Goal: Task Accomplishment & Management: Use online tool/utility

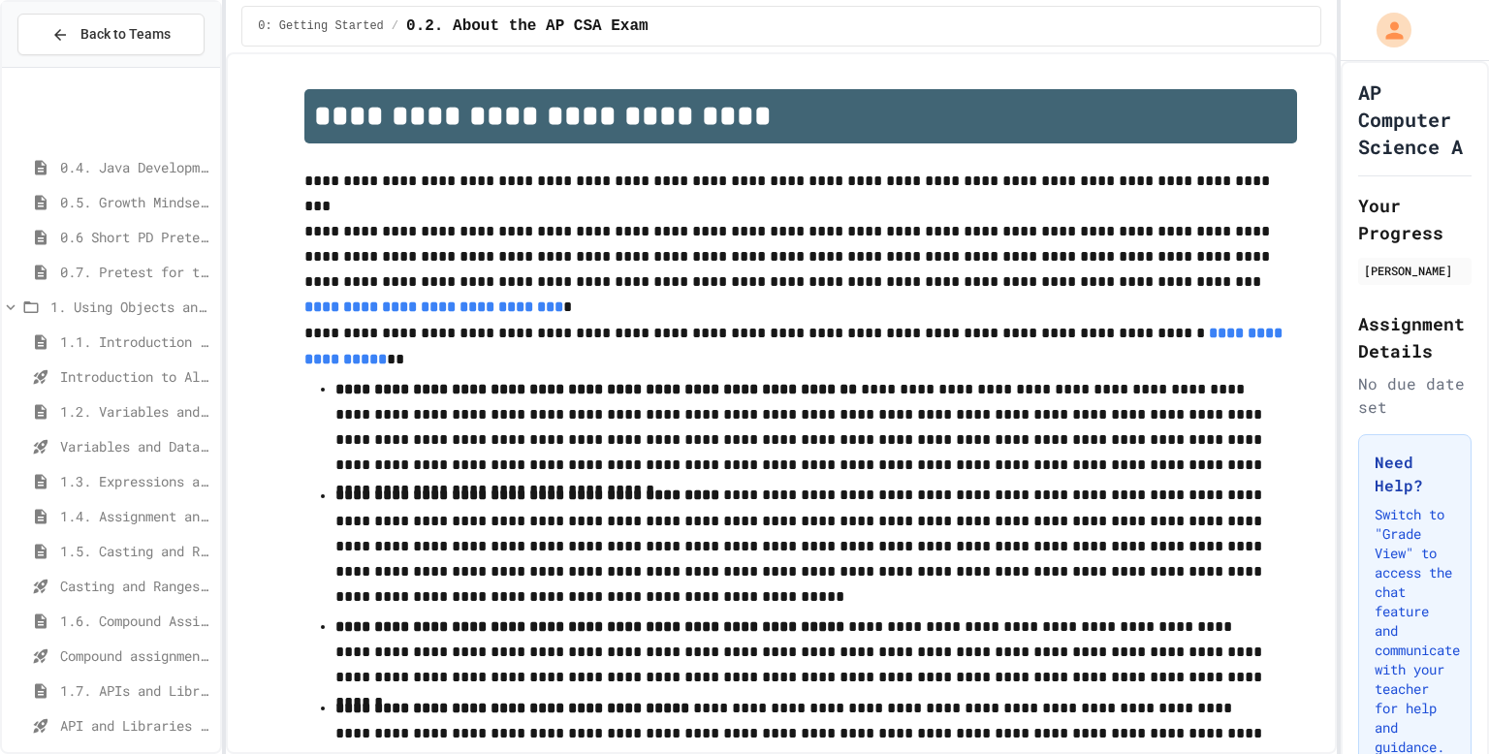
scroll to position [112, 0]
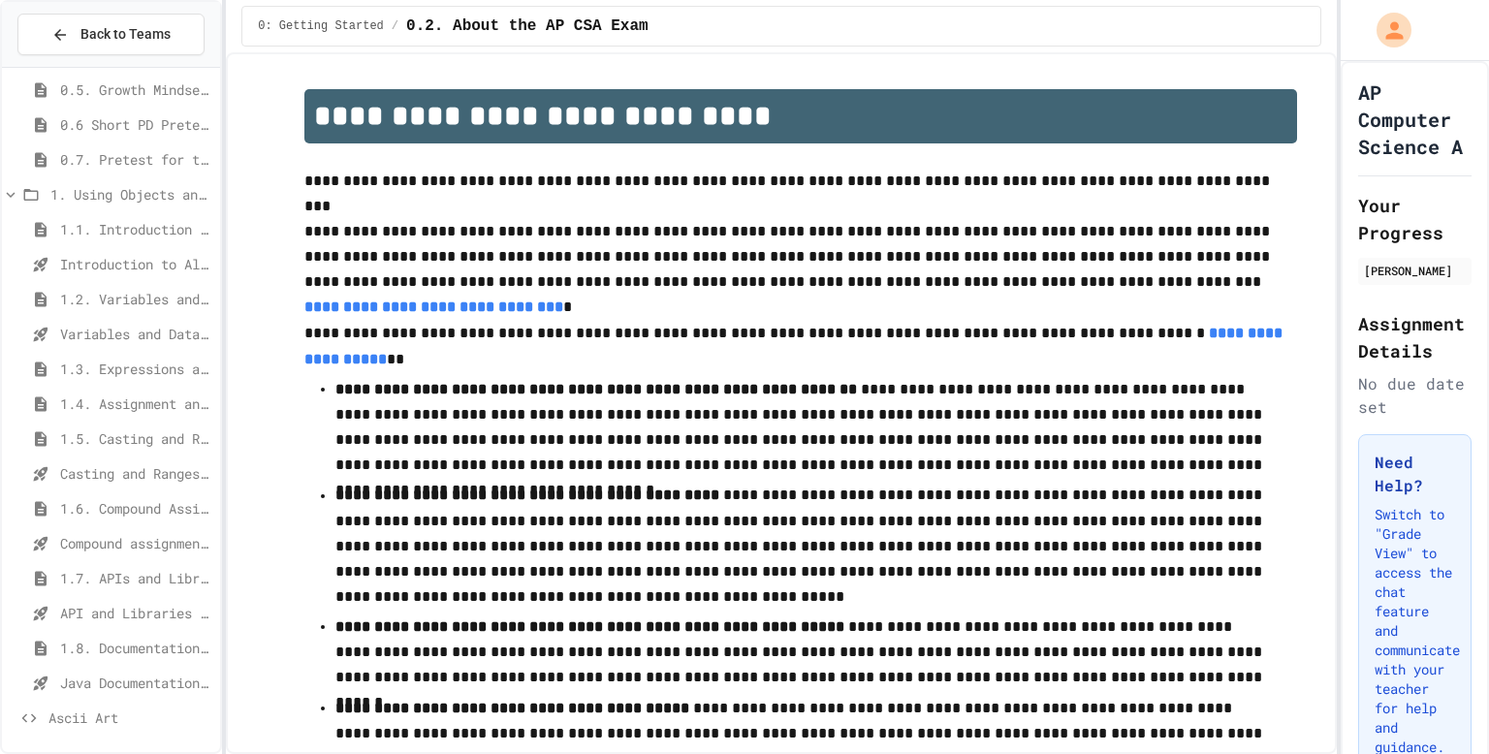
click at [93, 654] on span "1.8. Documentation with Comments and Preconditions" at bounding box center [136, 648] width 152 height 20
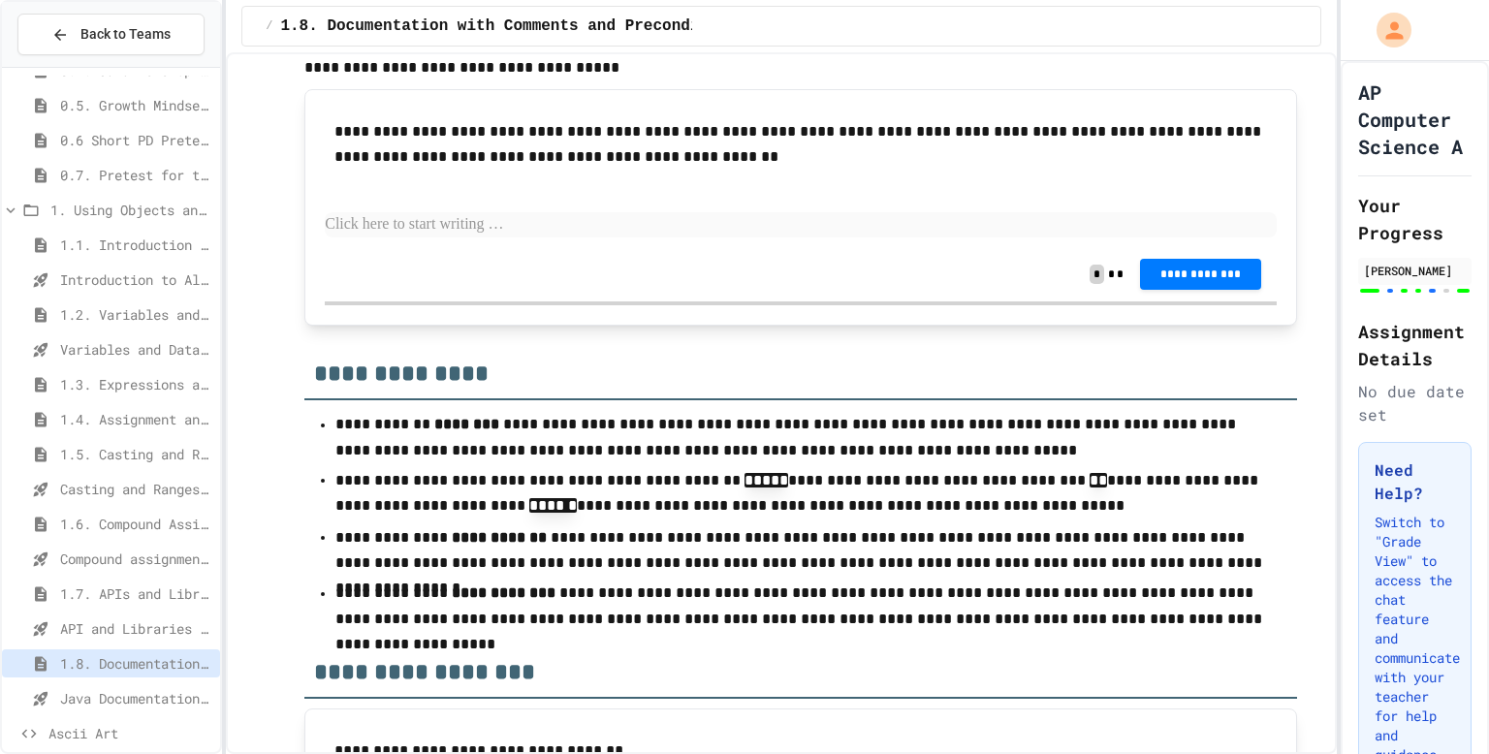
scroll to position [9266, 0]
click at [699, 238] on p at bounding box center [801, 224] width 952 height 25
click at [563, 238] on p at bounding box center [801, 224] width 952 height 25
drag, startPoint x: 305, startPoint y: 112, endPoint x: 479, endPoint y: 118, distance: 173.7
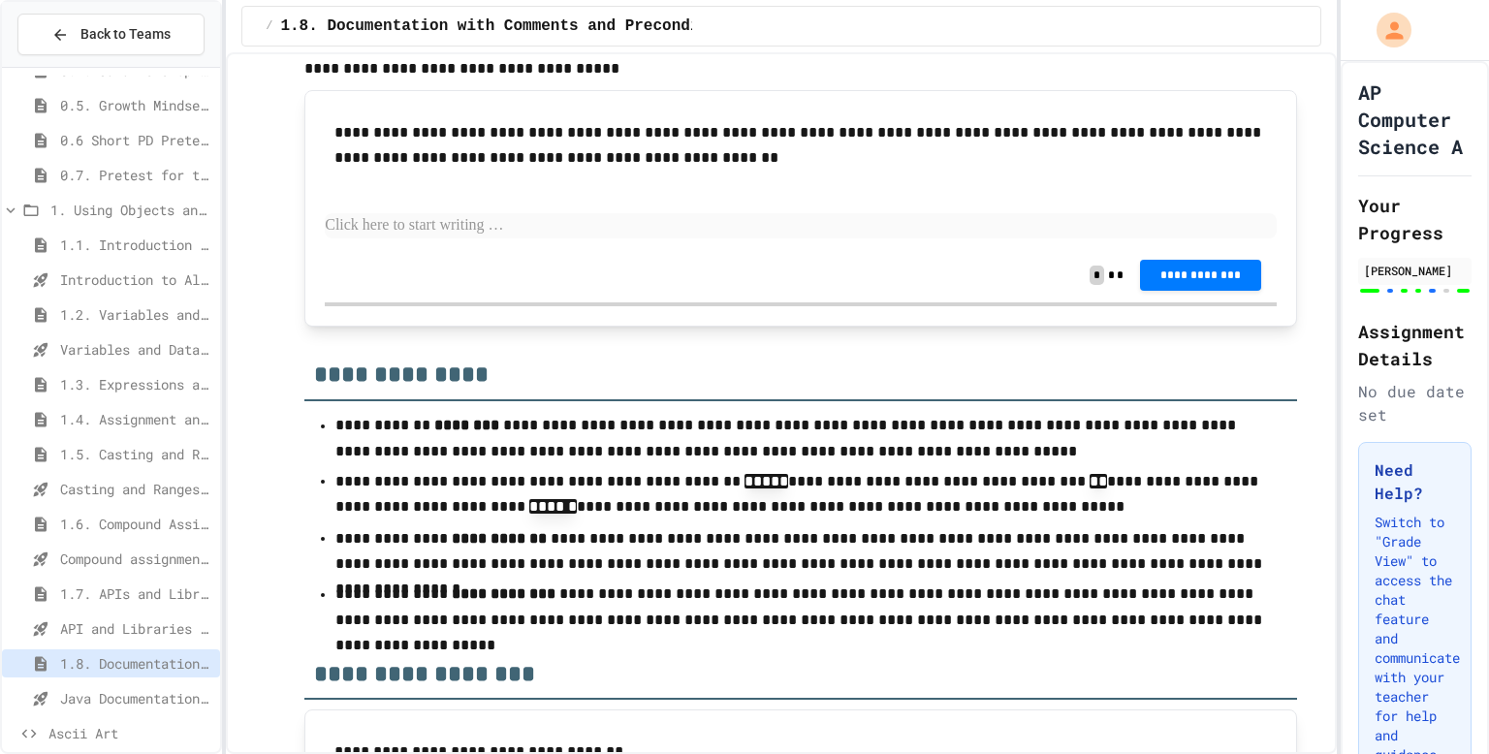
click at [479, 57] on p "**********" at bounding box center [800, 5] width 993 height 104
click at [667, 56] on p "**********" at bounding box center [800, 4] width 993 height 103
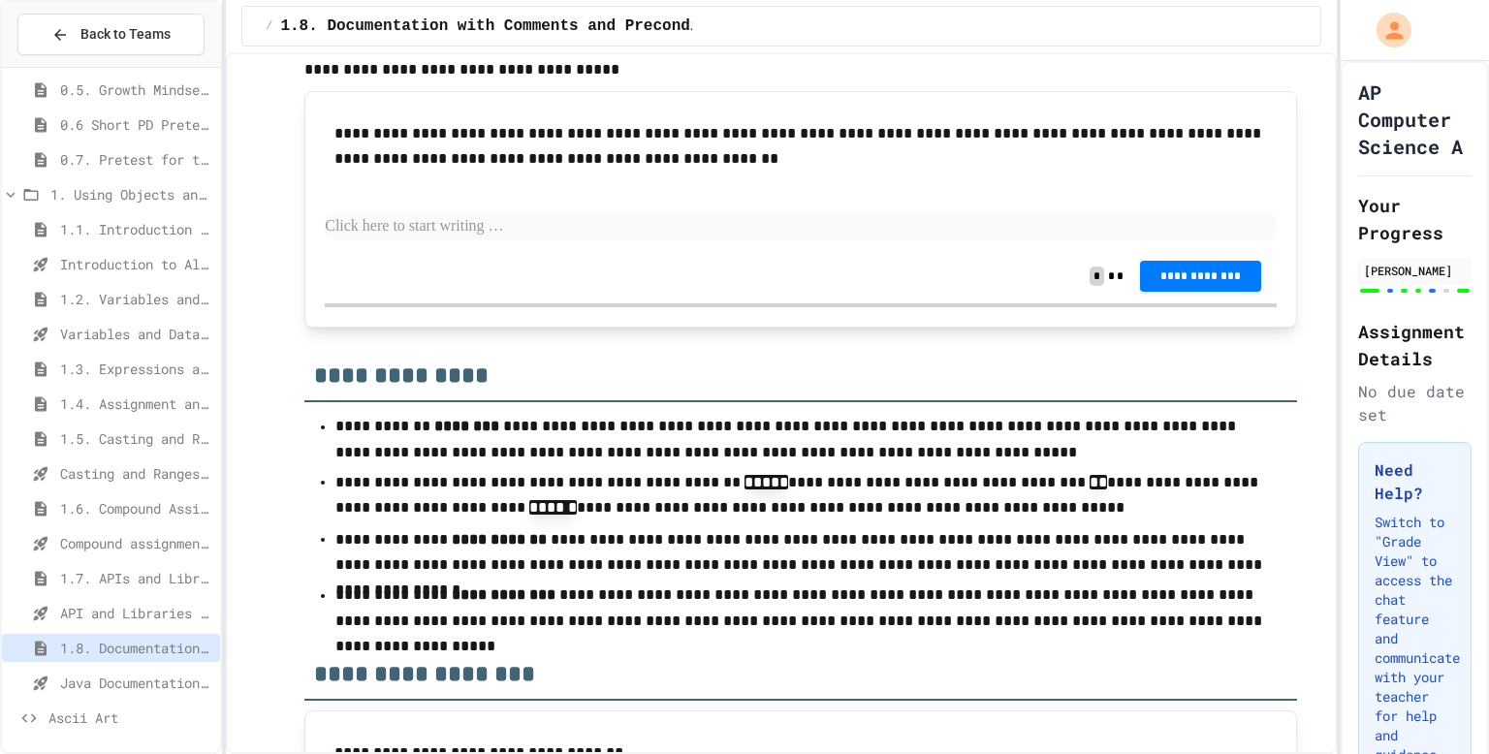
scroll to position [9263, 0]
click at [510, 603] on strong "**********" at bounding box center [504, 596] width 104 height 15
click at [550, 240] on p at bounding box center [801, 227] width 952 height 25
click at [588, 304] on div "**********" at bounding box center [801, 277] width 952 height 54
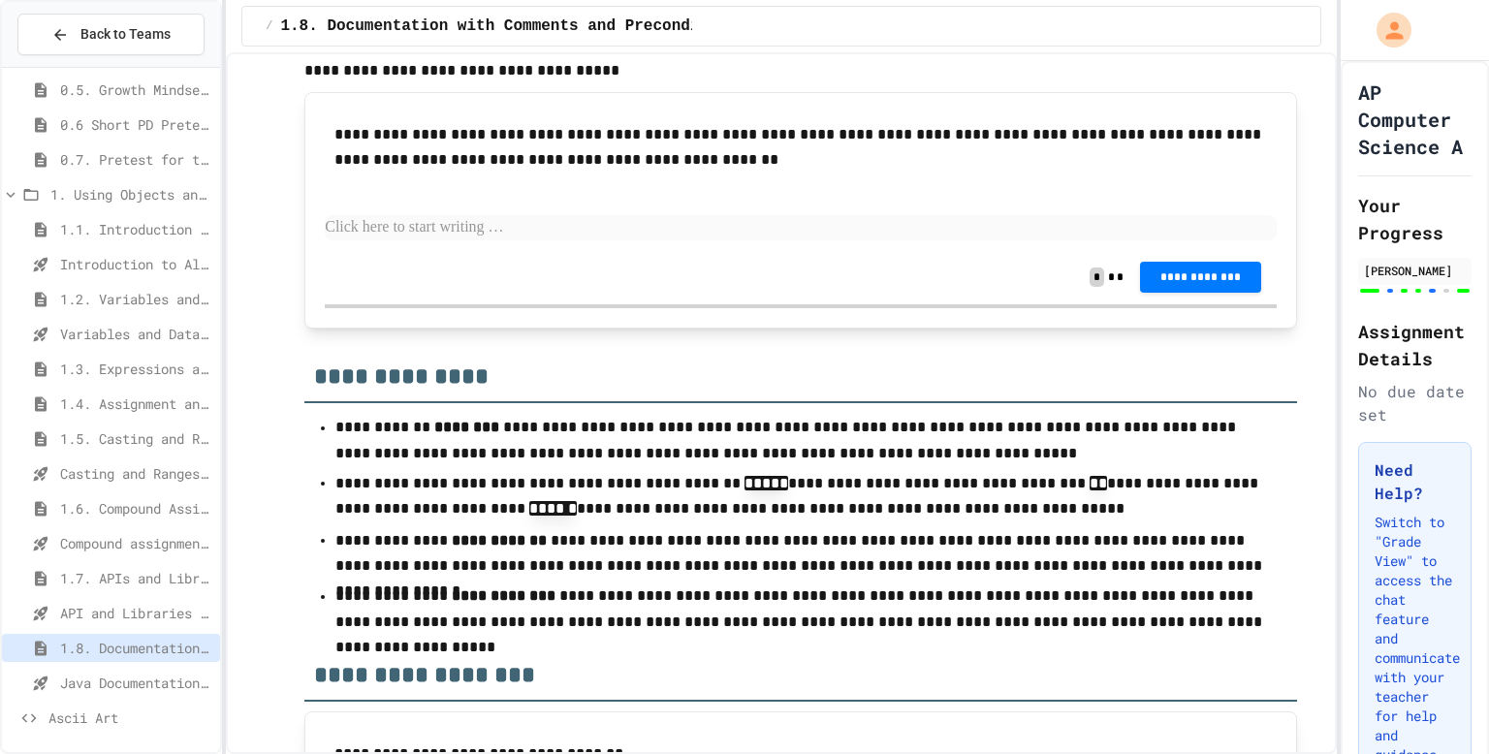
click at [641, 250] on div "**********" at bounding box center [801, 181] width 952 height 138
click at [641, 240] on p at bounding box center [801, 227] width 952 height 25
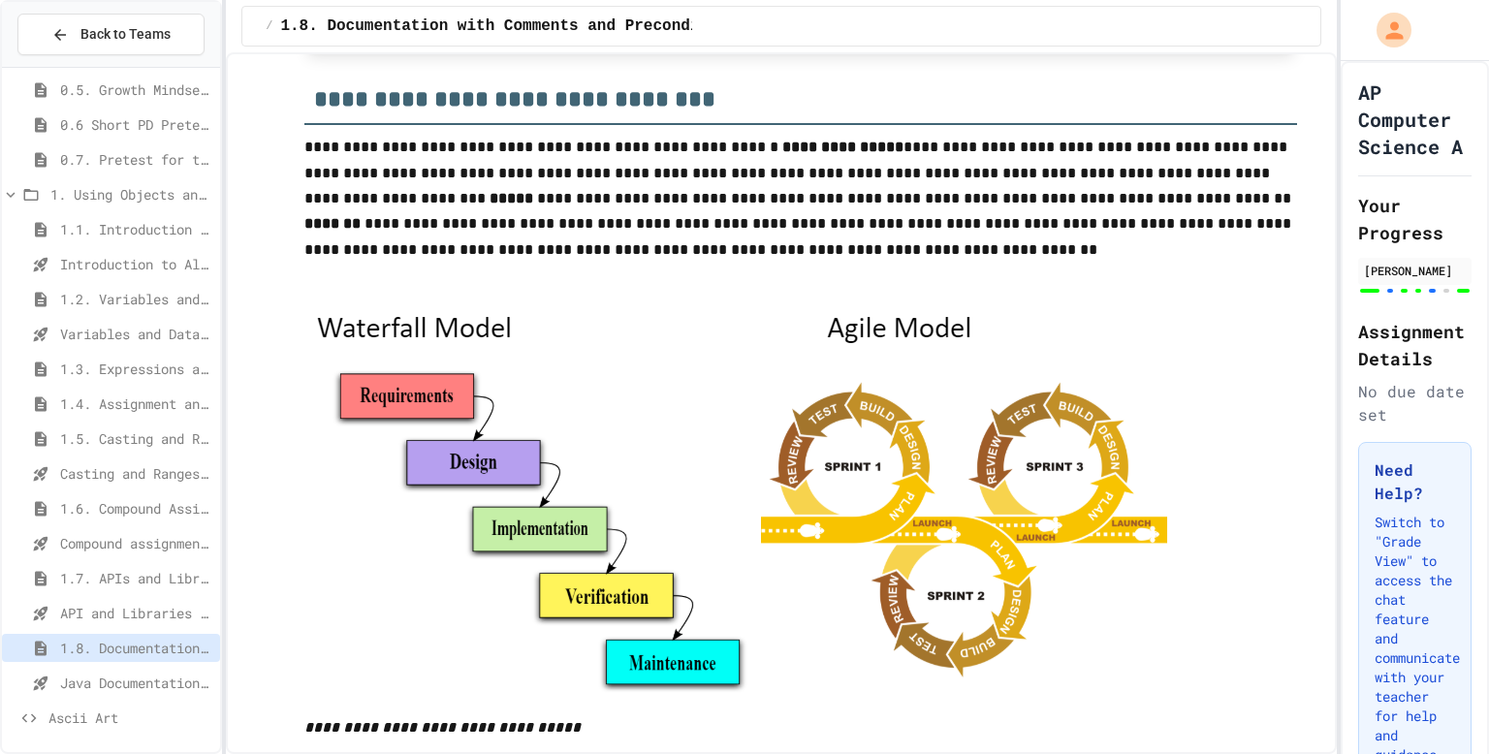
scroll to position [7671, 0]
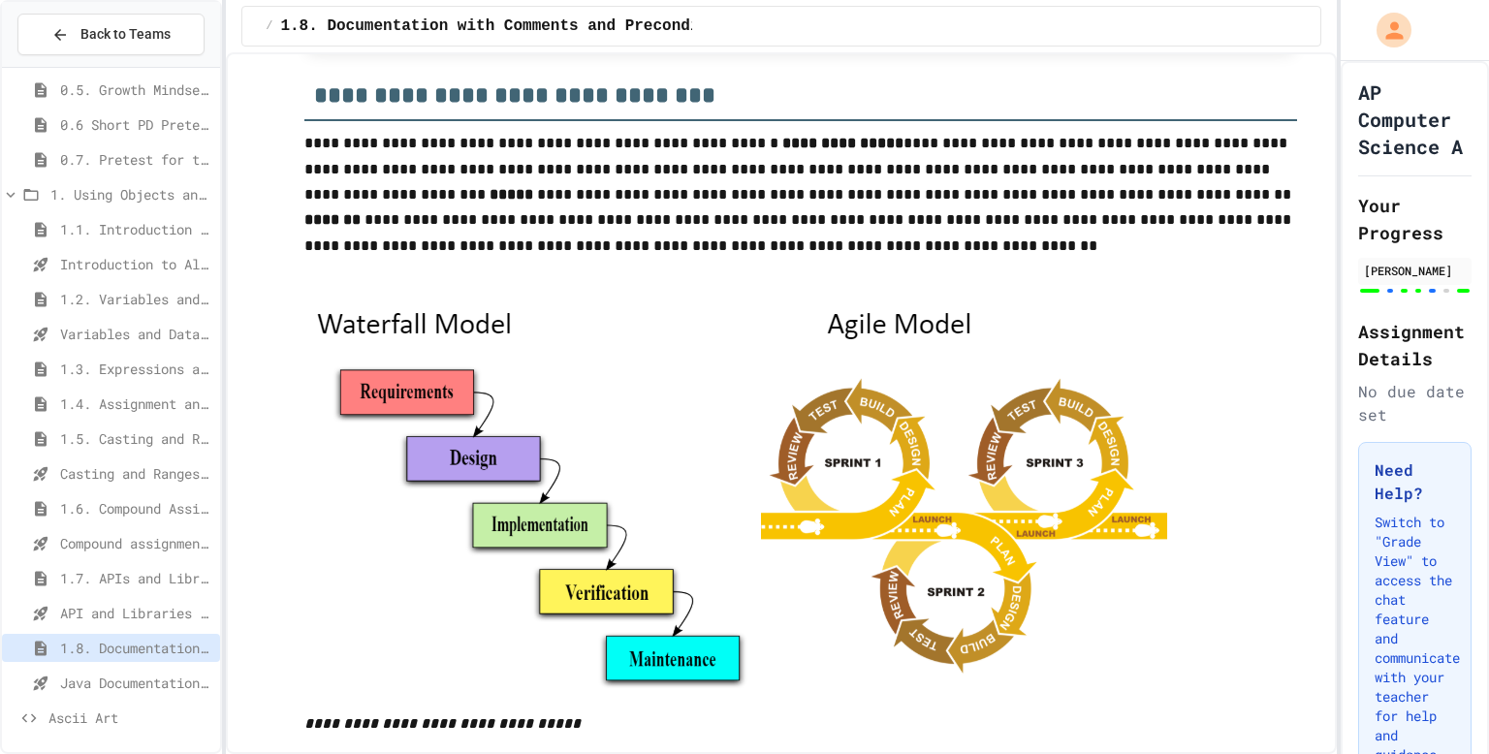
click at [645, 261] on p "**********" at bounding box center [800, 196] width 993 height 130
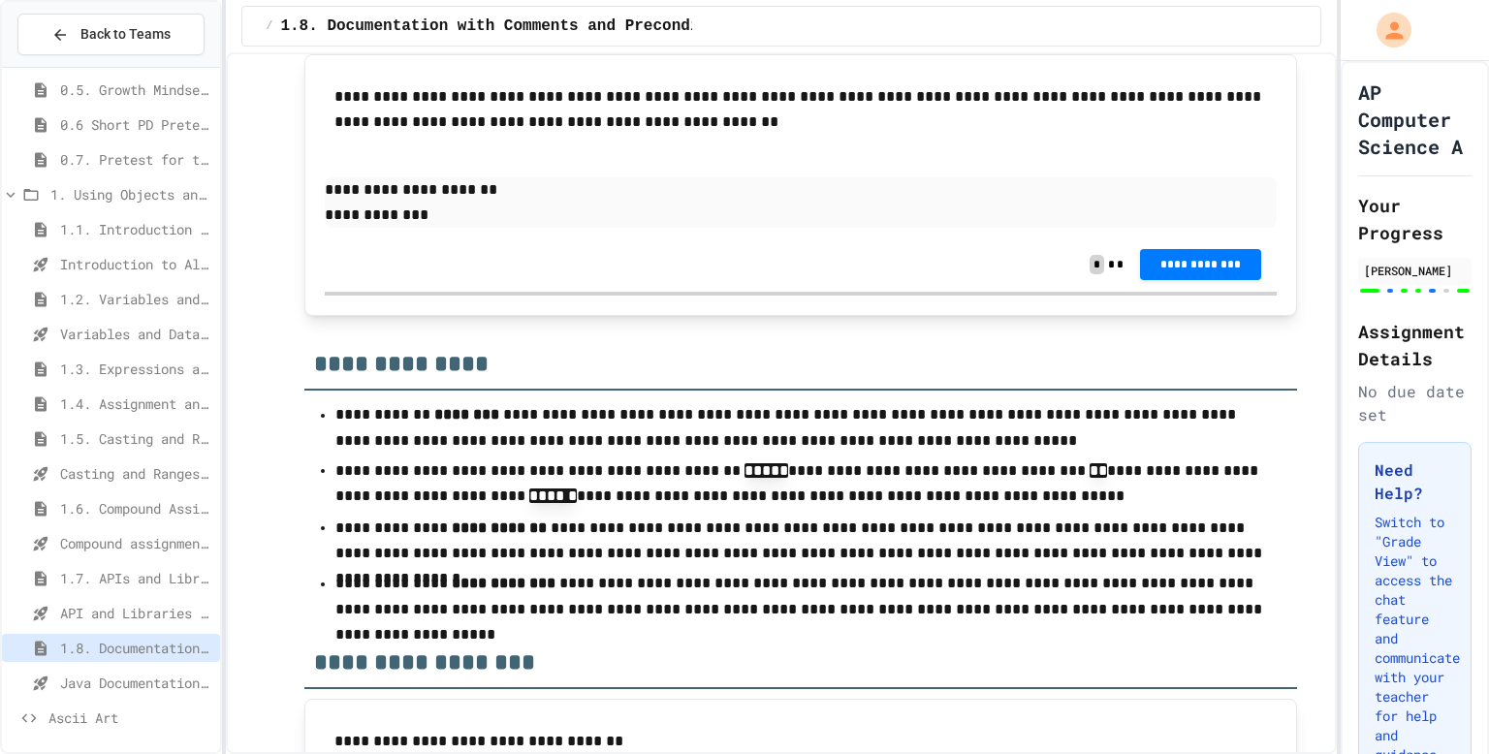
scroll to position [9265, 0]
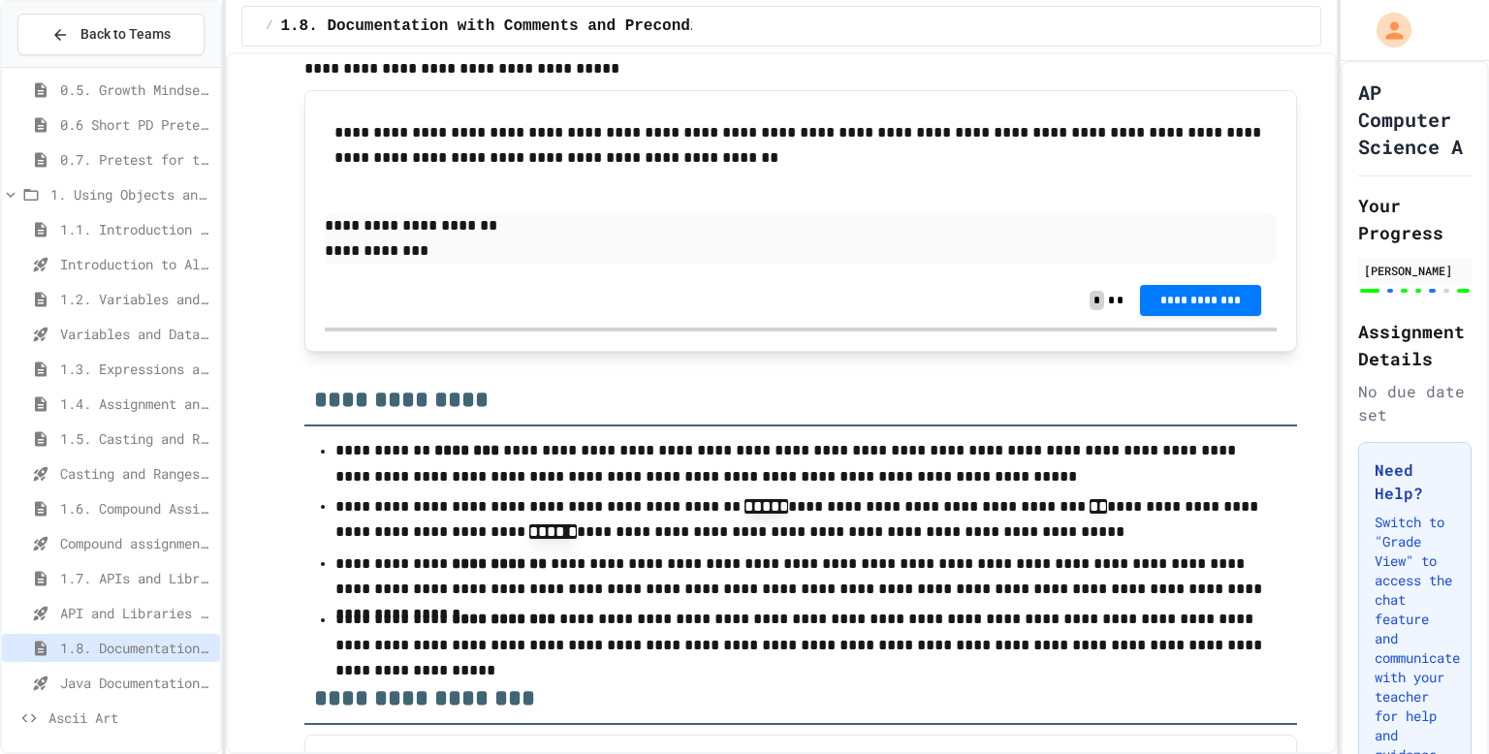
click at [641, 239] on p "**********" at bounding box center [801, 225] width 952 height 25
click at [419, 239] on p "**********" at bounding box center [801, 225] width 952 height 25
click at [431, 264] on p "**********" at bounding box center [801, 251] width 952 height 25
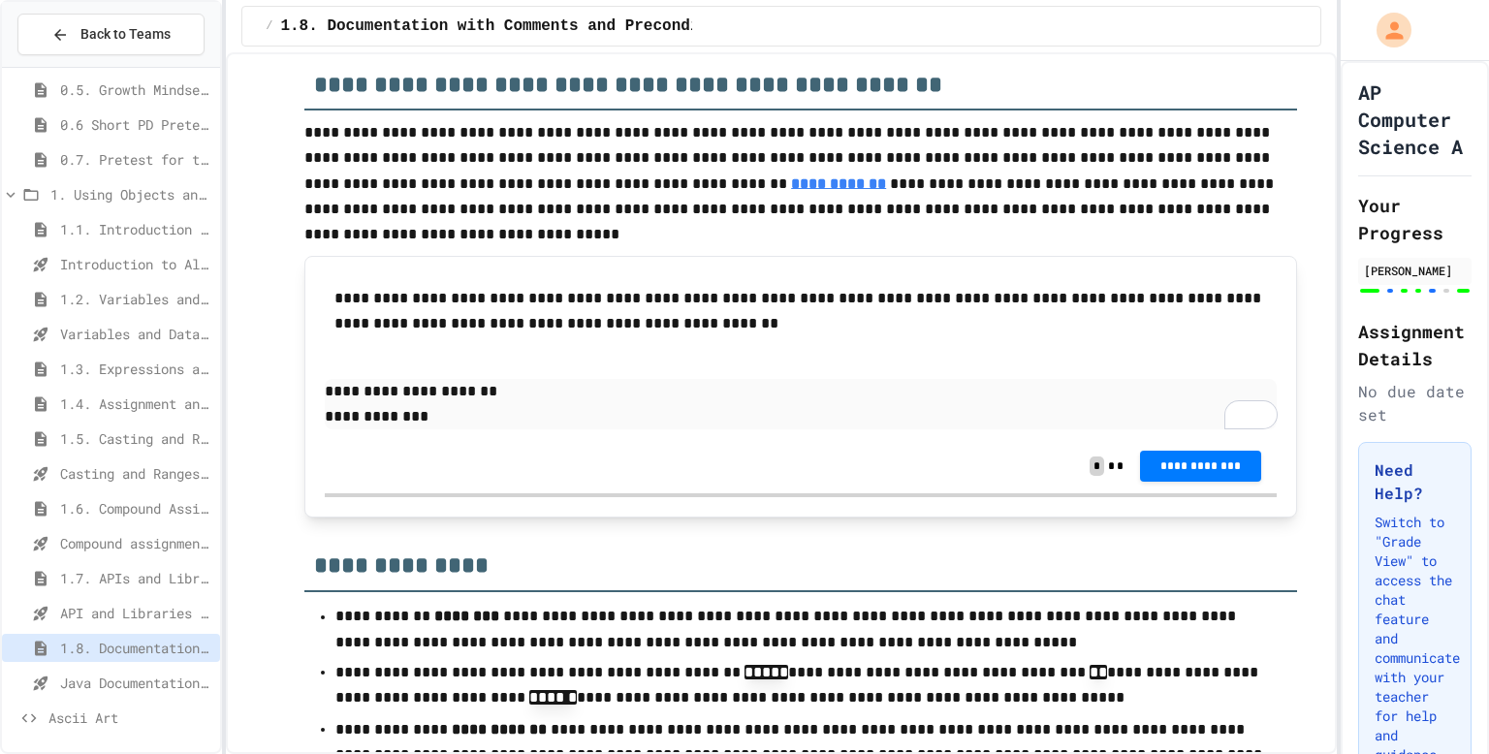
scroll to position [9102, 0]
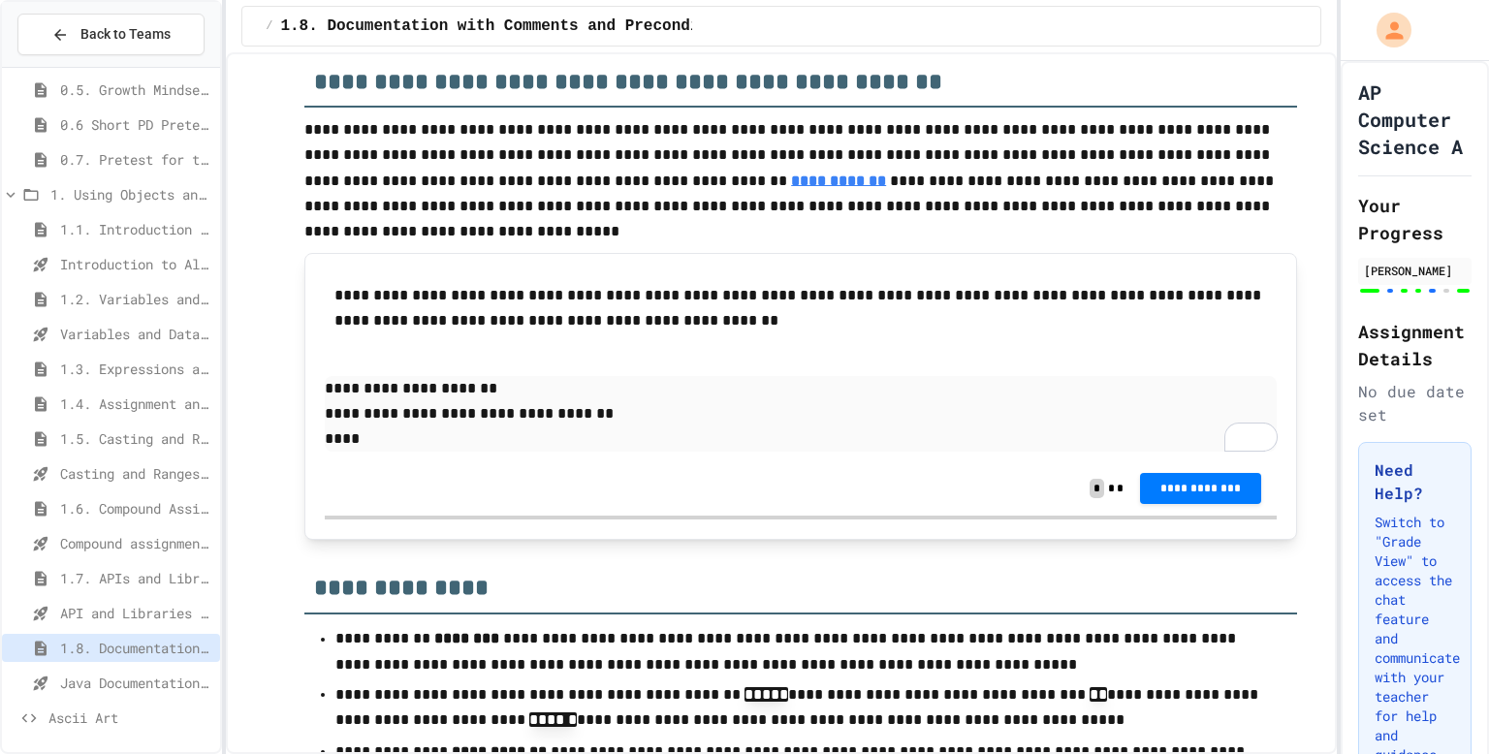
click at [496, 401] on p "**********" at bounding box center [801, 388] width 952 height 25
click at [350, 427] on p "**********" at bounding box center [801, 413] width 952 height 25
click at [368, 452] on p "****" at bounding box center [801, 439] width 952 height 25
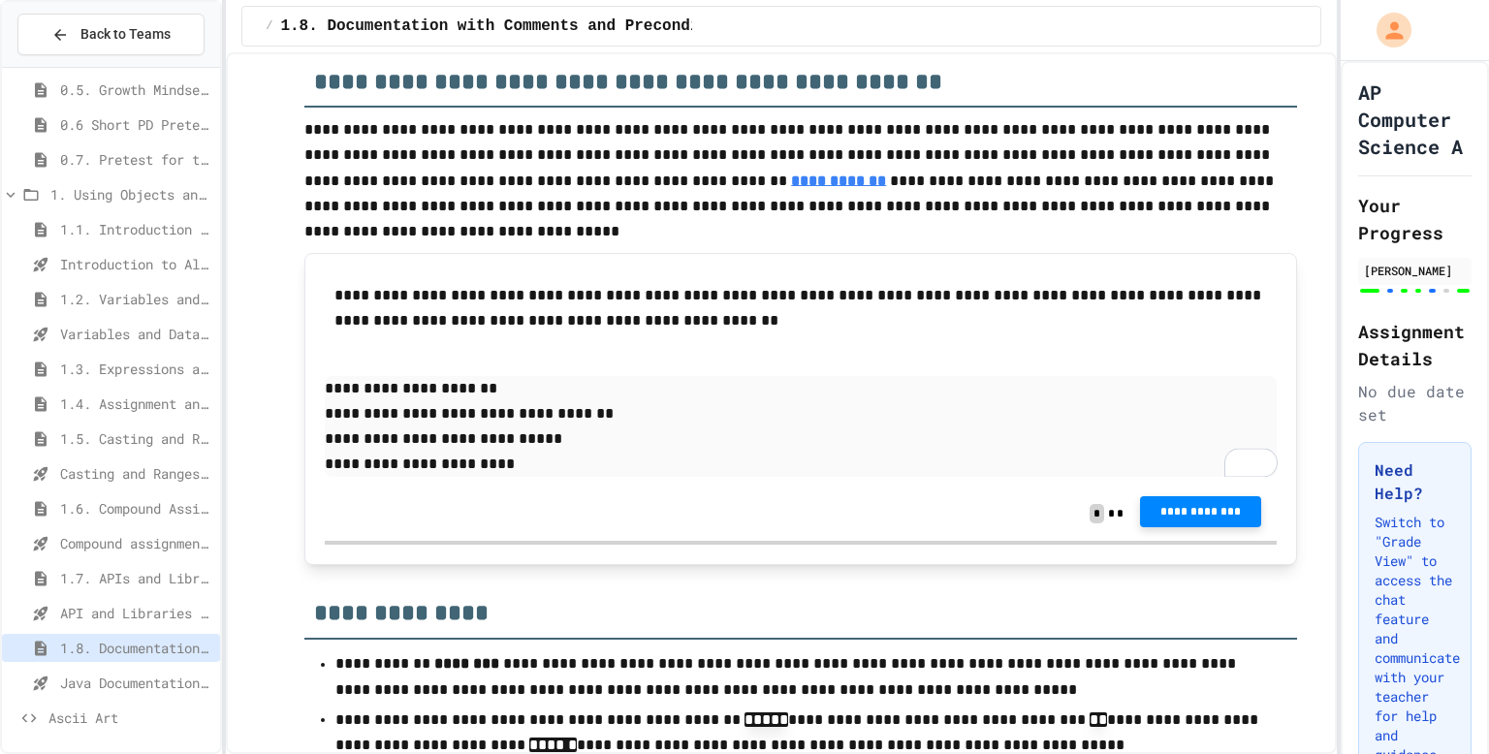
click at [1204, 520] on span "**********" at bounding box center [1201, 512] width 91 height 16
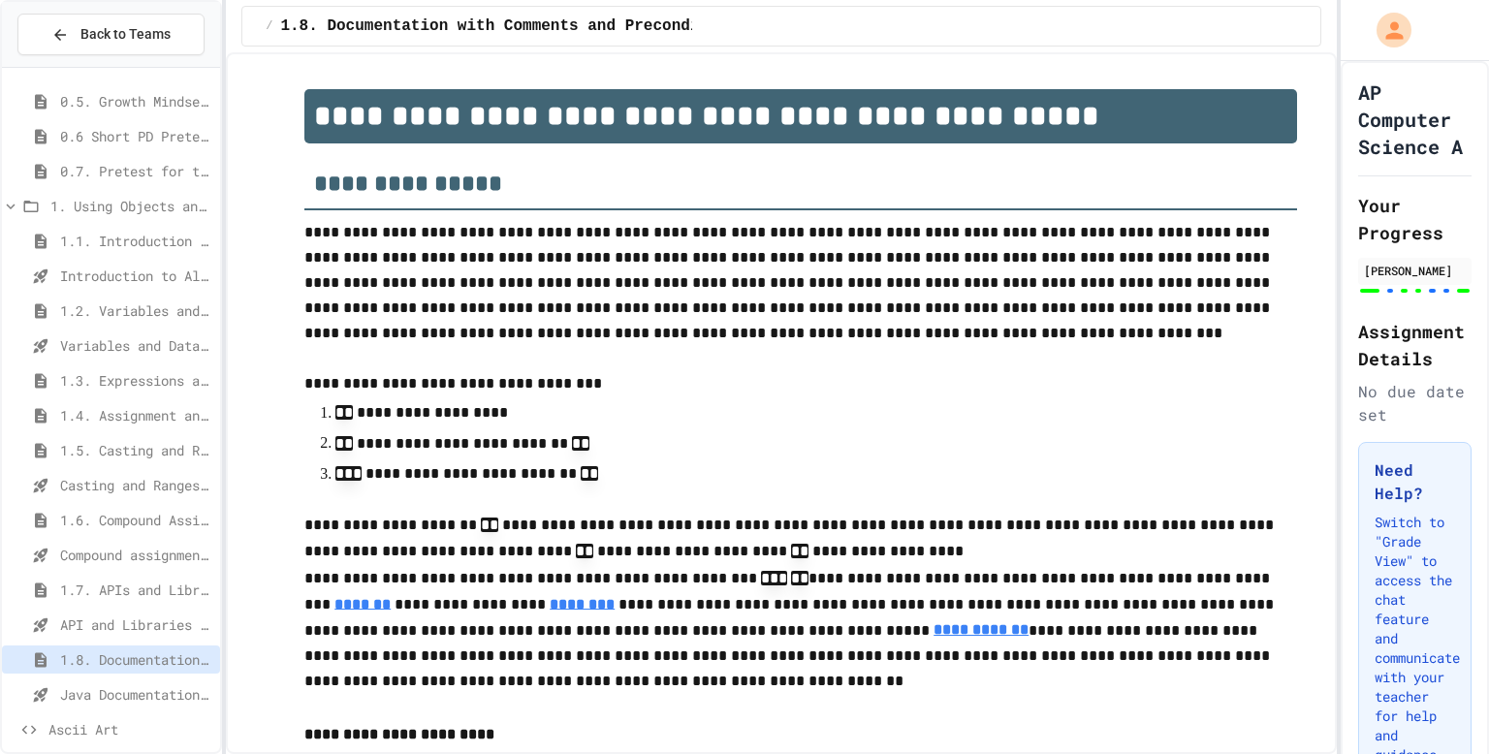
scroll to position [112, 0]
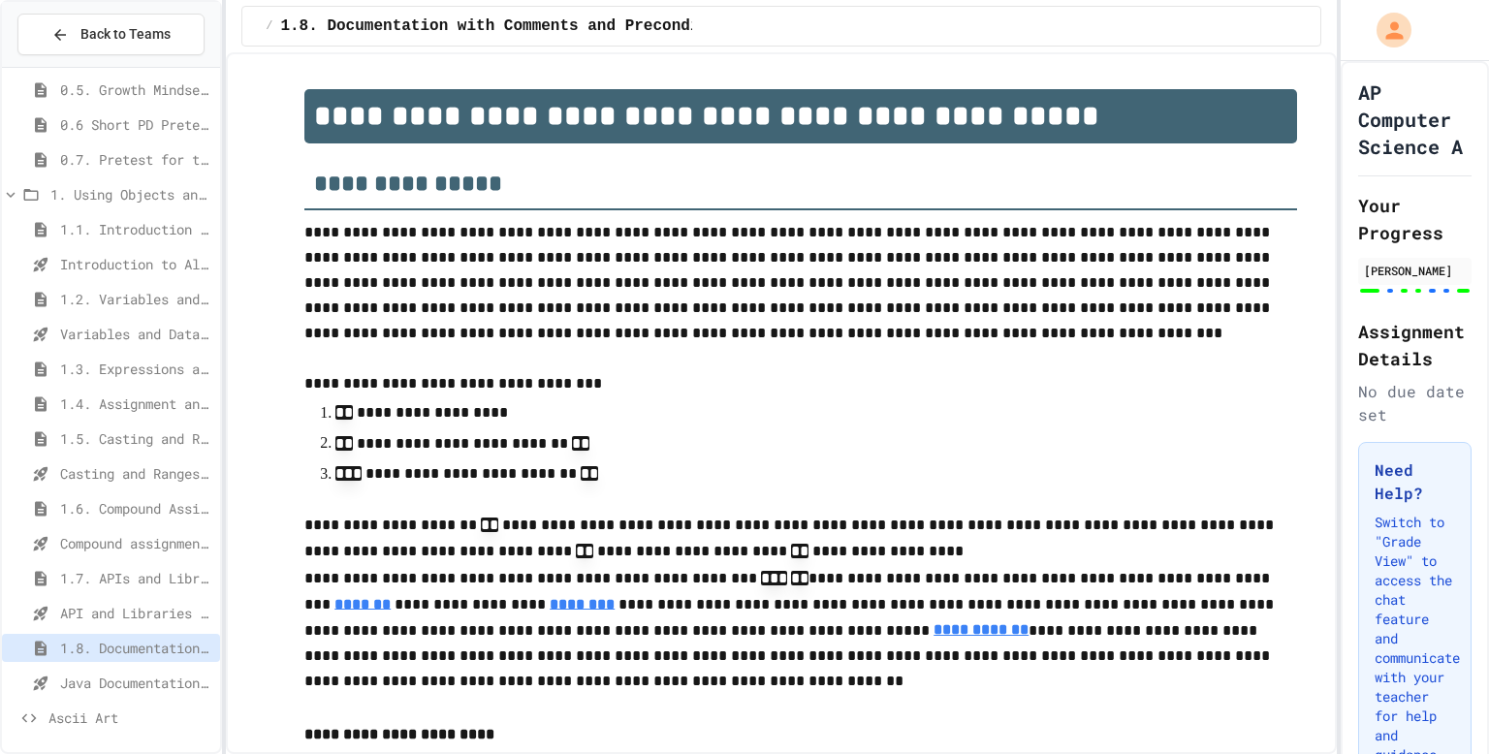
click at [140, 480] on span "Casting and Ranges of variables - Quiz" at bounding box center [136, 474] width 152 height 20
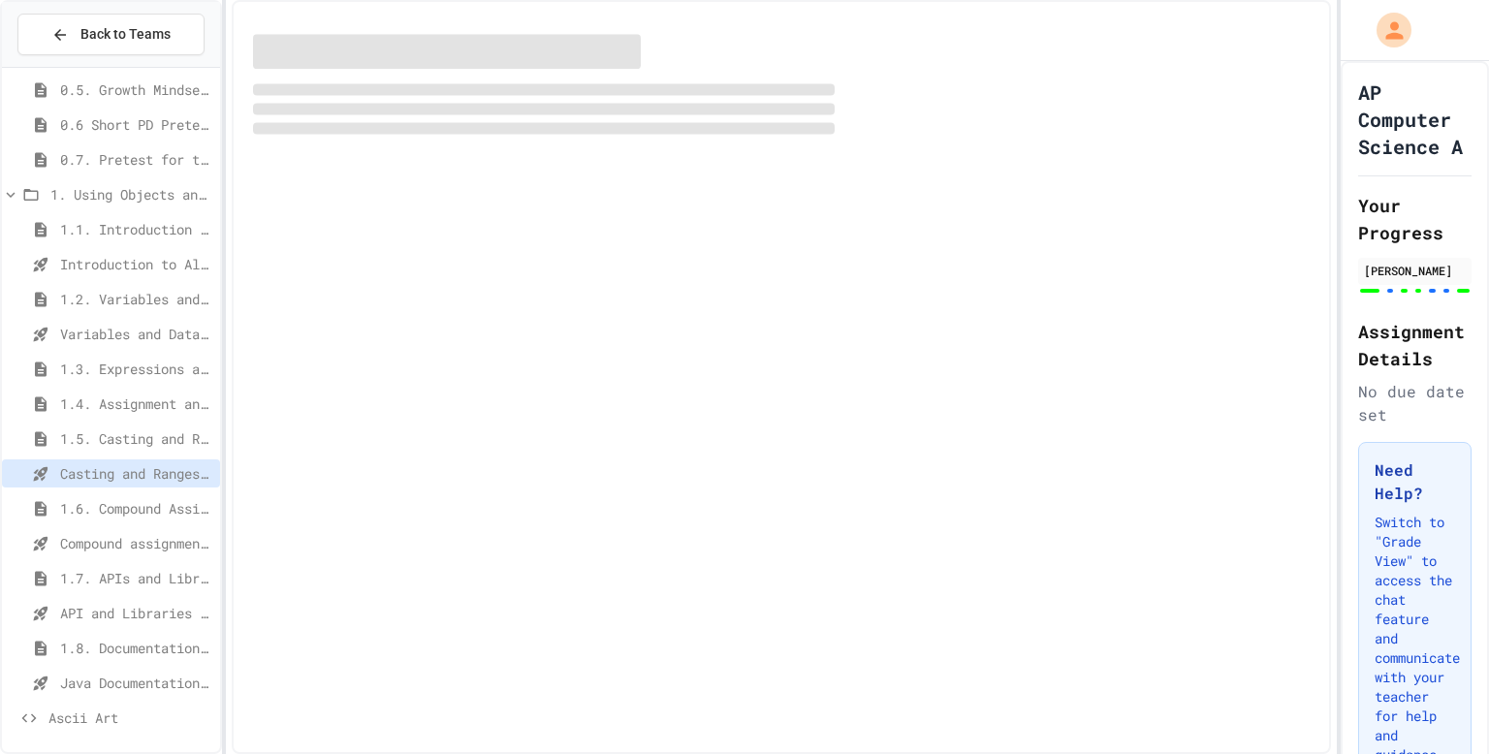
scroll to position [97, 0]
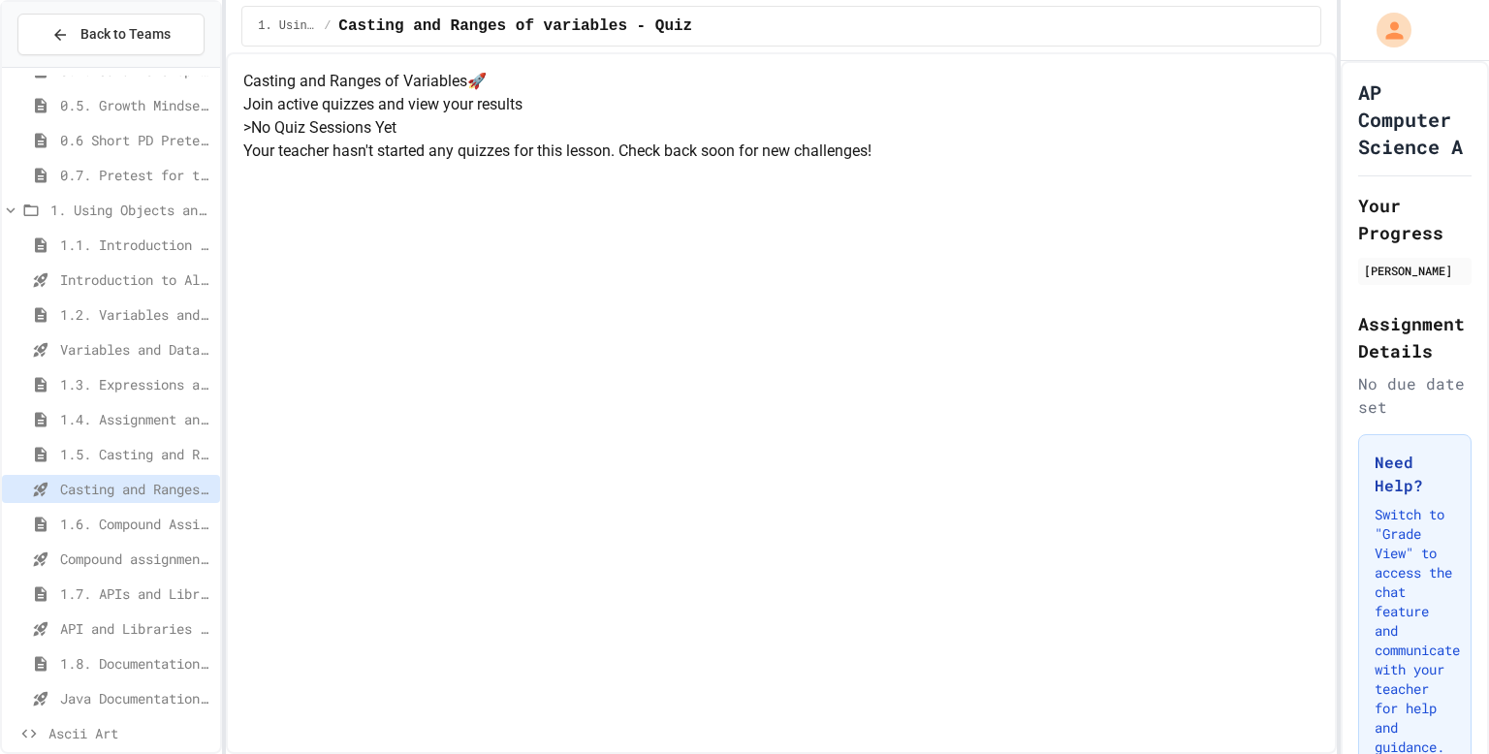
click at [808, 163] on p "Your teacher hasn't started any quizzes for this lesson. Check back soon for ne…" at bounding box center [781, 151] width 1076 height 23
click at [780, 163] on div "Casting and Ranges of Variables 🚀 Join active quizzes and view your results > N…" at bounding box center [781, 116] width 1076 height 93
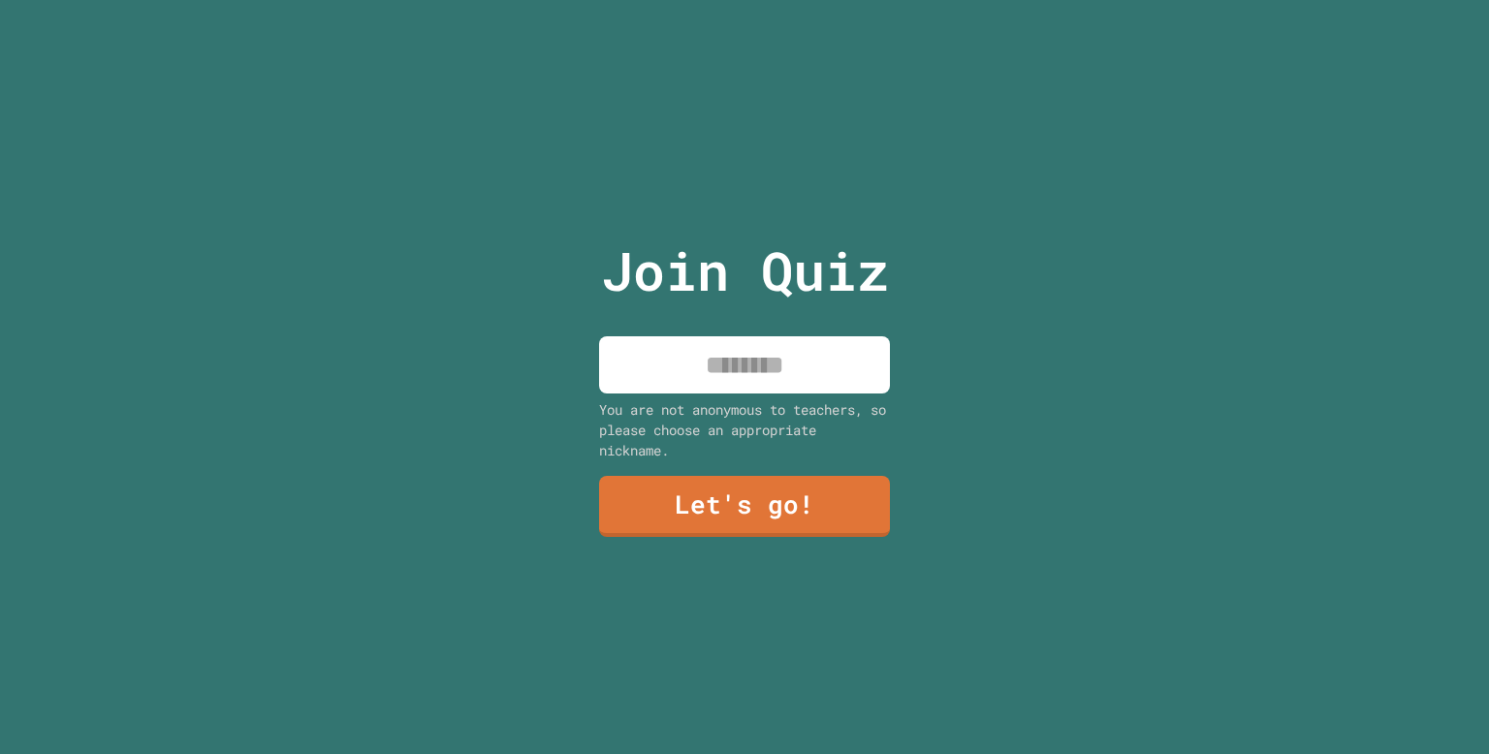
click at [685, 359] on input at bounding box center [744, 364] width 291 height 57
type input "*******"
click at [716, 506] on link "Let's go!" at bounding box center [744, 504] width 293 height 63
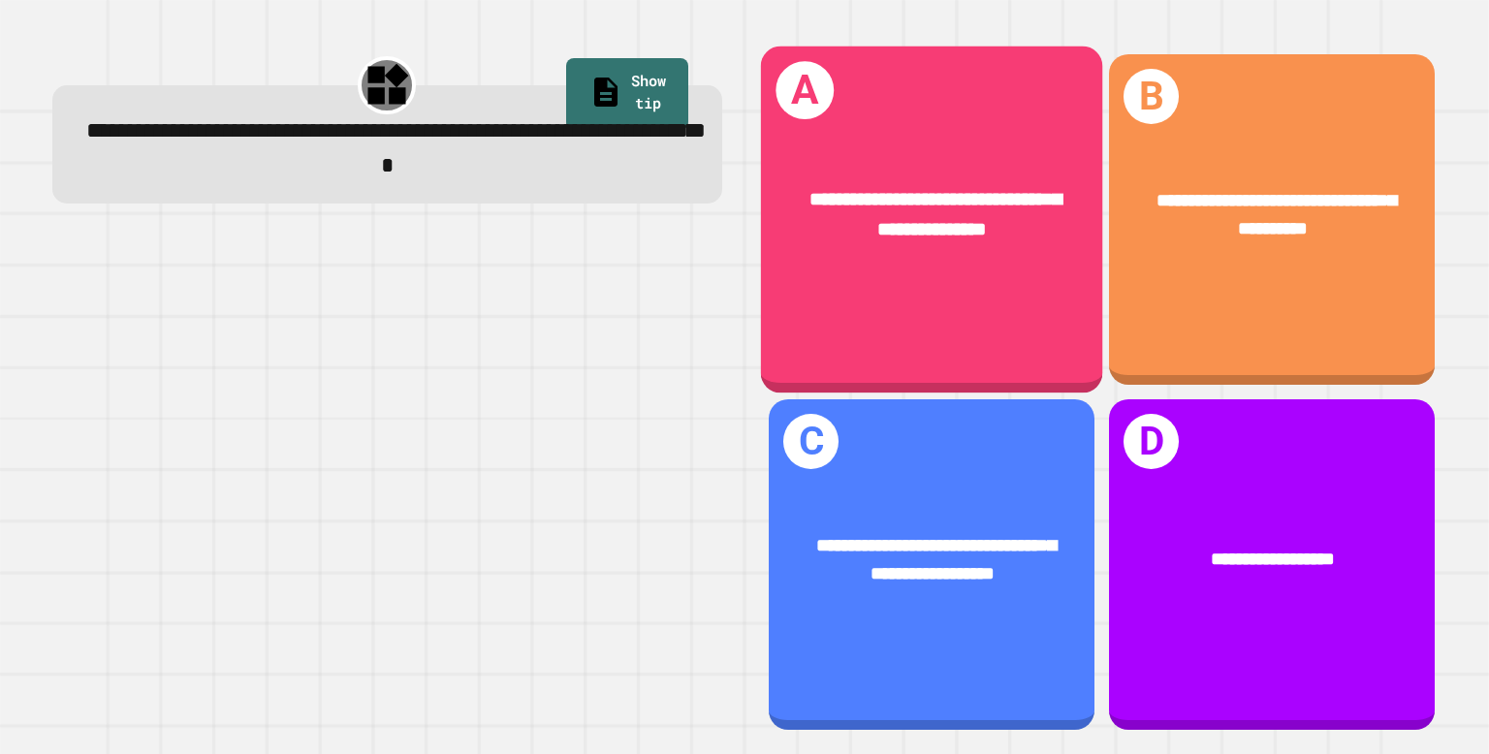
click at [965, 267] on div "**********" at bounding box center [931, 214] width 341 height 134
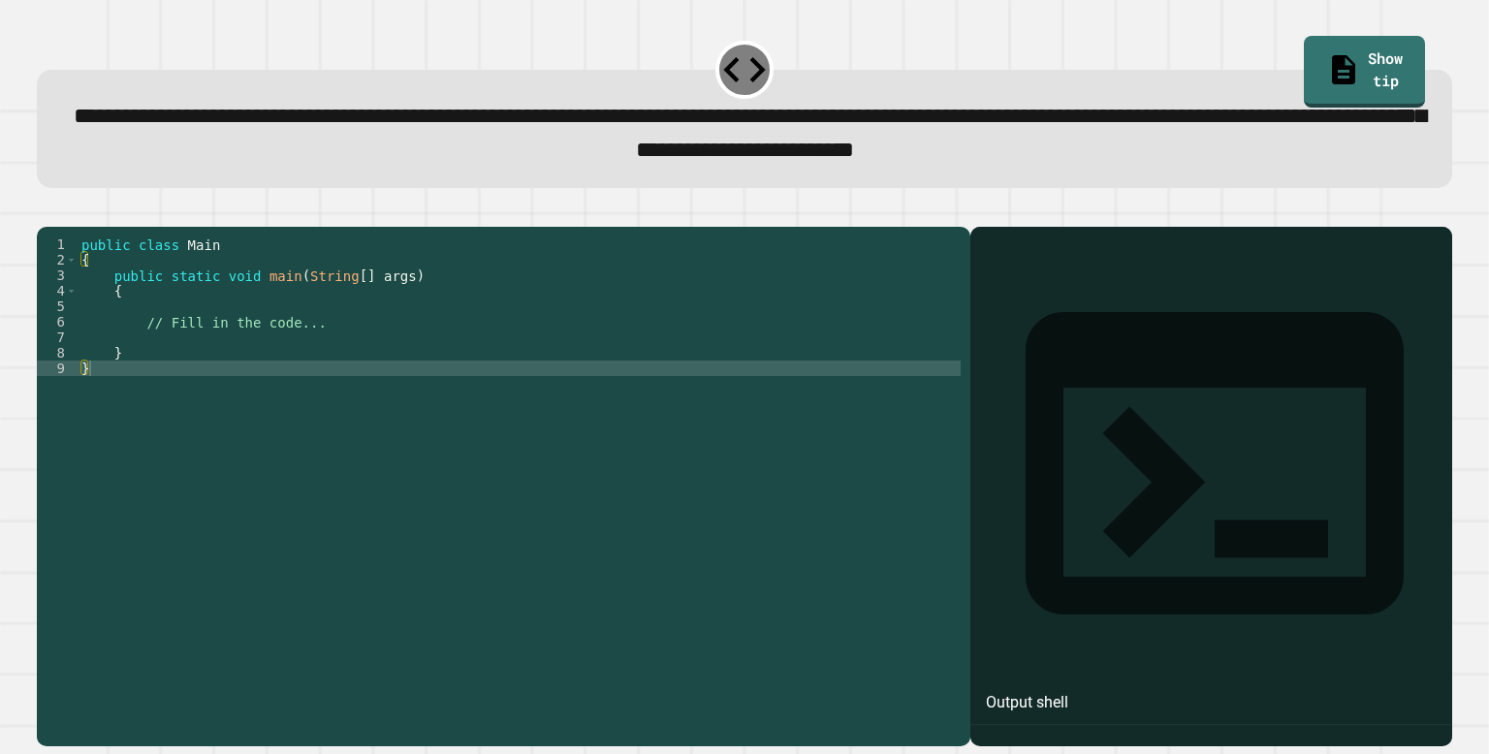
click at [282, 336] on div "public class Main { public static void main ( String [ ] args ) { // Fill in th…" at bounding box center [519, 477] width 883 height 481
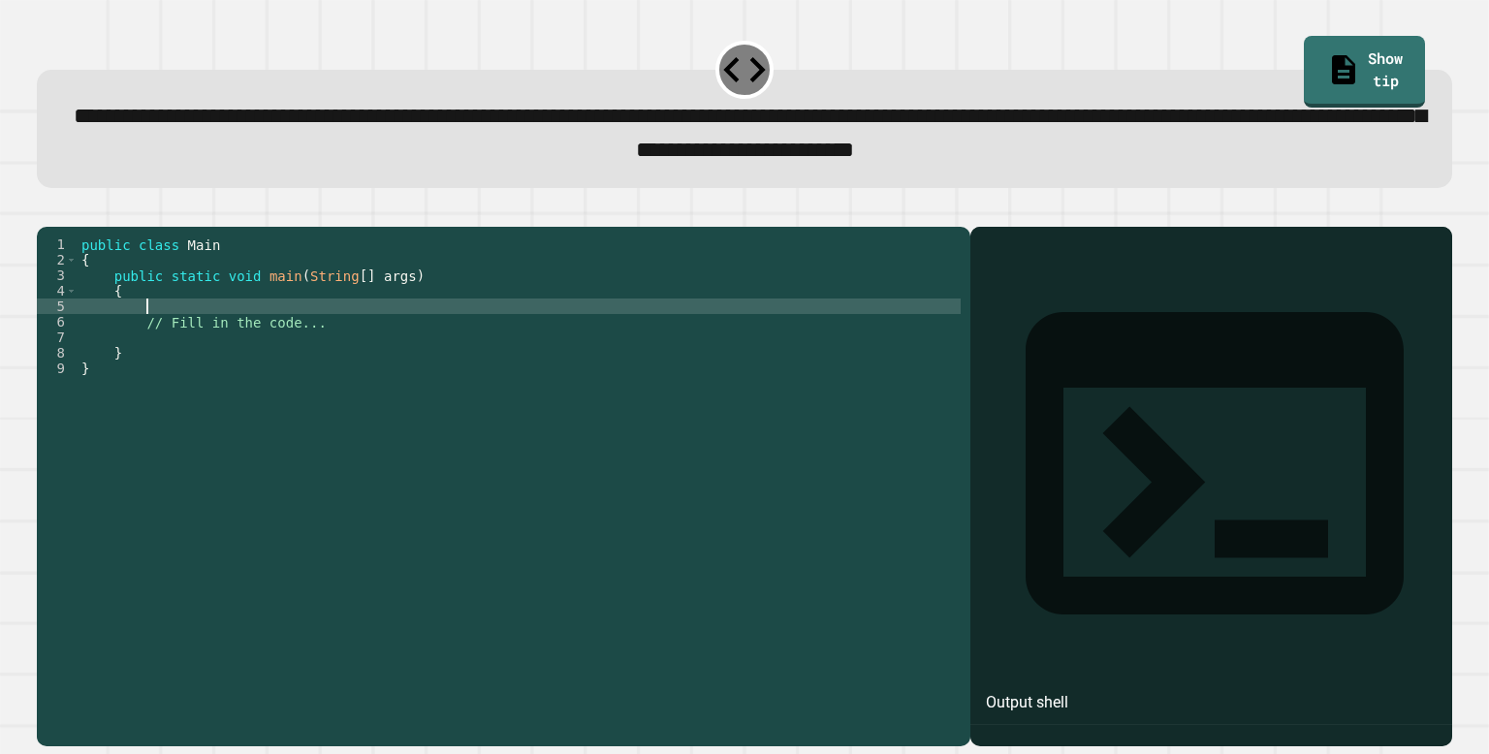
type textarea "*"
type textarea "**********"
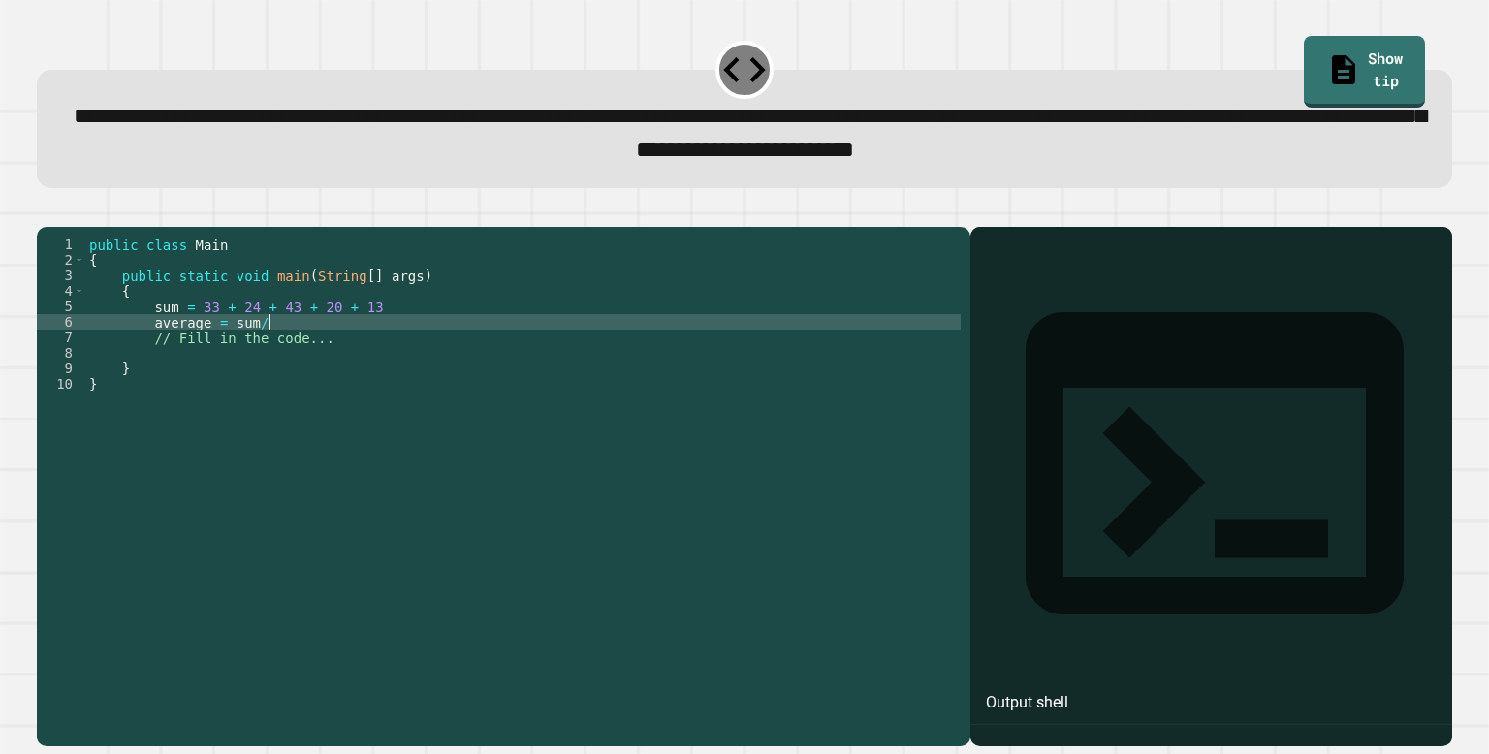
scroll to position [0, 12]
type textarea "**********"
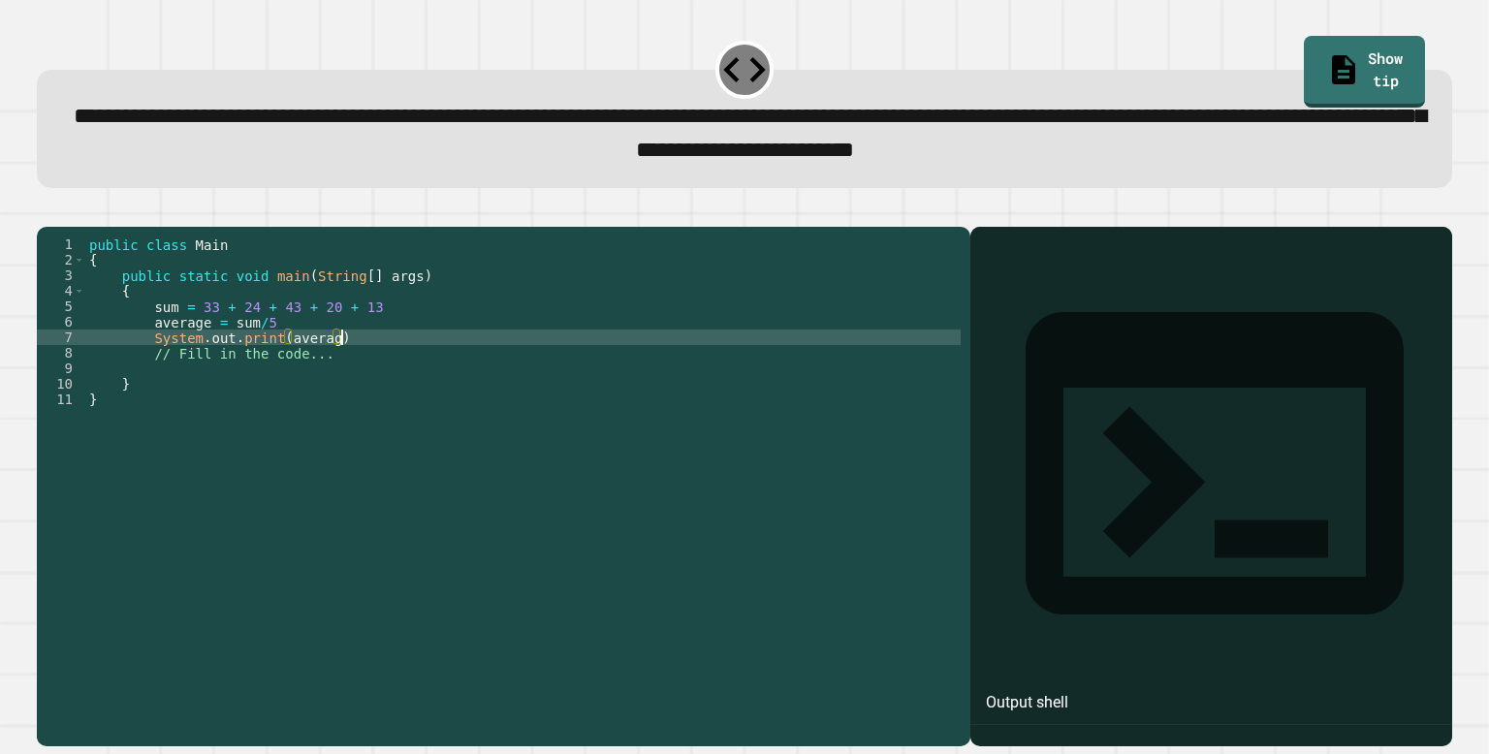
scroll to position [0, 16]
click at [47, 210] on icon "button" at bounding box center [47, 210] width 0 height 0
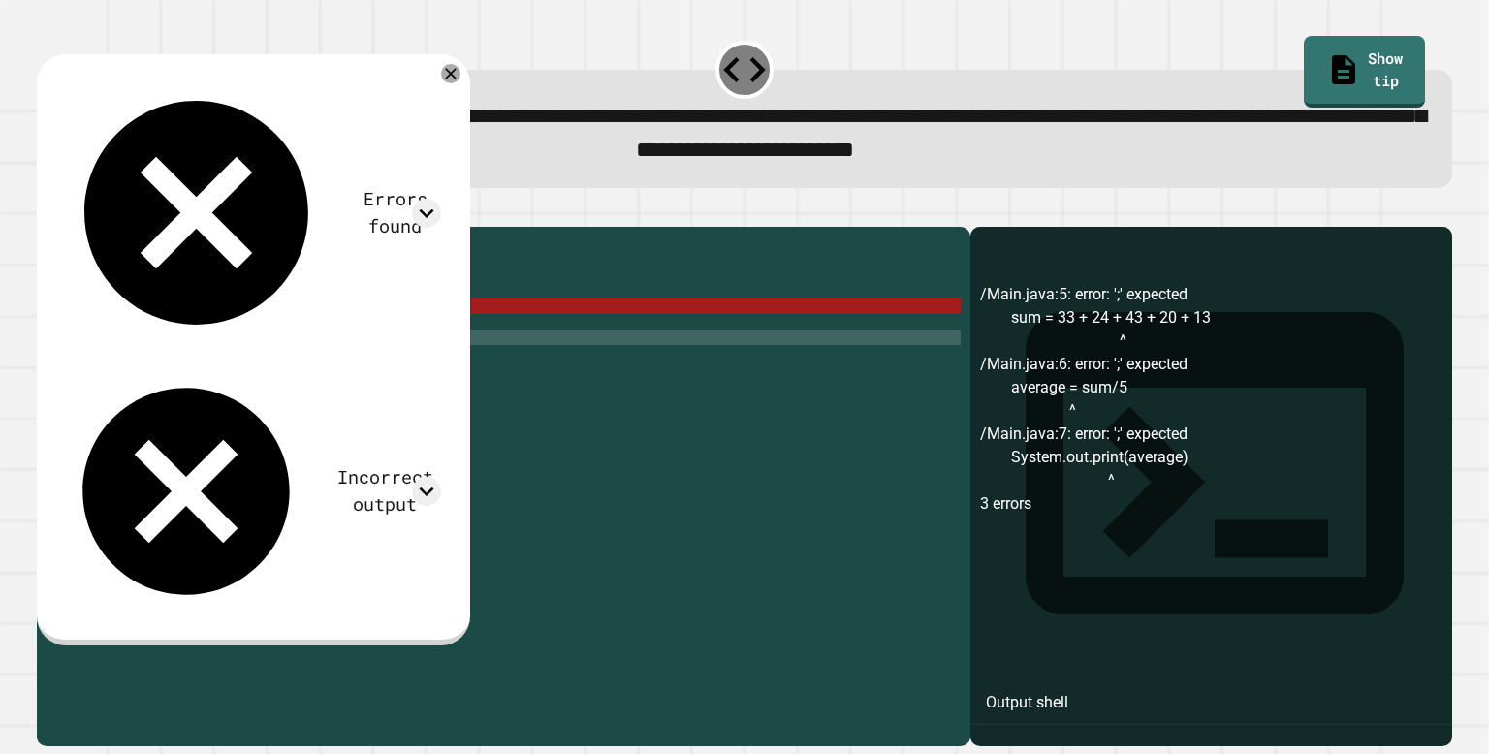
click at [428, 332] on div "public class Main { public static void main ( String [ ] args ) { sum = 33 + 24…" at bounding box center [523, 477] width 876 height 481
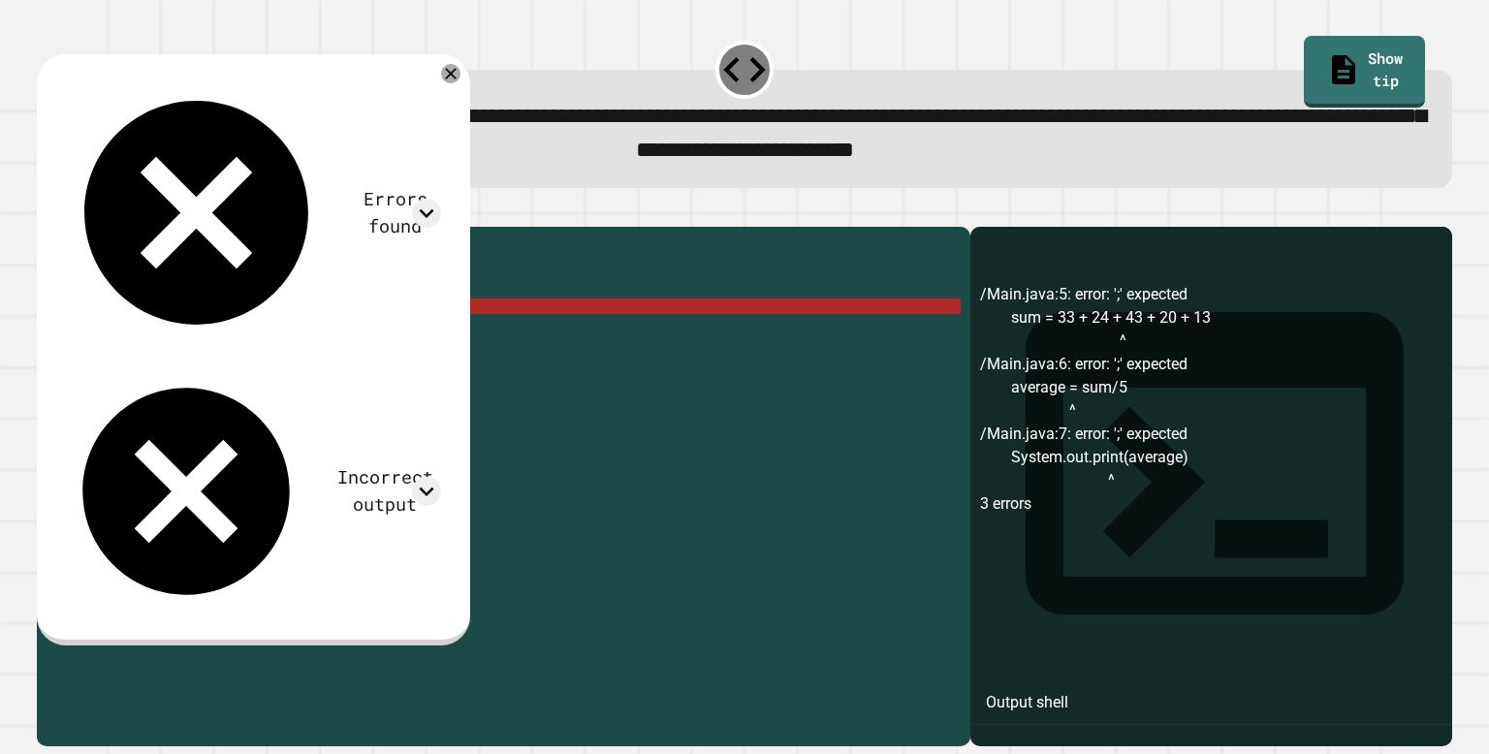
scroll to position [0, 19]
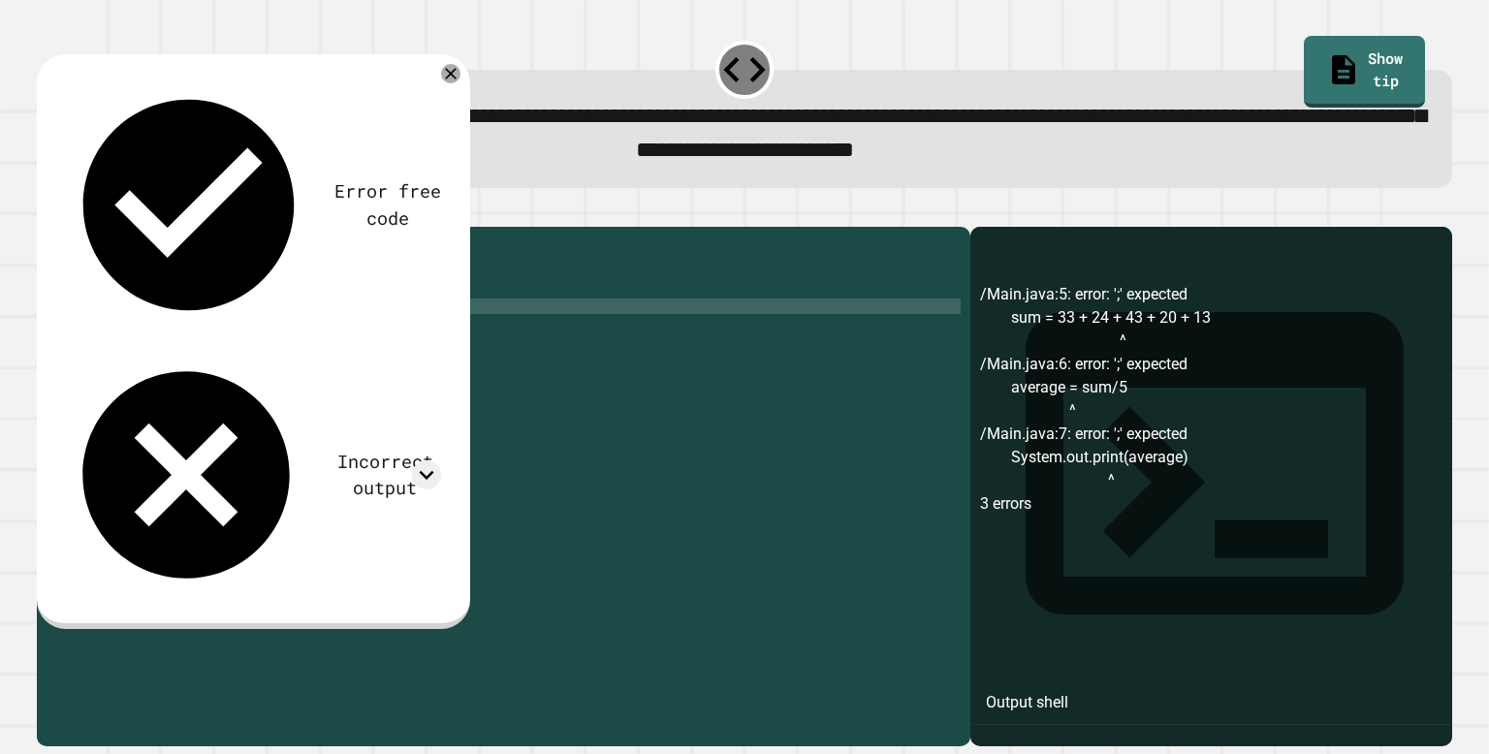
click at [329, 353] on div "public class Main { public static void main ( String [ ] args ) { sum = 33 + 24…" at bounding box center [523, 477] width 876 height 481
click at [370, 367] on div "public class Main { public static void main ( String [ ] args ) { sum = 33 + 24…" at bounding box center [523, 477] width 876 height 481
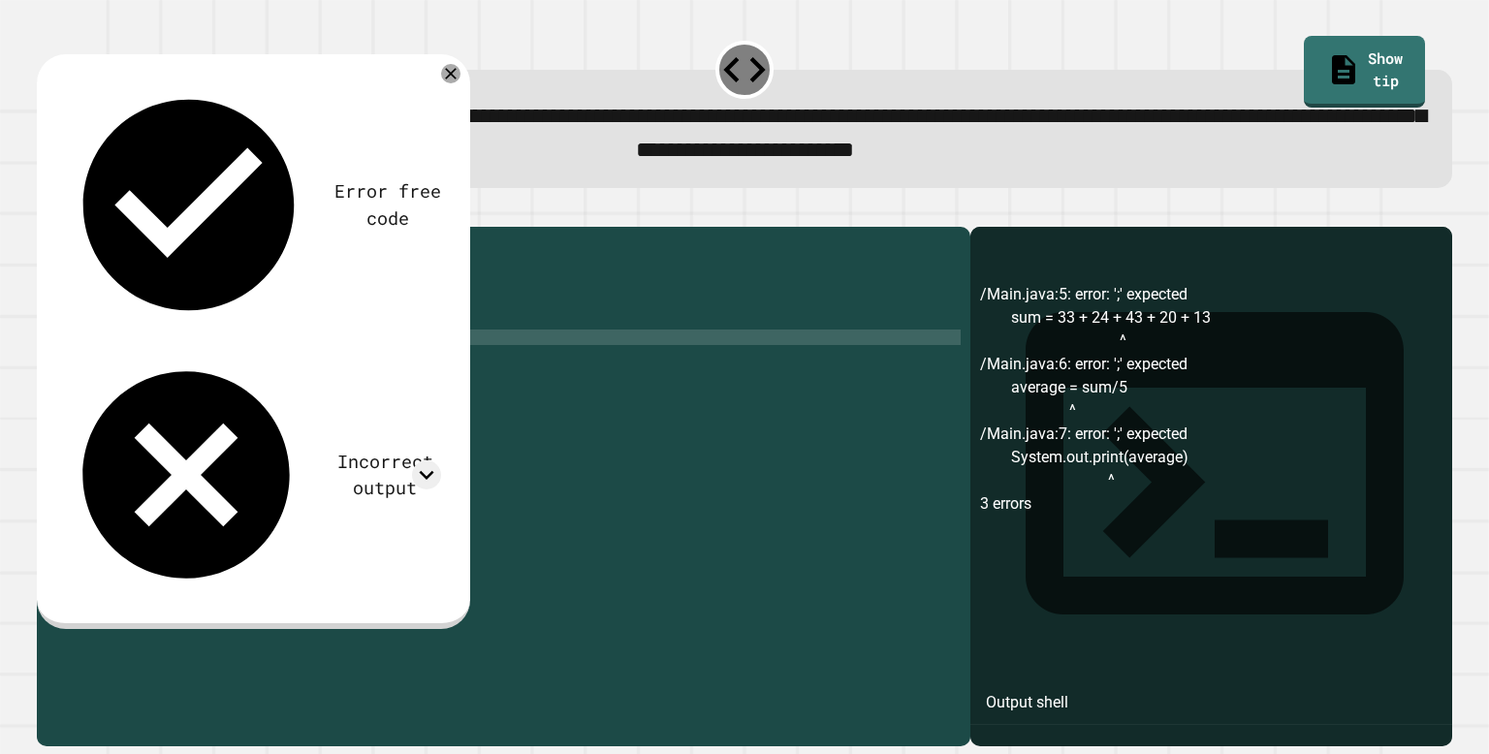
scroll to position [0, 18]
click at [47, 210] on button "button" at bounding box center [47, 210] width 0 height 0
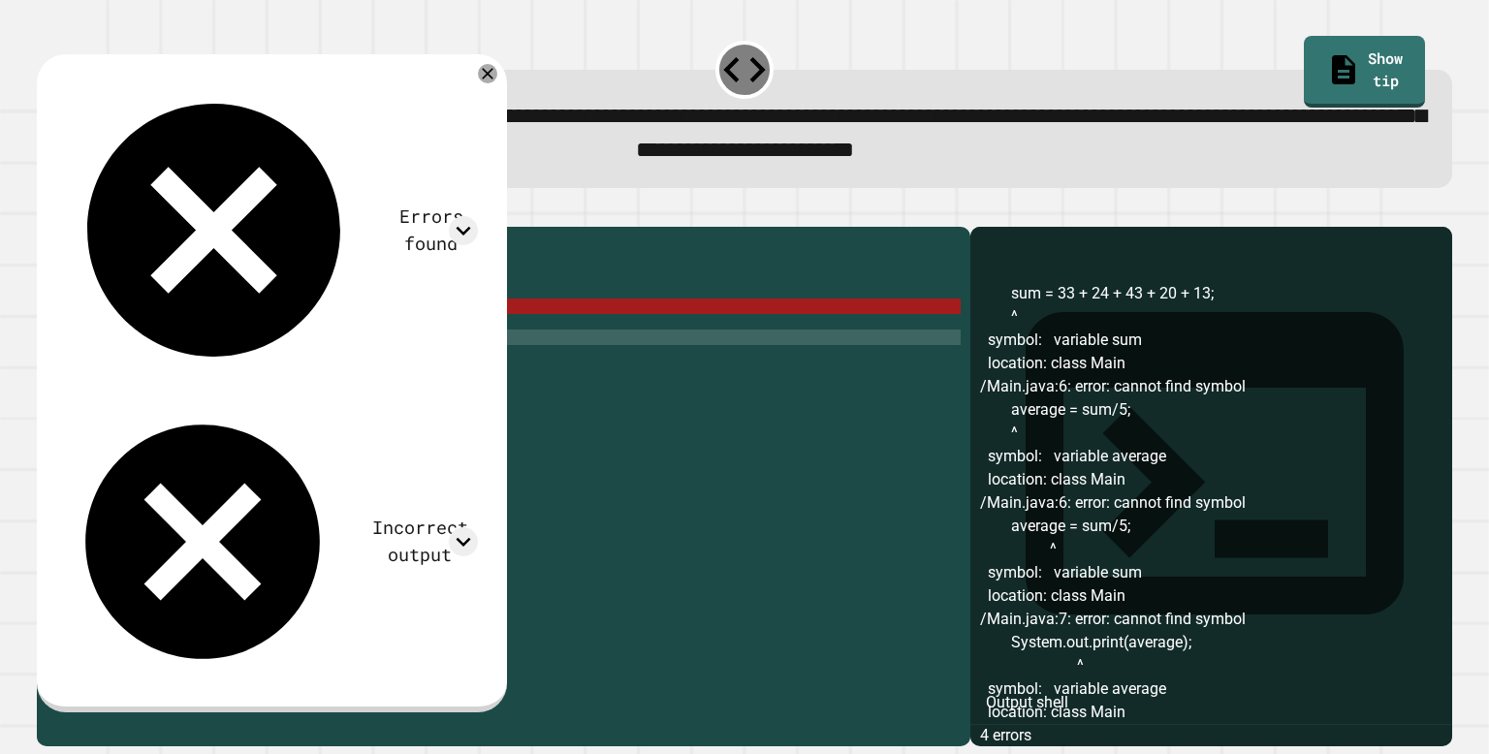
scroll to position [27, 0]
click at [155, 336] on div "public class Main { public static void main ( String [ ] args ) { sum = 33 + 24…" at bounding box center [523, 477] width 876 height 481
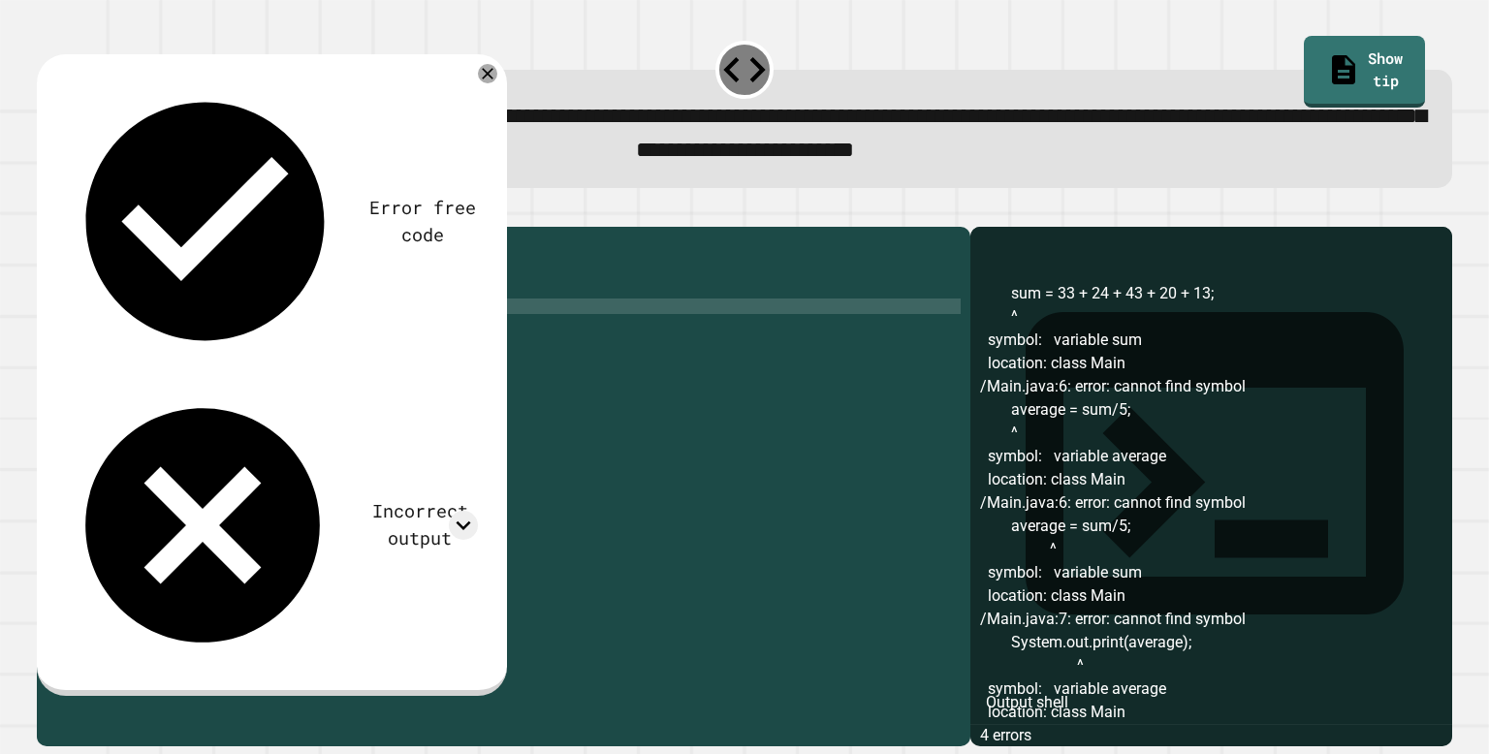
scroll to position [0, 6]
click at [154, 353] on div "public class Main { public static void main ( String [ ] args ) { int sum = 33 …" at bounding box center [523, 477] width 876 height 481
click at [334, 350] on div "public class Main { public static void main ( String [ ] args ) { int sum = 33 …" at bounding box center [523, 477] width 876 height 481
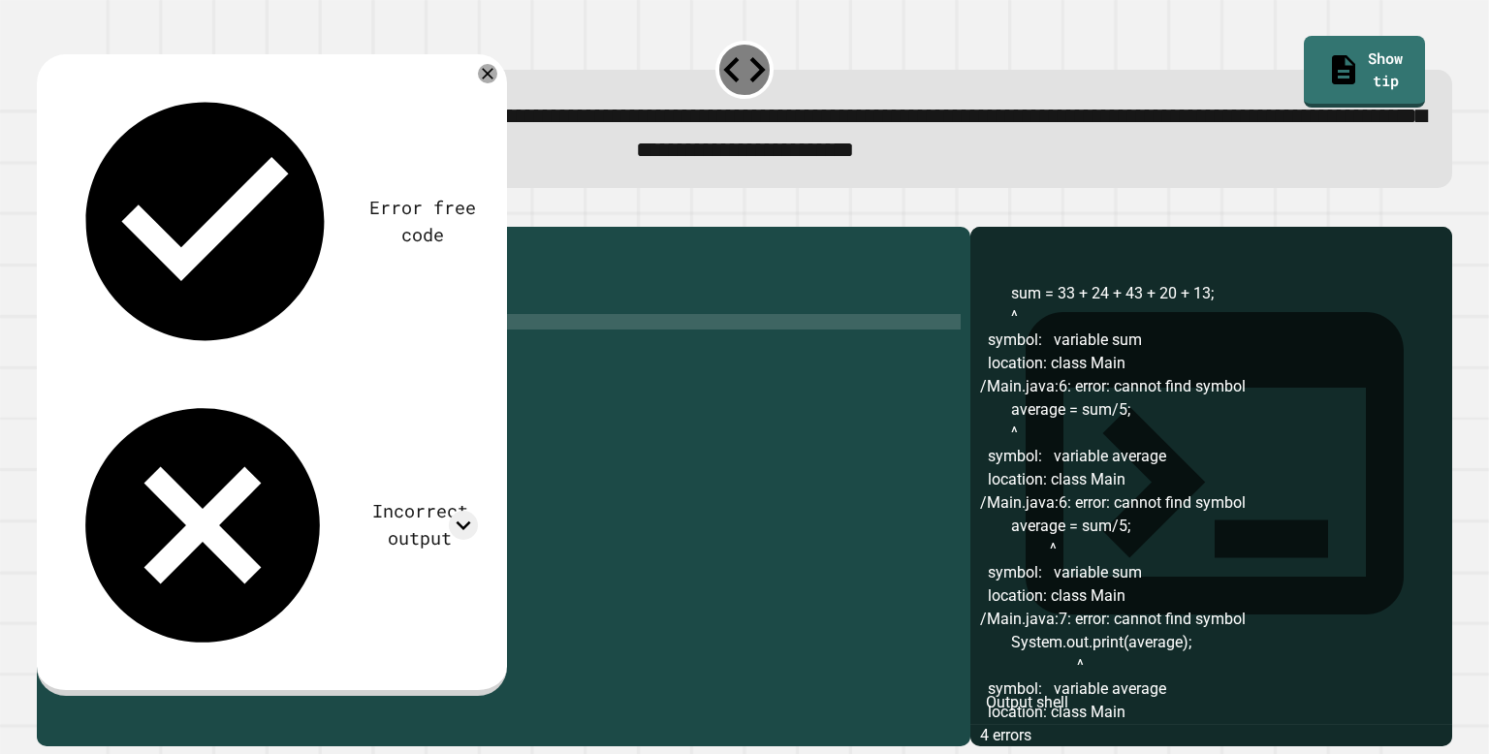
click at [47, 210] on button "button" at bounding box center [47, 210] width 0 height 0
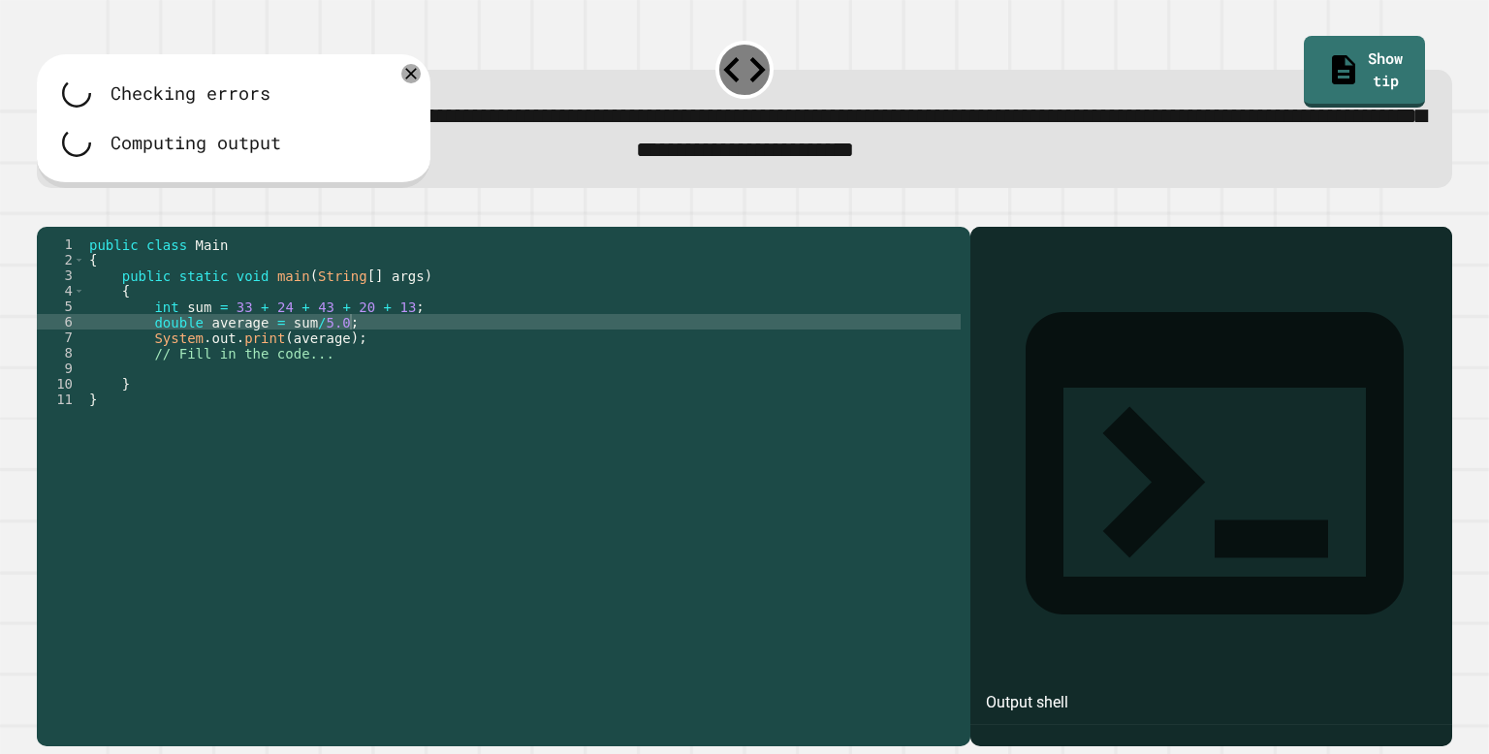
scroll to position [0, 0]
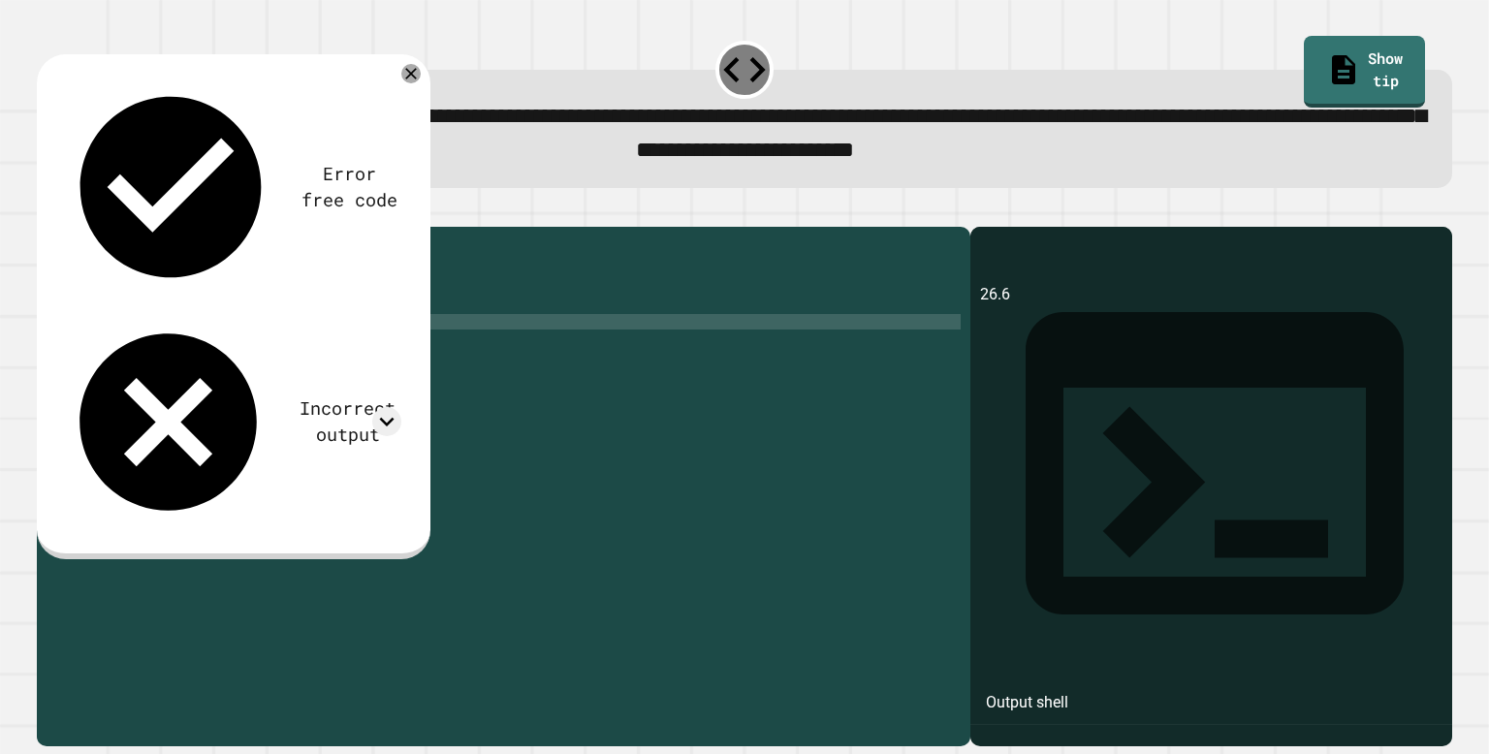
click at [165, 325] on div "public class Main { public static void main ( String [ ] args ) { int sum = 33 …" at bounding box center [523, 477] width 876 height 481
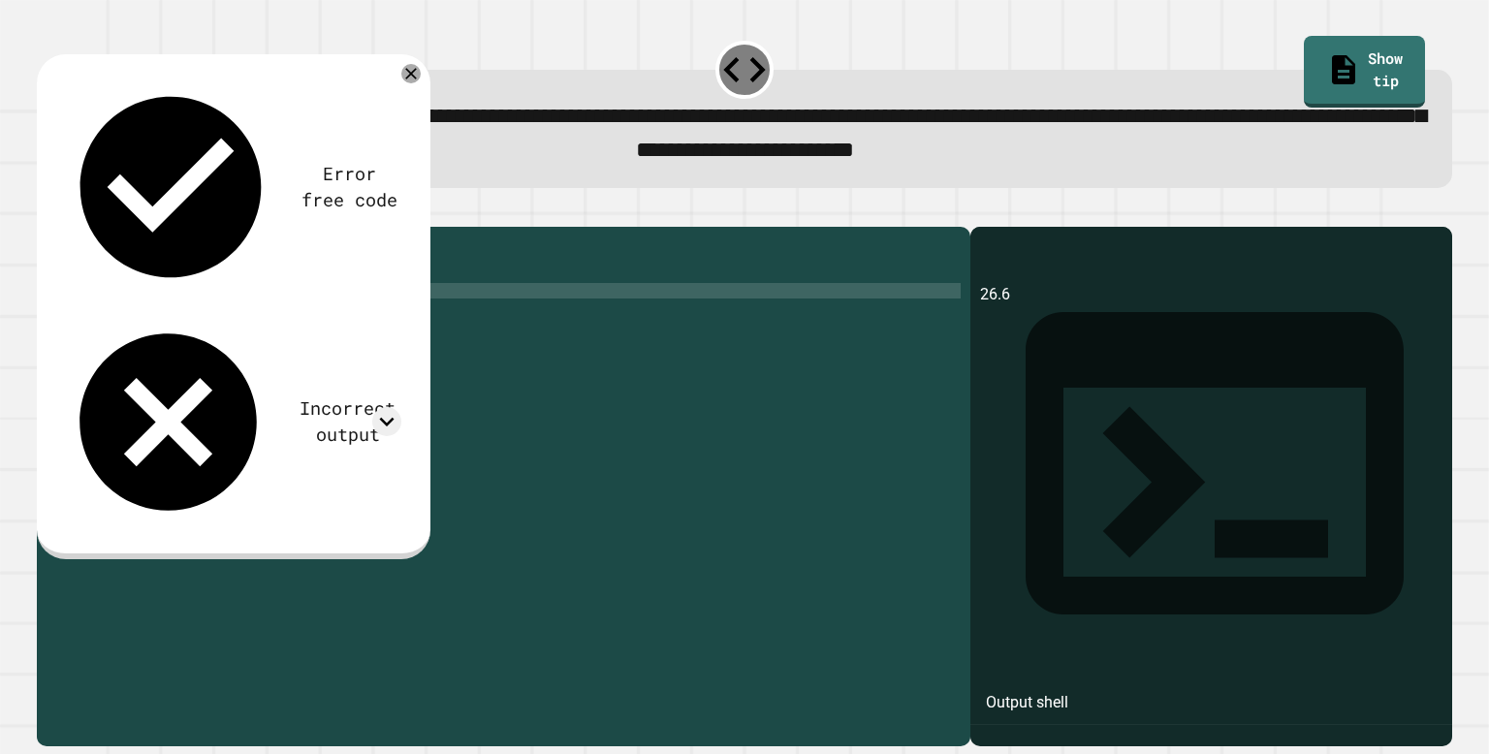
scroll to position [0, 1]
type textarea "*"
click at [466, 205] on div "Error free code 26.6 Incorrect output Expected output 26 26.6 27 My output 26.6…" at bounding box center [745, 475] width 1430 height 559
click at [404, 79] on icon at bounding box center [411, 73] width 23 height 23
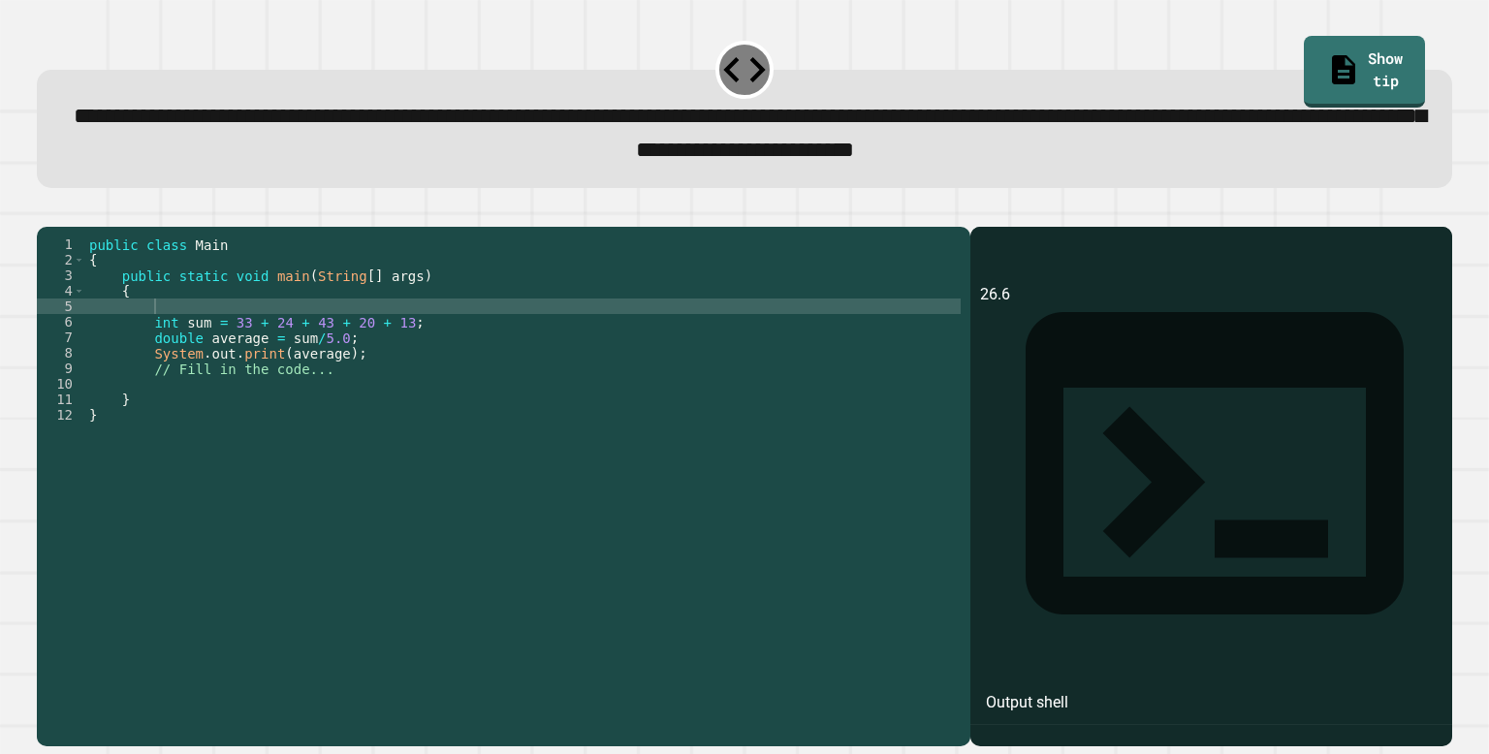
click at [47, 210] on button "button" at bounding box center [47, 210] width 0 height 0
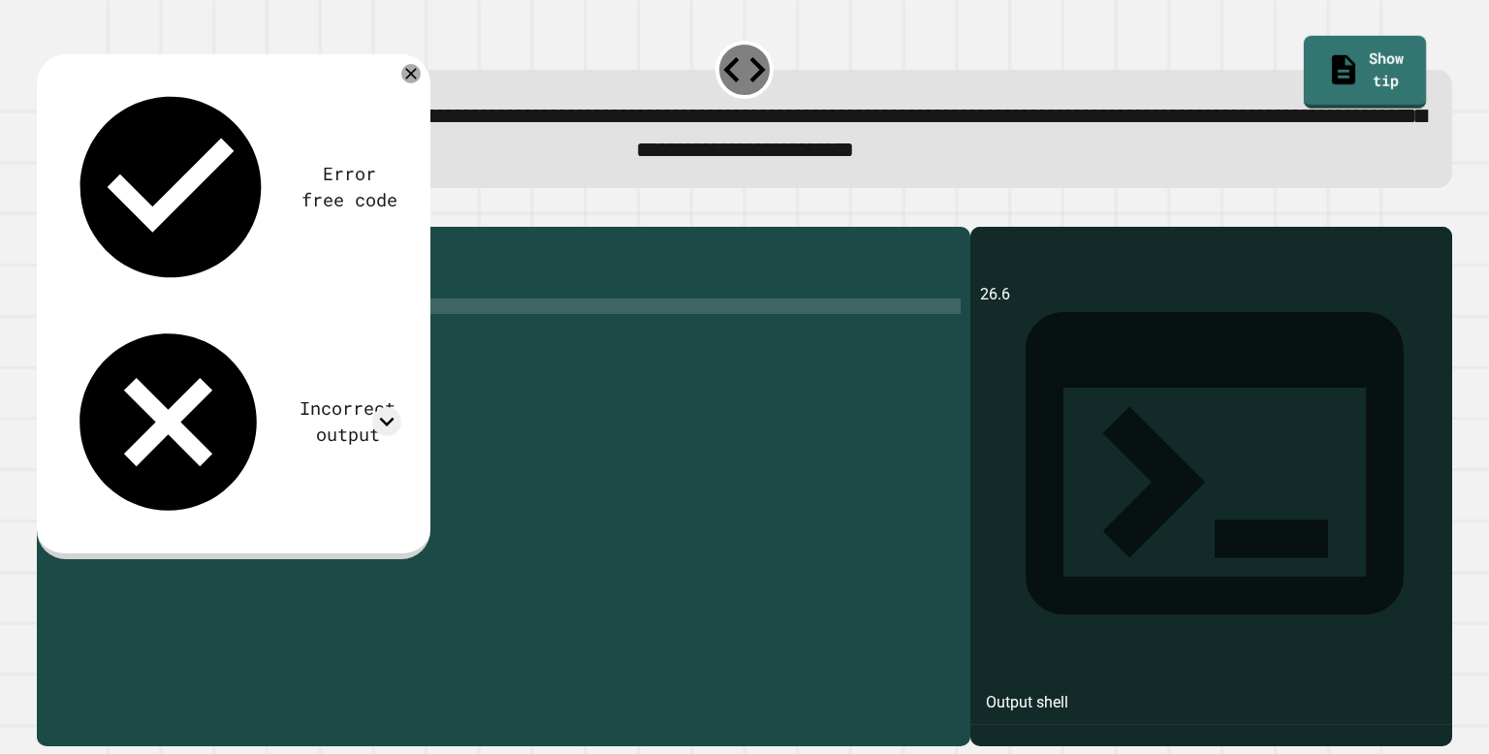
click at [1287, 63] on div "**********" at bounding box center [745, 113] width 1430 height 166
click at [1367, 56] on link "Show tip" at bounding box center [1364, 70] width 123 height 76
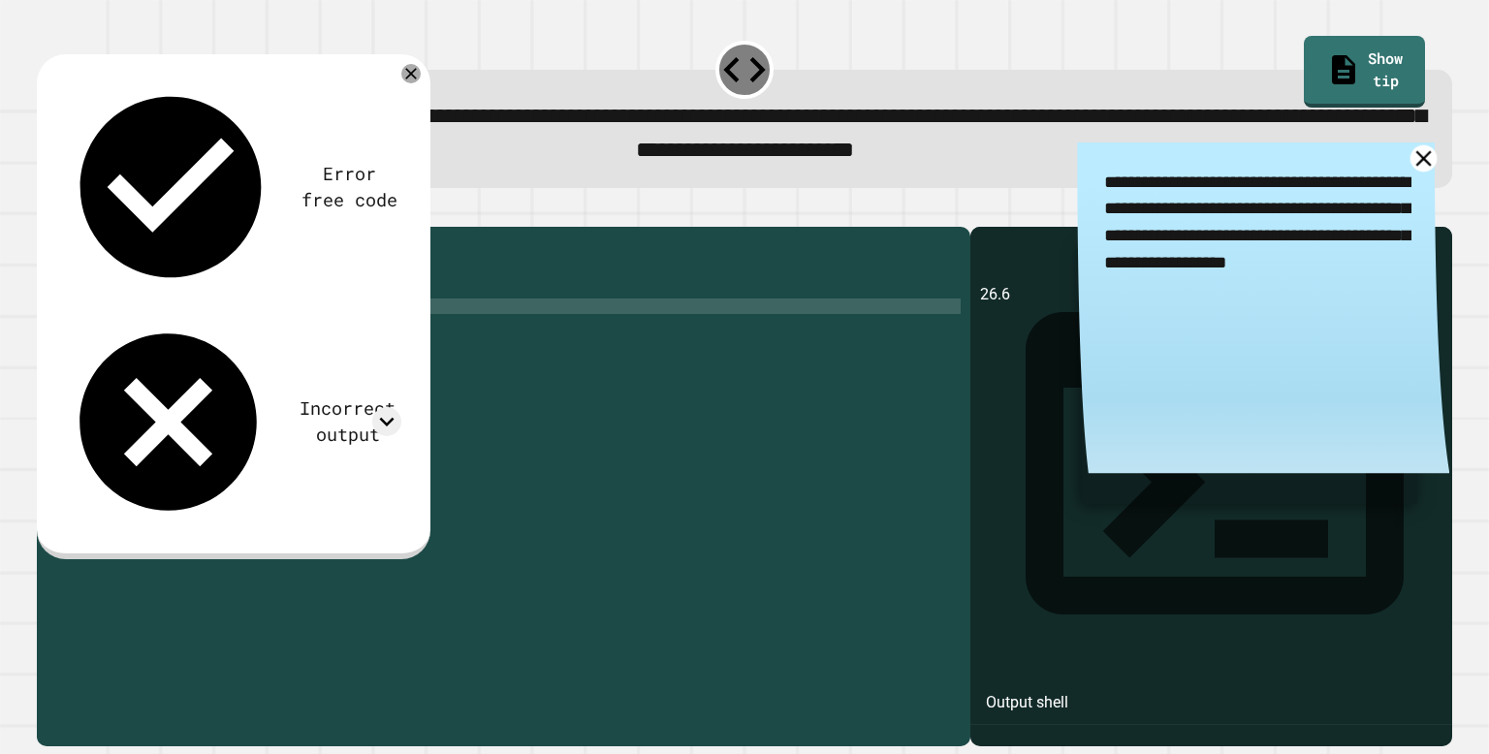
click at [1421, 165] on icon at bounding box center [1424, 158] width 16 height 16
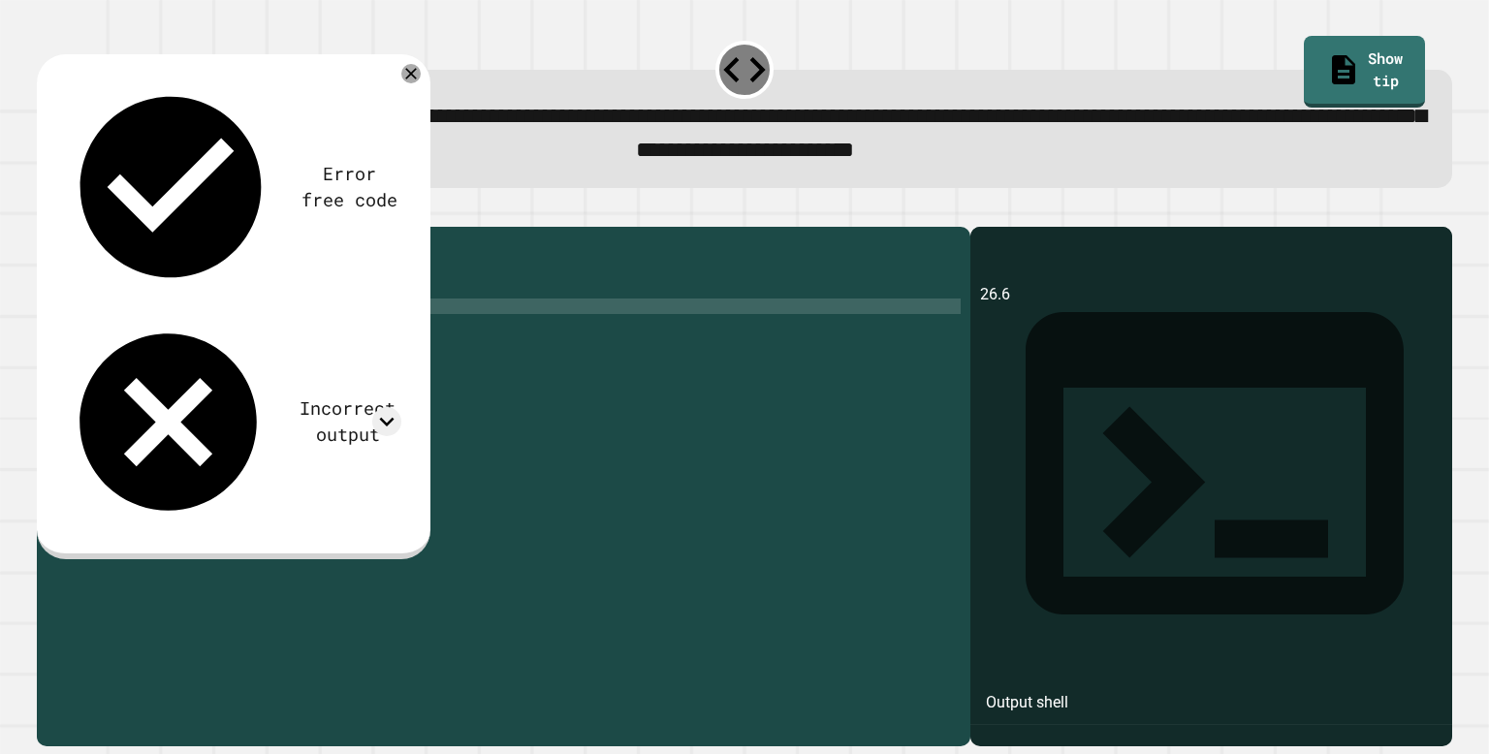
click at [426, 351] on div "public class Main { public static void main ( String [ ] args ) { int sum = 33 …" at bounding box center [523, 477] width 876 height 481
click at [351, 366] on div "public class Main { public static void main ( String [ ] args ) { int sum = 33 …" at bounding box center [523, 477] width 876 height 481
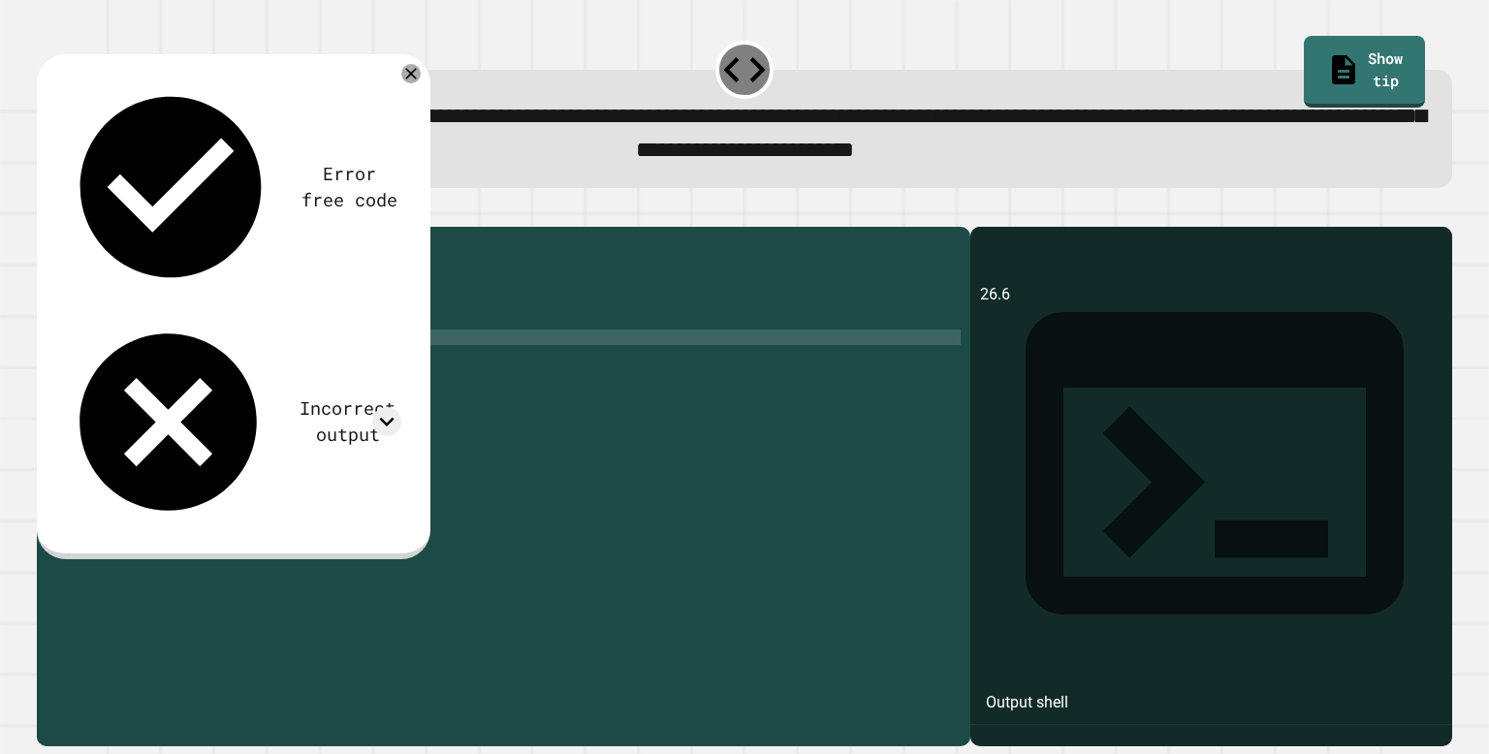
click at [201, 367] on div "public class Main { public static void main ( String [ ] args ) { int sum = 33 …" at bounding box center [523, 477] width 876 height 481
click at [415, 352] on div "public class Main { public static void main ( String [ ] args ) { int sum = 33 …" at bounding box center [523, 477] width 876 height 481
click at [309, 370] on div "public class Main { public static void main ( String [ ] args ) { int sum = 33 …" at bounding box center [523, 477] width 876 height 481
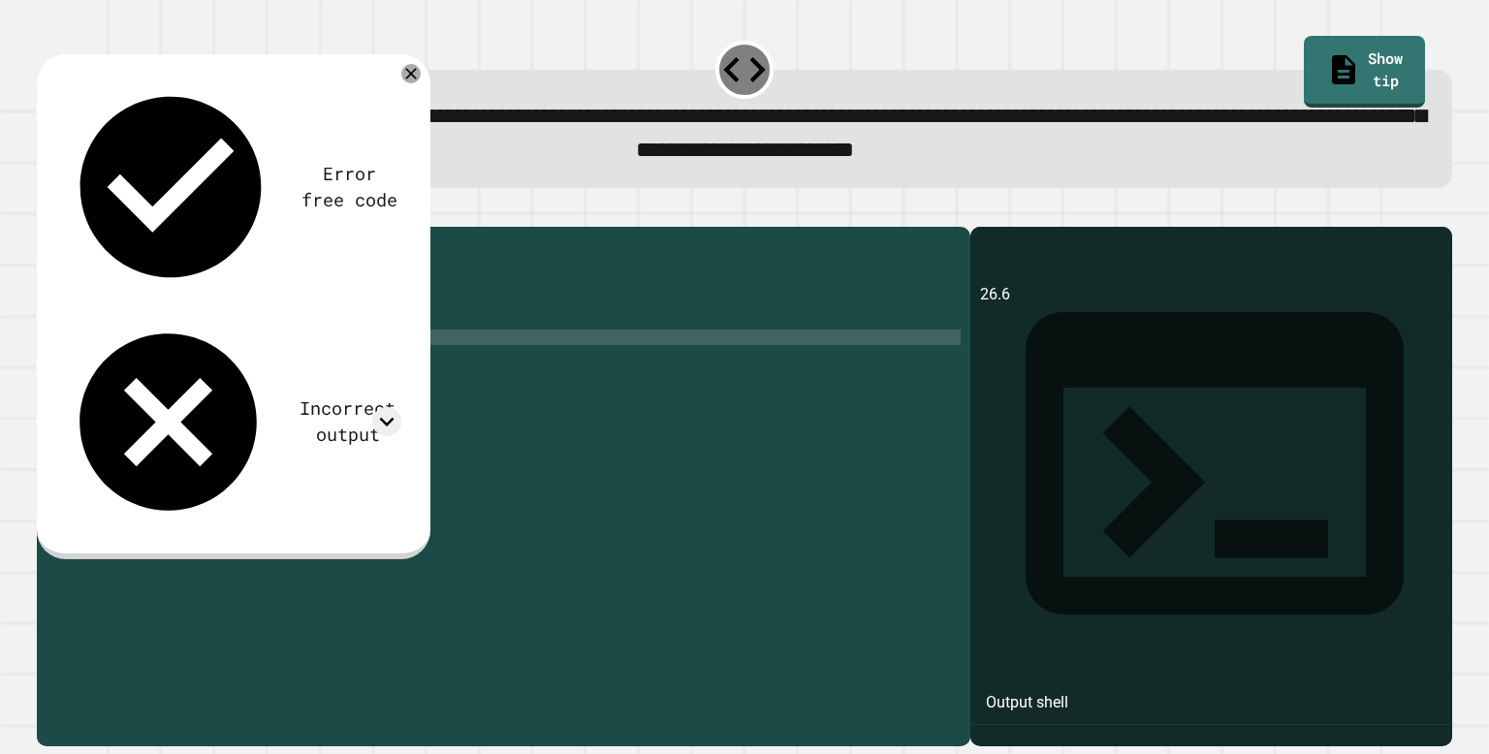
scroll to position [0, 18]
click at [47, 210] on button "button" at bounding box center [47, 210] width 0 height 0
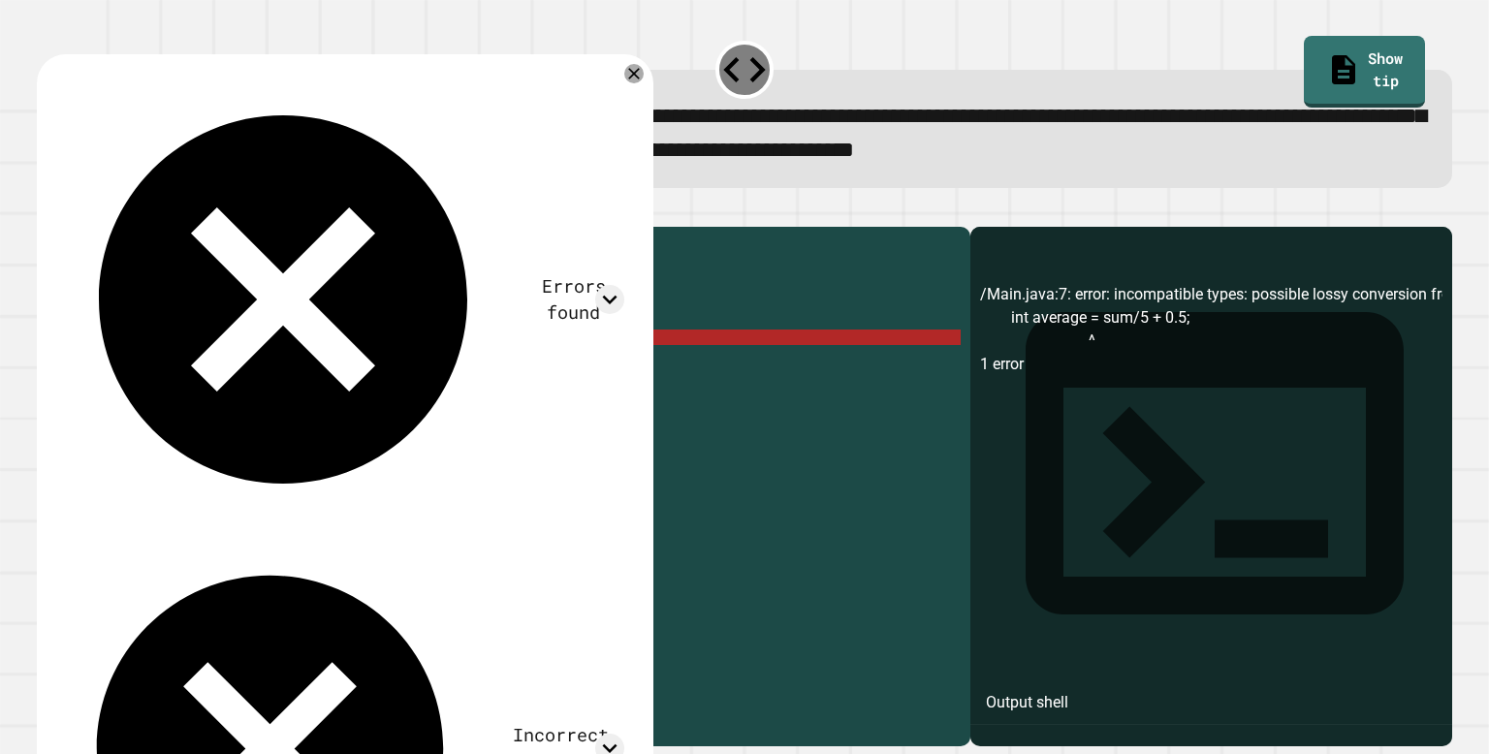
click at [359, 368] on div "public class Main { public static void main ( String [ ] args ) { int sum = 33 …" at bounding box center [523, 477] width 876 height 481
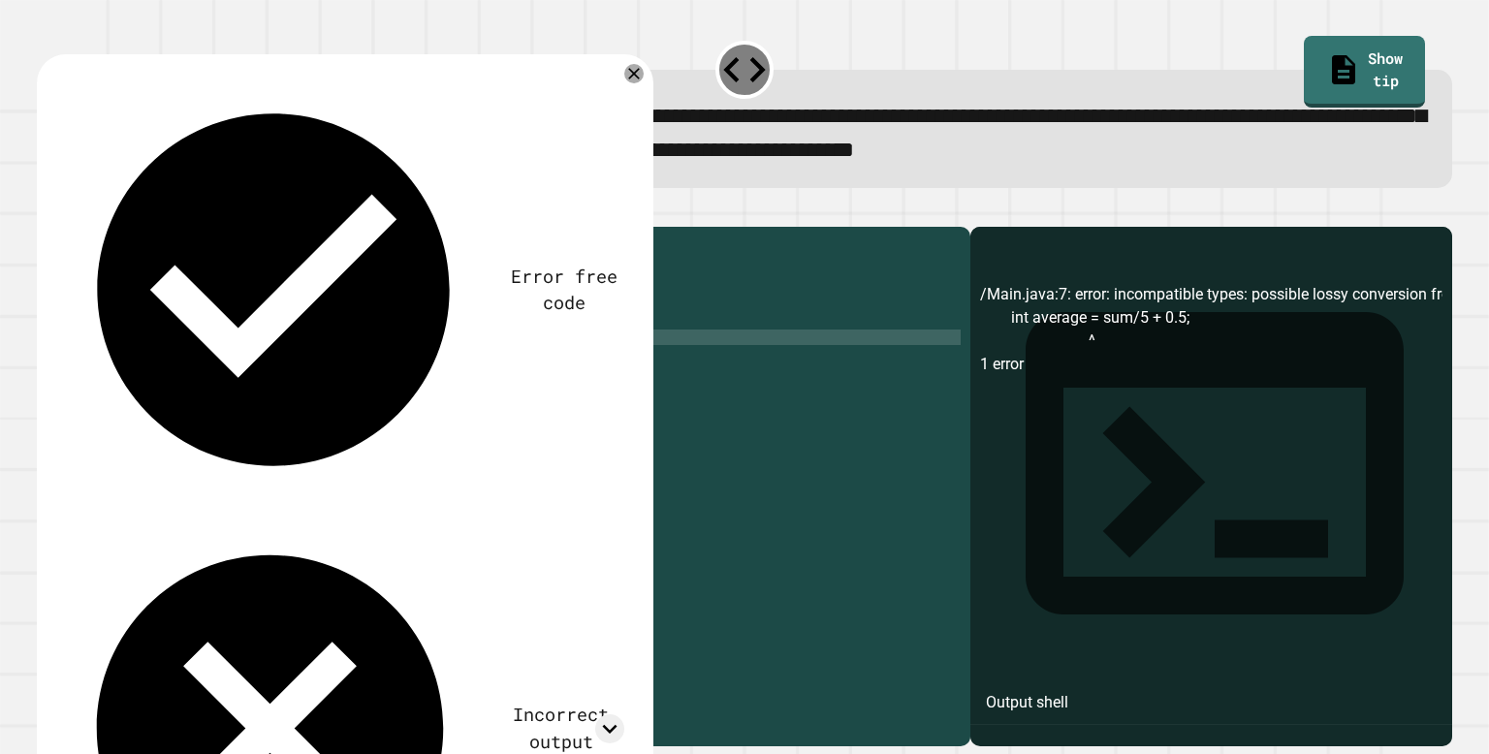
scroll to position [0, 15]
click at [415, 354] on div "public class Main { public static void main ( String [ ] args ) { int sum = 33 …" at bounding box center [523, 477] width 876 height 481
click at [176, 353] on div "public class Main { public static void main ( String [ ] args ) { int sum = 33 …" at bounding box center [523, 477] width 876 height 481
click at [179, 368] on div "public class Main { public static void main ( String [ ] args ) { int sum = 33 …" at bounding box center [523, 477] width 876 height 481
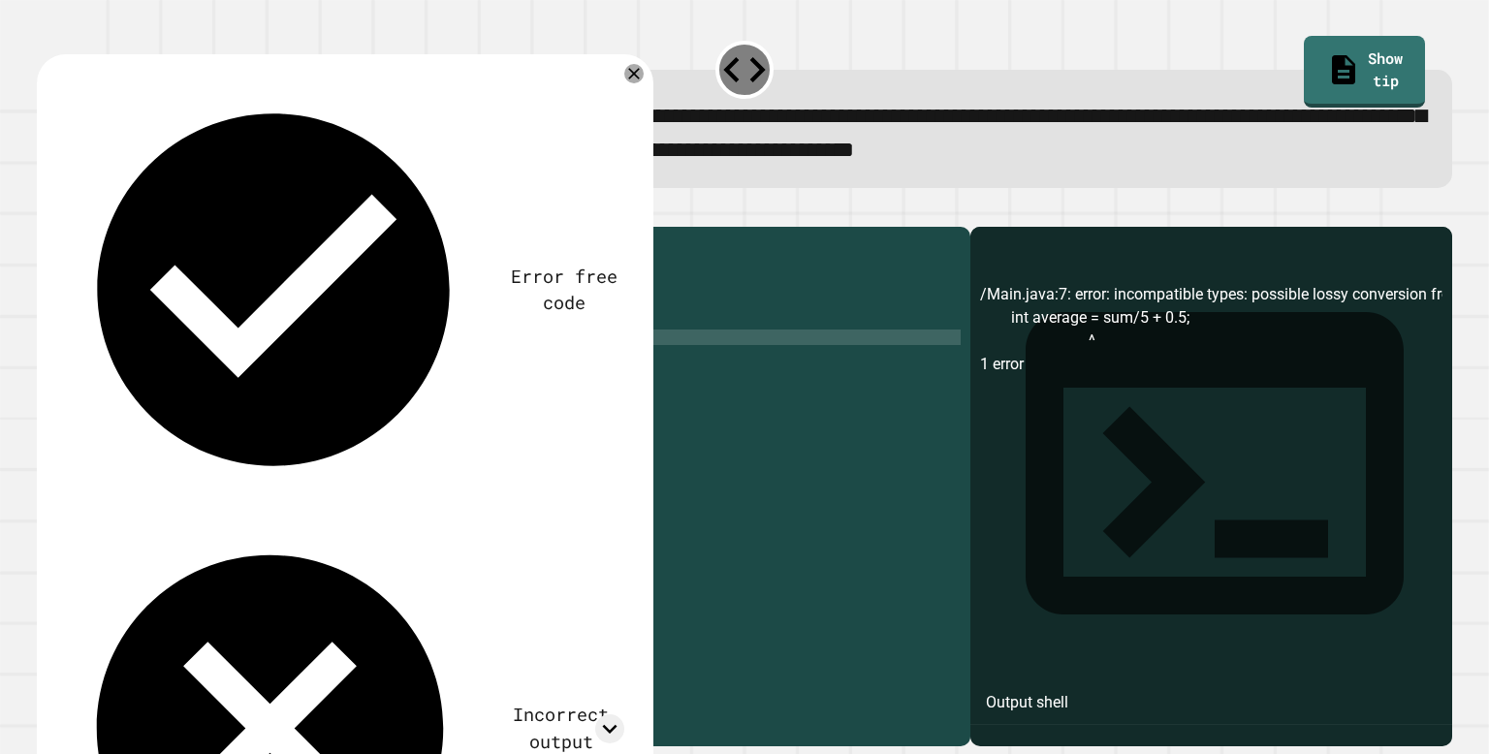
type textarea "**********"
click at [325, 365] on div "public class Main { public static void main ( String [ ] args ) { int sum = 33 …" at bounding box center [523, 477] width 876 height 481
type textarea "**********"
click at [47, 210] on icon "button" at bounding box center [47, 210] width 0 height 0
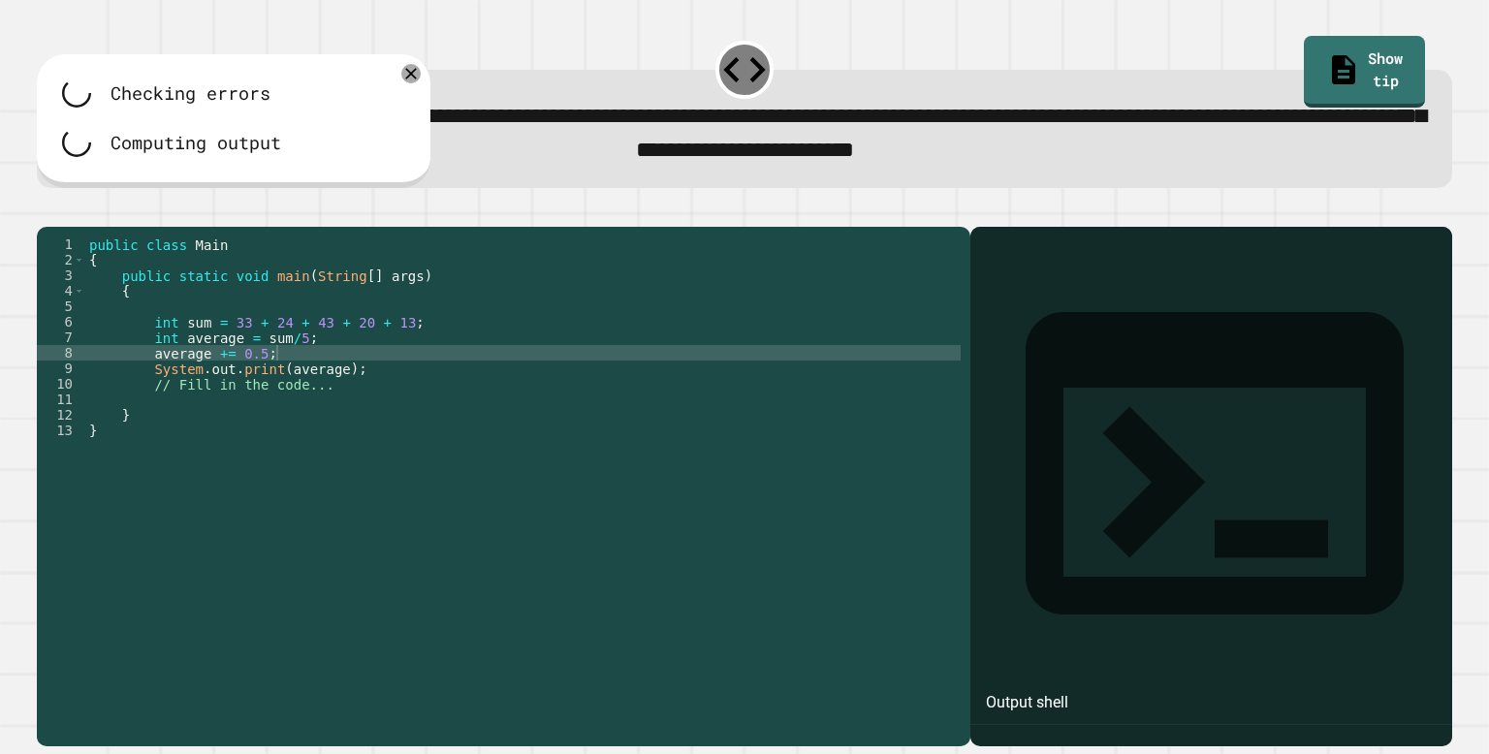
click at [57, 221] on div at bounding box center [744, 215] width 1415 height 23
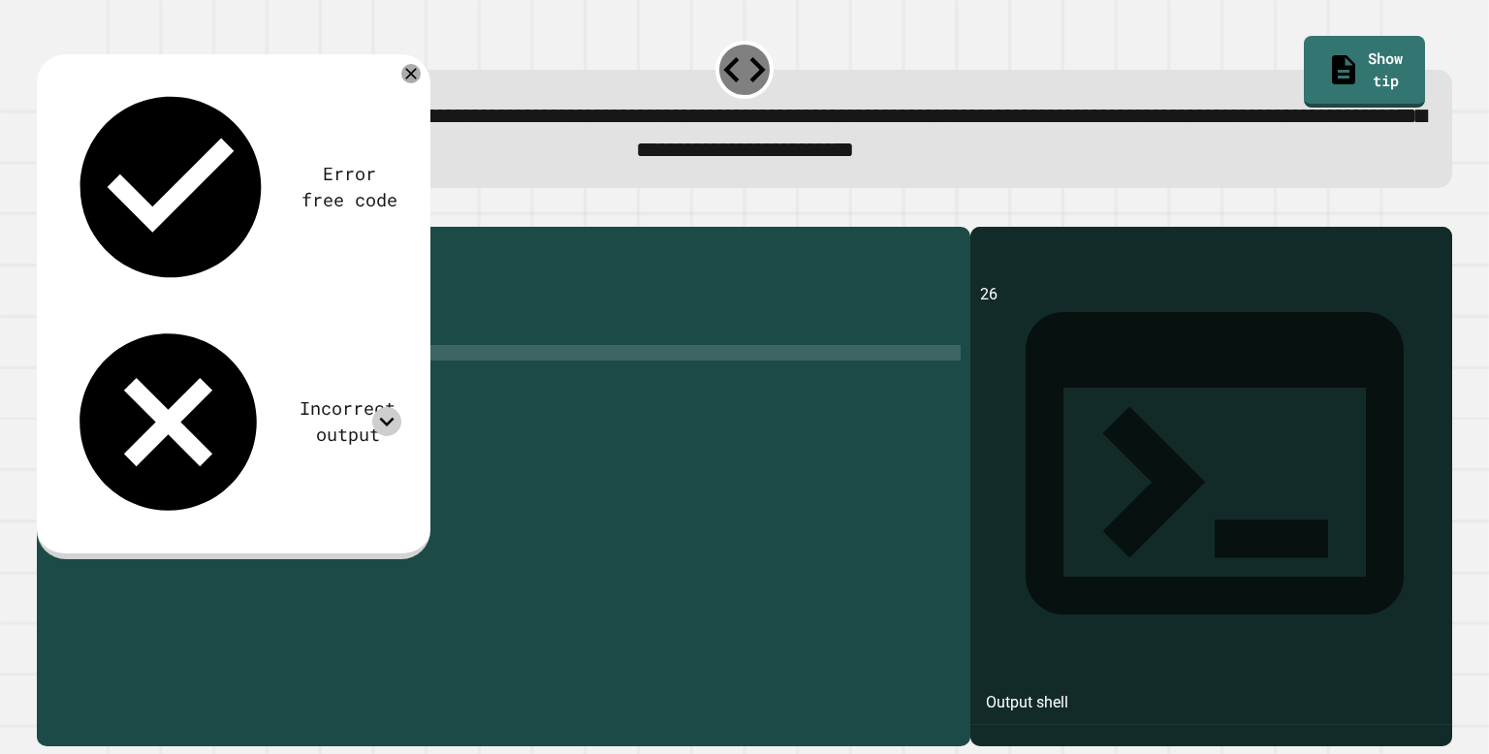
click at [372, 407] on div at bounding box center [386, 421] width 29 height 29
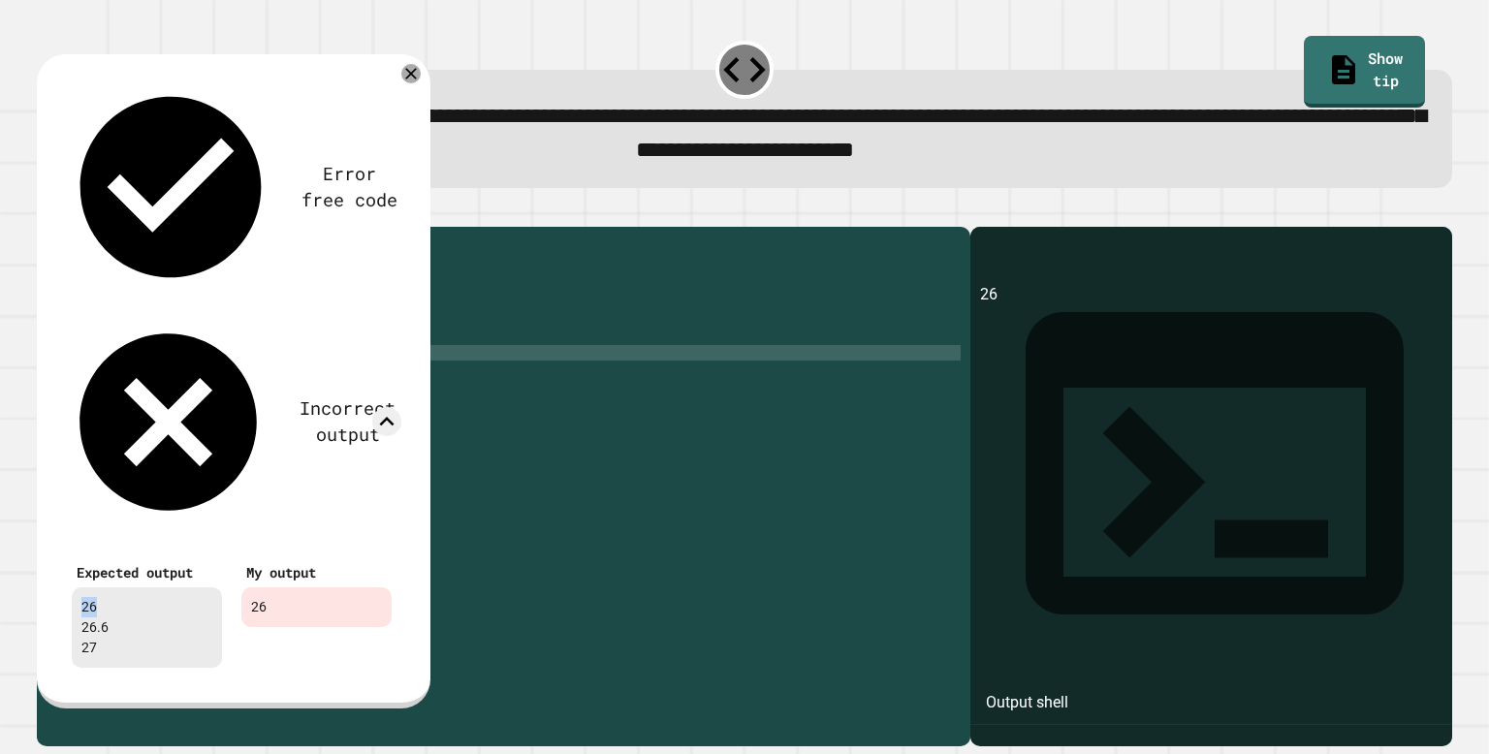
drag, startPoint x: 95, startPoint y: 243, endPoint x: 49, endPoint y: 229, distance: 47.8
click at [49, 229] on div "Error free code 26 Incorrect output Expected output 26 26.6 27 My output 26" at bounding box center [233, 381] width 393 height 655
click at [408, 80] on icon at bounding box center [411, 73] width 23 height 23
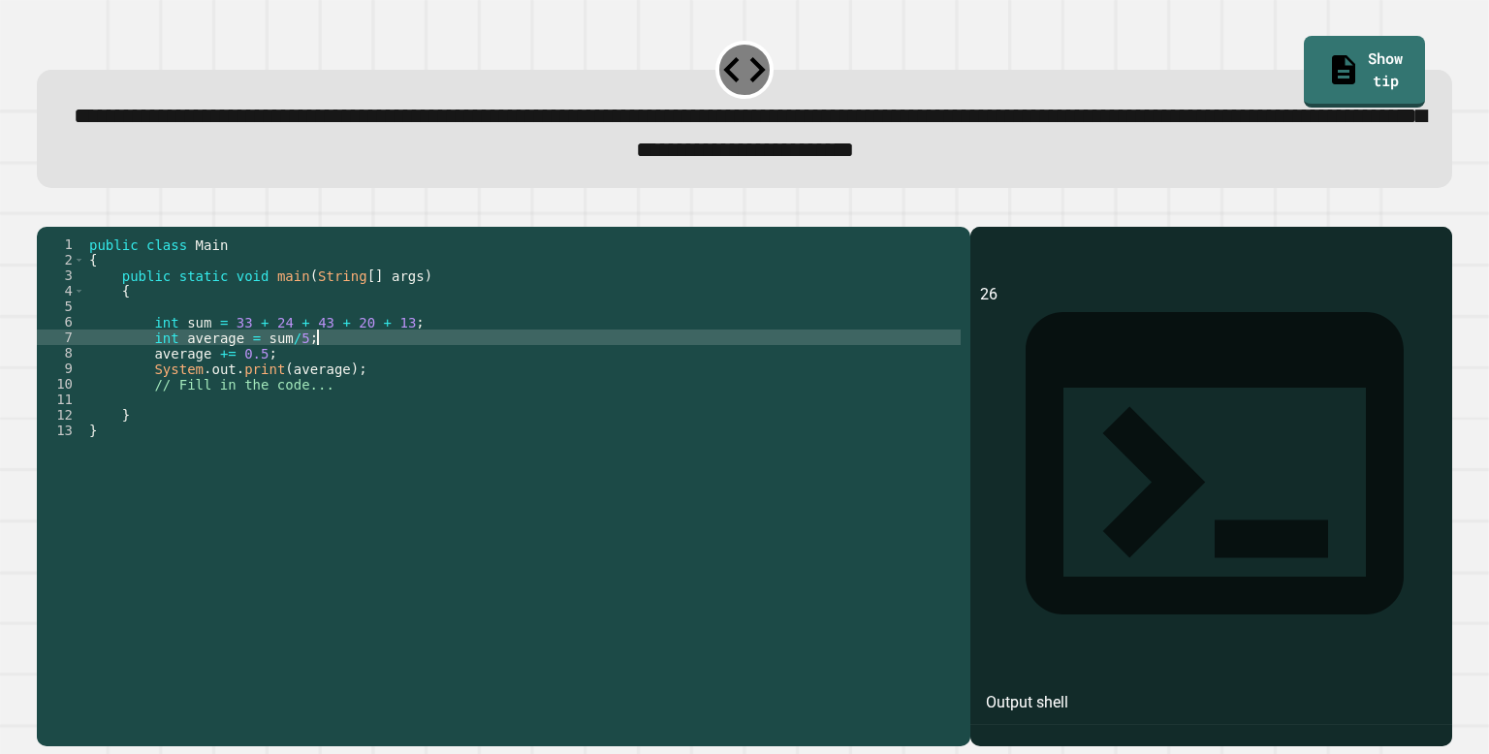
click at [323, 366] on div "public class Main { public static void main ( String [ ] args ) { int sum = 33 …" at bounding box center [523, 477] width 876 height 481
click at [304, 385] on div "public class Main { public static void main ( String [ ] args ) { int sum = 33 …" at bounding box center [523, 477] width 876 height 481
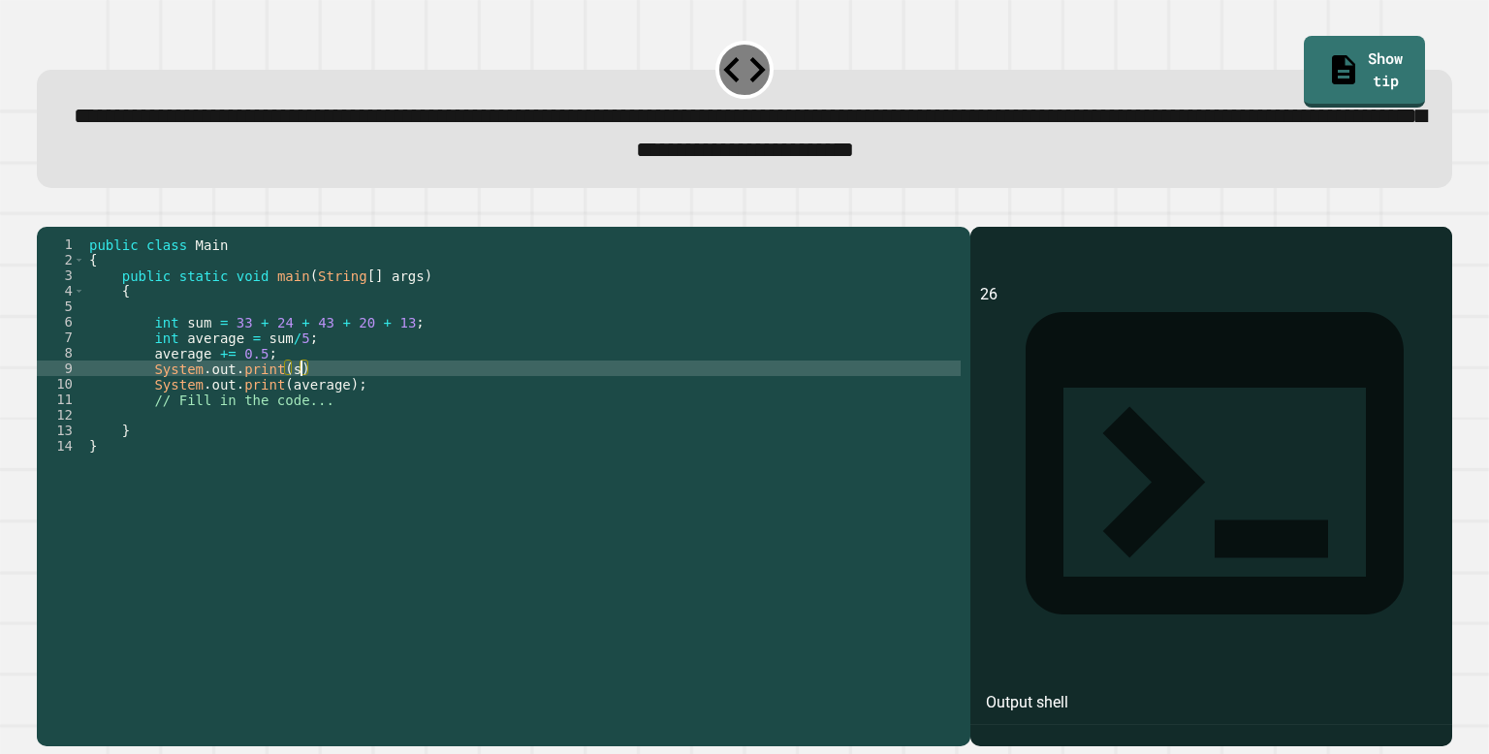
scroll to position [0, 15]
click at [47, 210] on button "button" at bounding box center [47, 210] width 0 height 0
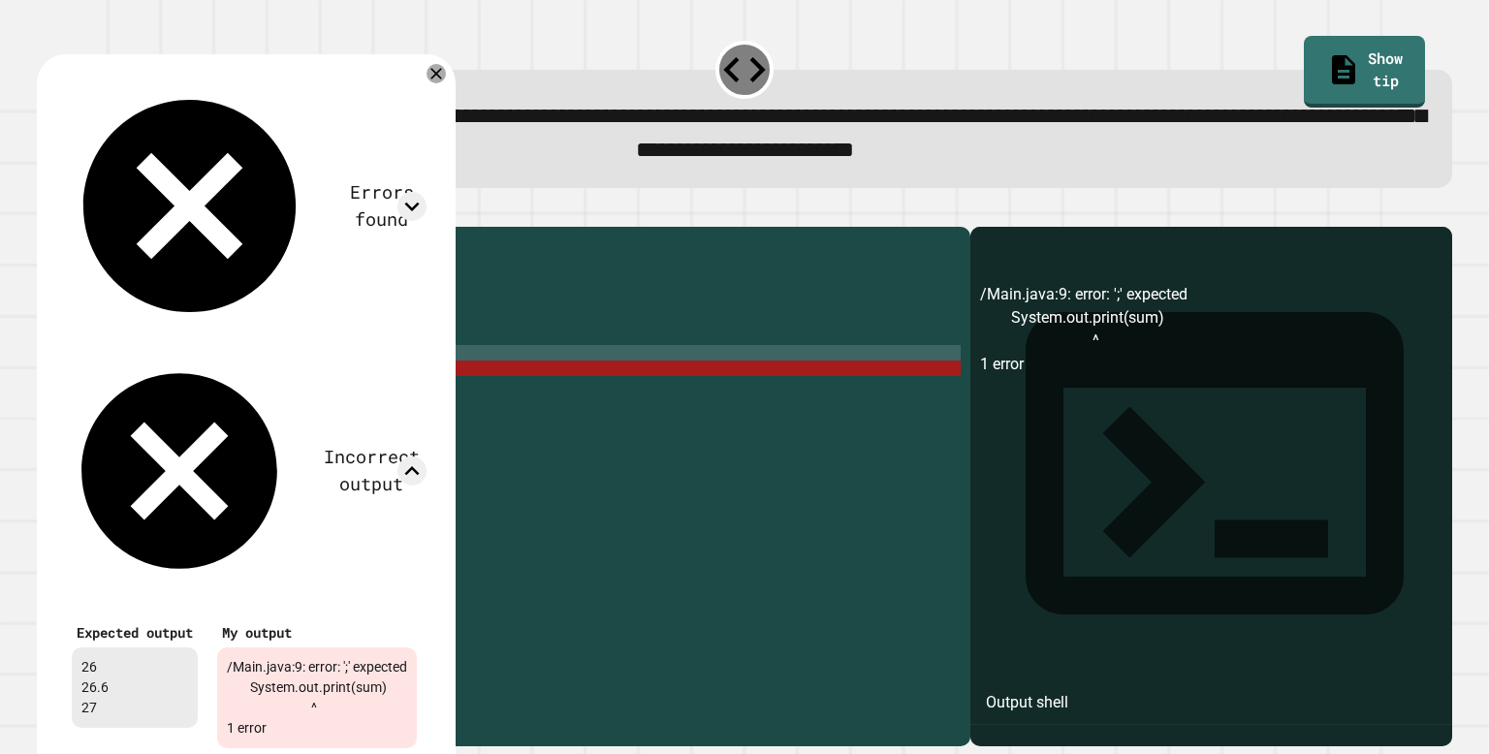
click at [347, 387] on div "public class Main { public static void main ( String [ ] args ) { int sum = 33 …" at bounding box center [523, 477] width 876 height 481
click at [348, 390] on div "public class Main { public static void main ( String [ ] args ) { int sum = 33 …" at bounding box center [523, 477] width 876 height 481
click at [337, 400] on div "public class Main { public static void main ( String [ ] args ) { int sum = 33 …" at bounding box center [523, 477] width 876 height 481
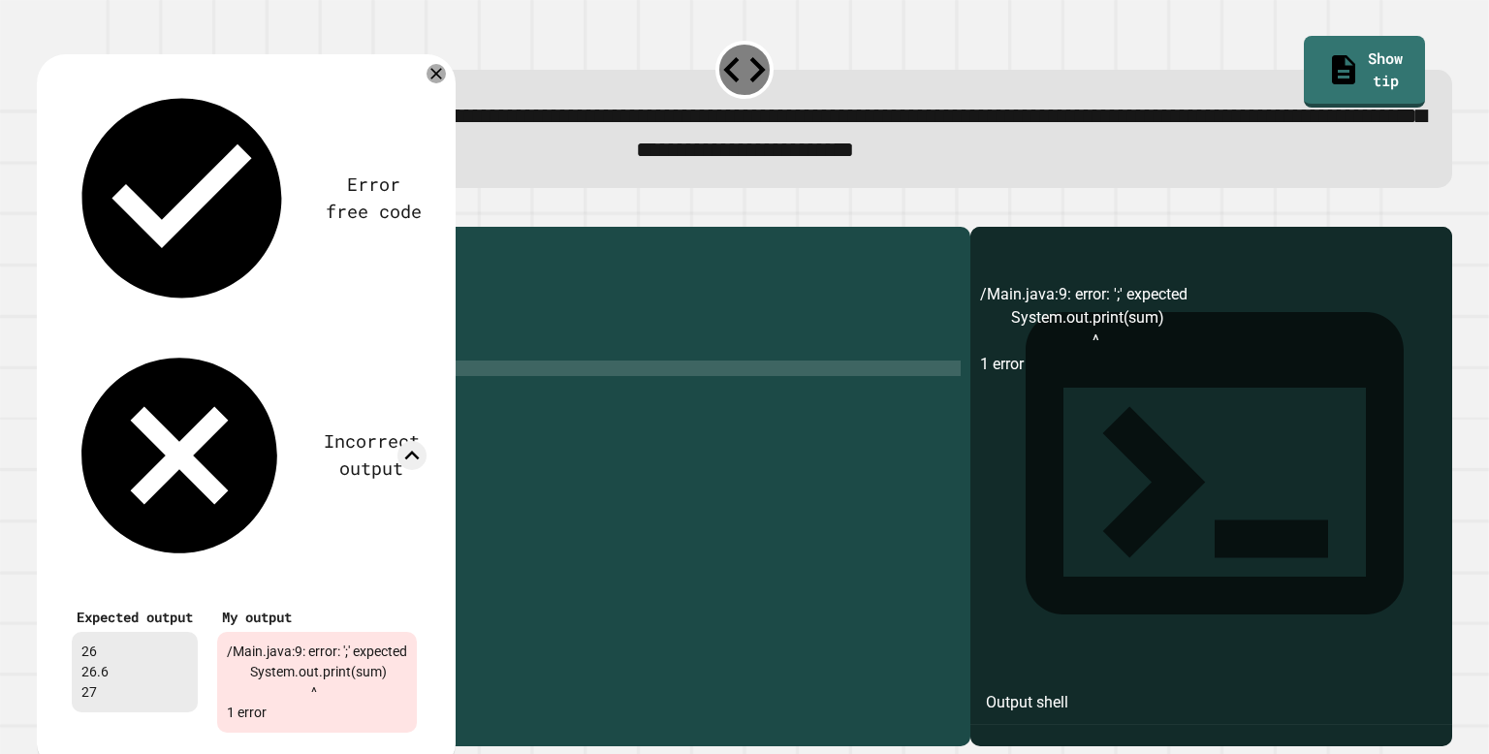
type textarea "**********"
click at [436, 88] on div "Error free code /Main.java:9: error: ';' expected System.out.print(sum) ^ 1 err…" at bounding box center [244, 411] width 384 height 684
click at [442, 85] on div at bounding box center [436, 73] width 23 height 23
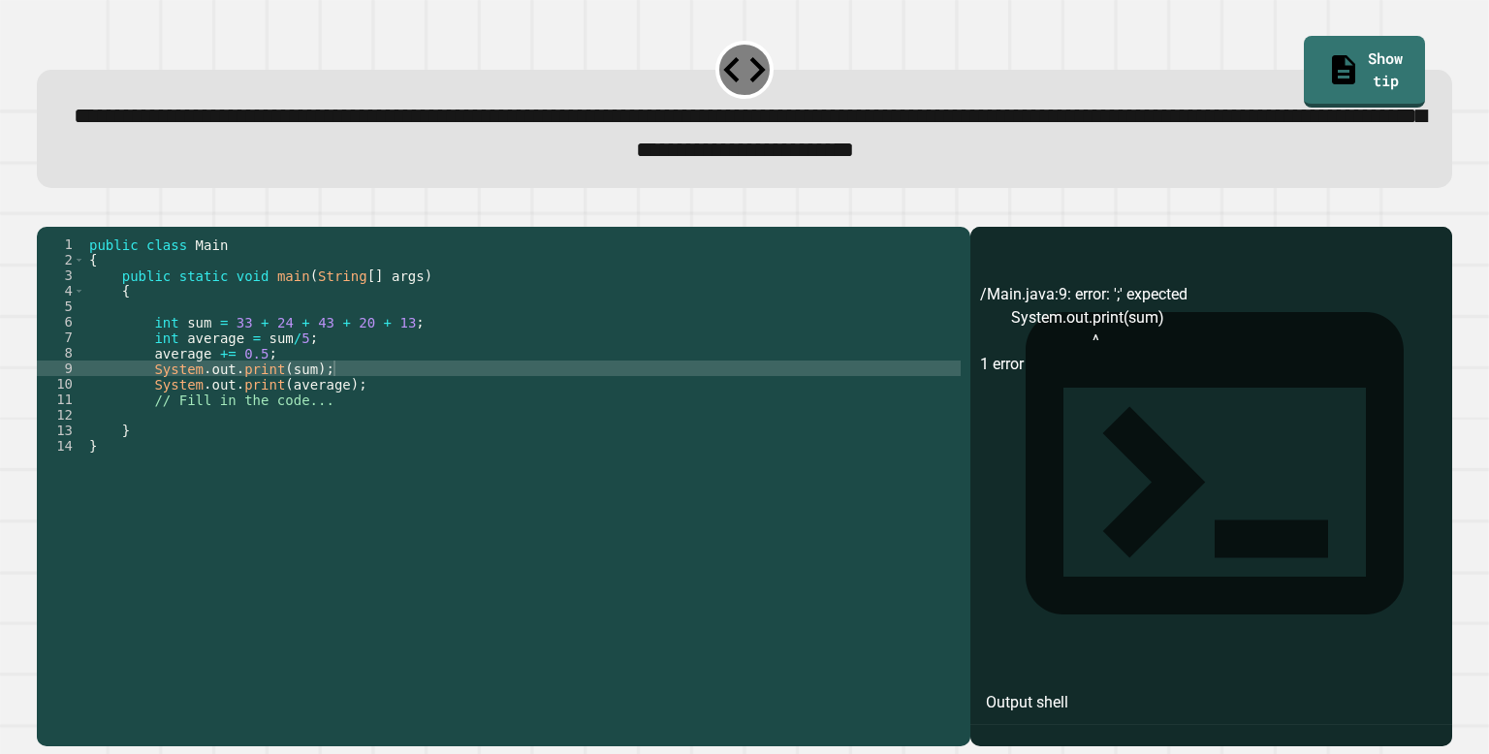
click at [47, 210] on button "button" at bounding box center [47, 210] width 0 height 0
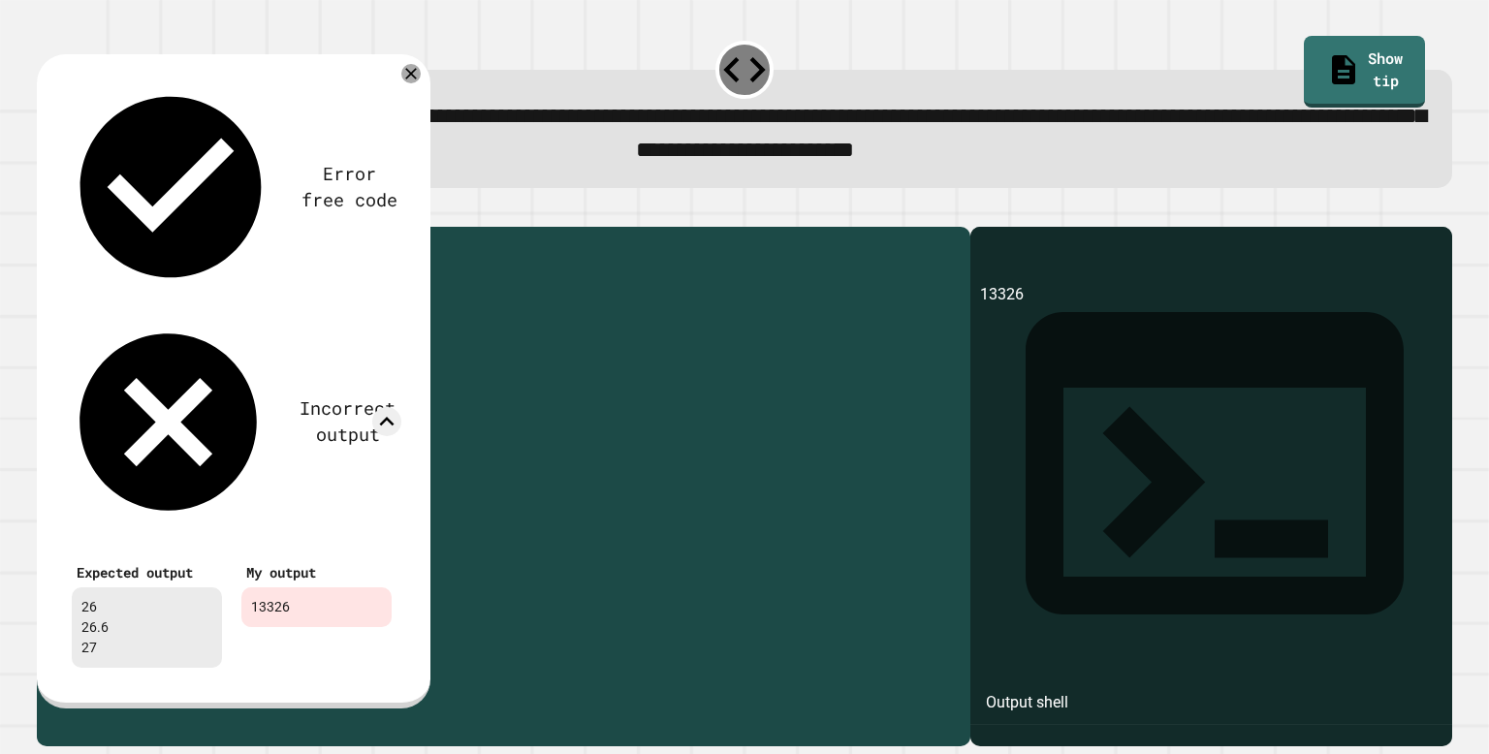
drag, startPoint x: 353, startPoint y: 398, endPoint x: 154, endPoint y: 395, distance: 198.8
click at [154, 395] on div "public class Main { public static void main ( String [ ] args ) { int sum = 33 …" at bounding box center [523, 477] width 876 height 481
click at [578, 401] on div "public class Main { public static void main ( String [ ] args ) { int sum = 33 …" at bounding box center [523, 477] width 876 height 481
click at [417, 85] on icon at bounding box center [411, 73] width 23 height 23
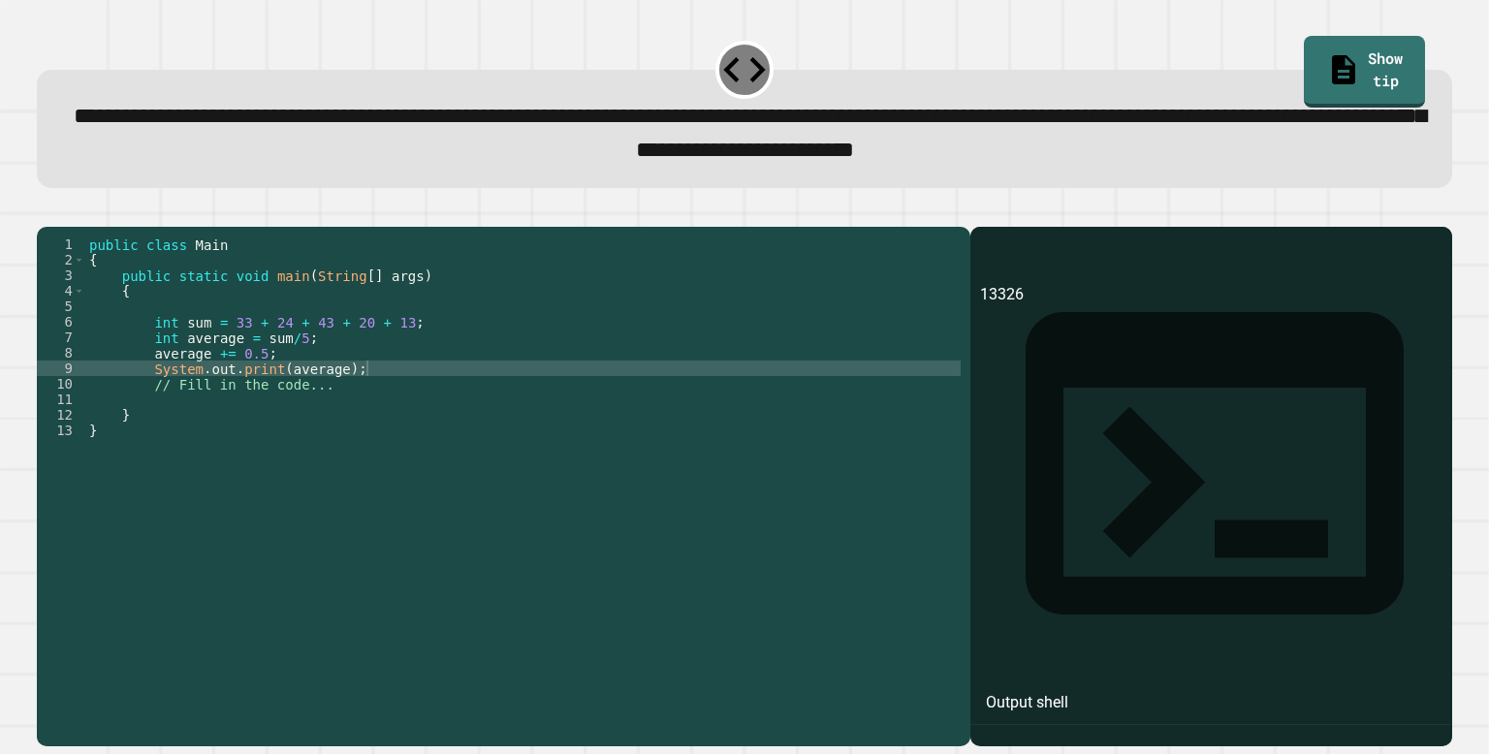
click at [47, 210] on icon "button" at bounding box center [47, 210] width 0 height 0
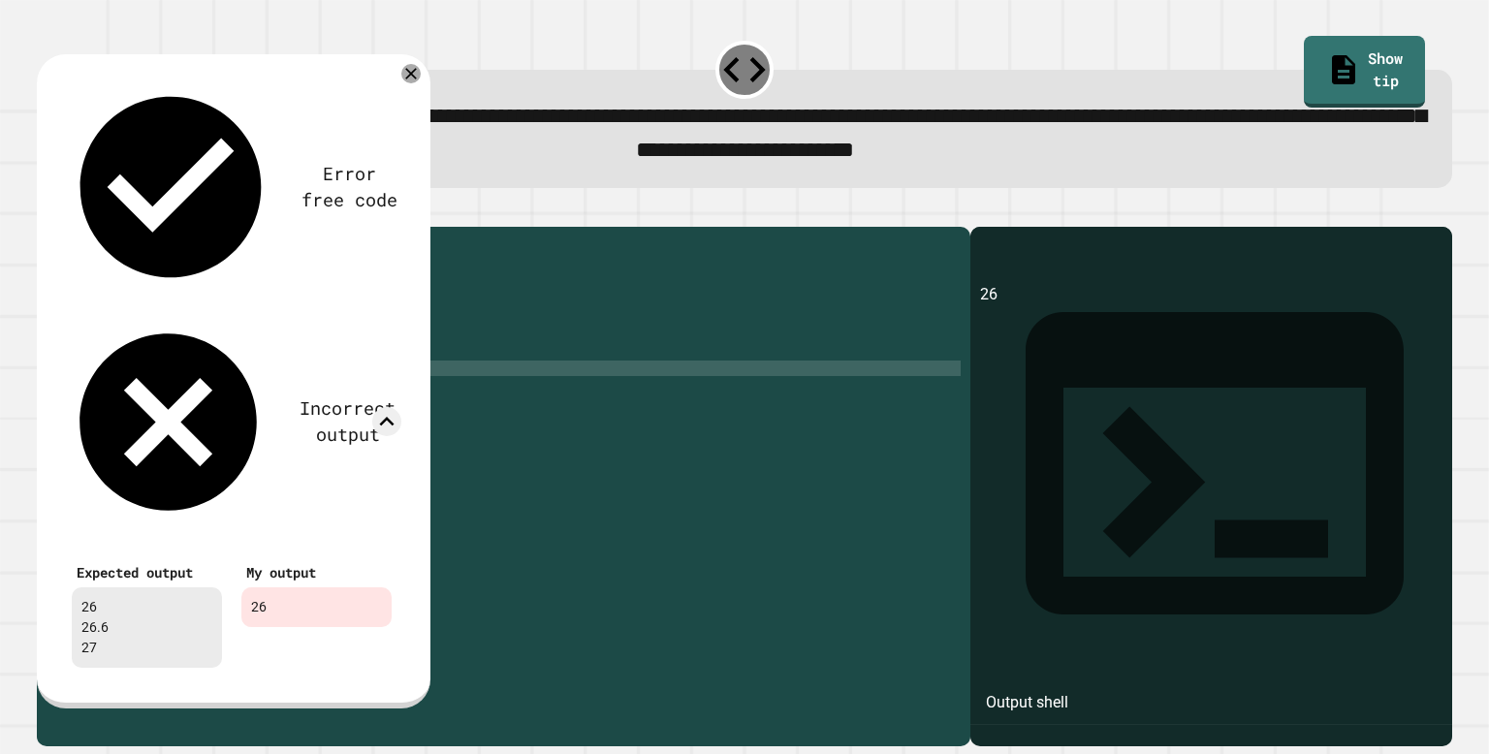
click at [286, 384] on div "public class Main { public static void main ( String [ ] args ) { int sum = 33 …" at bounding box center [523, 477] width 876 height 481
click at [180, 373] on div "public class Main { public static void main ( String [ ] args ) { int sum = 33 …" at bounding box center [523, 477] width 876 height 481
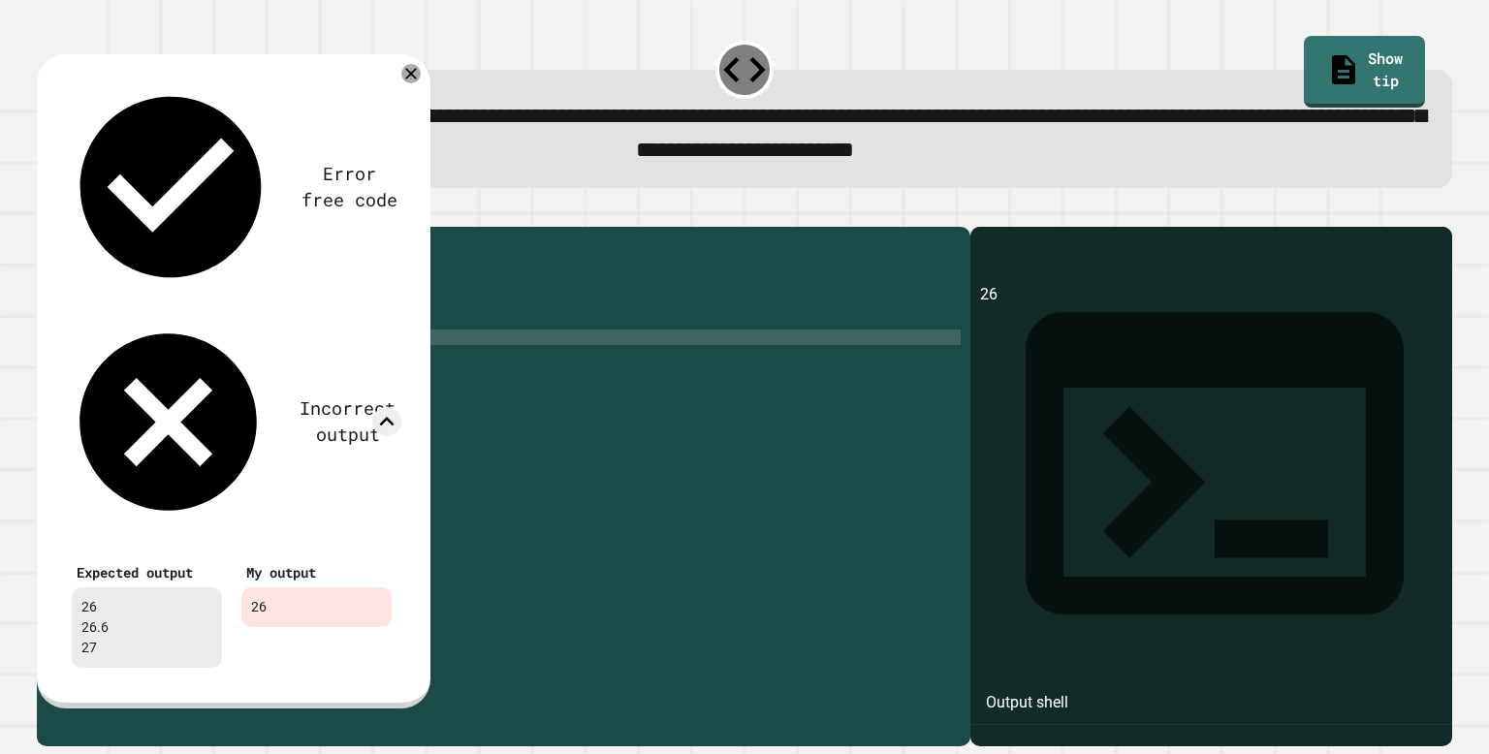
scroll to position [0, 8]
click at [330, 401] on div "public class Main { public static void main ( String [ ] args ) { int sum = 33 …" at bounding box center [523, 477] width 876 height 481
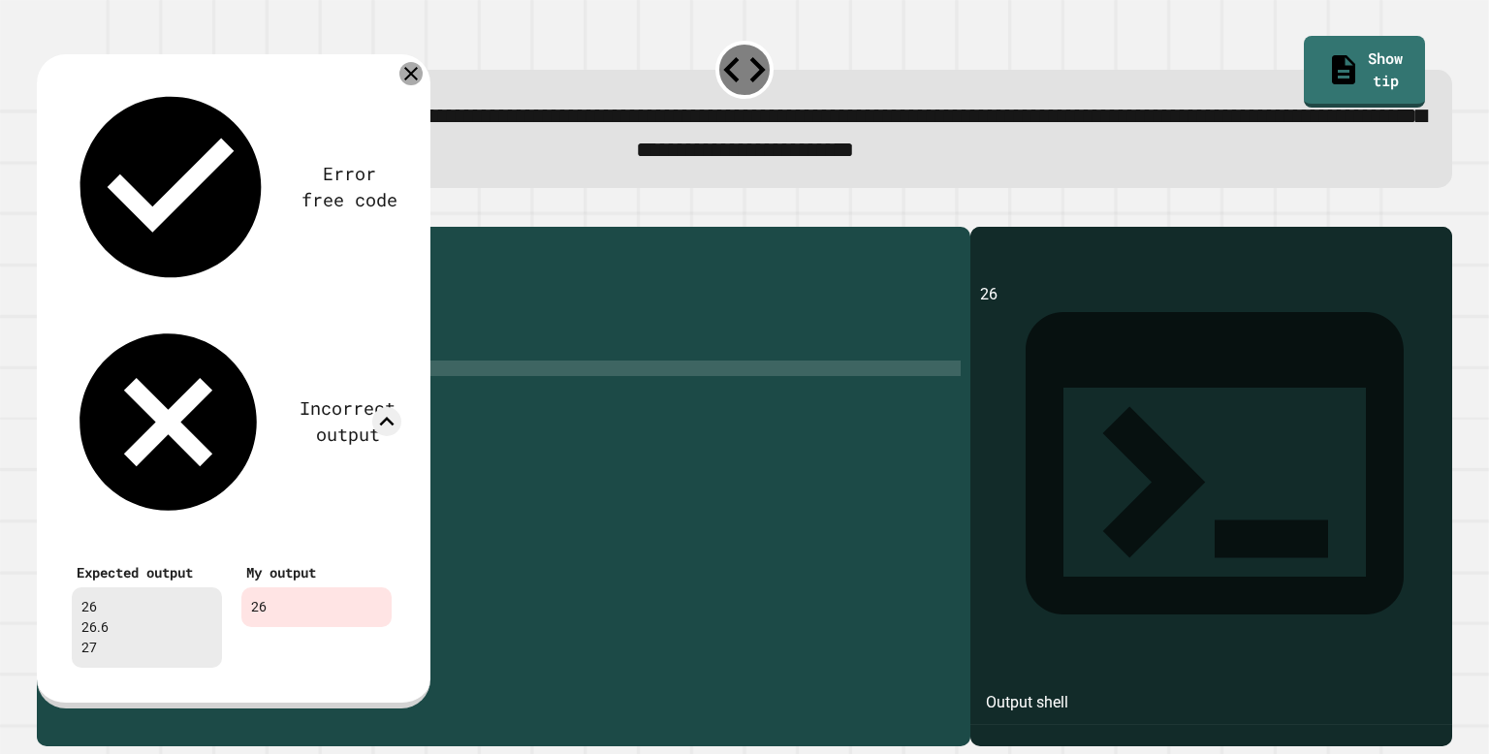
click at [408, 85] on icon at bounding box center [411, 73] width 23 height 23
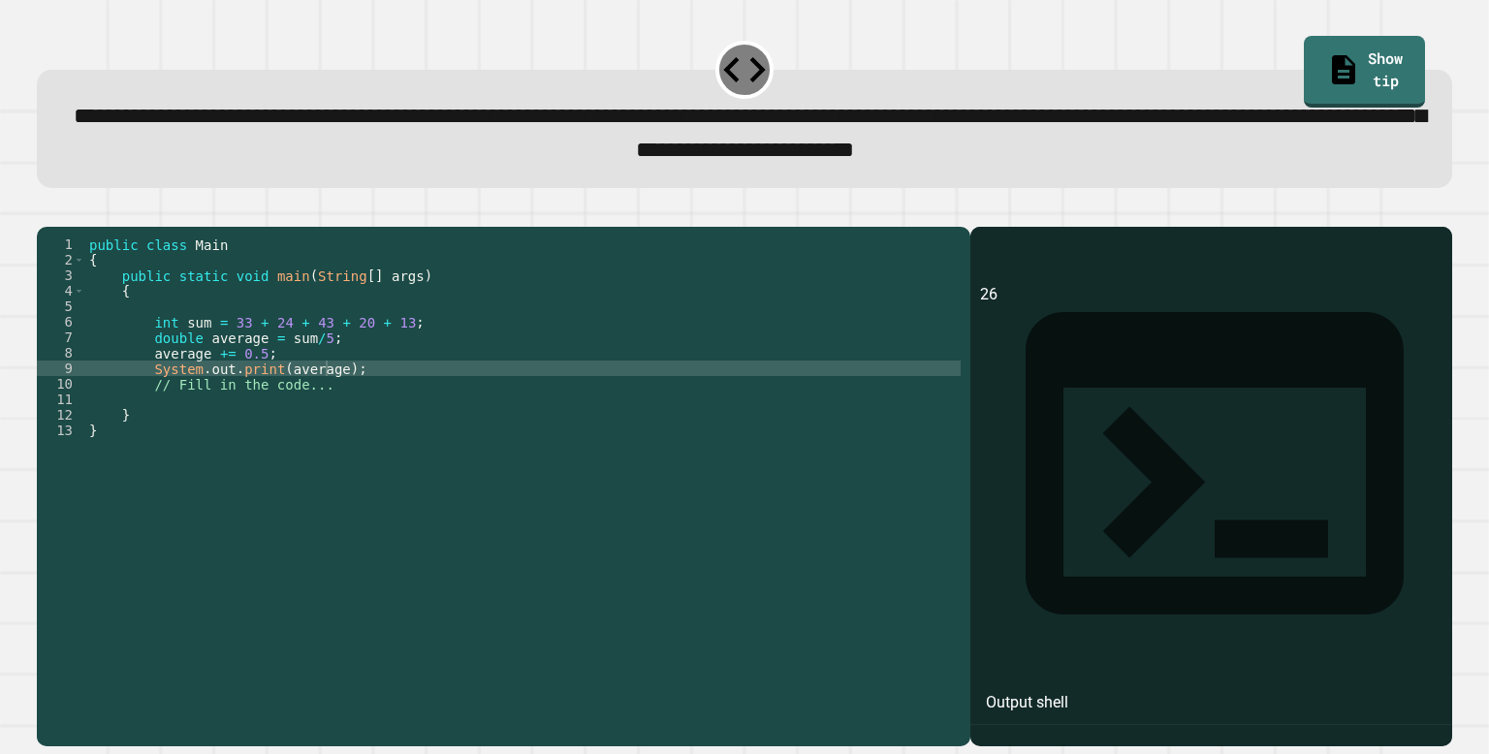
click at [333, 367] on div "public class Main { public static void main ( String [ ] args ) { int sum = 33 …" at bounding box center [523, 477] width 876 height 481
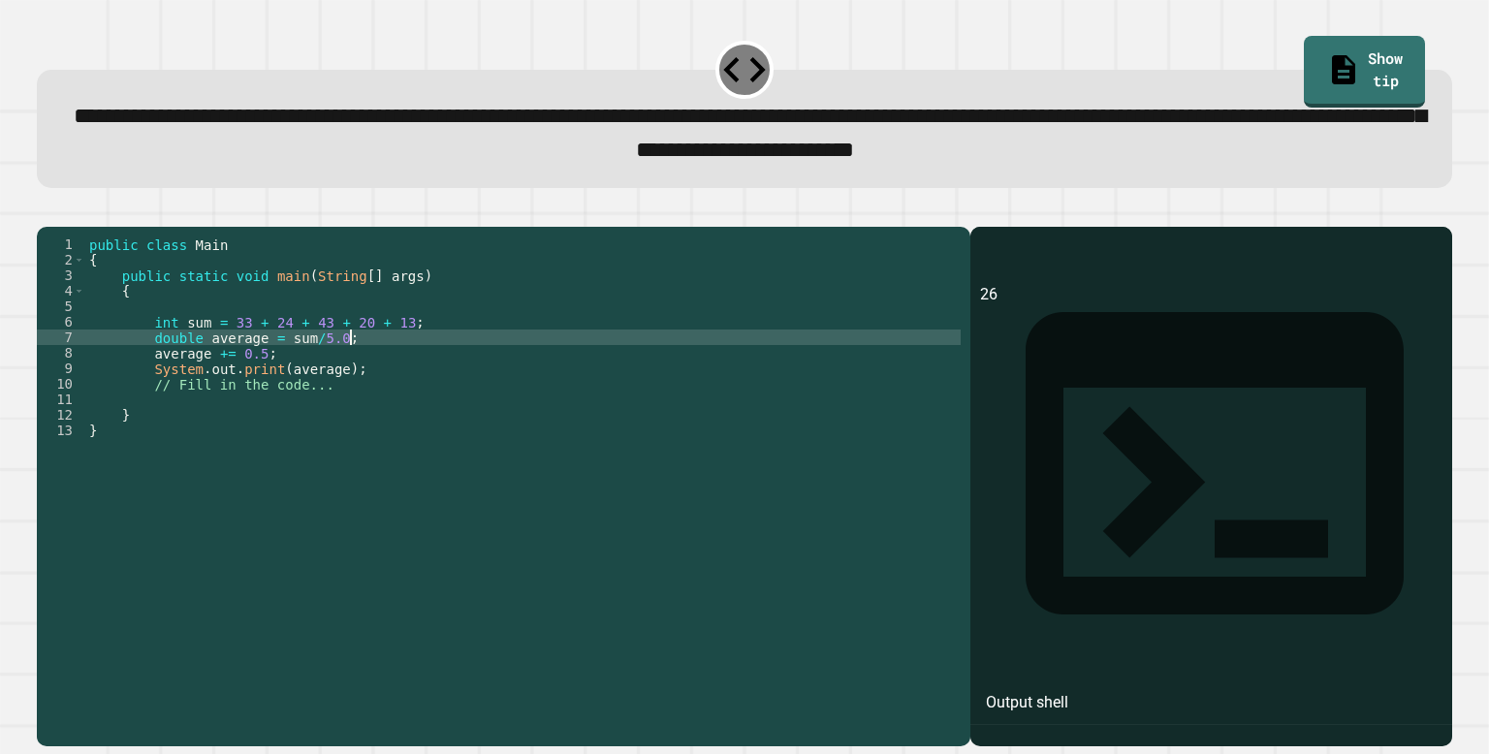
scroll to position [0, 17]
click at [47, 210] on button "button" at bounding box center [47, 210] width 0 height 0
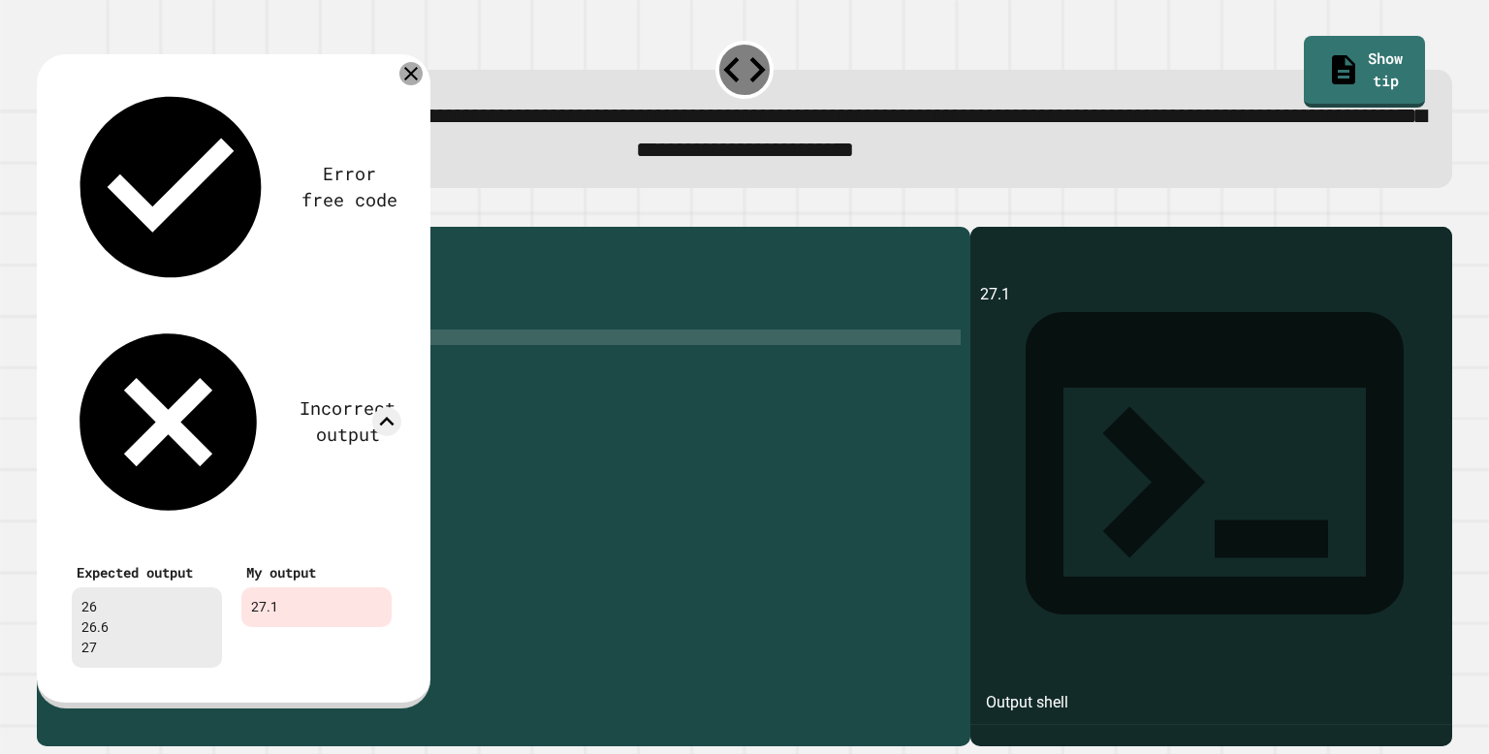
click at [407, 83] on icon at bounding box center [411, 73] width 23 height 23
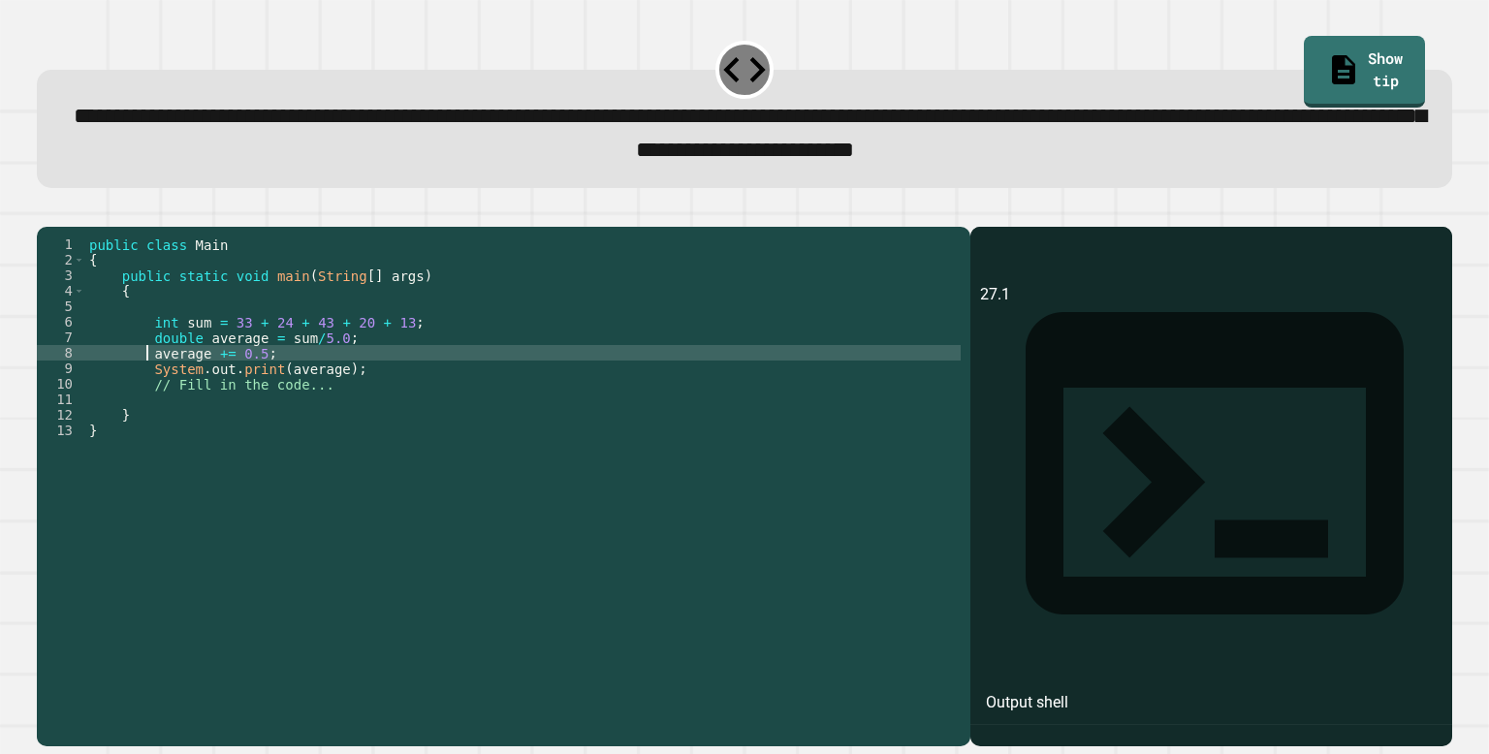
click at [149, 377] on div "public class Main { public static void main ( String [ ] args ) { int sum = 33 …" at bounding box center [523, 477] width 876 height 481
click at [47, 210] on icon "button" at bounding box center [47, 210] width 0 height 0
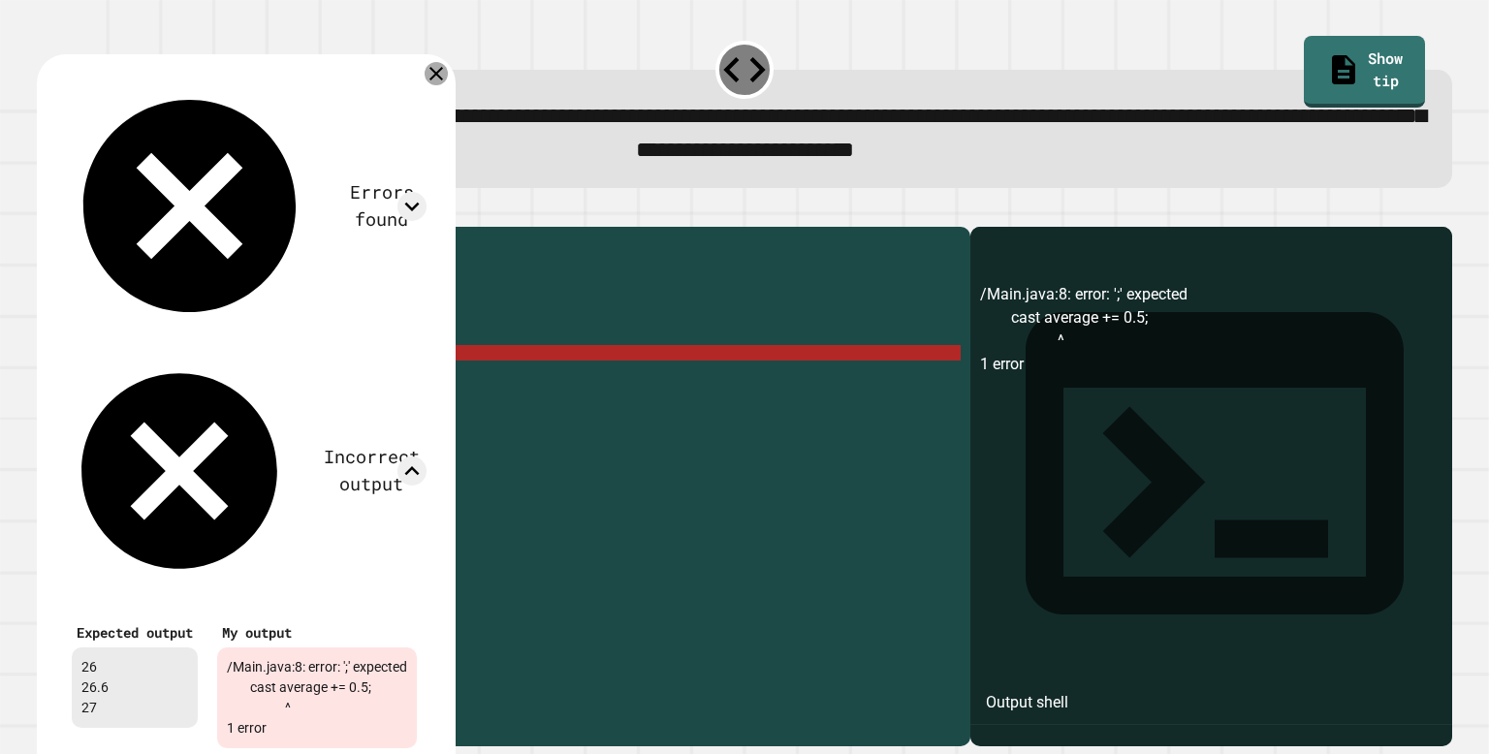
click at [445, 85] on div at bounding box center [436, 73] width 23 height 23
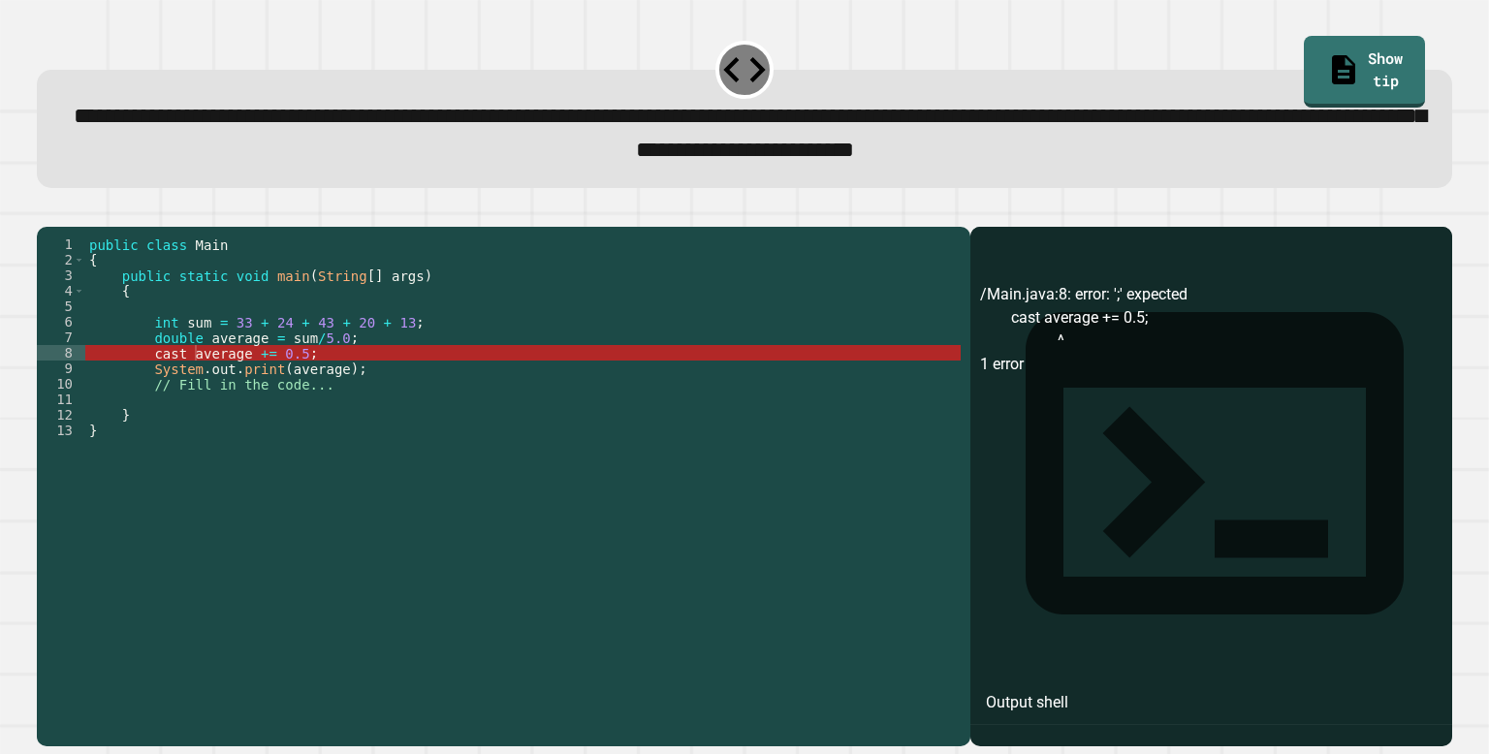
click at [195, 379] on div "public class Main { public static void main ( String [ ] args ) { int sum = 33 …" at bounding box center [523, 477] width 876 height 481
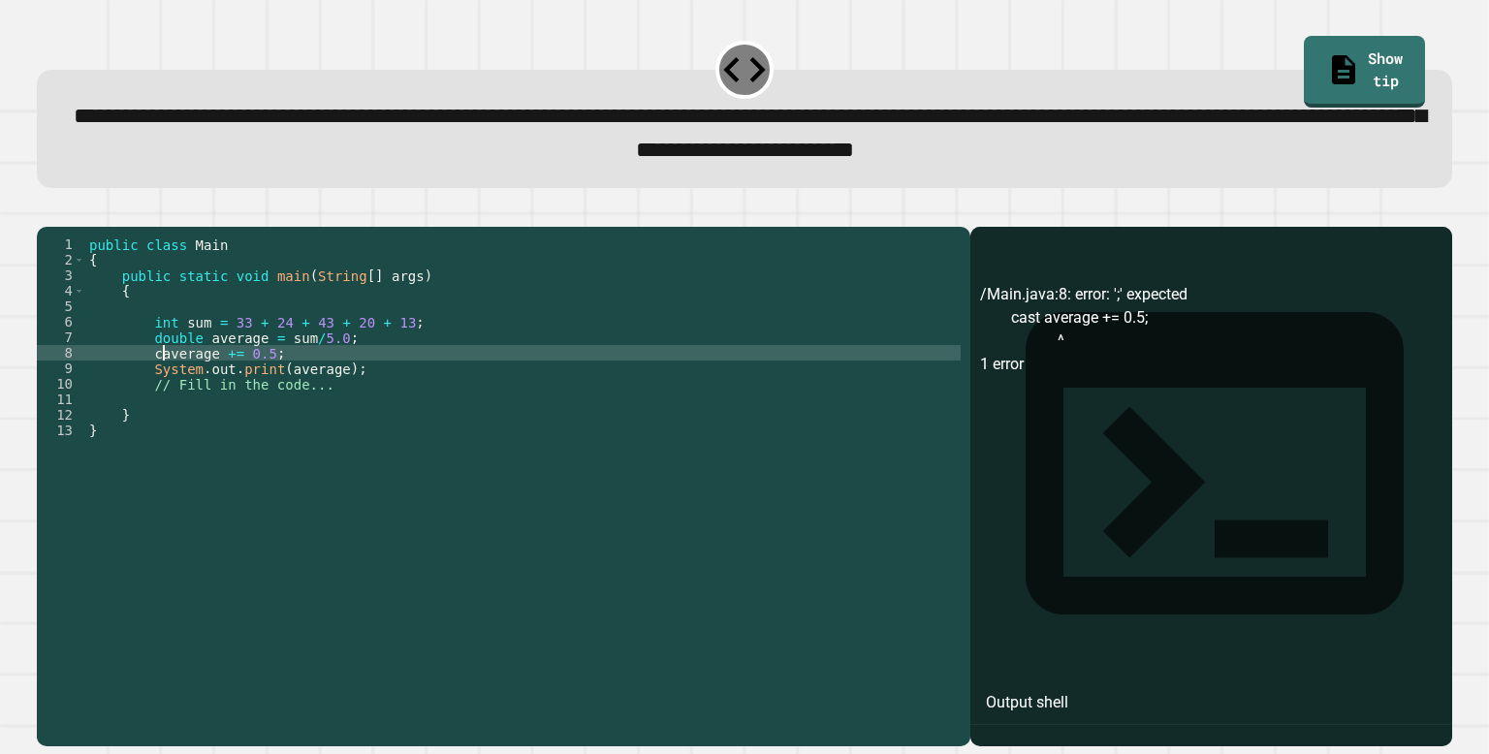
type textarea "**********"
click at [283, 381] on div "public class Main { public static void main ( String [ ] args ) { int sum = 33 …" at bounding box center [523, 477] width 876 height 481
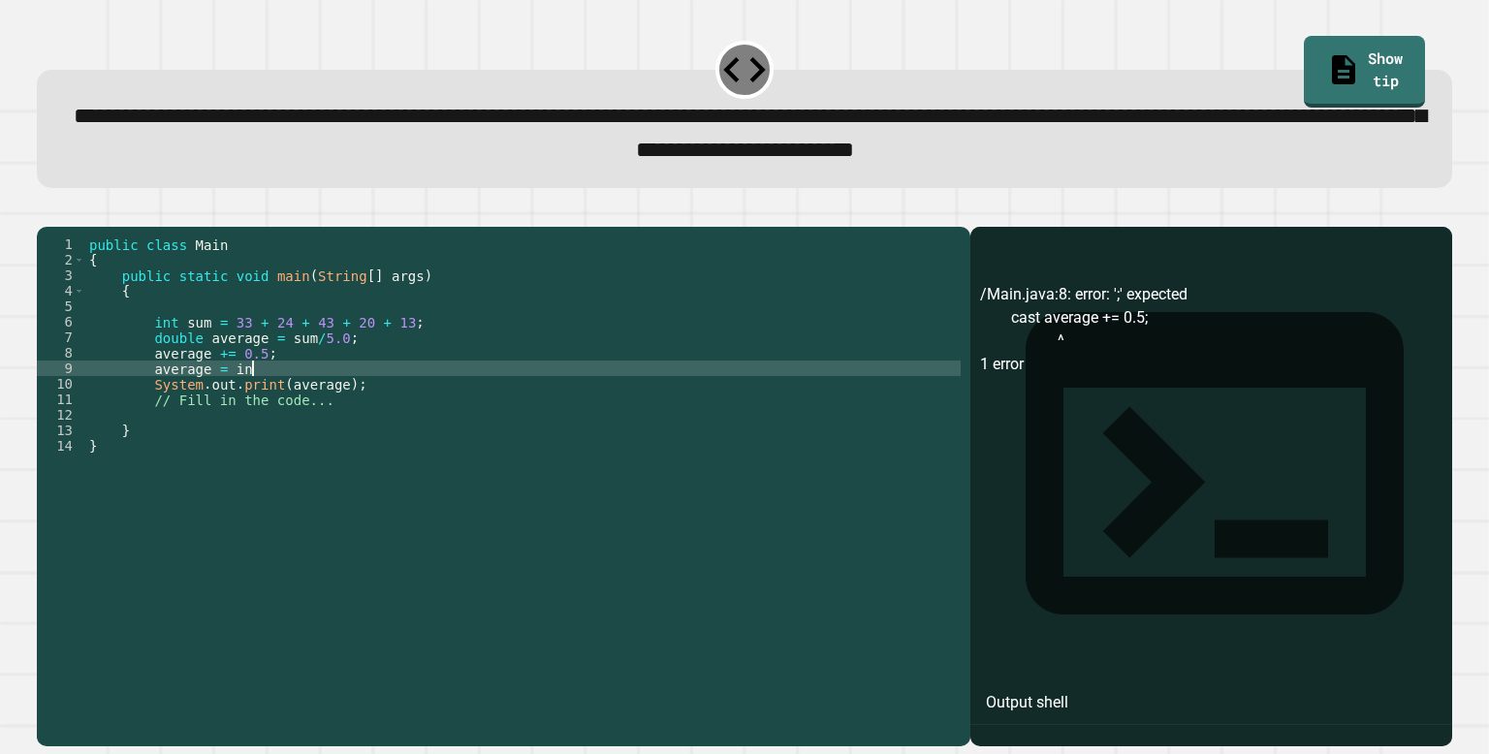
scroll to position [0, 11]
click at [47, 210] on button "button" at bounding box center [47, 210] width 0 height 0
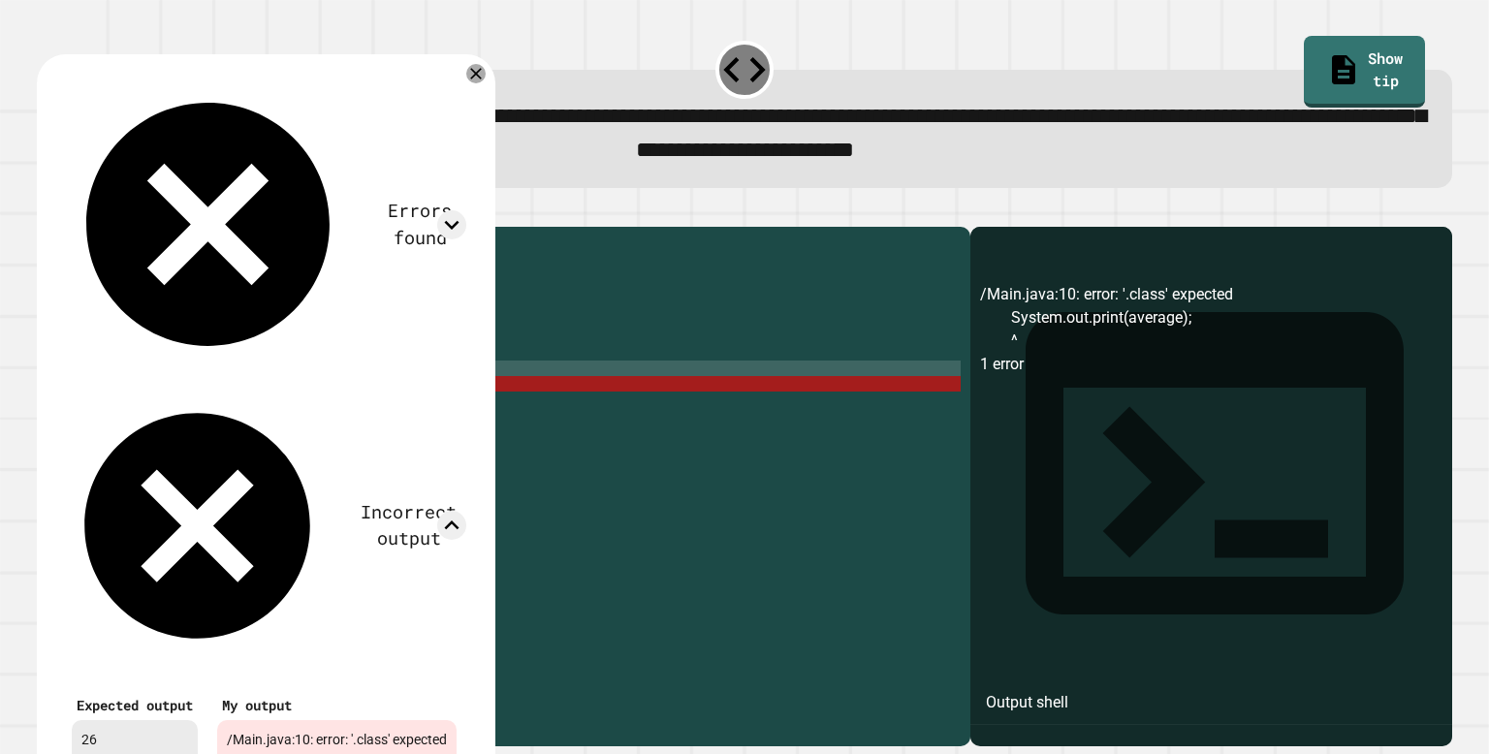
click at [269, 388] on div "public class Main { public static void main ( String [ ] args ) { int sum = 33 …" at bounding box center [523, 477] width 876 height 481
click at [269, 396] on div "public class Main { public static void main ( String [ ] args ) { int sum = 33 …" at bounding box center [523, 477] width 876 height 481
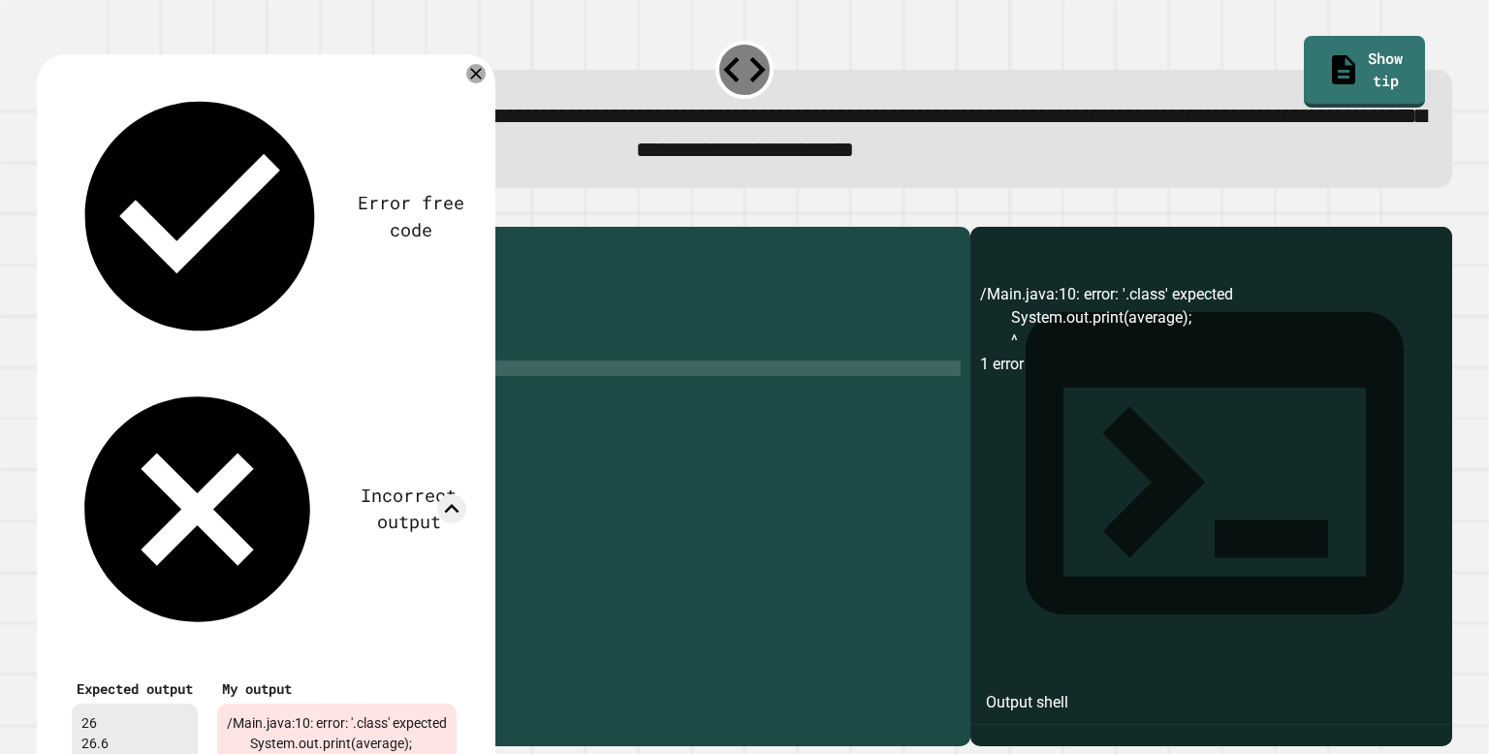
type textarea "*"
type textarea "**********"
click at [488, 72] on icon at bounding box center [475, 73] width 23 height 23
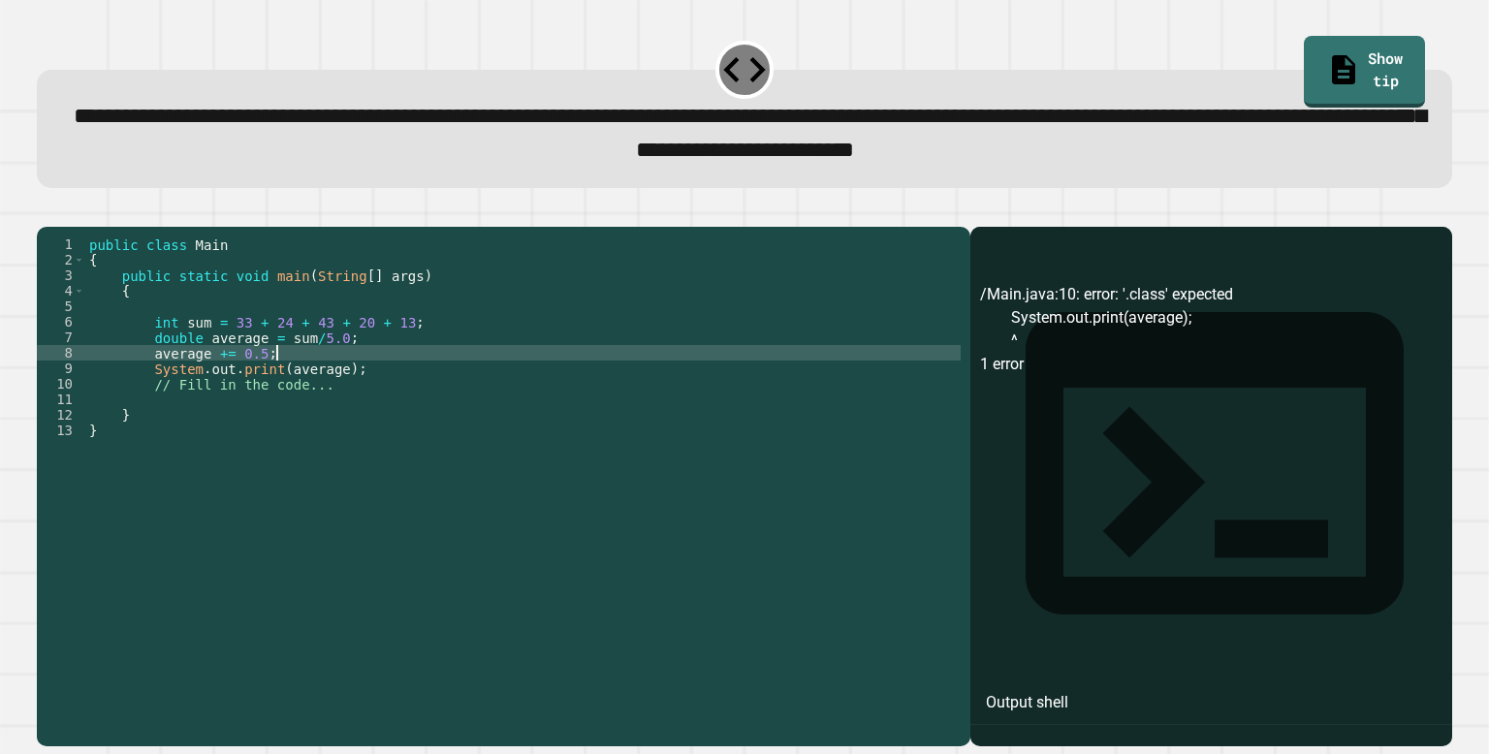
click at [276, 384] on div "public class Main { public static void main ( String [ ] args ) { int sum = 33 …" at bounding box center [523, 477] width 876 height 481
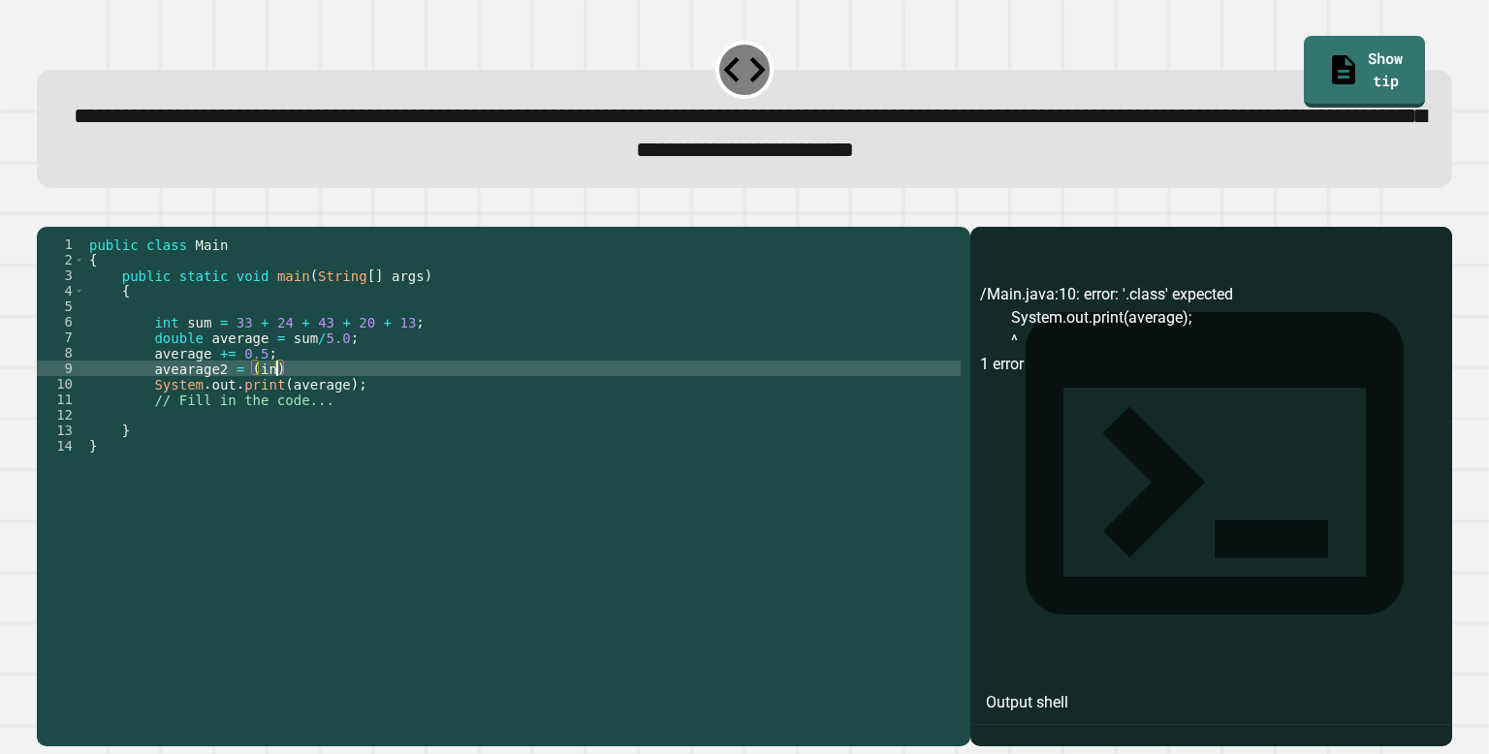
scroll to position [0, 12]
click at [293, 395] on div "public class Main { public static void main ( String [ ] args ) { int sum = 33 …" at bounding box center [523, 477] width 876 height 481
click at [348, 418] on div "public class Main { public static void main ( String [ ] args ) { int sum = 33 …" at bounding box center [523, 477] width 876 height 481
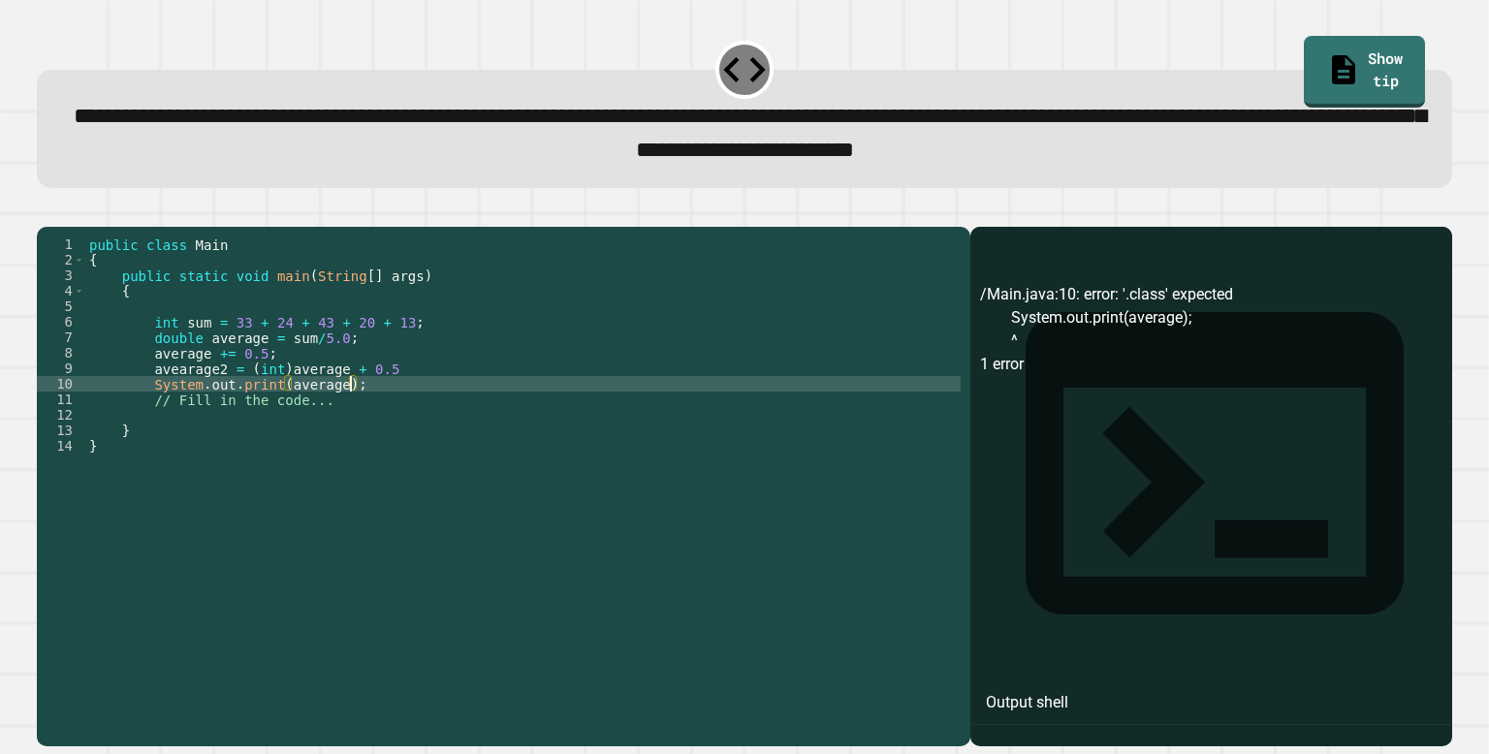
scroll to position [0, 18]
click at [398, 402] on div "public class Main { public static void main ( String [ ] args ) { int sum = 33 …" at bounding box center [523, 477] width 876 height 481
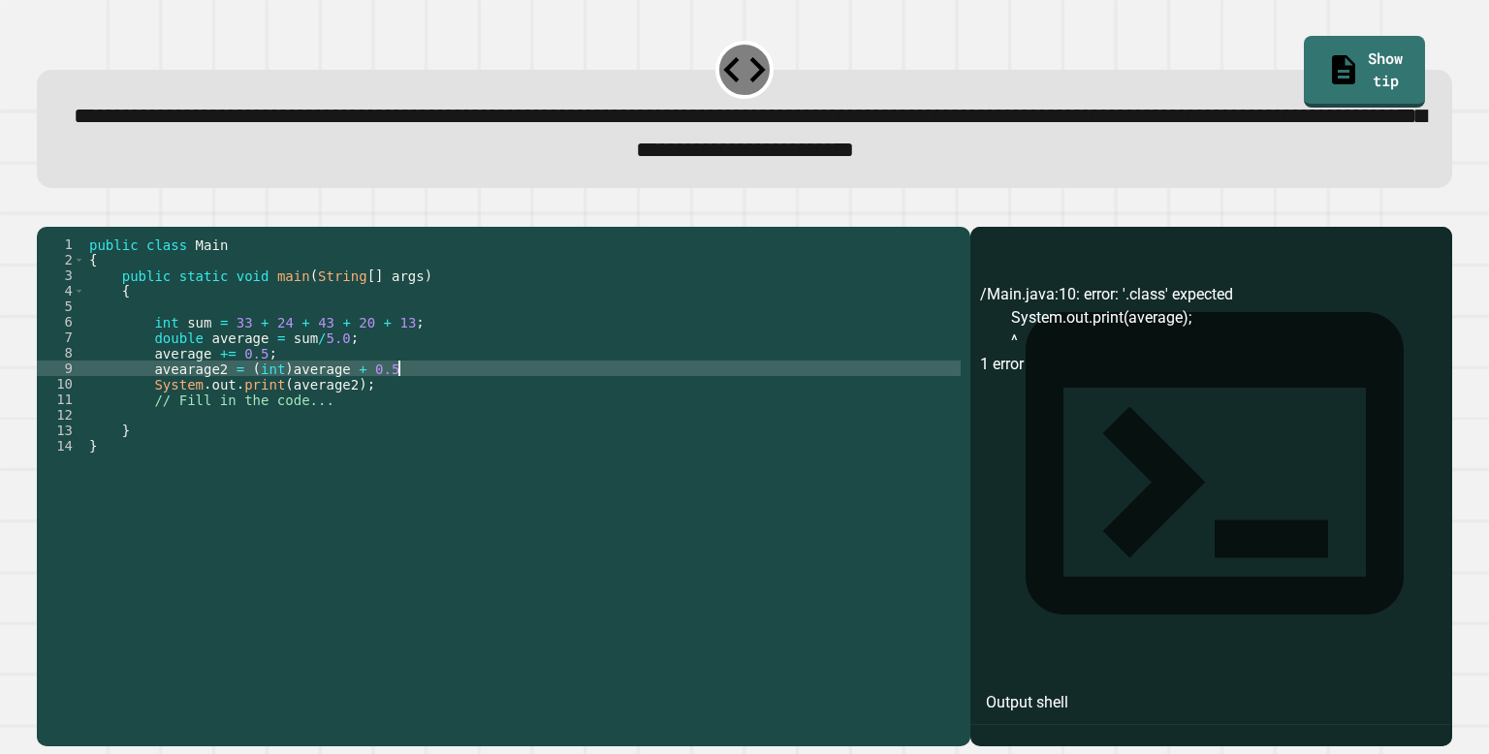
scroll to position [0, 21]
click at [47, 210] on icon "button" at bounding box center [47, 210] width 0 height 0
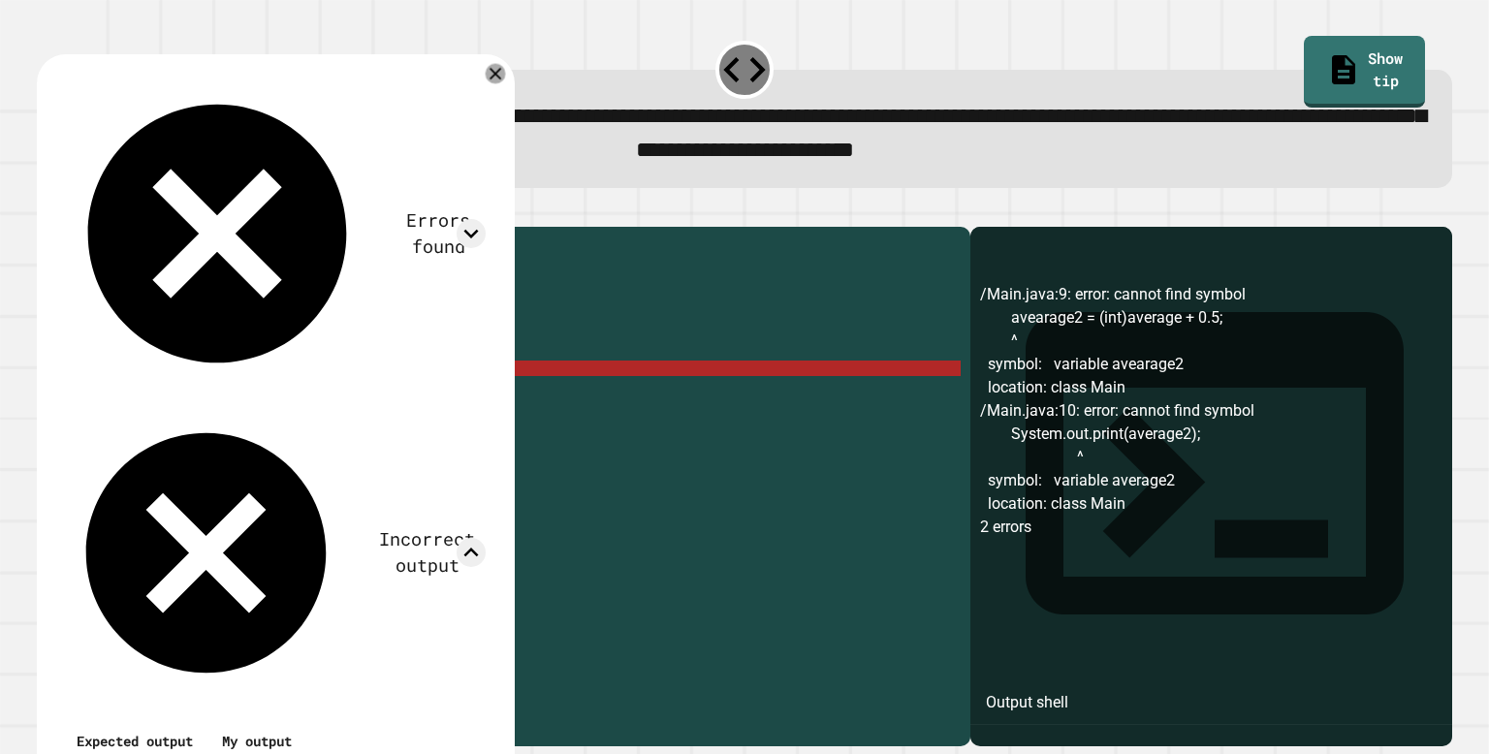
click at [501, 75] on icon at bounding box center [496, 74] width 12 height 12
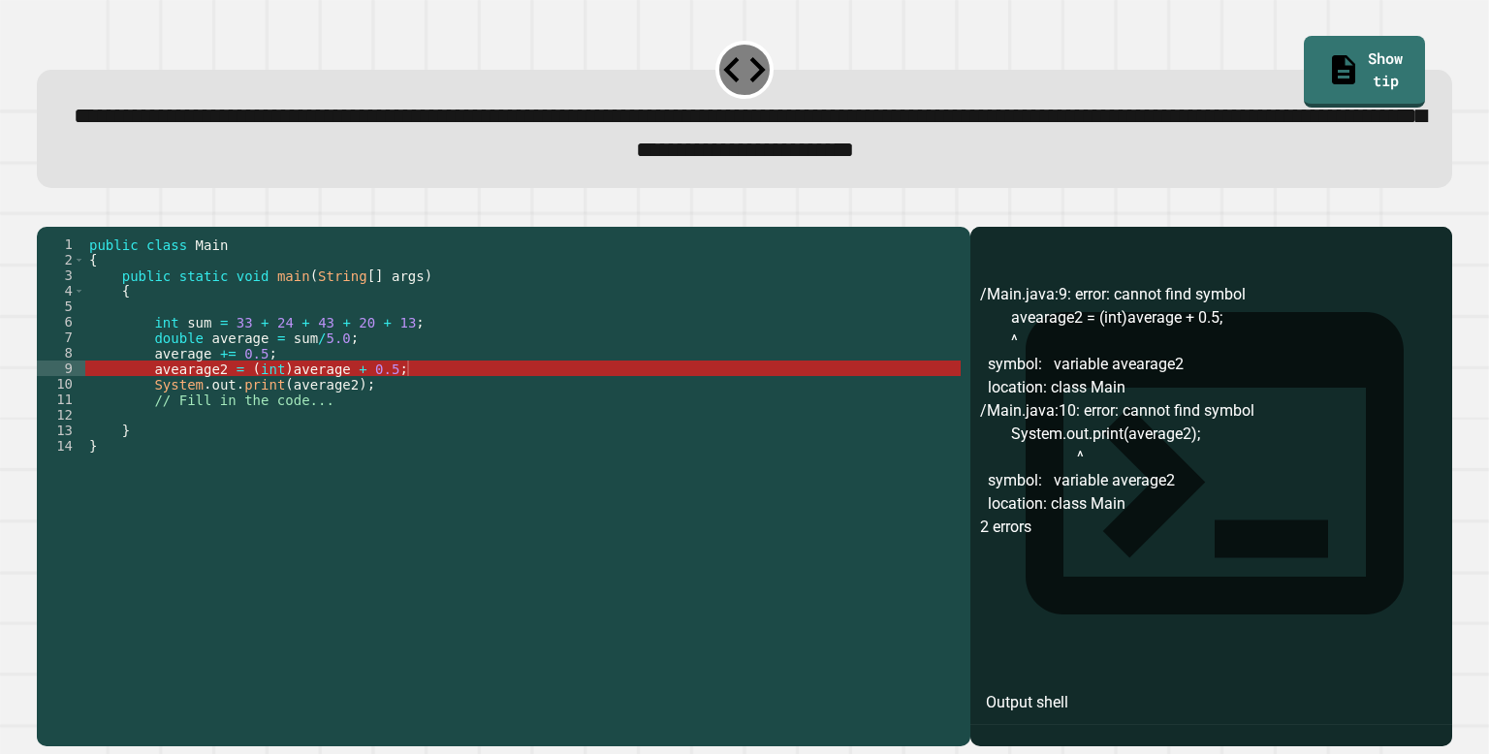
click at [186, 400] on div "public class Main { public static void main ( String [ ] args ) { int sum = 33 …" at bounding box center [523, 477] width 876 height 481
type textarea "**********"
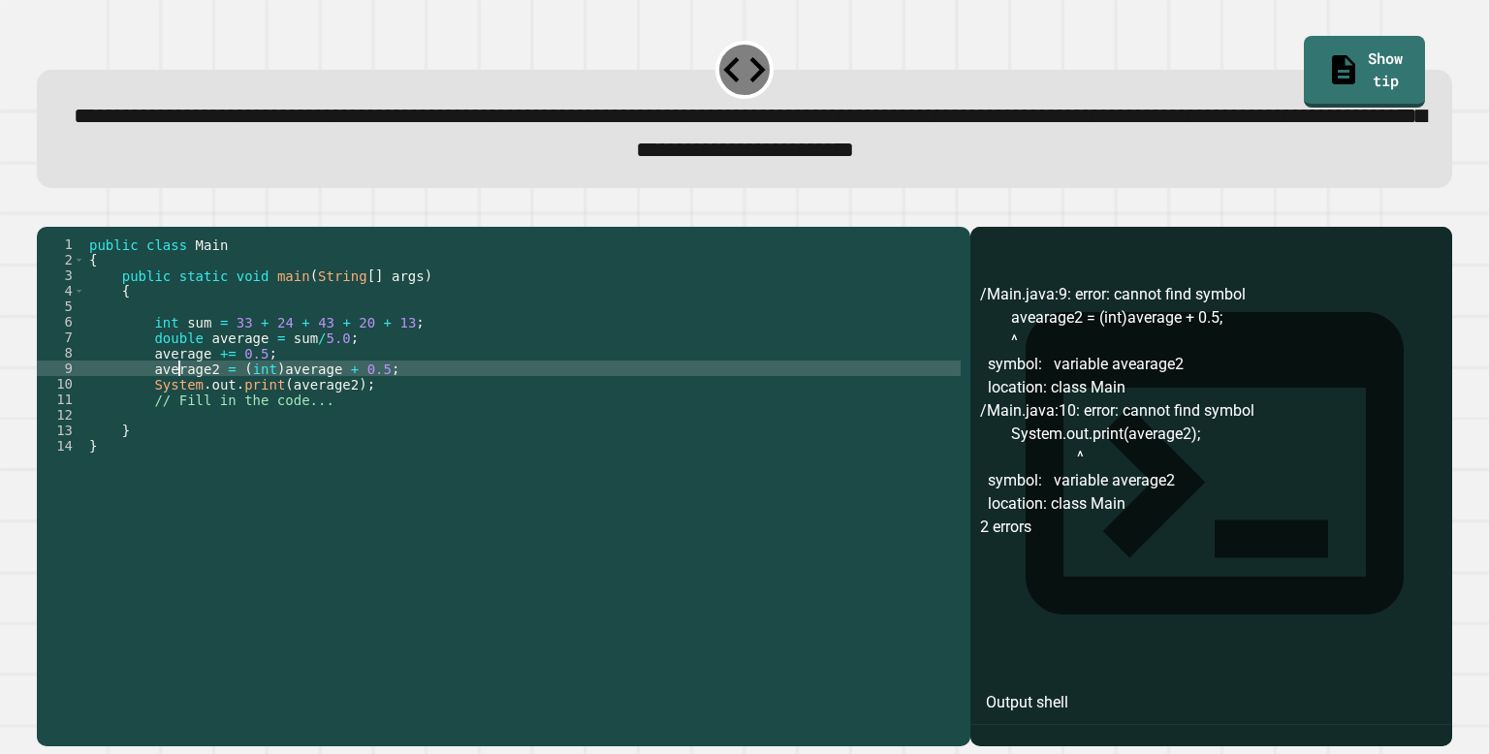
click at [47, 210] on icon "button" at bounding box center [47, 210] width 0 height 0
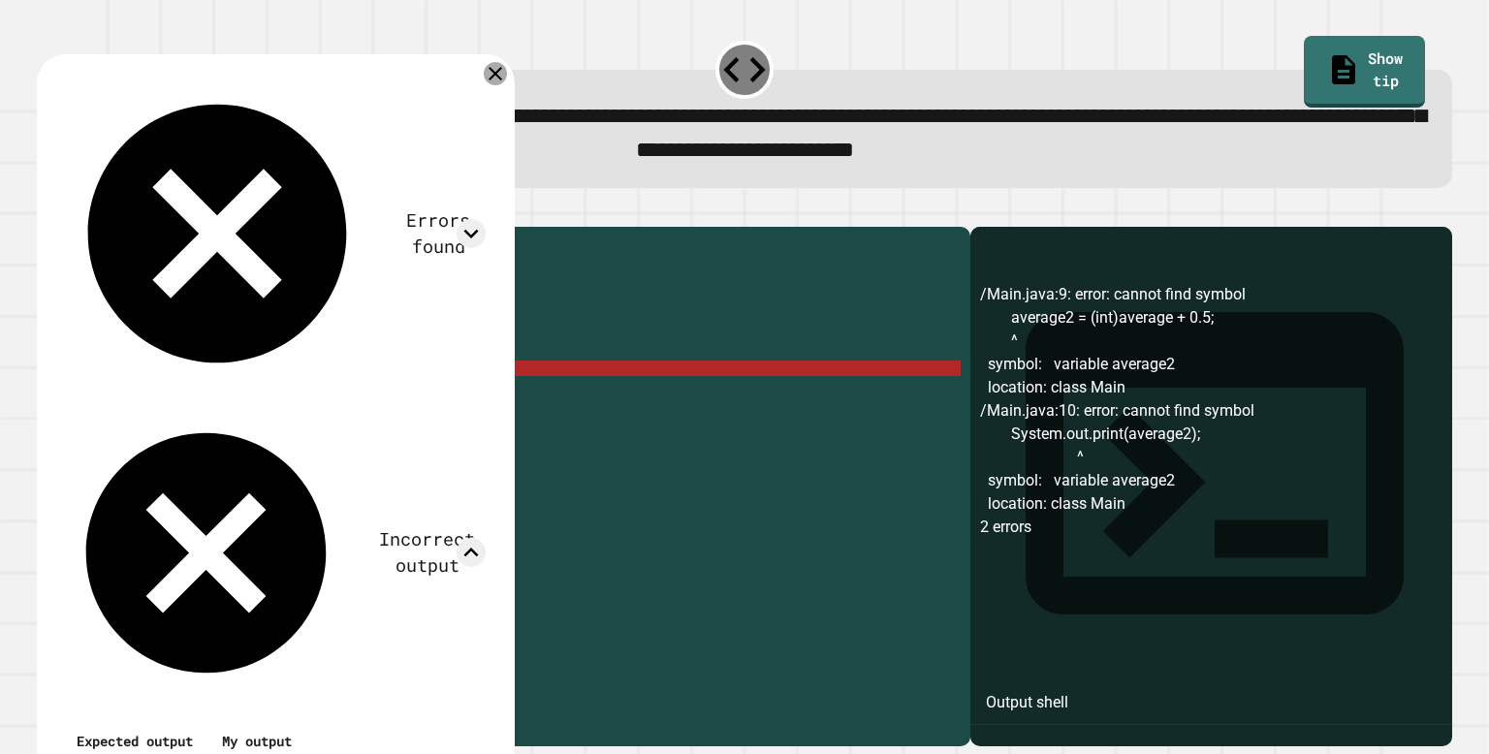
click at [497, 80] on icon at bounding box center [496, 74] width 14 height 14
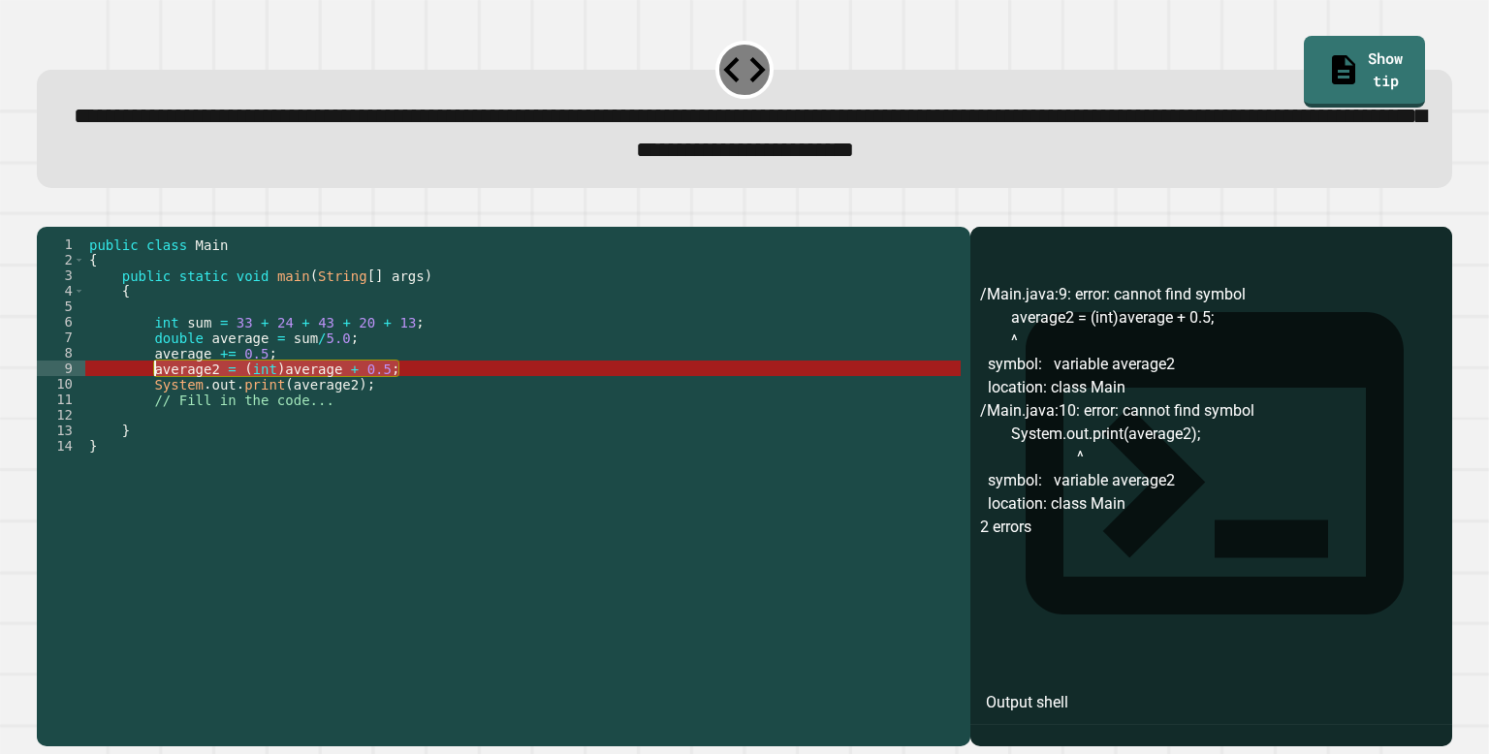
drag, startPoint x: 421, startPoint y: 401, endPoint x: 153, endPoint y: 400, distance: 267.6
click at [153, 400] on div "public class Main { public static void main ( String [ ] args ) { int sum = 33 …" at bounding box center [523, 477] width 876 height 481
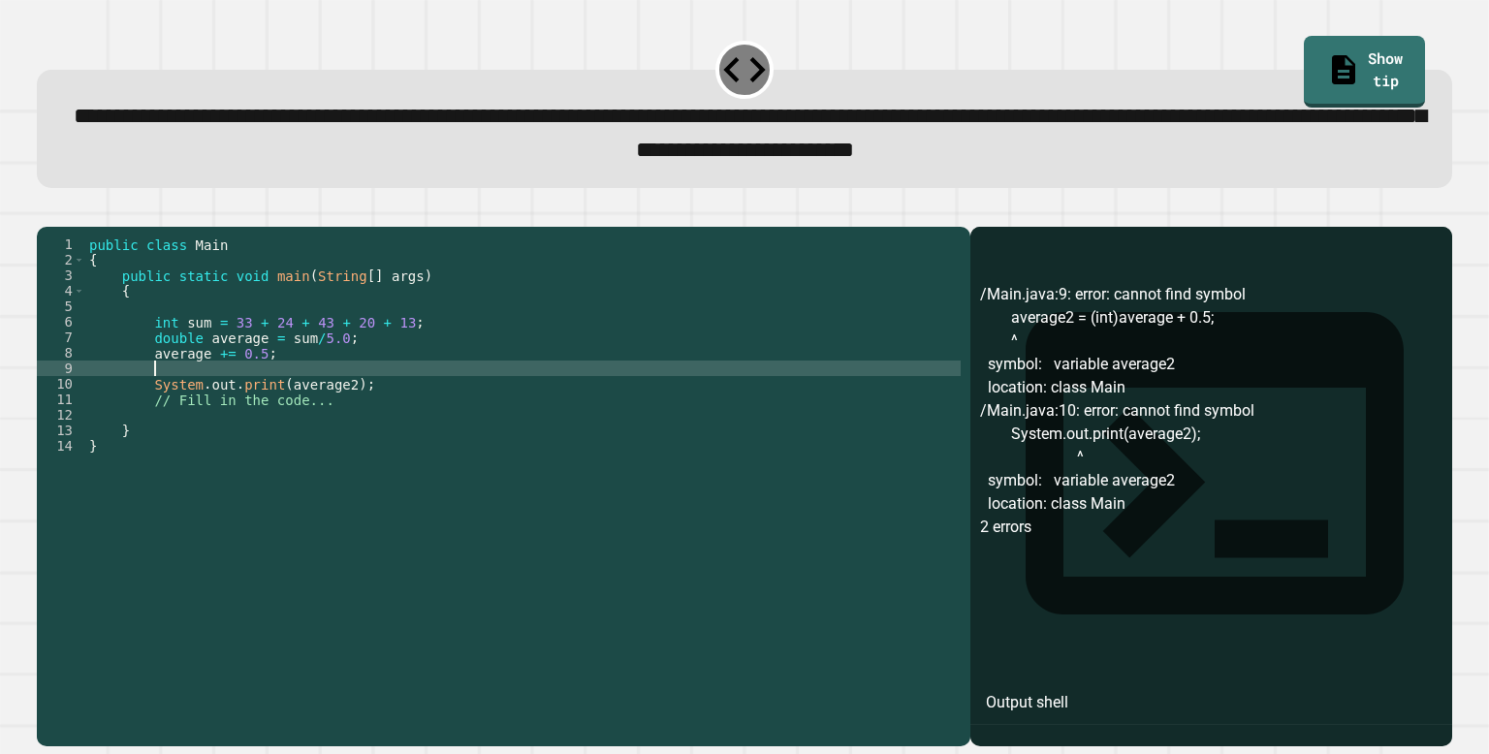
click at [357, 417] on div "public class Main { public static void main ( String [ ] args ) { int sum = 33 …" at bounding box center [523, 477] width 876 height 481
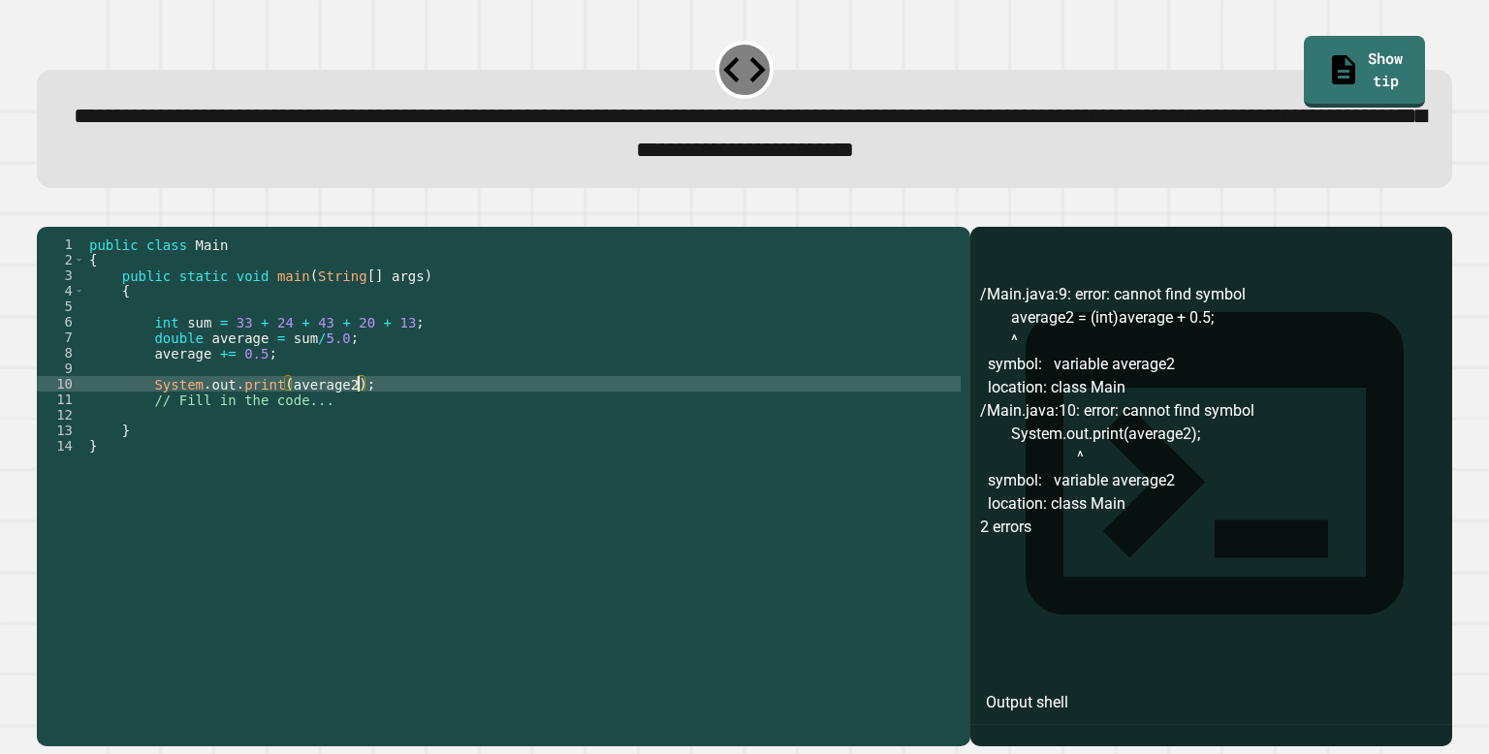
type textarea "**********"
click at [47, 210] on button "button" at bounding box center [47, 210] width 0 height 0
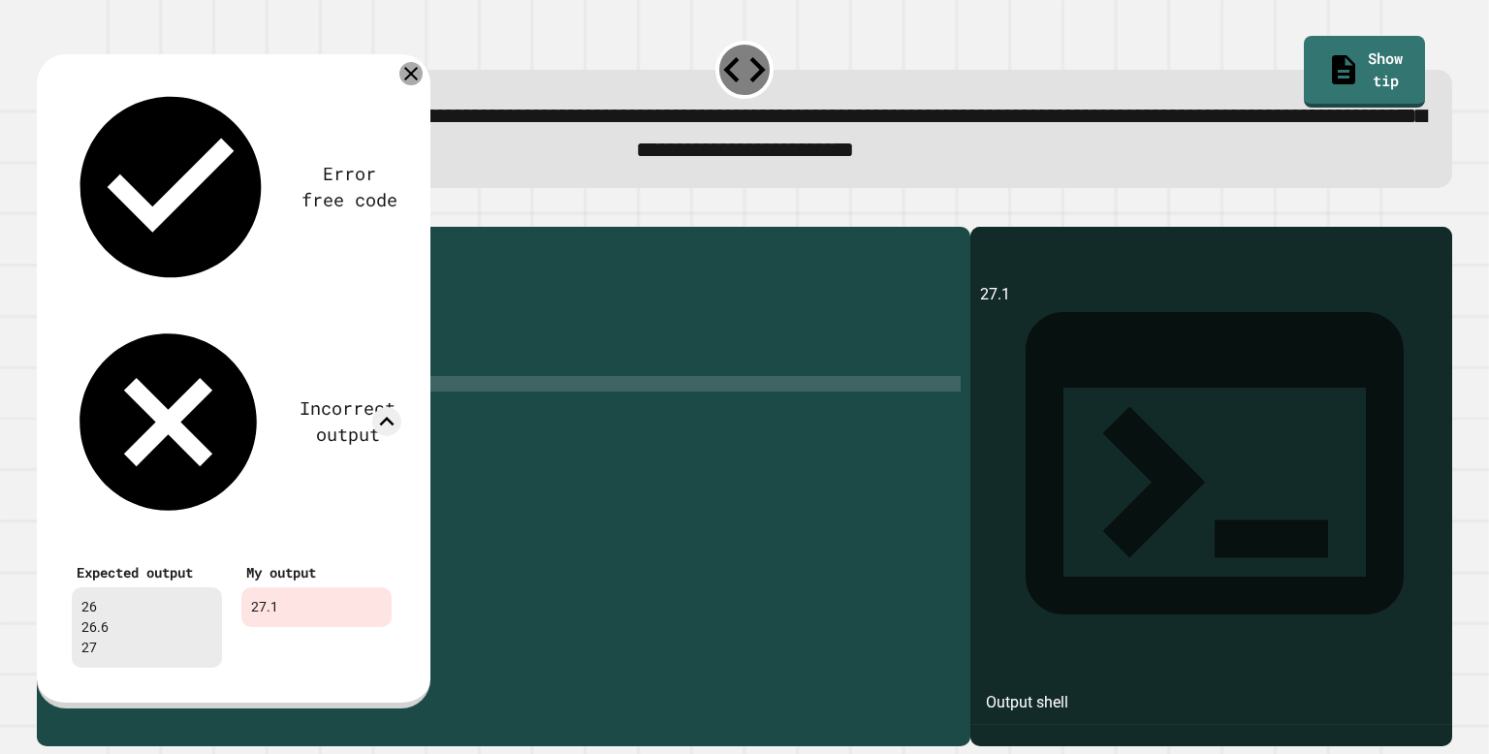
click at [412, 82] on icon at bounding box center [411, 73] width 23 height 23
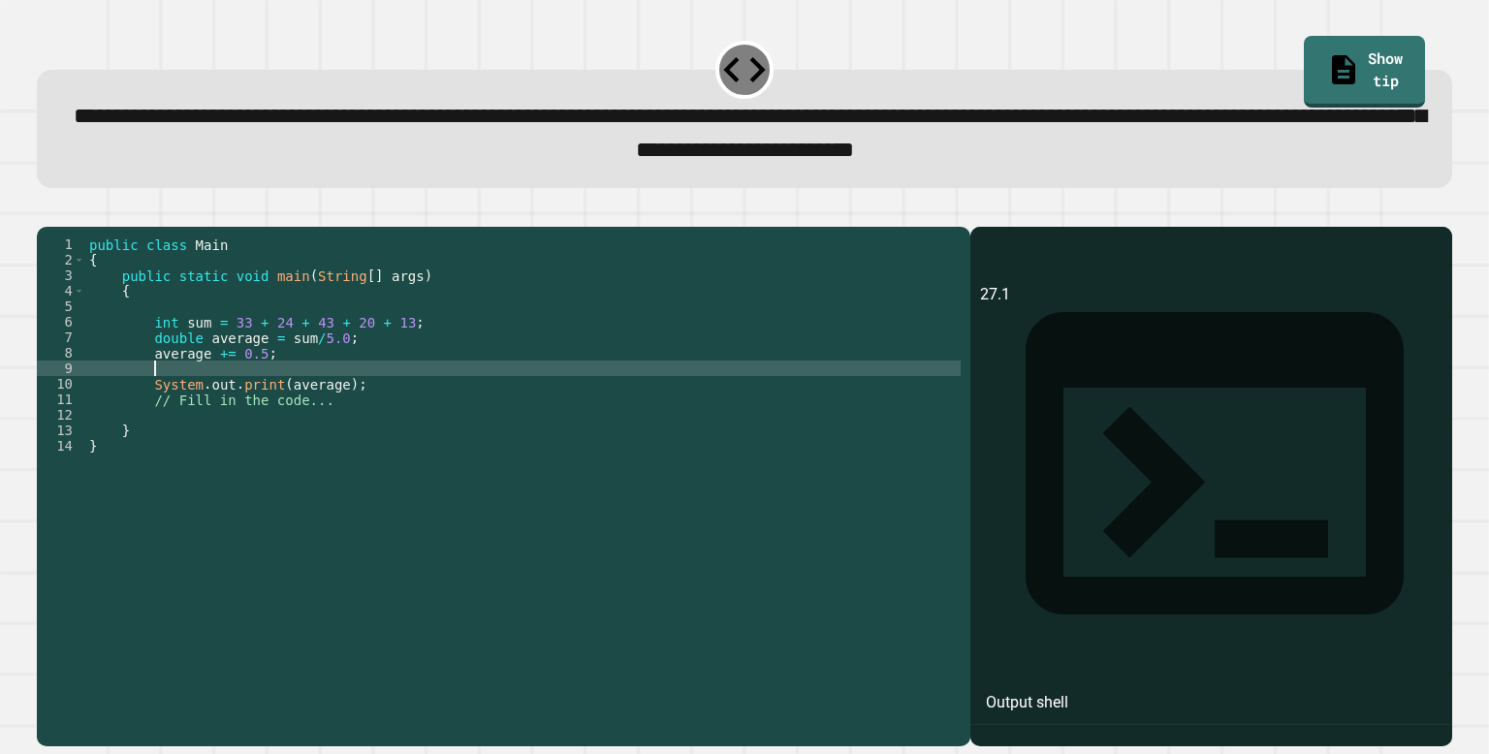
click at [270, 400] on div "public class Main { public static void main ( String [ ] args ) { int sum = 33 …" at bounding box center [523, 477] width 876 height 481
type textarea "**********"
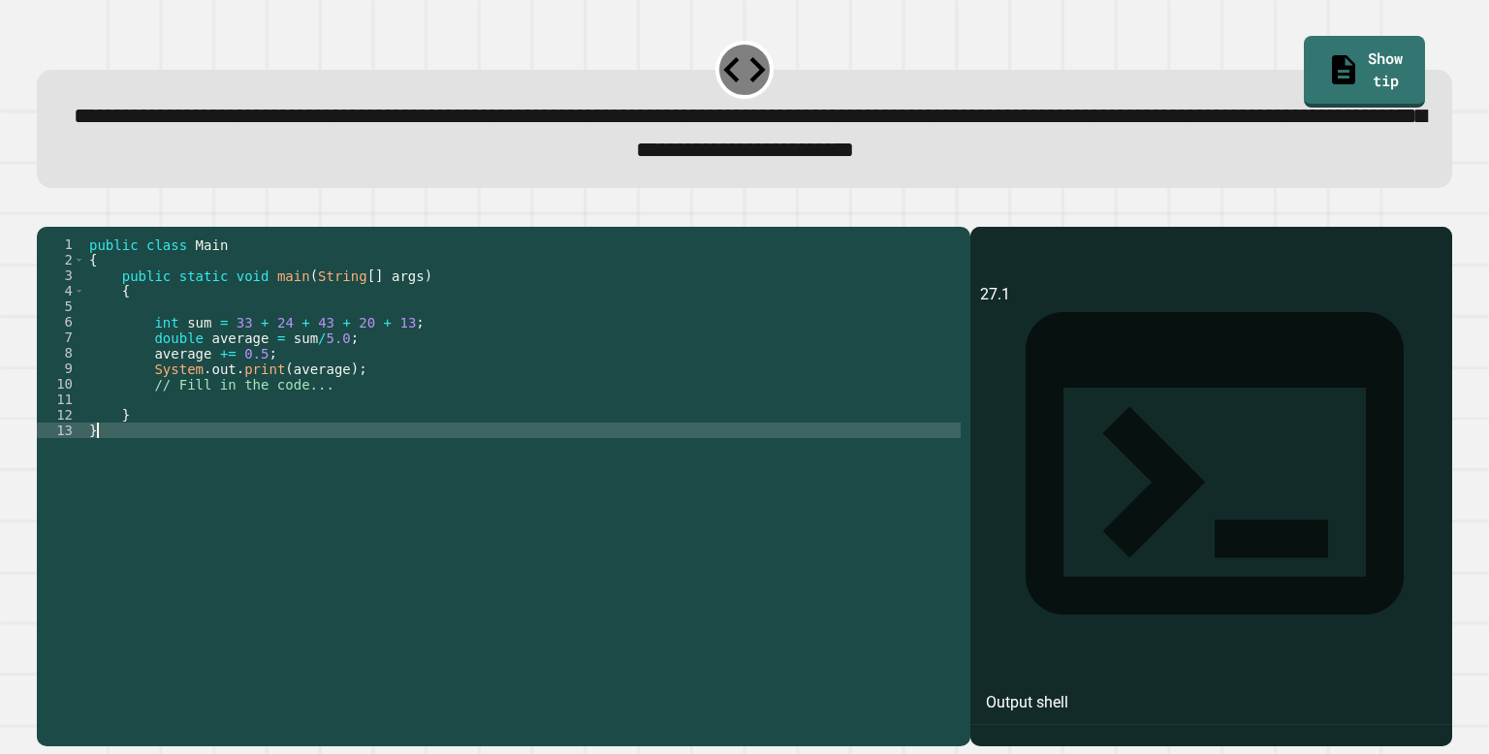
click at [371, 568] on div "public class Main { public static void main ( String [ ] args ) { int sum = 33 …" at bounding box center [523, 477] width 876 height 481
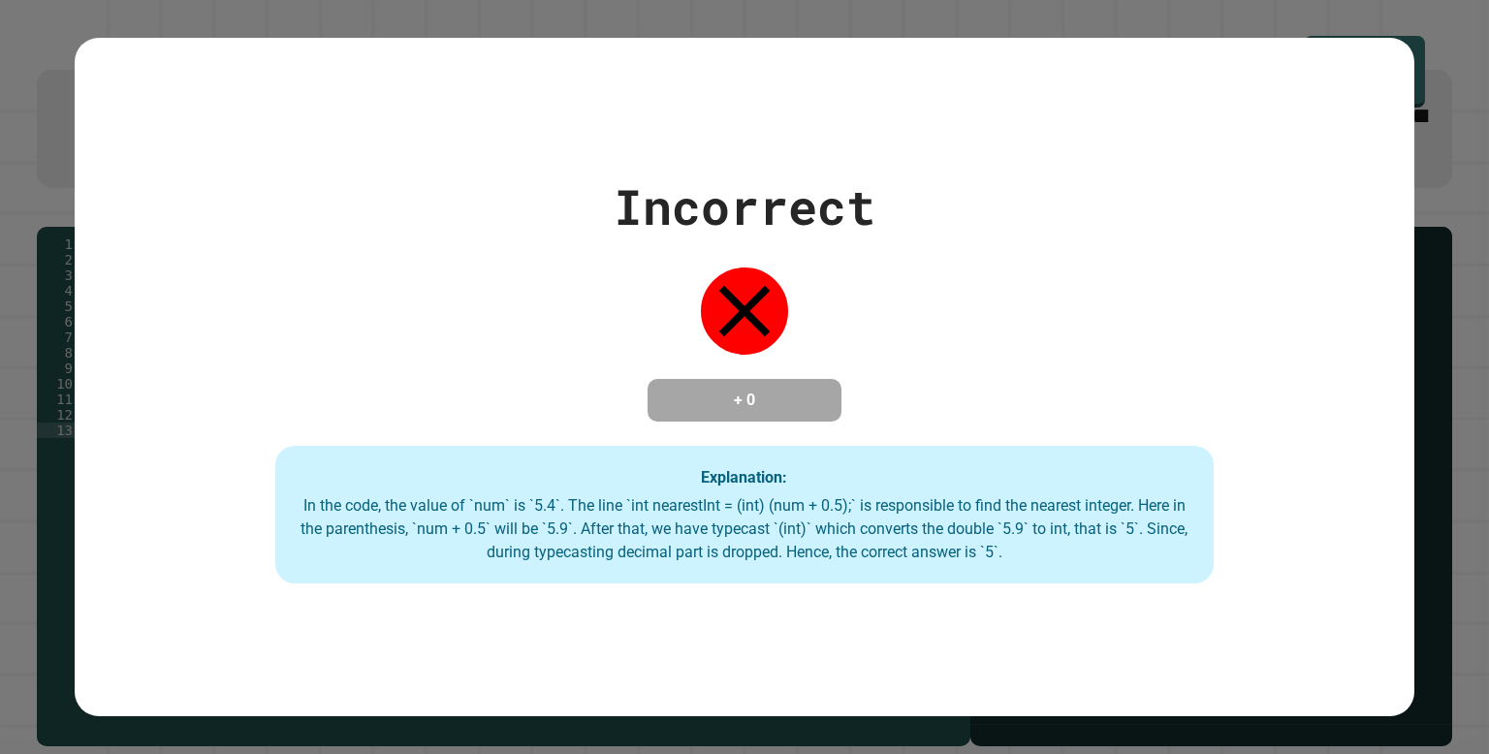
click at [1433, 26] on div "Incorrect + 0 Explanation: In the code, the value of `num` is `5.4`. The line `…" at bounding box center [744, 377] width 1489 height 754
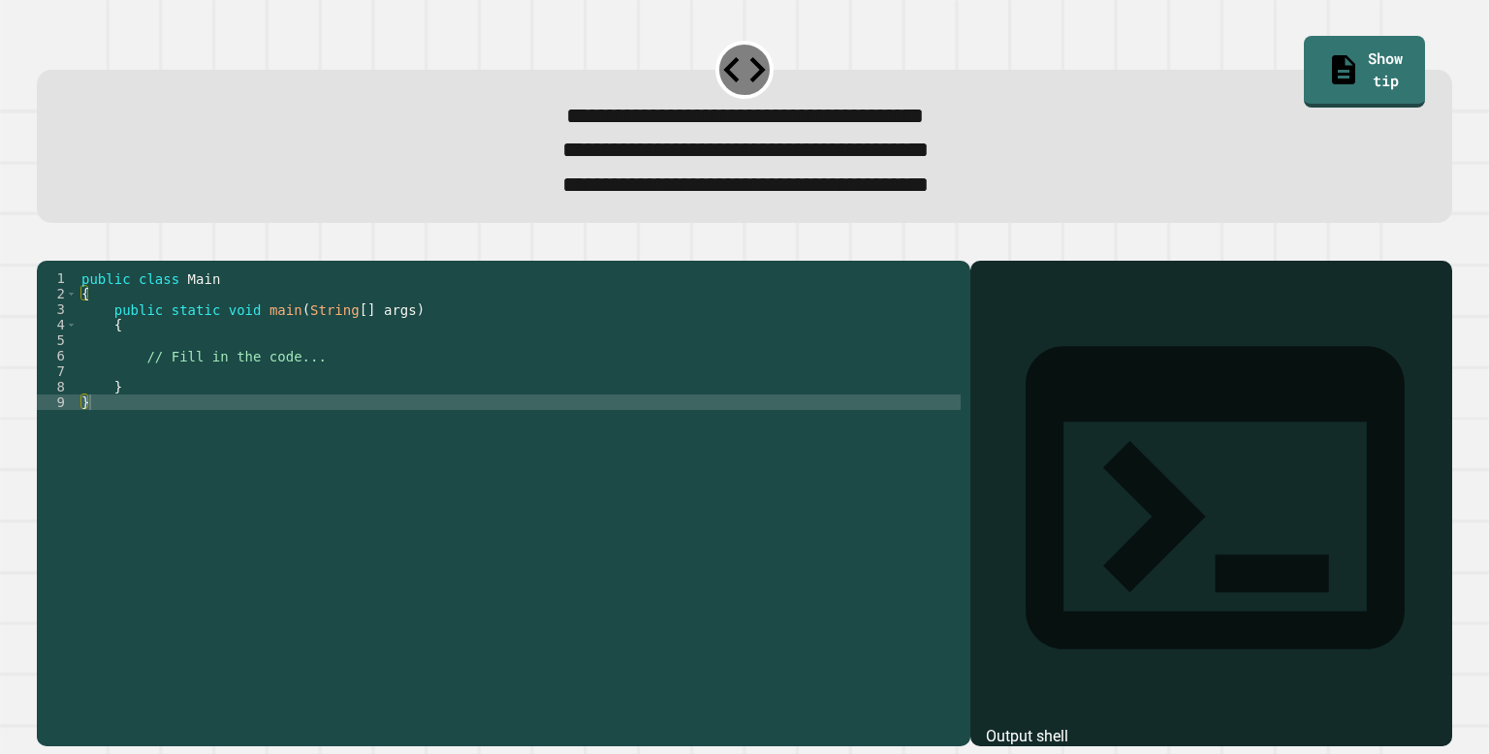
click at [415, 385] on div "public class Main { public static void main ( String [ ] args ) { // Fill in th…" at bounding box center [519, 496] width 883 height 450
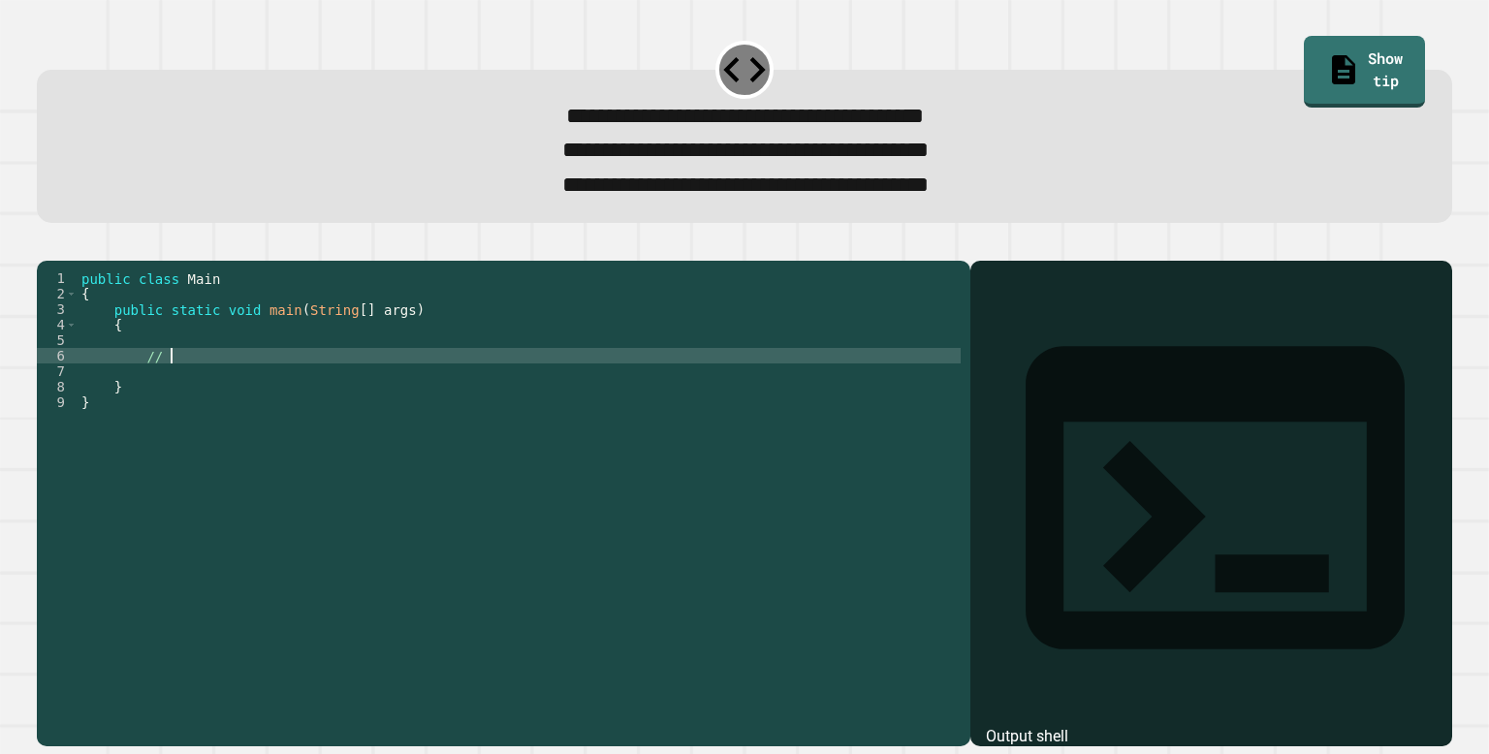
type textarea "*"
click at [146, 385] on div "public class Main { public static void main ( String [ ] args ) { sum = 82 + 74…" at bounding box center [519, 496] width 883 height 450
type textarea "**********"
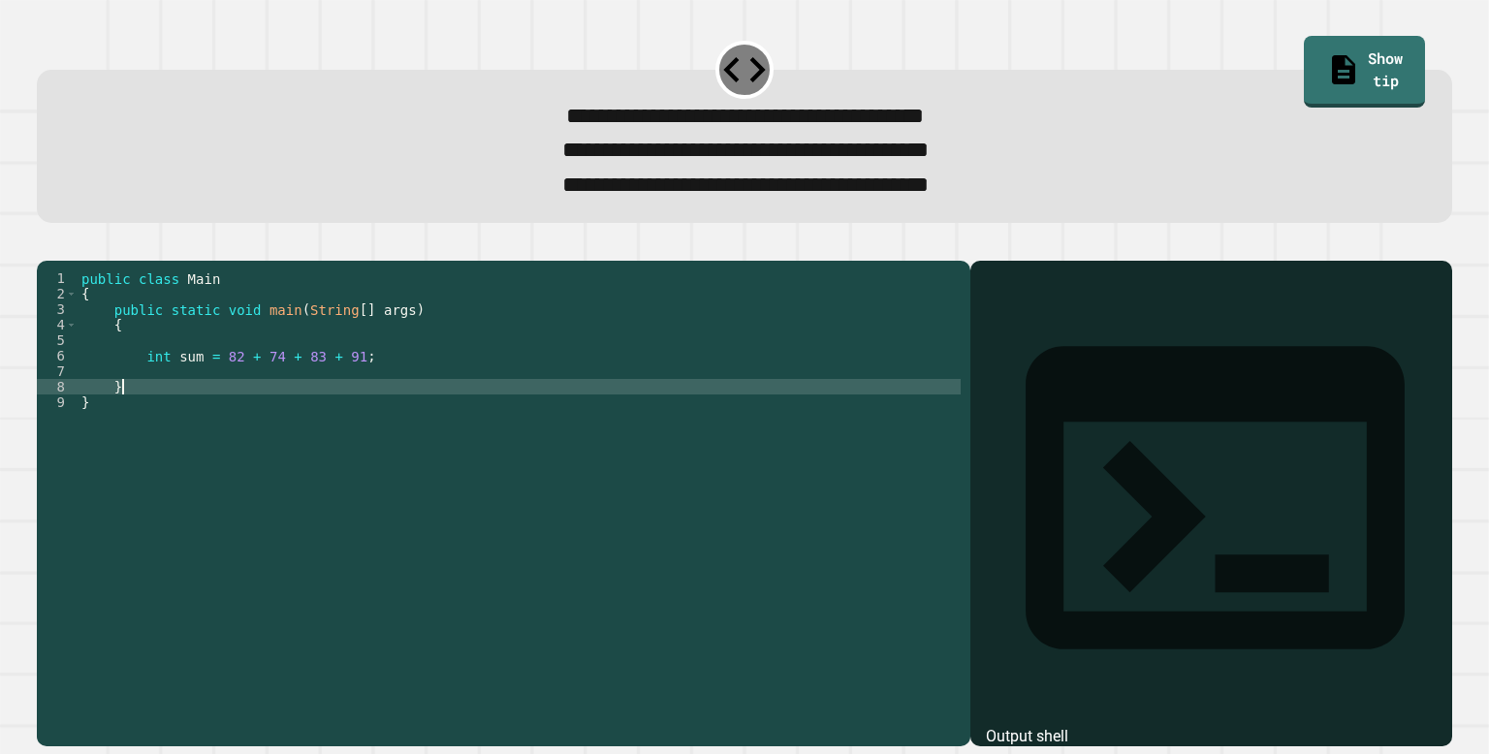
click at [170, 418] on div "public class Main { public static void main ( String [ ] args ) { int sum = 82 …" at bounding box center [519, 496] width 883 height 450
click at [384, 388] on div "public class Main { public static void main ( String [ ] args ) { int sum = 82 …" at bounding box center [519, 496] width 883 height 450
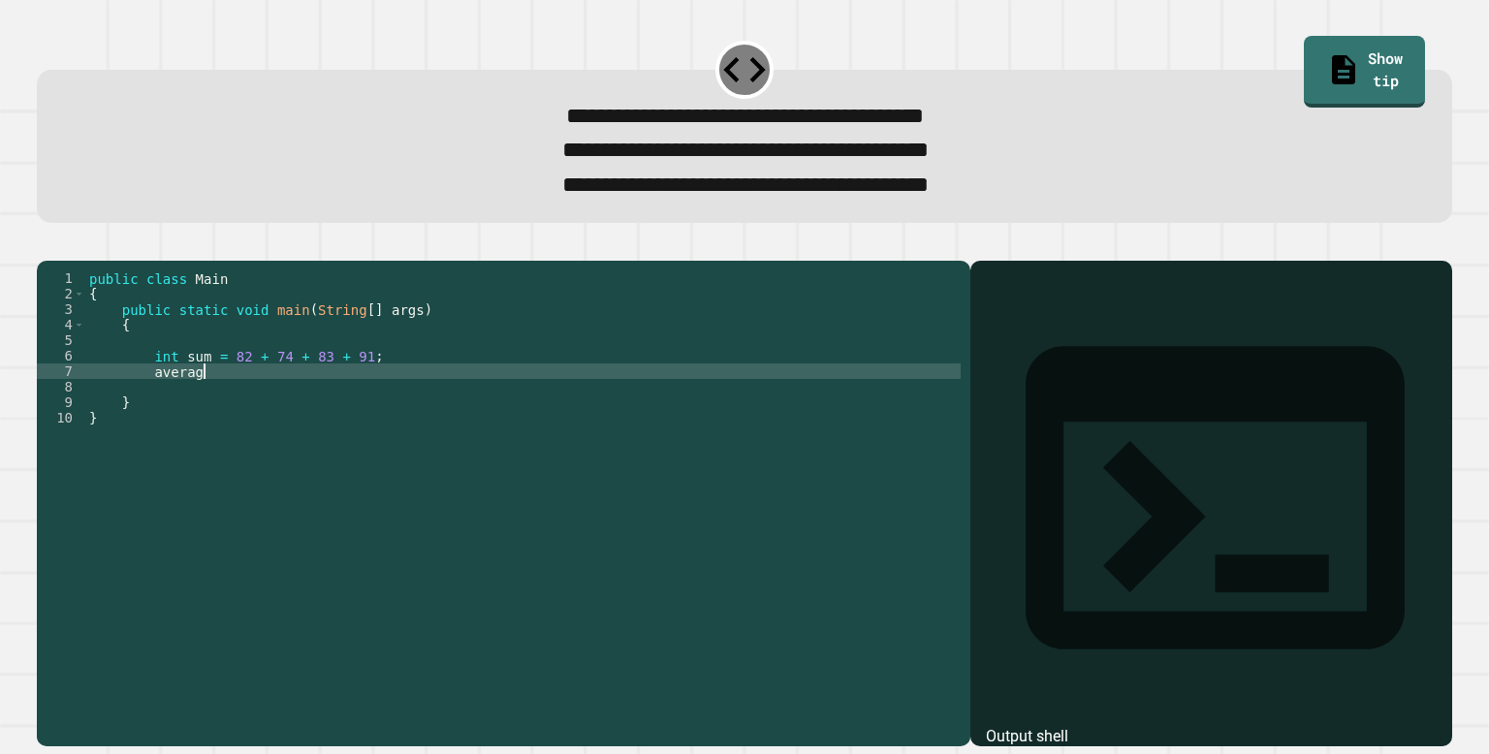
scroll to position [0, 8]
click at [153, 405] on div "public class Main { public static void main ( String [ ] args ) { int sum = 82 …" at bounding box center [523, 496] width 876 height 450
click at [300, 403] on div "public class Main { public static void main ( String [ ] args ) { int sum = 82 …" at bounding box center [523, 496] width 876 height 450
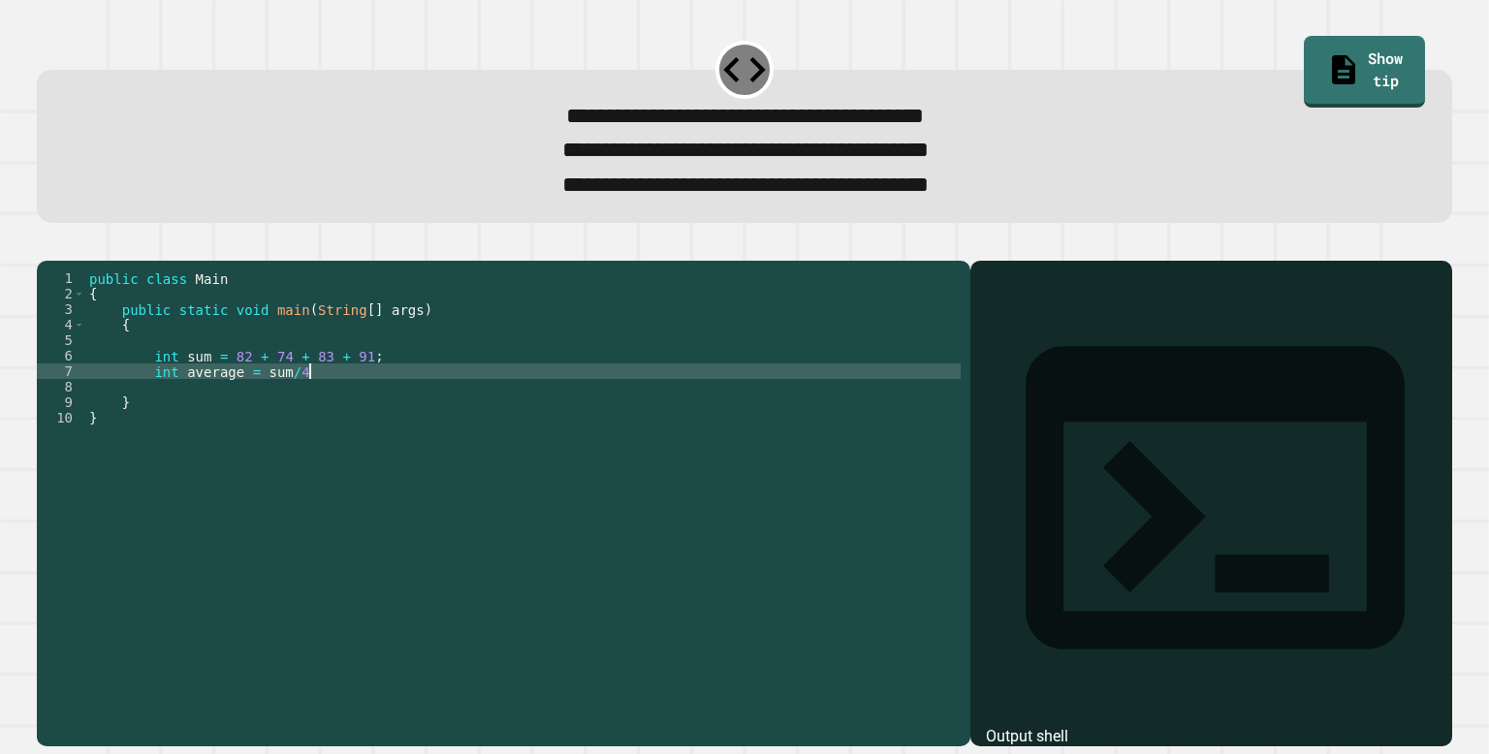
type textarea "**********"
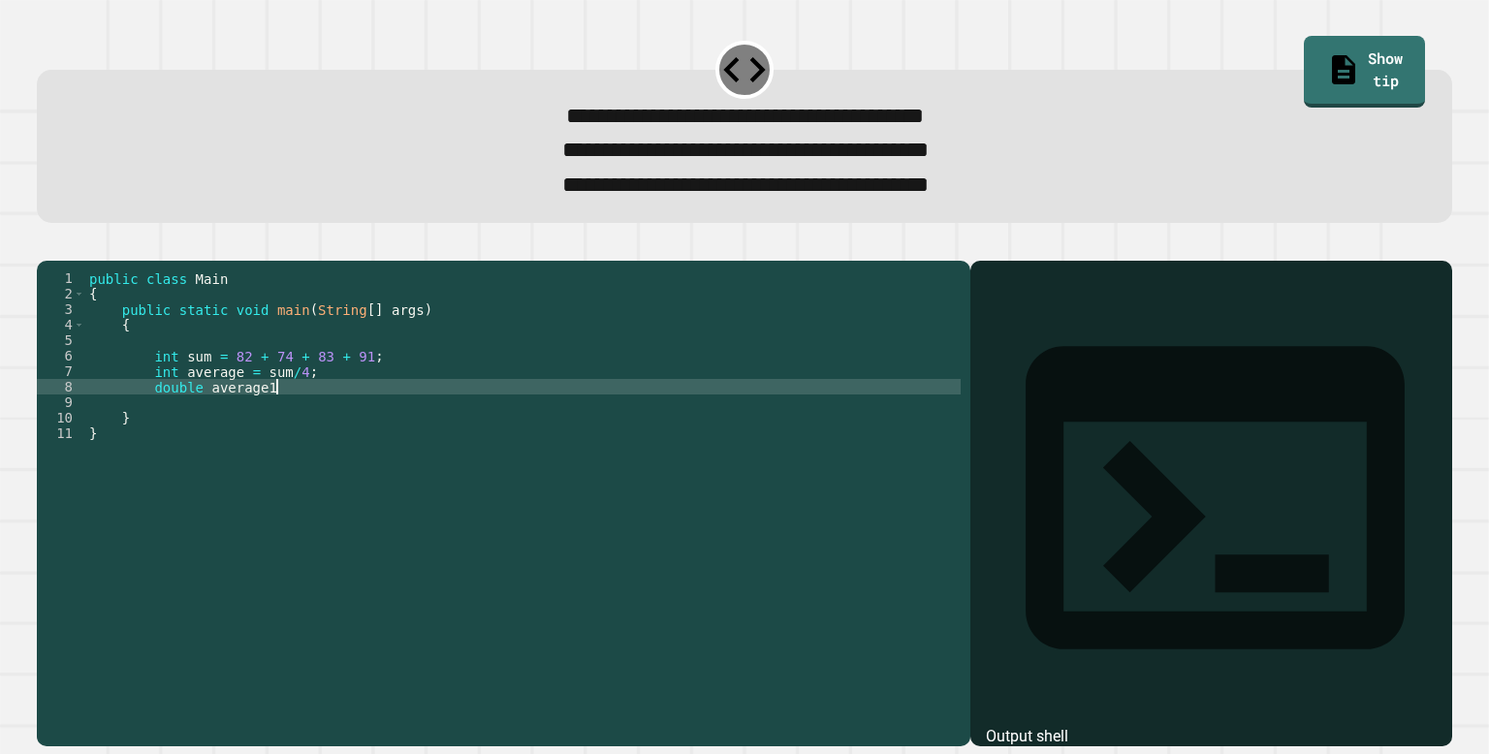
scroll to position [0, 12]
type textarea "**********"
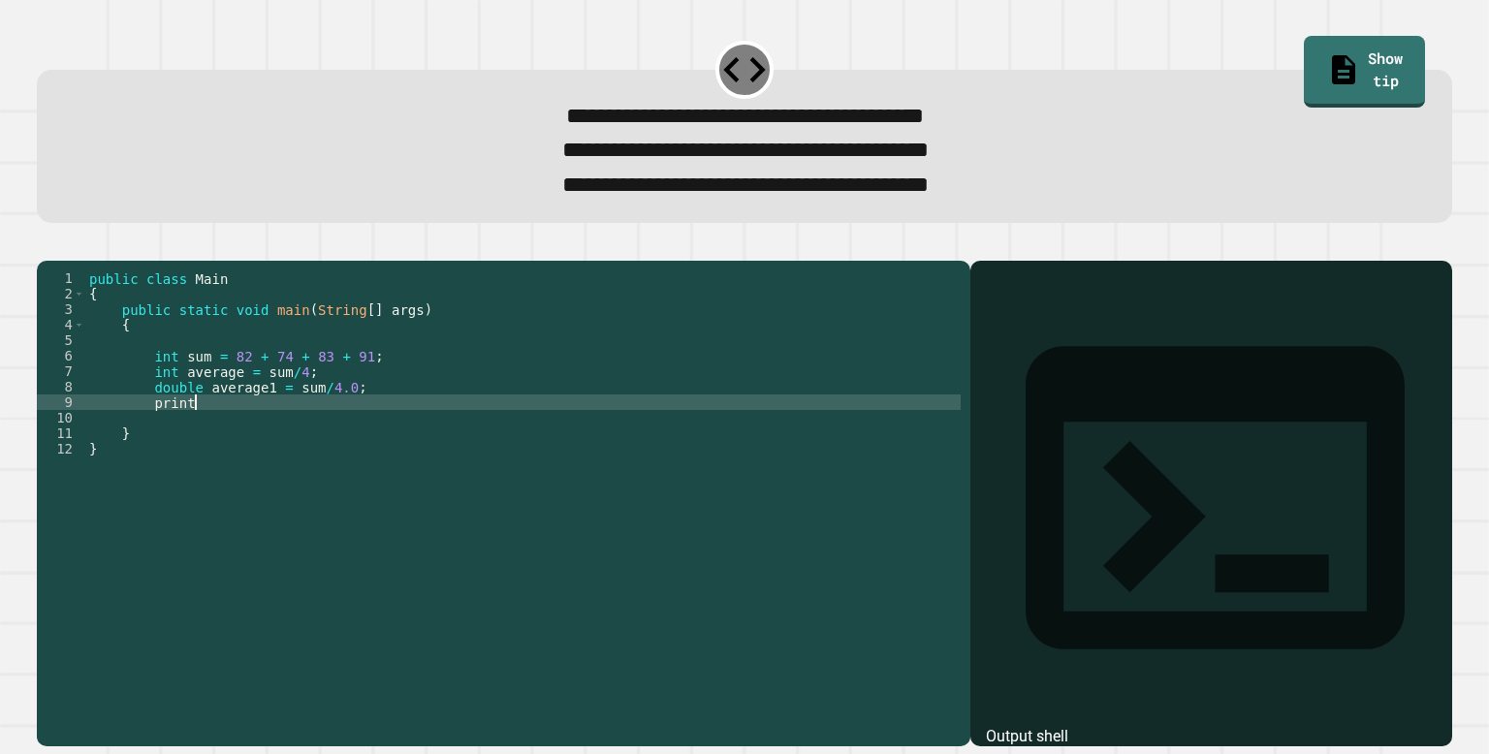
scroll to position [0, 6]
type textarea "*"
type textarea "**********"
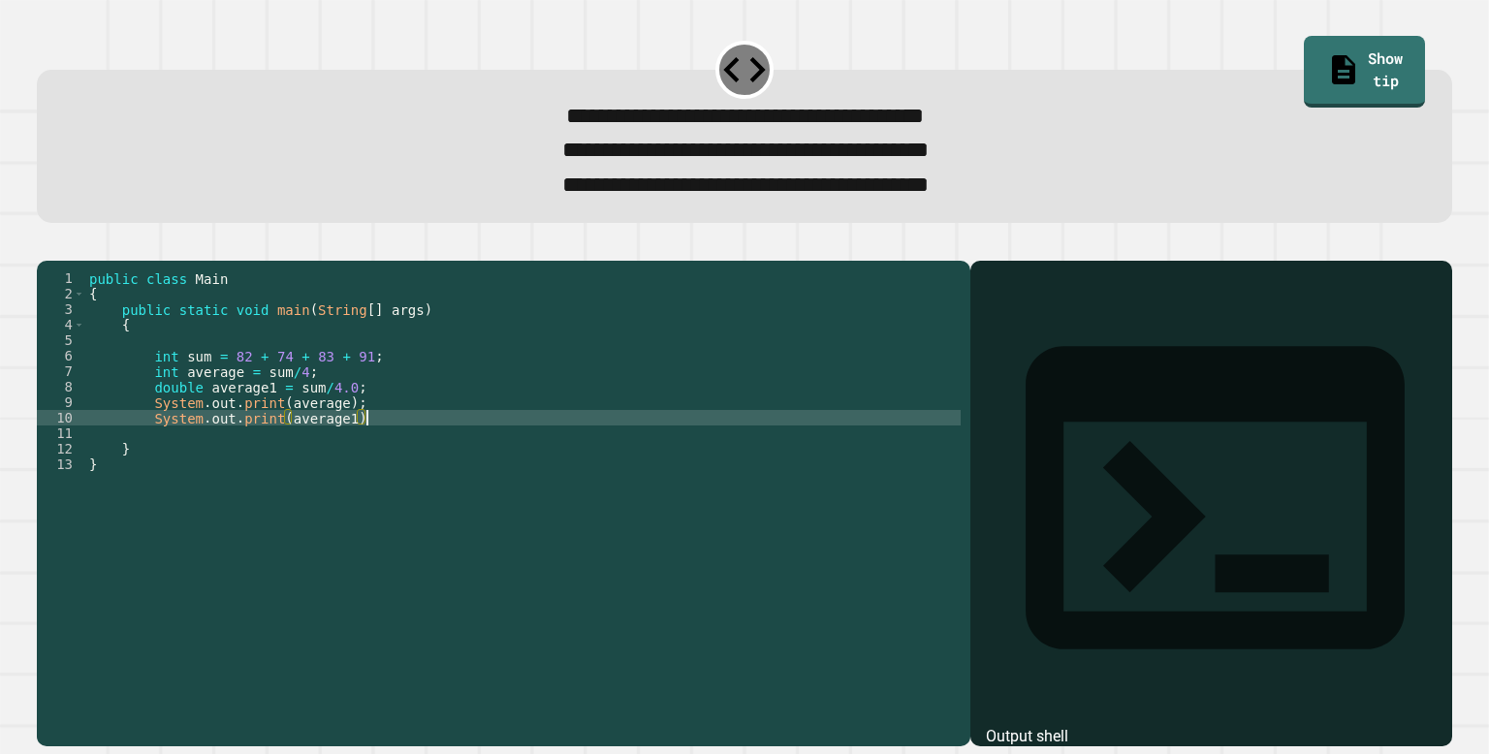
scroll to position [0, 19]
click at [47, 245] on button "button" at bounding box center [47, 245] width 0 height 0
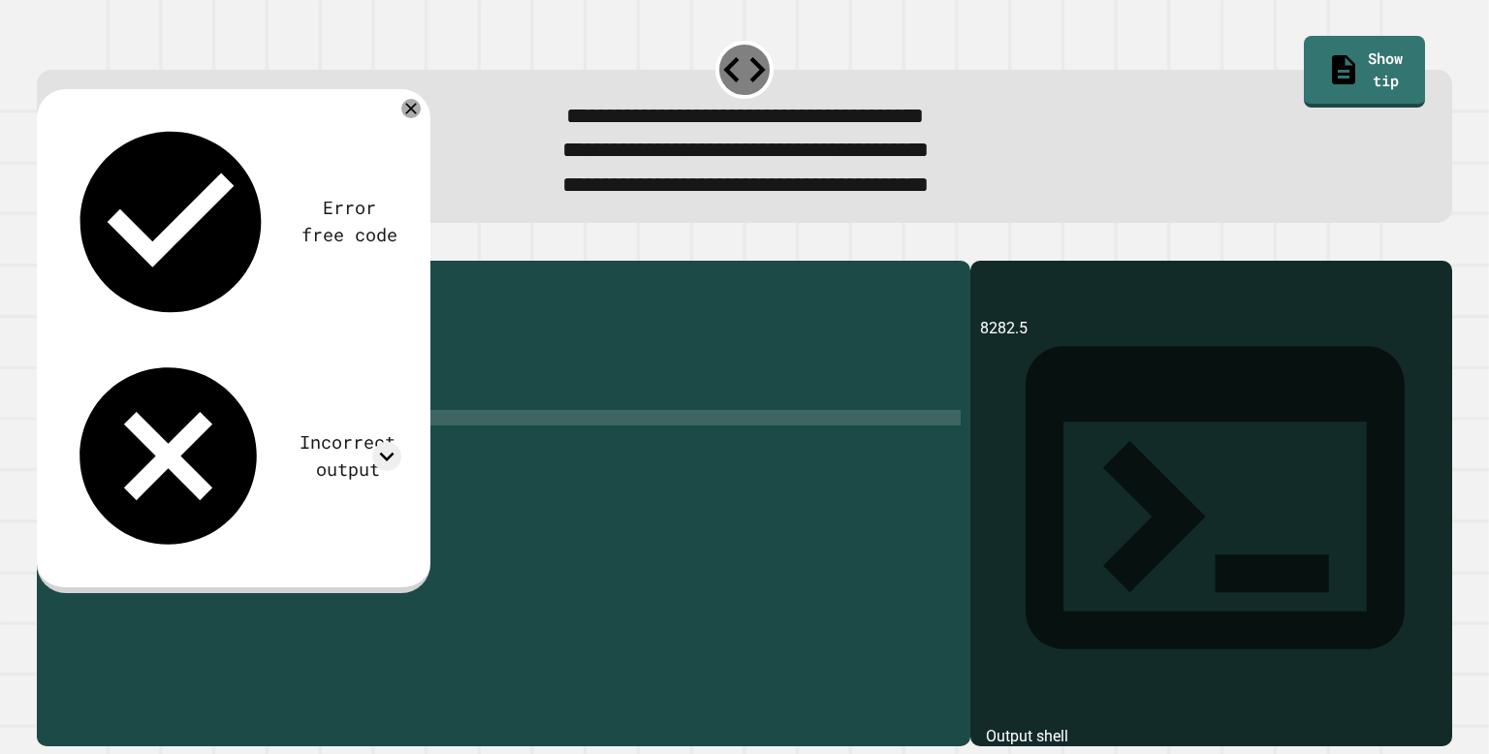
click at [311, 350] on div "Incorrect output" at bounding box center [231, 456] width 339 height 213
click at [375, 442] on icon at bounding box center [386, 456] width 29 height 29
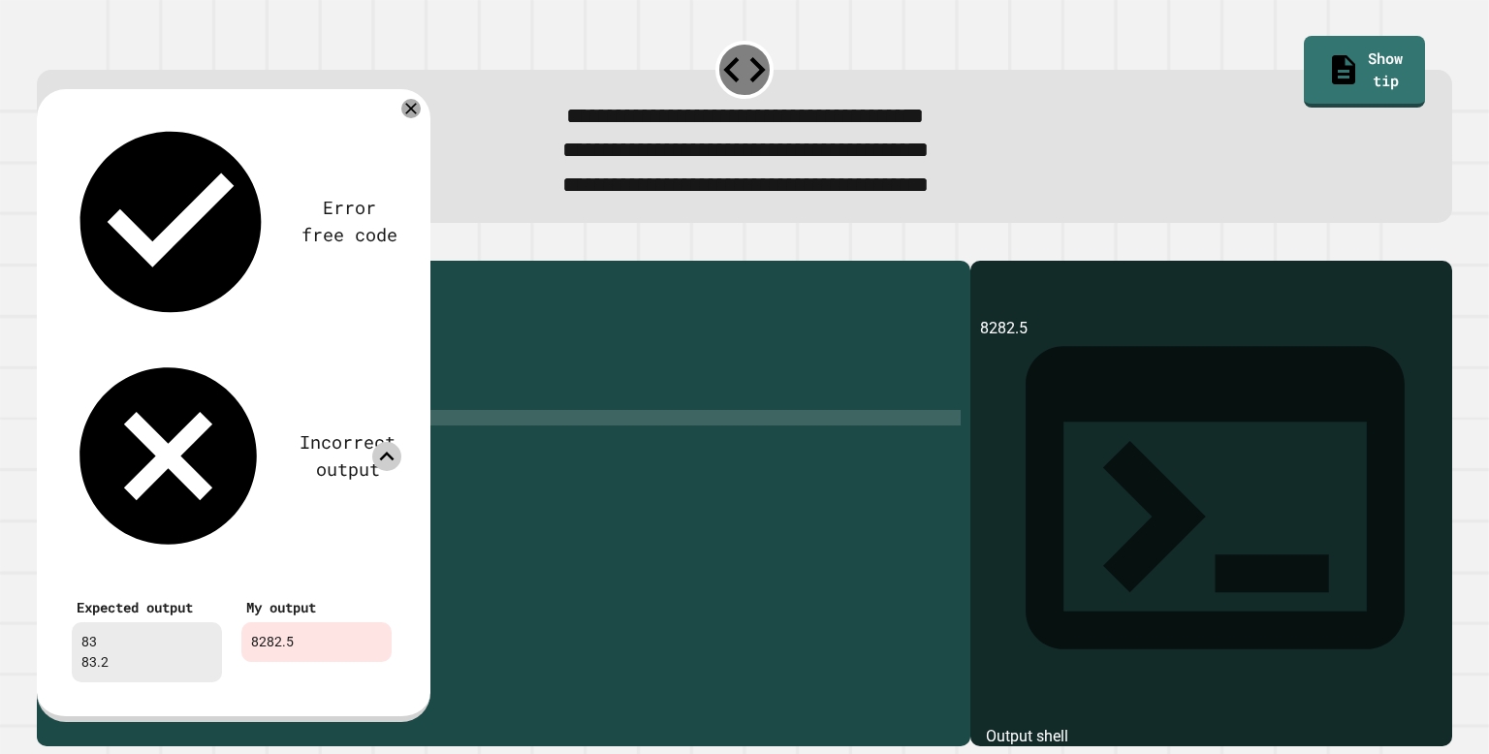
click at [279, 415] on div "public class Main { public static void main ( String [ ] args ) { int sum = 82 …" at bounding box center [523, 496] width 876 height 450
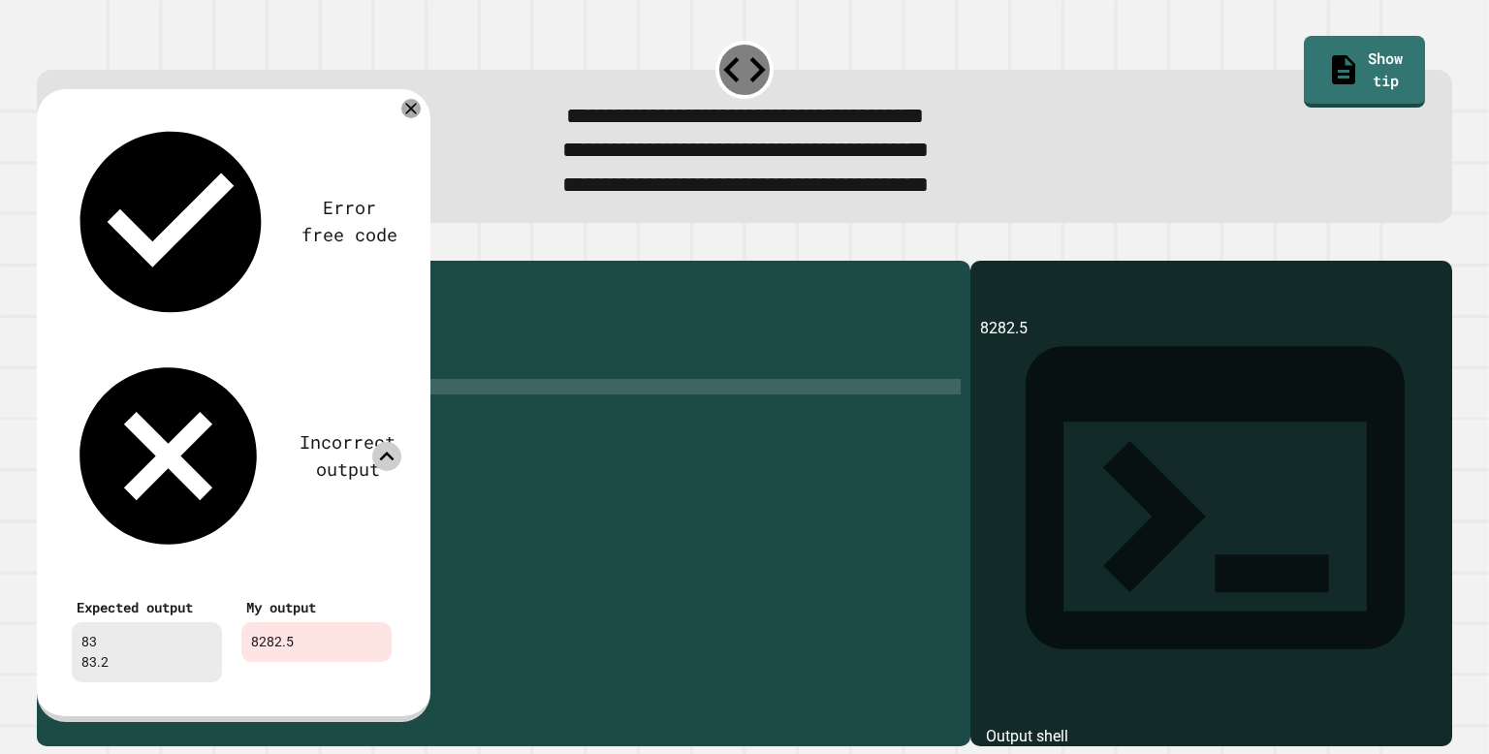
scroll to position [0, 18]
click at [364, 421] on div "public class Main { public static void main ( String [ ] args ) { int sum = 82 …" at bounding box center [523, 496] width 876 height 450
click at [374, 421] on div "public class Main { public static void main ( String [ ] args ) { int sum = 82 …" at bounding box center [523, 496] width 876 height 450
type textarea "**********"
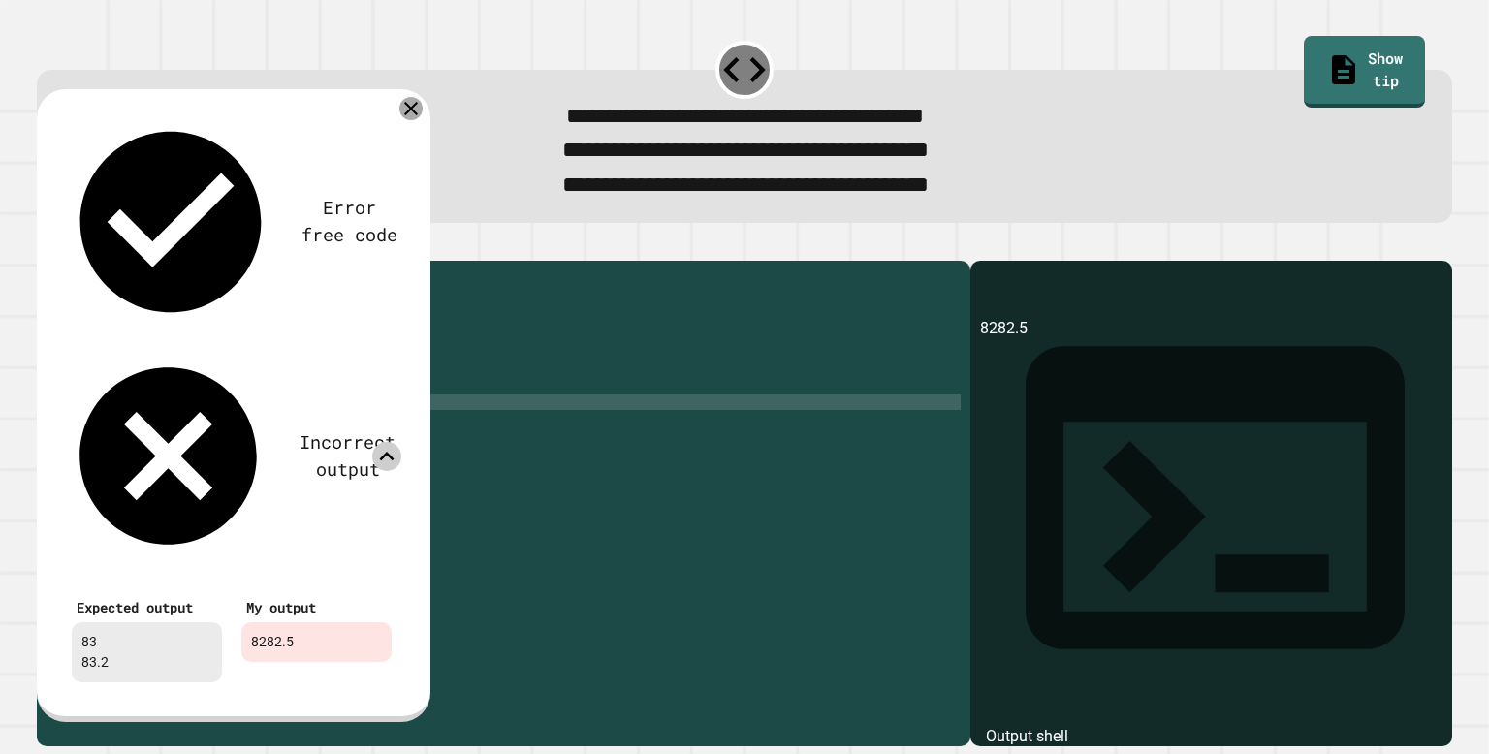
click at [413, 119] on icon at bounding box center [411, 108] width 23 height 23
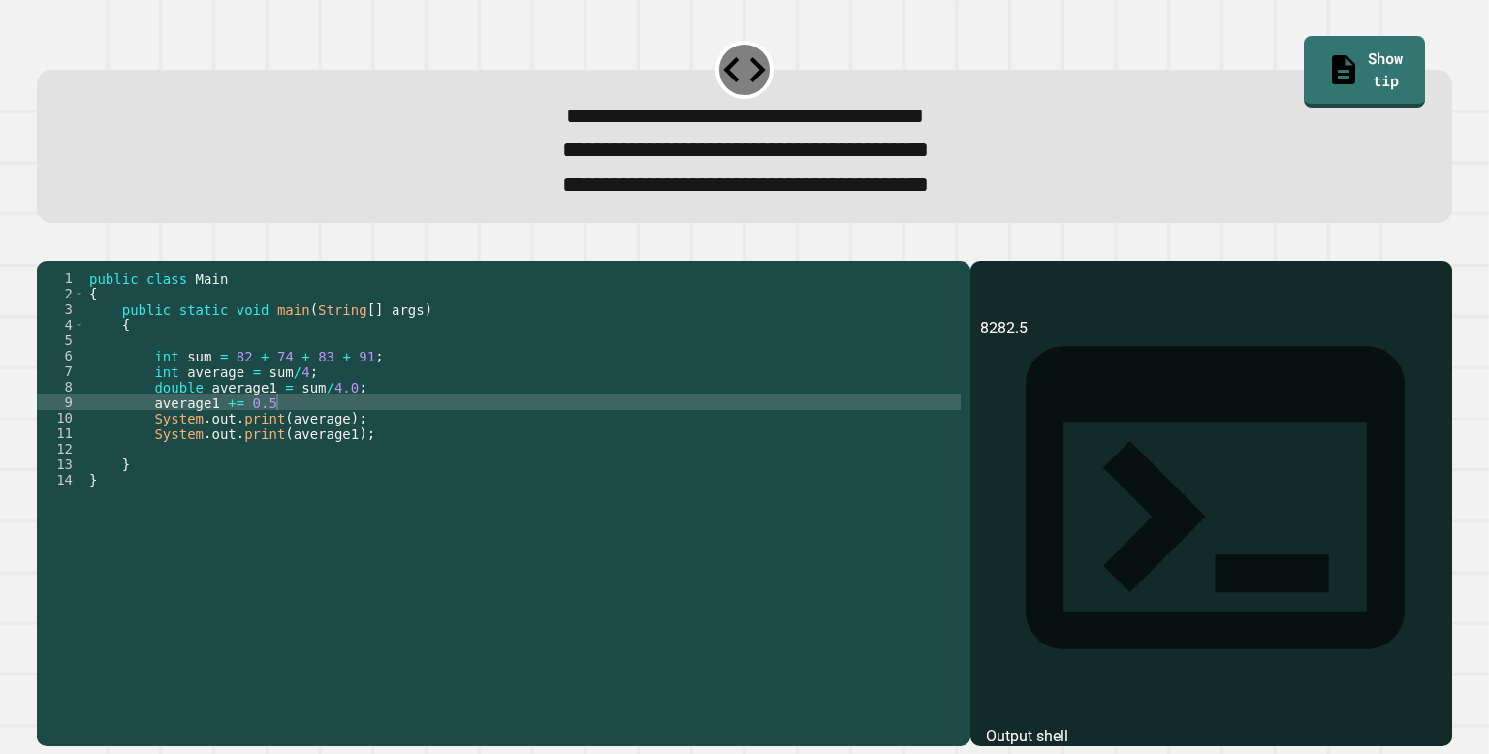
click at [47, 245] on icon "button" at bounding box center [47, 245] width 0 height 0
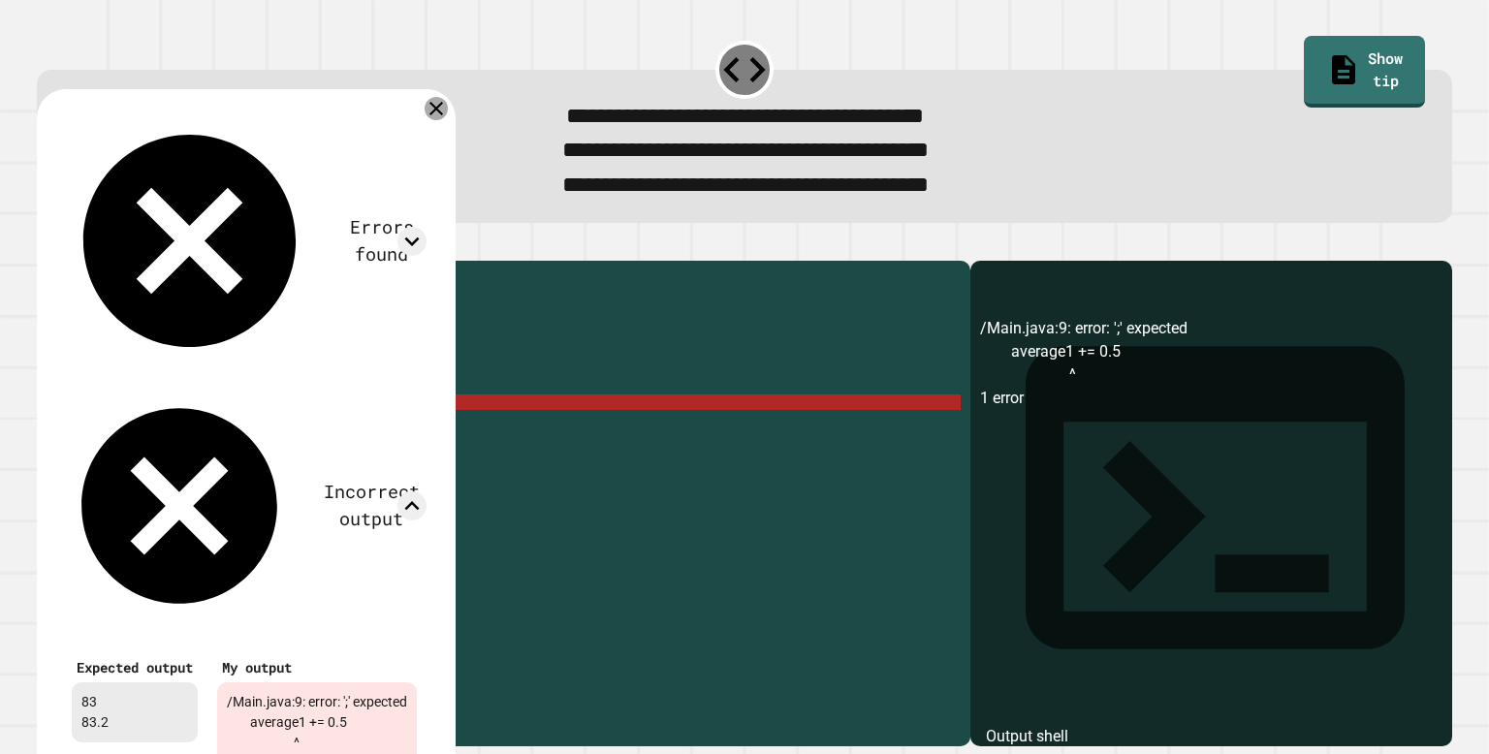
click at [443, 117] on icon at bounding box center [436, 108] width 23 height 23
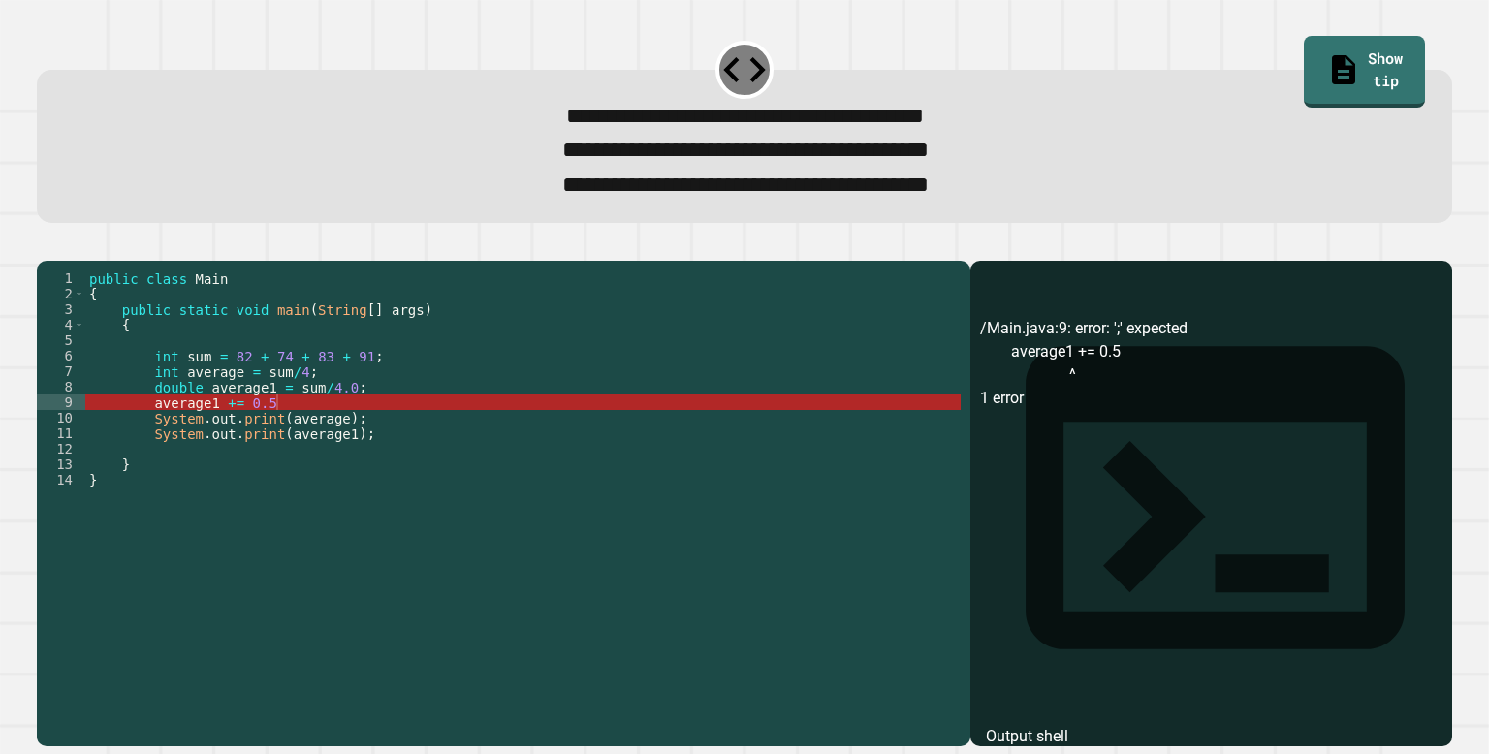
click at [347, 437] on div "public class Main { public static void main ( String [ ] args ) { int sum = 82 …" at bounding box center [523, 496] width 876 height 450
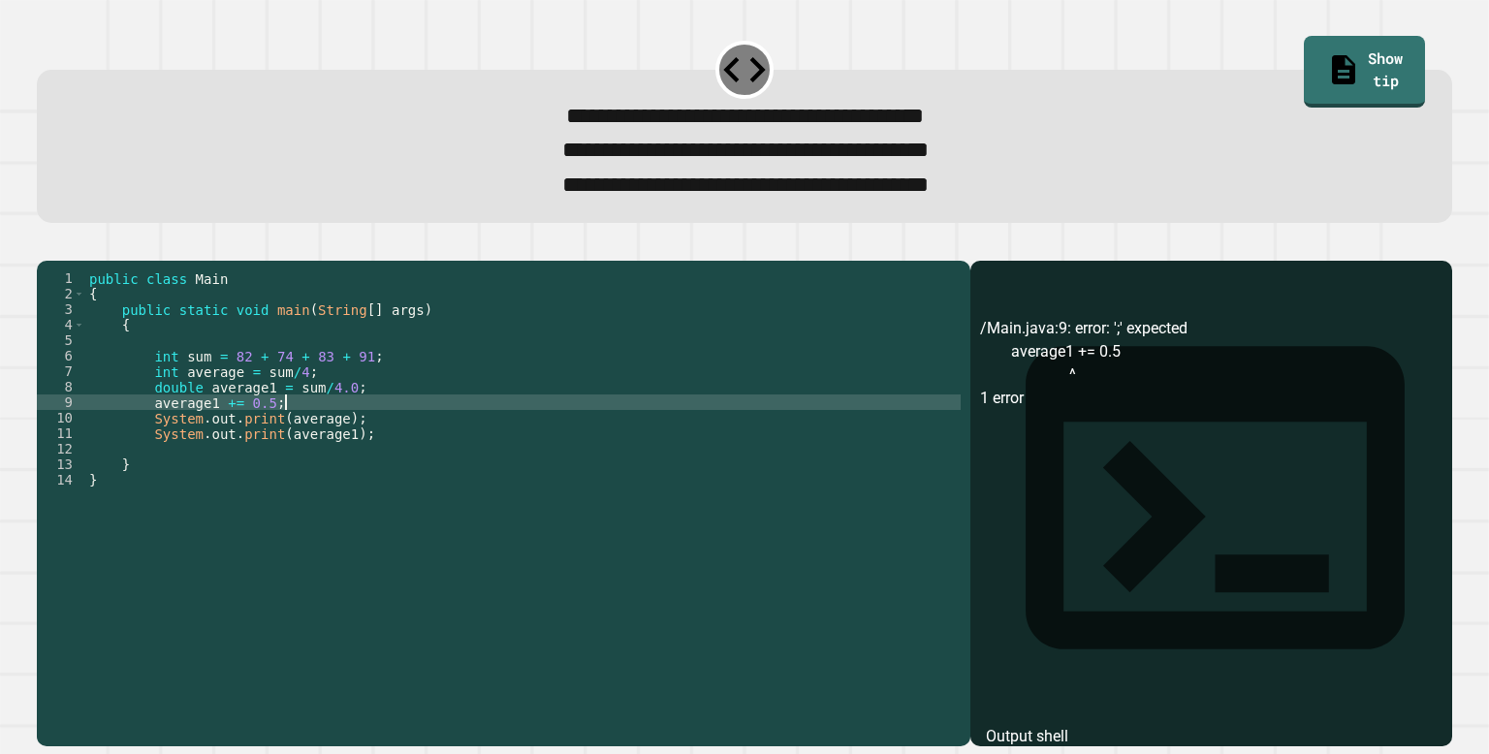
click at [65, 264] on icon "button" at bounding box center [59, 257] width 11 height 14
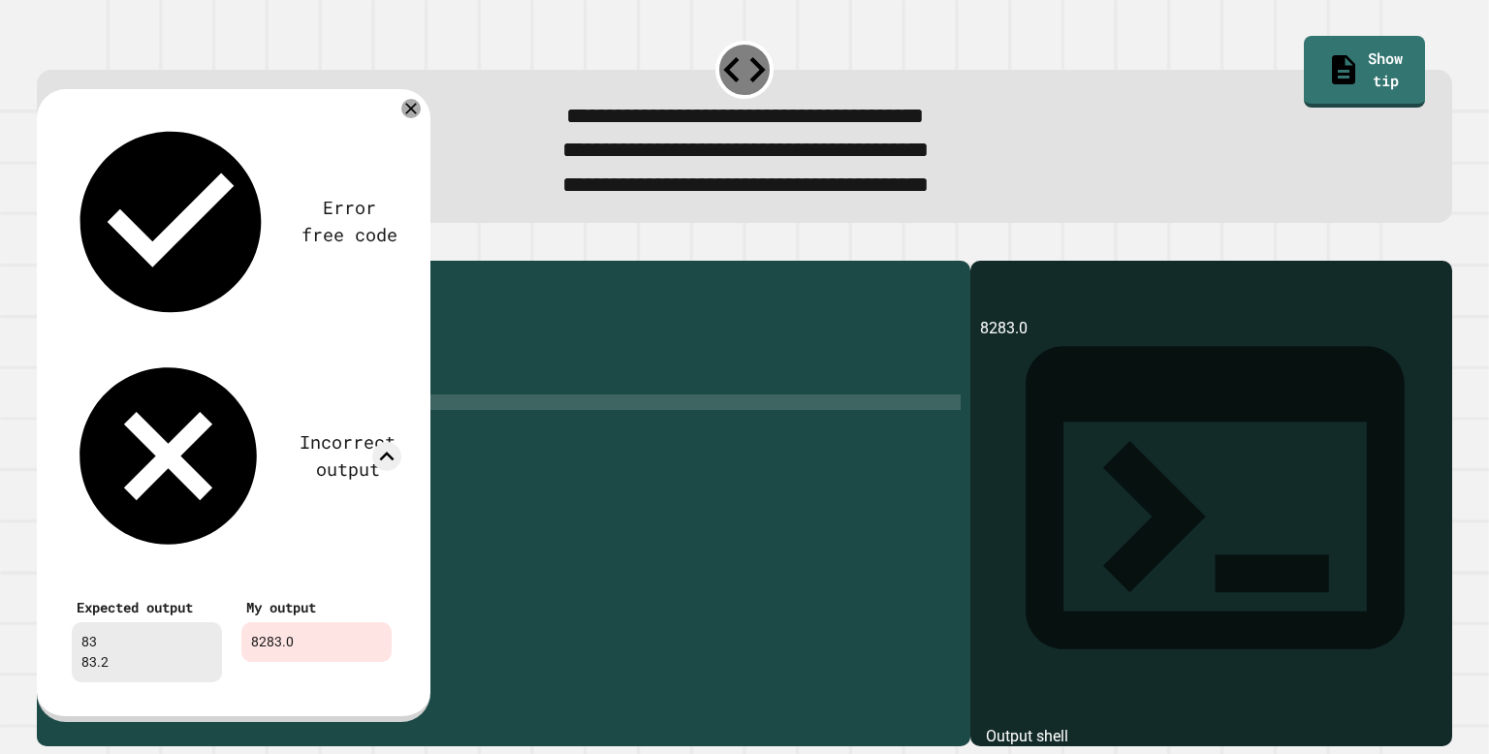
click at [290, 467] on div "public class Main { public static void main ( String [ ] args ) { int sum = 82 …" at bounding box center [523, 496] width 876 height 450
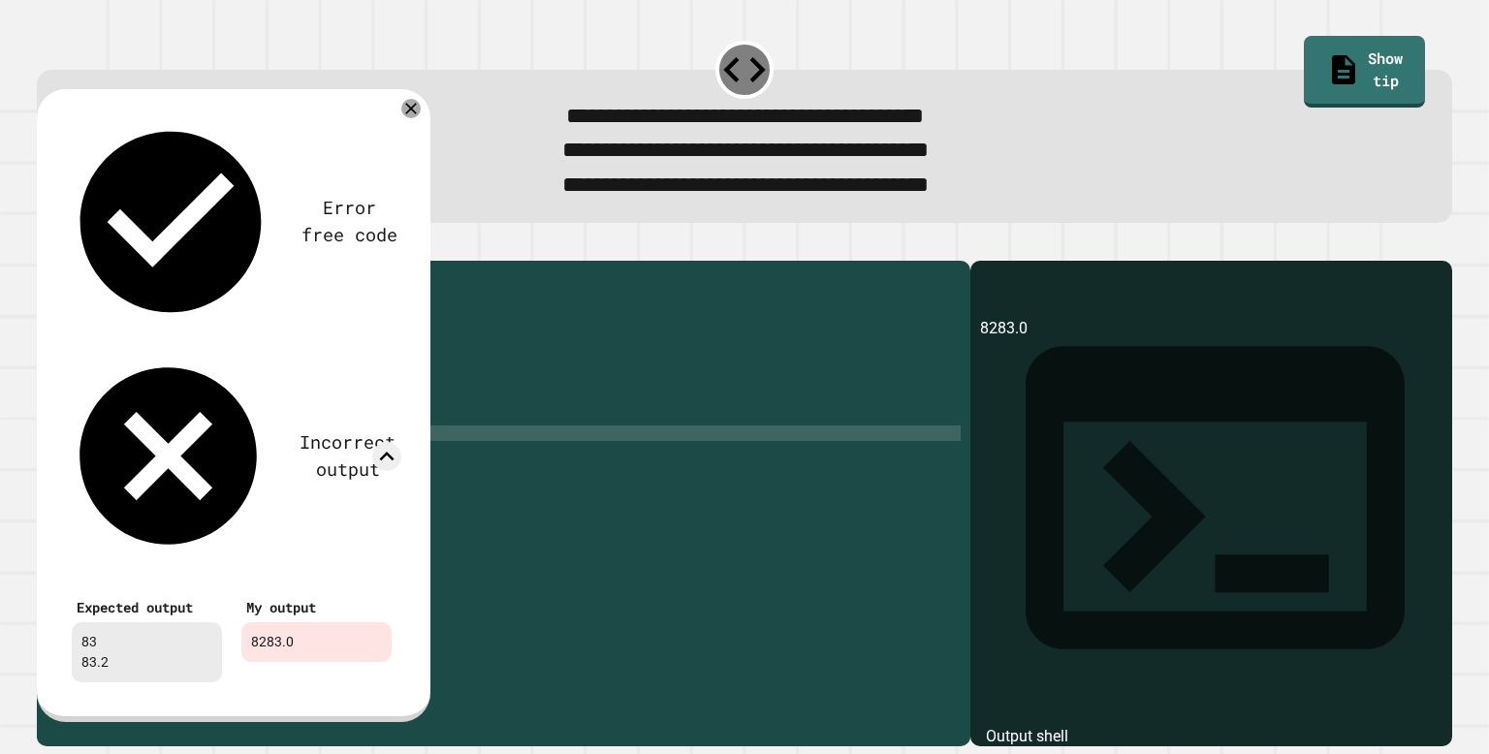
click at [285, 469] on div "public class Main { public static void main ( String [ ] args ) { int sum = 82 …" at bounding box center [523, 496] width 876 height 450
click at [414, 112] on icon at bounding box center [411, 108] width 23 height 23
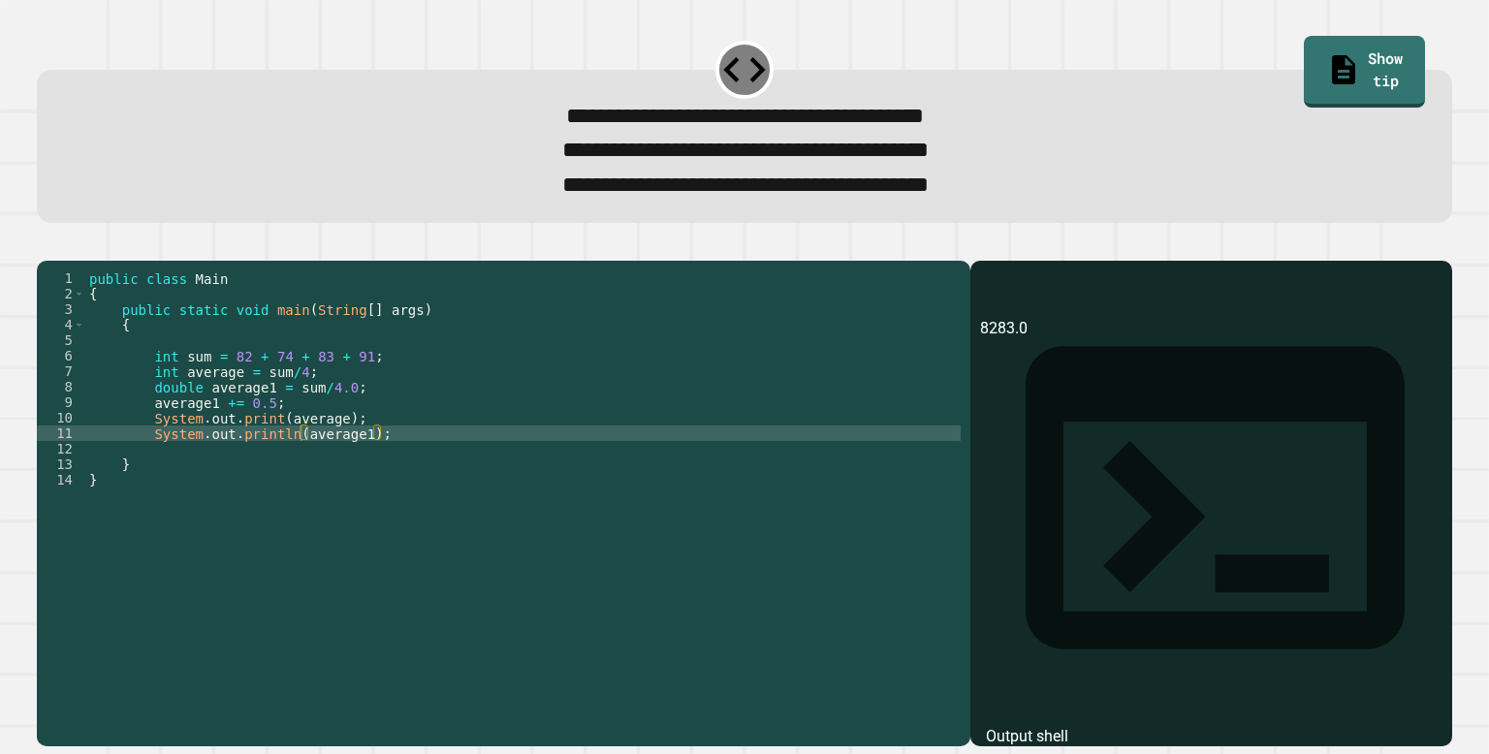
click at [284, 451] on div "public class Main { public static void main ( String [ ] args ) { int sum = 82 …" at bounding box center [523, 496] width 876 height 450
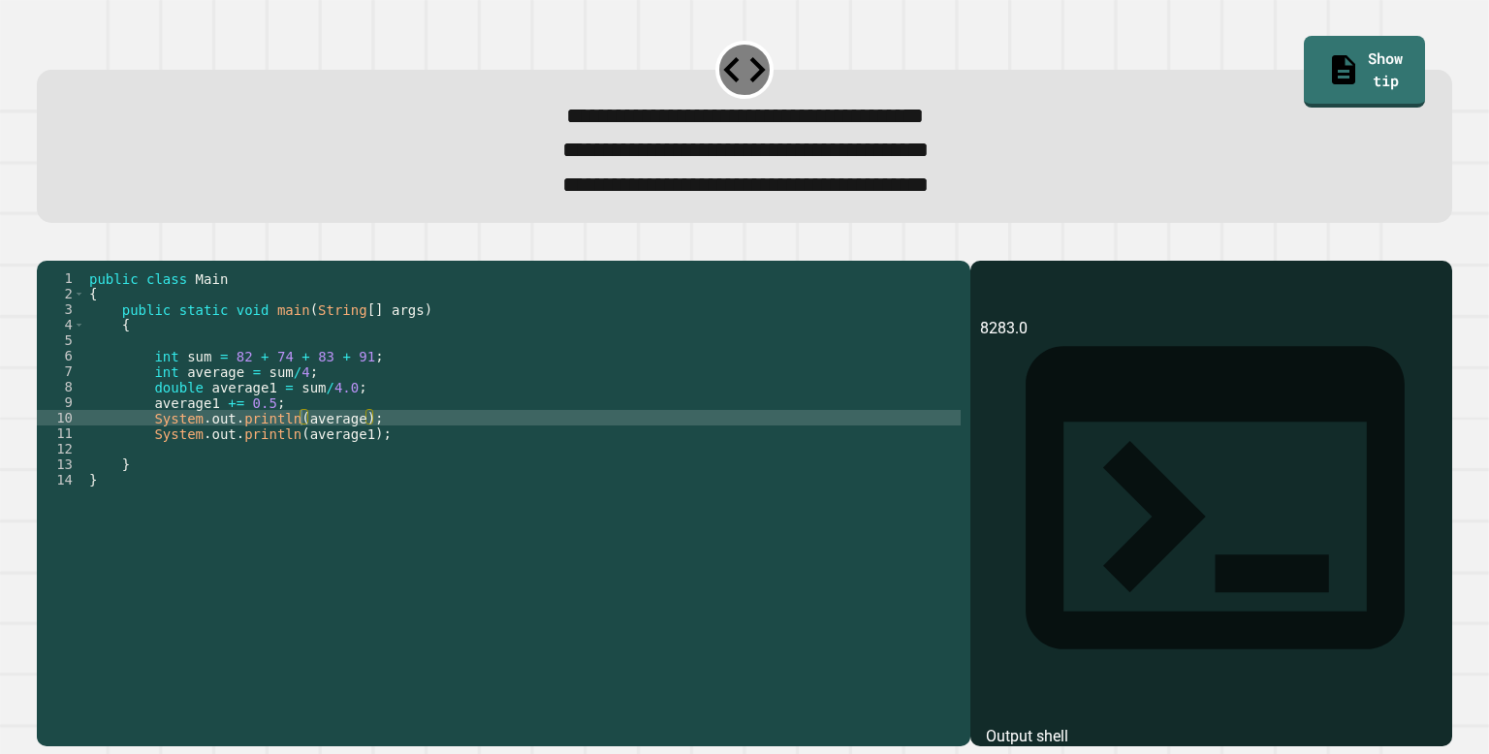
click at [47, 245] on icon "button" at bounding box center [47, 245] width 0 height 0
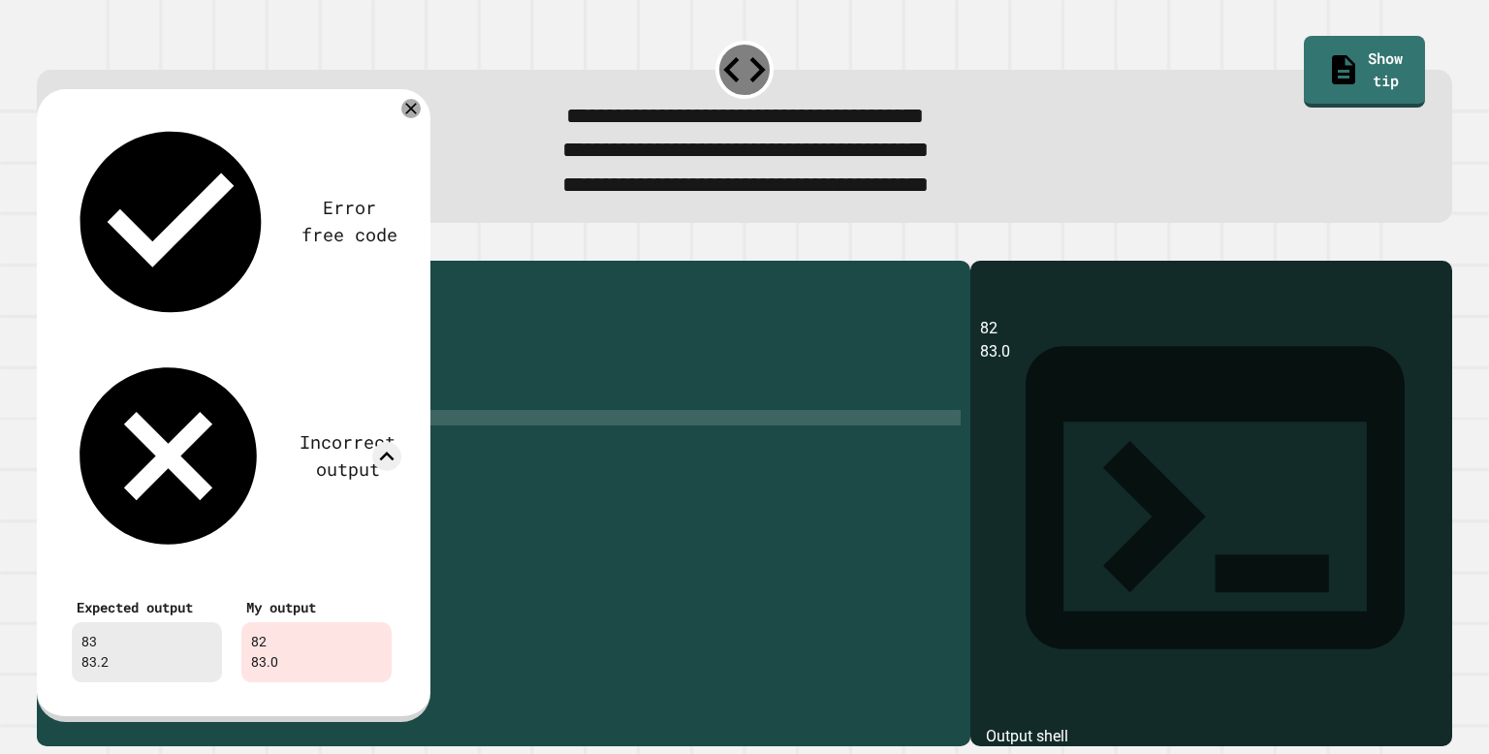
click at [394, 384] on div "public class Main { public static void main ( String [ ] args ) { int sum = 82 …" at bounding box center [523, 496] width 876 height 450
click at [156, 436] on div "public class Main { public static void main ( String [ ] args ) { int sum = 82 …" at bounding box center [523, 496] width 876 height 450
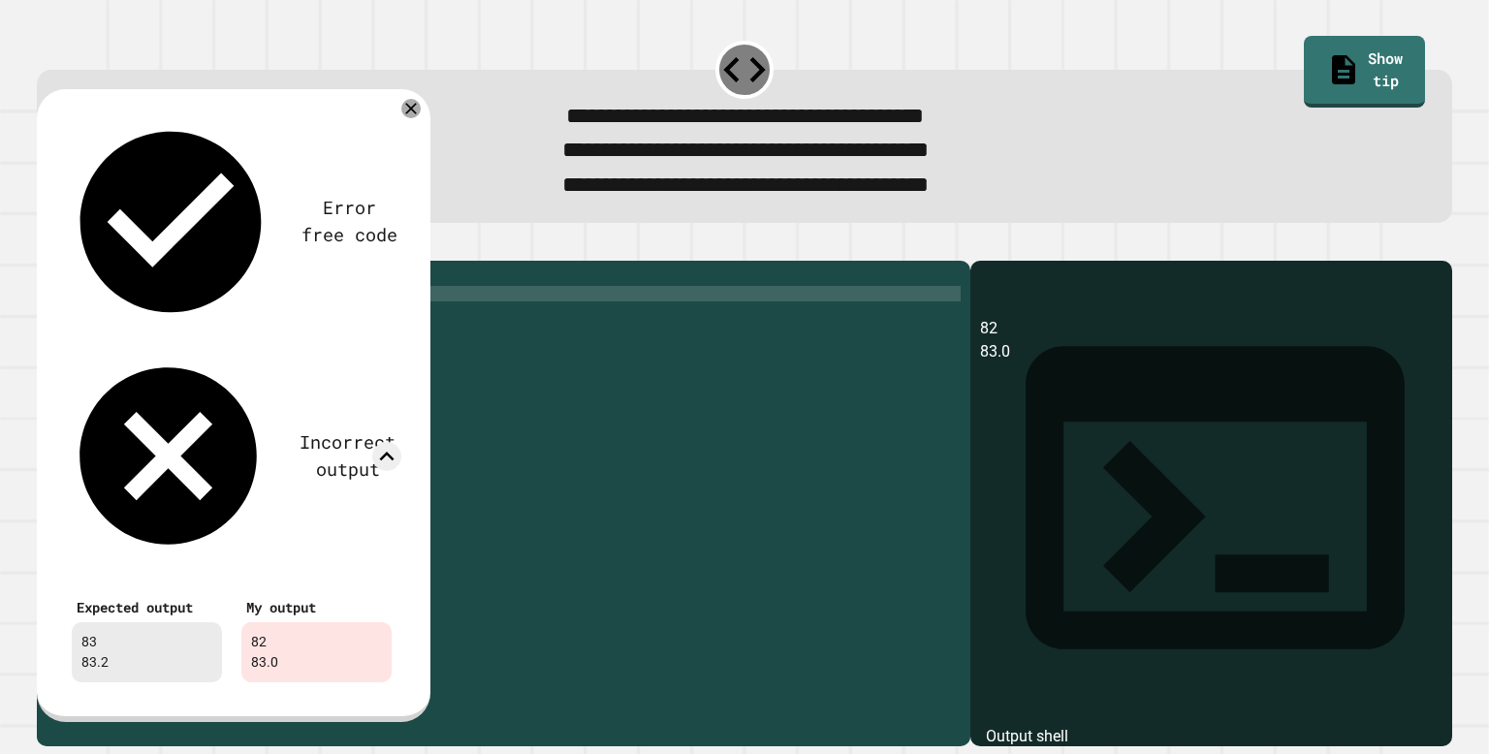
click at [576, 322] on div "public class Main { public static void main ( String [ ] args ) { int sum = 82 …" at bounding box center [523, 496] width 876 height 450
click at [558, 258] on div at bounding box center [744, 249] width 1415 height 23
click at [412, 117] on icon at bounding box center [411, 108] width 23 height 23
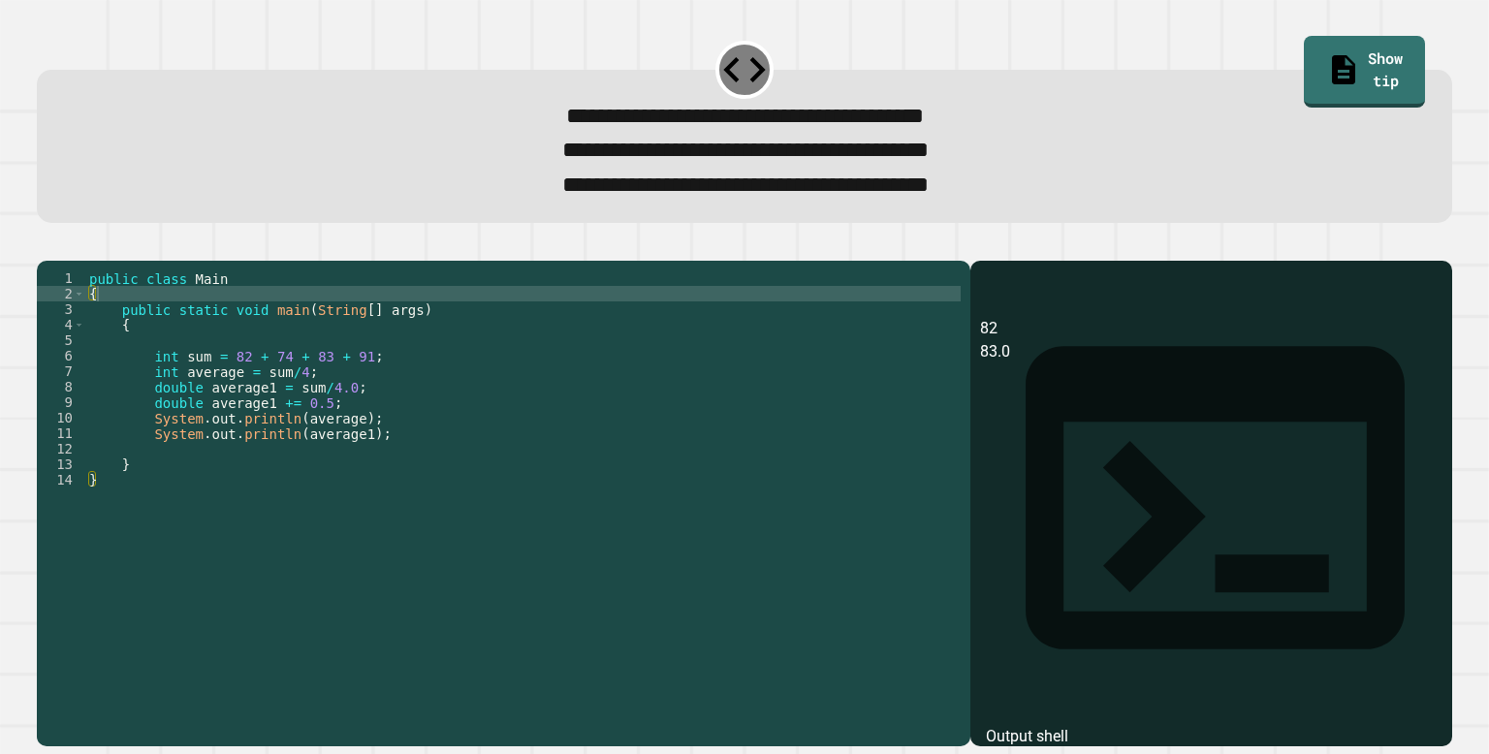
click at [47, 245] on icon "button" at bounding box center [47, 245] width 0 height 0
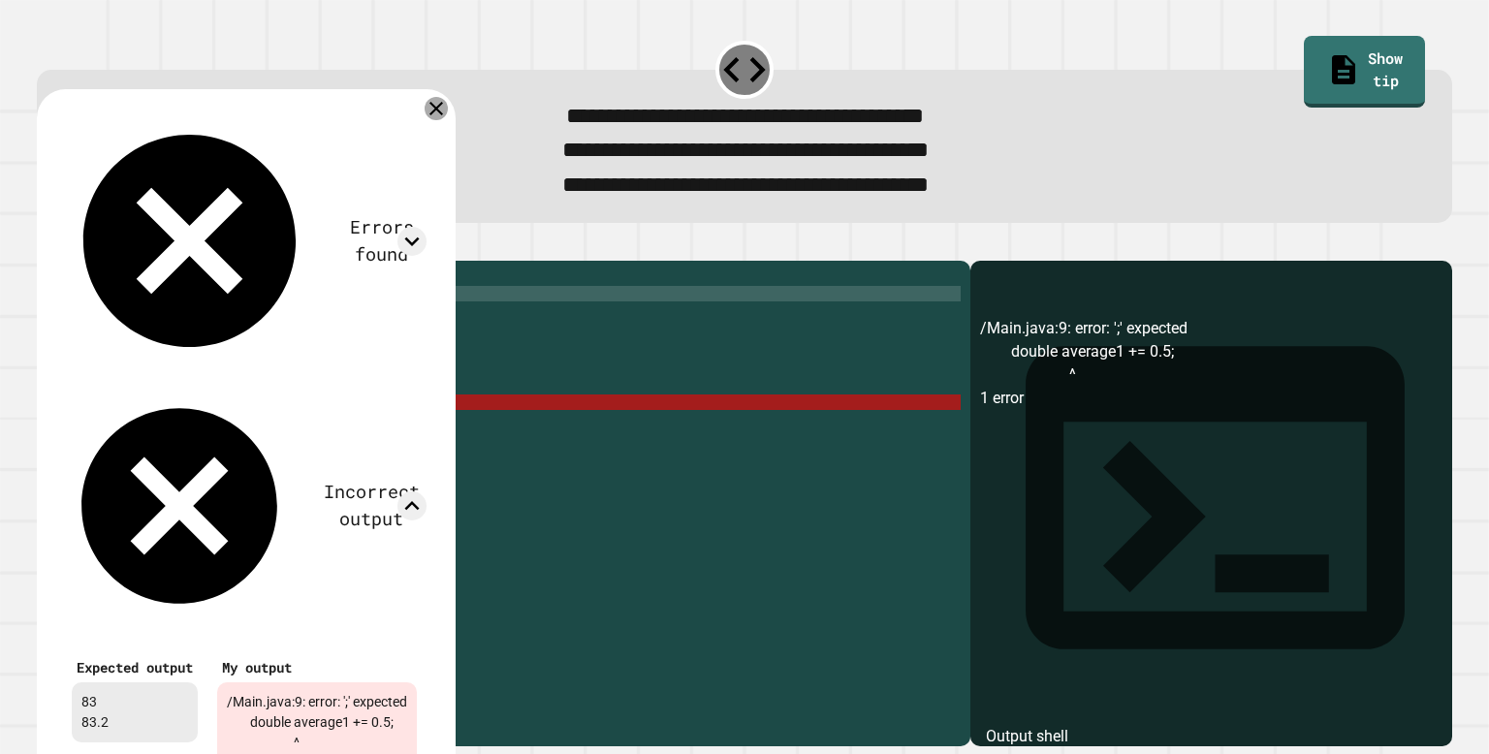
click at [444, 107] on icon at bounding box center [436, 108] width 23 height 23
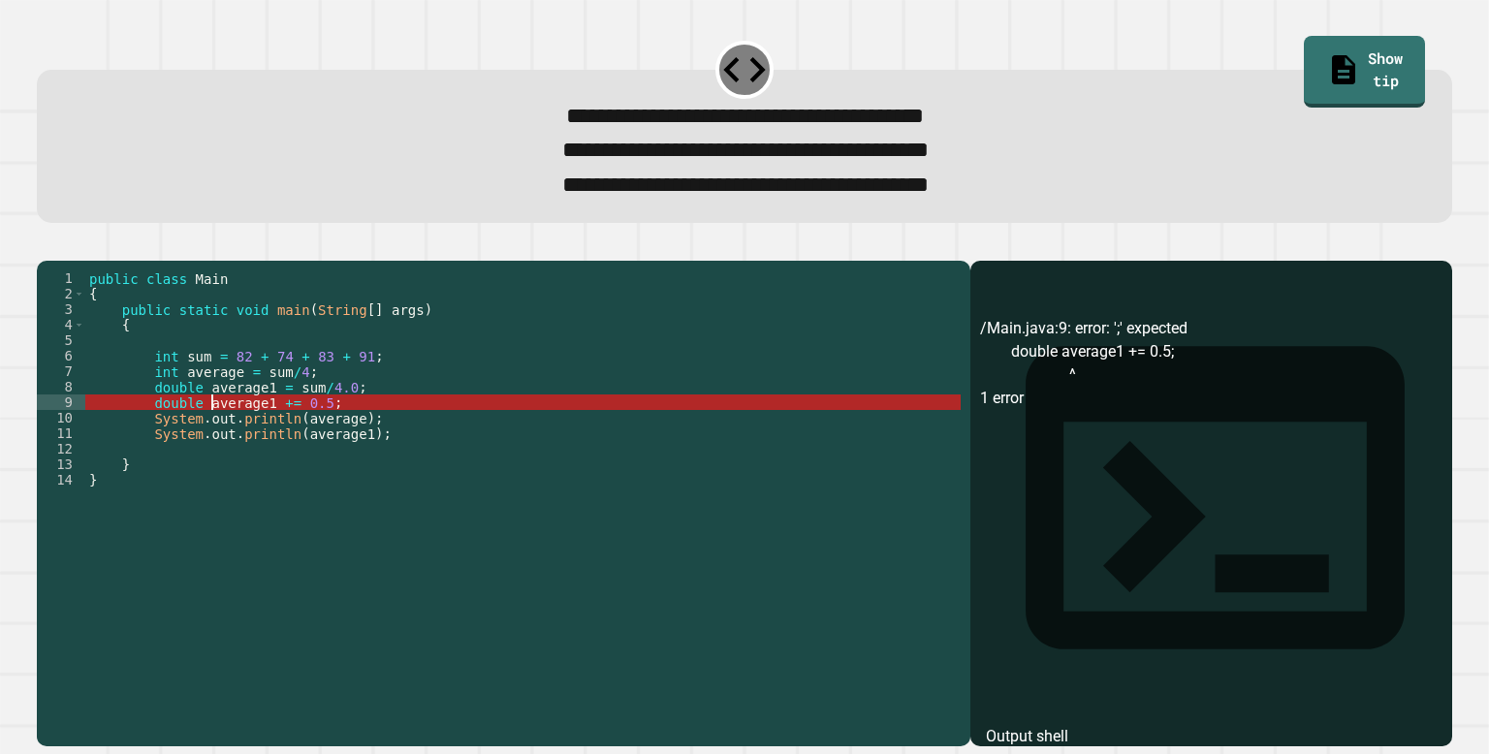
click at [209, 434] on div "public class Main { public static void main ( String [ ] args ) { int sum = 82 …" at bounding box center [523, 496] width 876 height 450
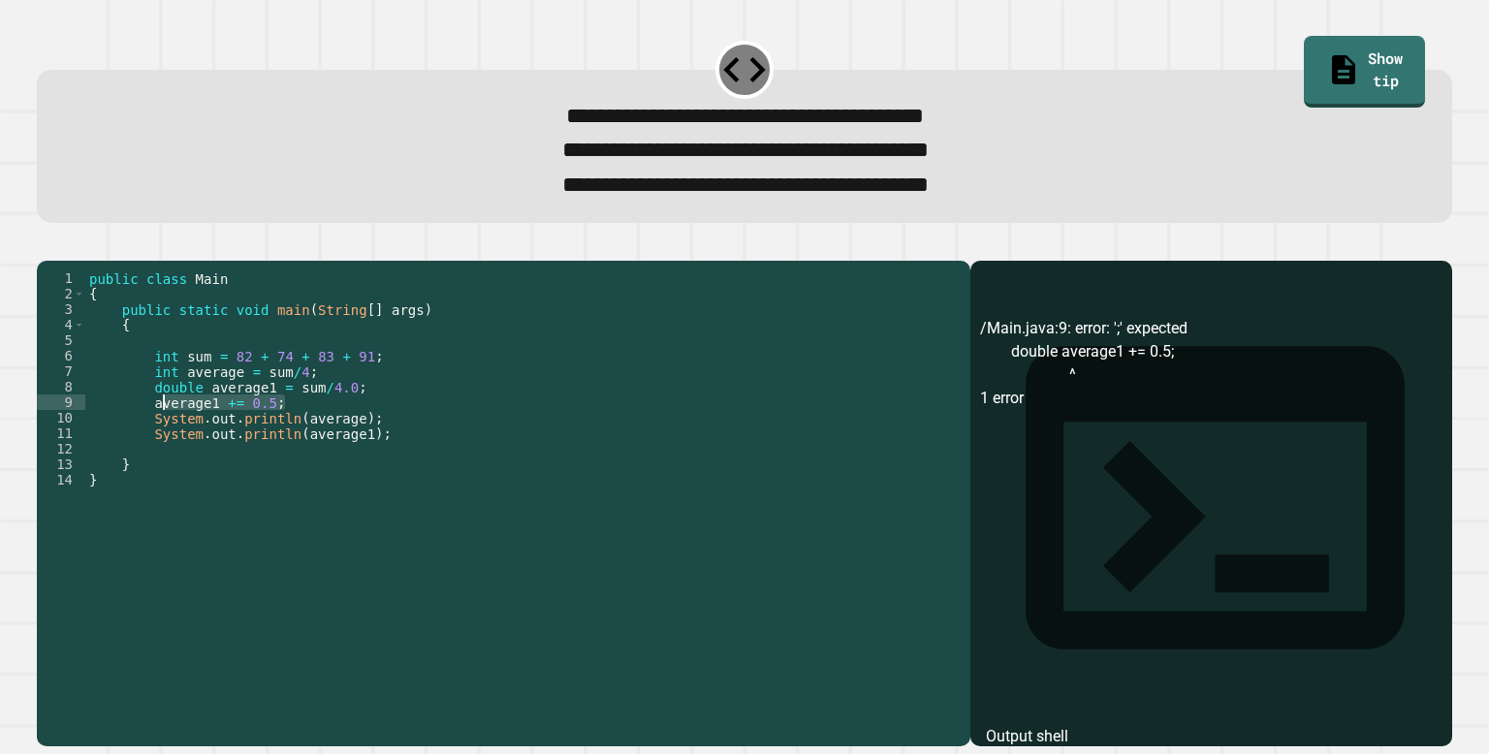
drag, startPoint x: 289, startPoint y: 430, endPoint x: 167, endPoint y: 442, distance: 122.8
click at [167, 442] on div "public class Main { public static void main ( String [ ] args ) { int sum = 82 …" at bounding box center [523, 496] width 876 height 450
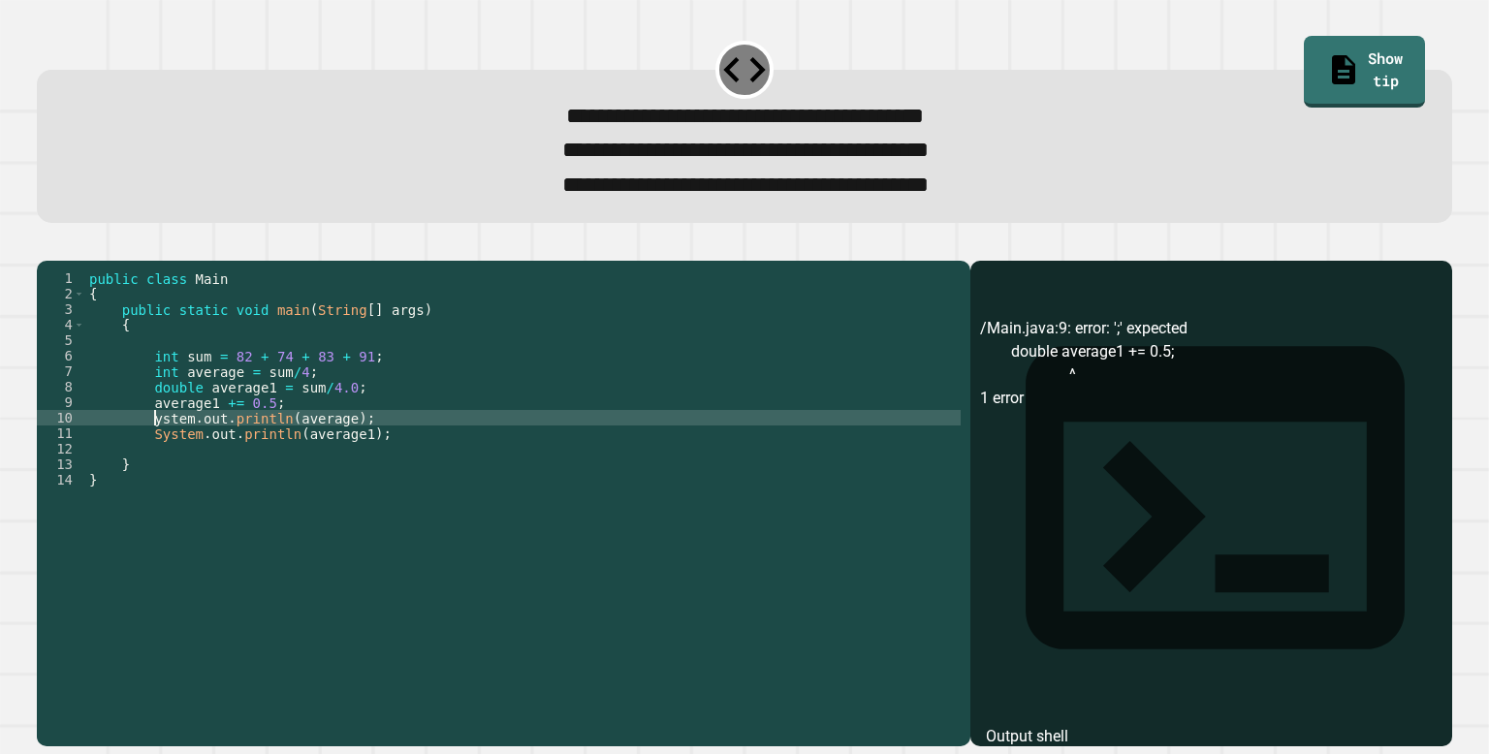
scroll to position [0, 4]
click at [189, 412] on div "public class Main { public static void main ( String [ ] args ) { int sum = 82 …" at bounding box center [523, 496] width 876 height 450
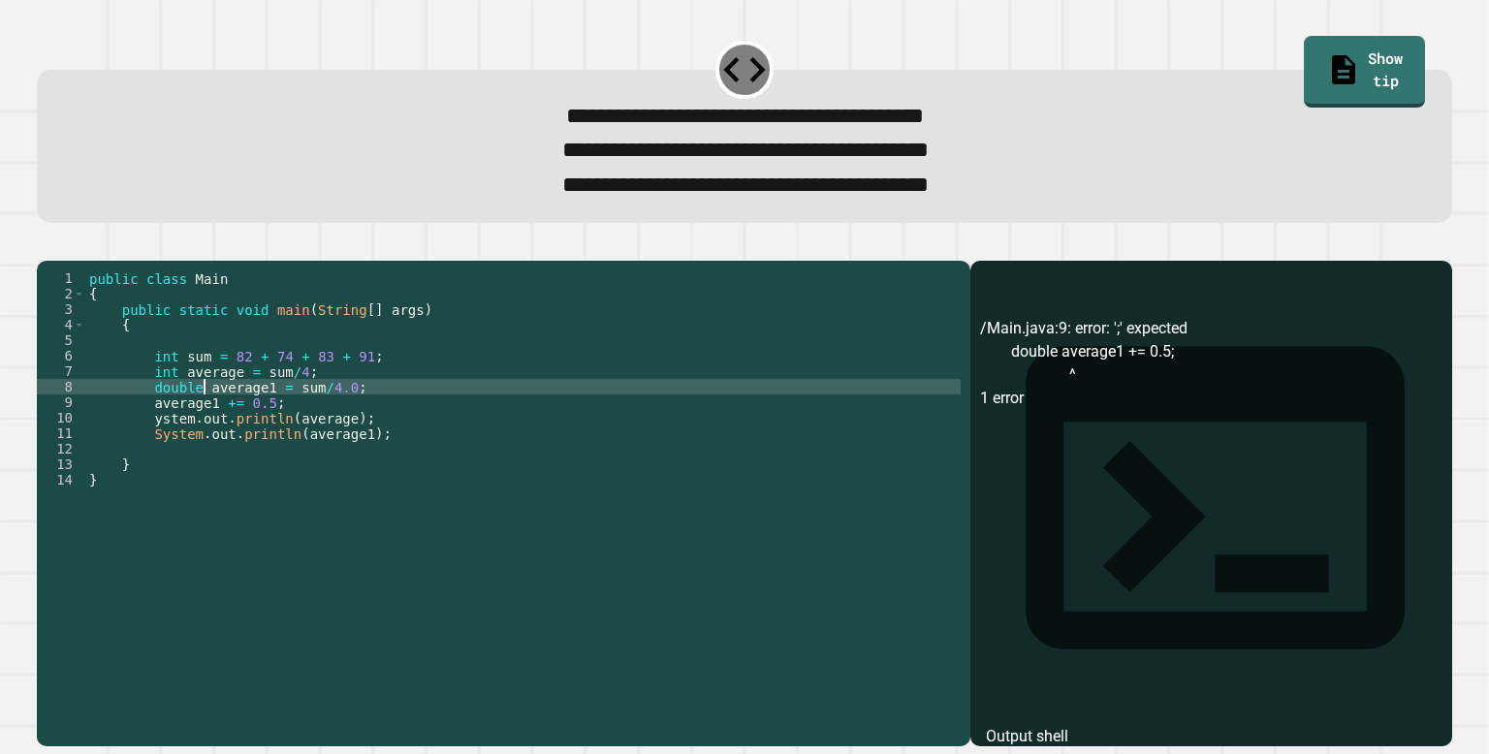
click at [207, 418] on div "public class Main { public static void main ( String [ ] args ) { int sum = 82 …" at bounding box center [523, 496] width 876 height 450
click at [47, 245] on icon "button" at bounding box center [47, 245] width 0 height 0
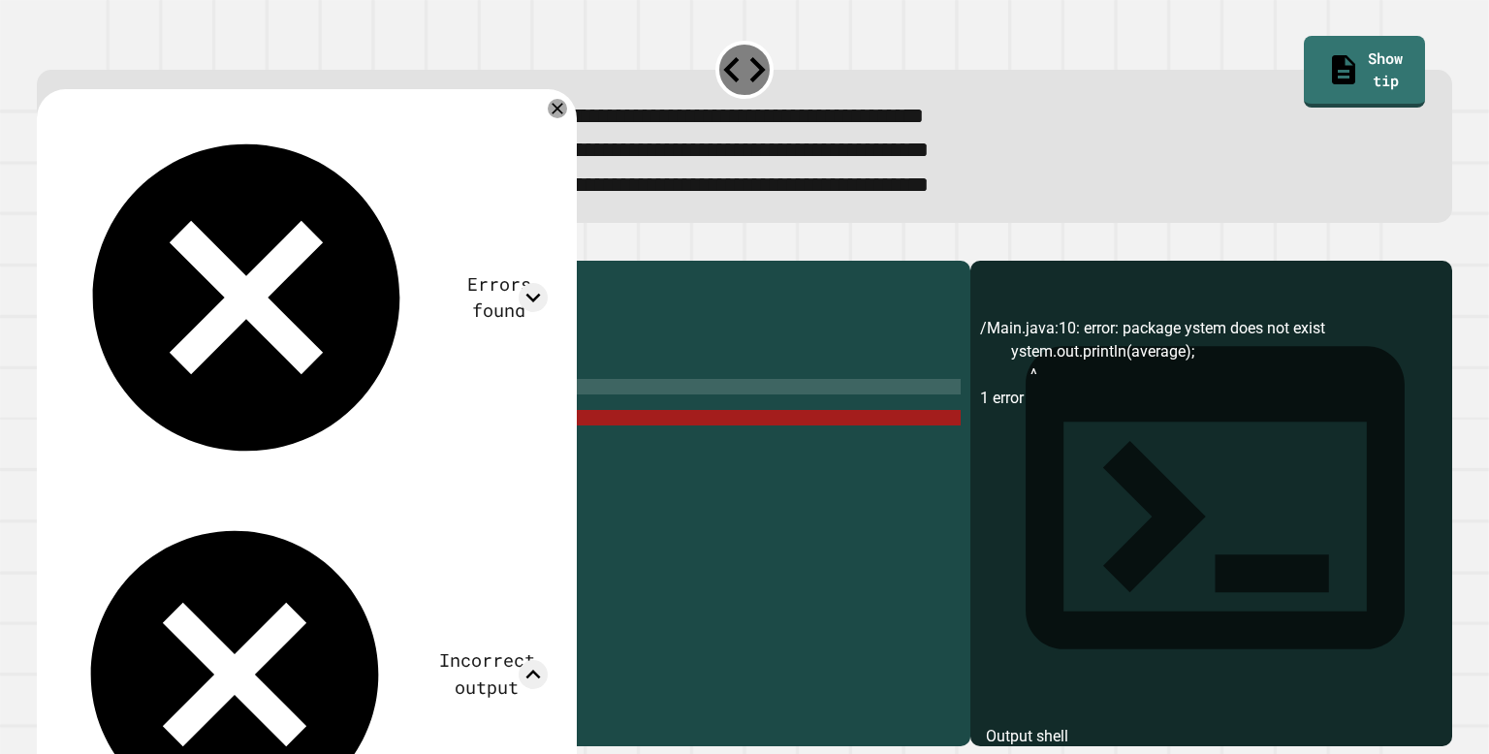
click at [647, 302] on div "public class Main { public static void main ( String [ ] args ) { int sum = 82 …" at bounding box center [523, 496] width 876 height 450
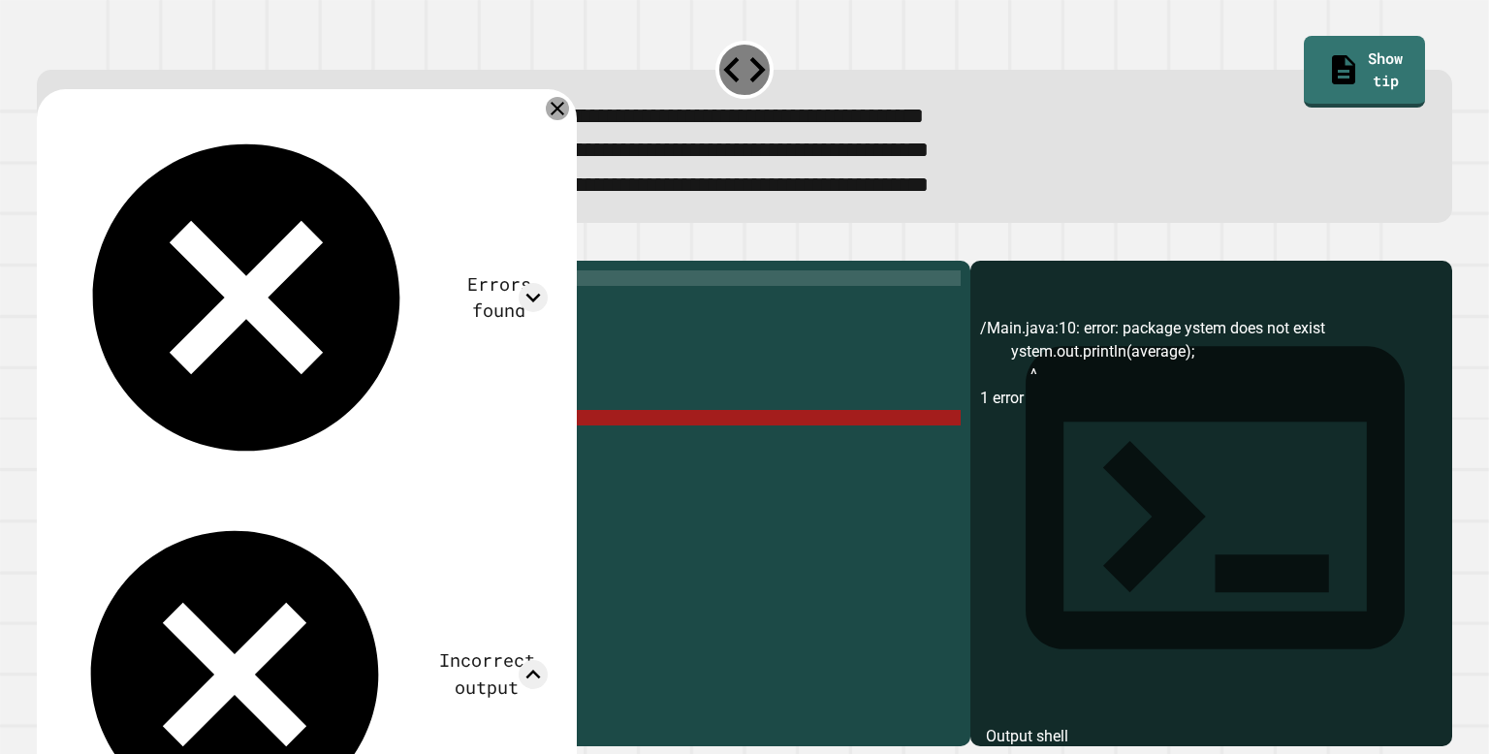
click at [565, 115] on icon at bounding box center [557, 108] width 23 height 23
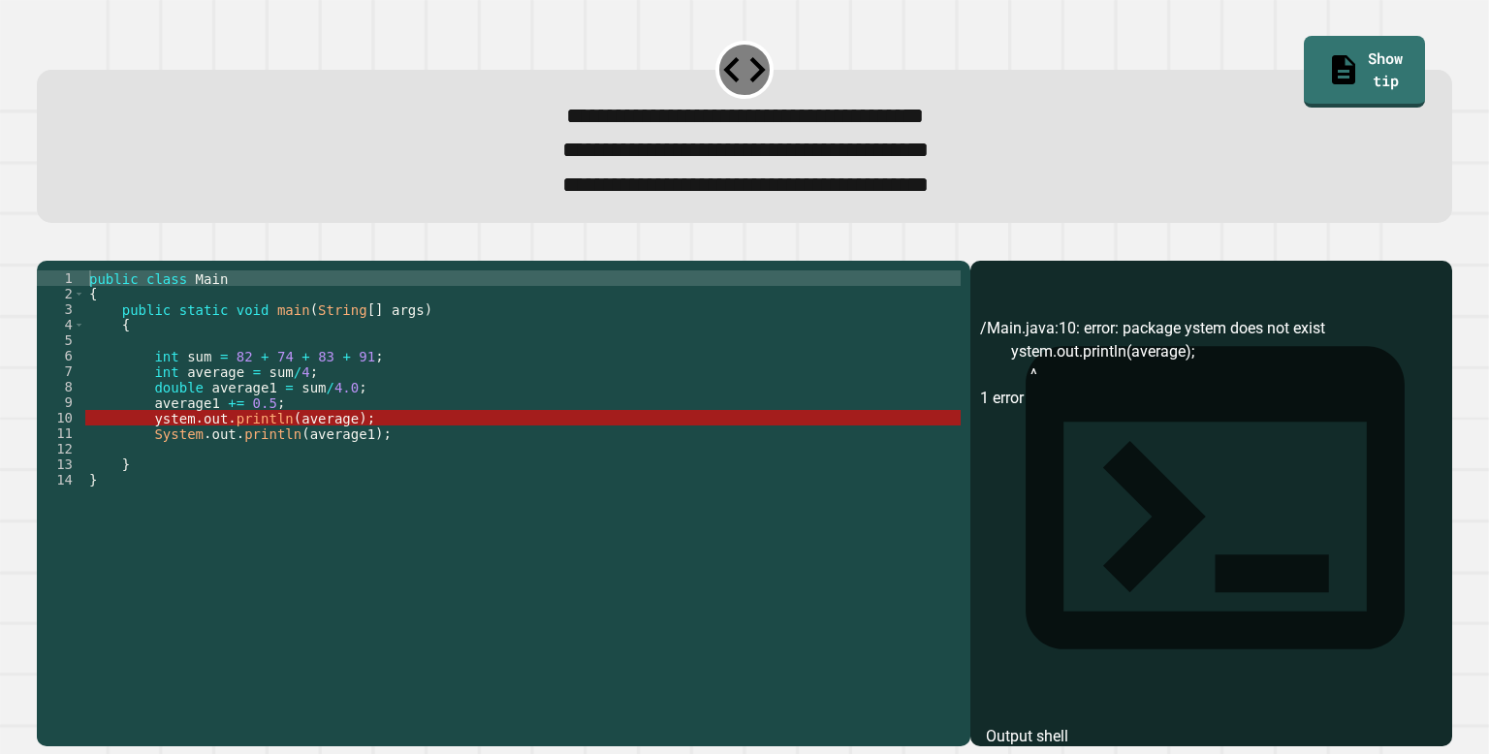
click at [153, 452] on div "public class Main { public static void main ( String [ ] args ) { int sum = 82 …" at bounding box center [523, 496] width 876 height 450
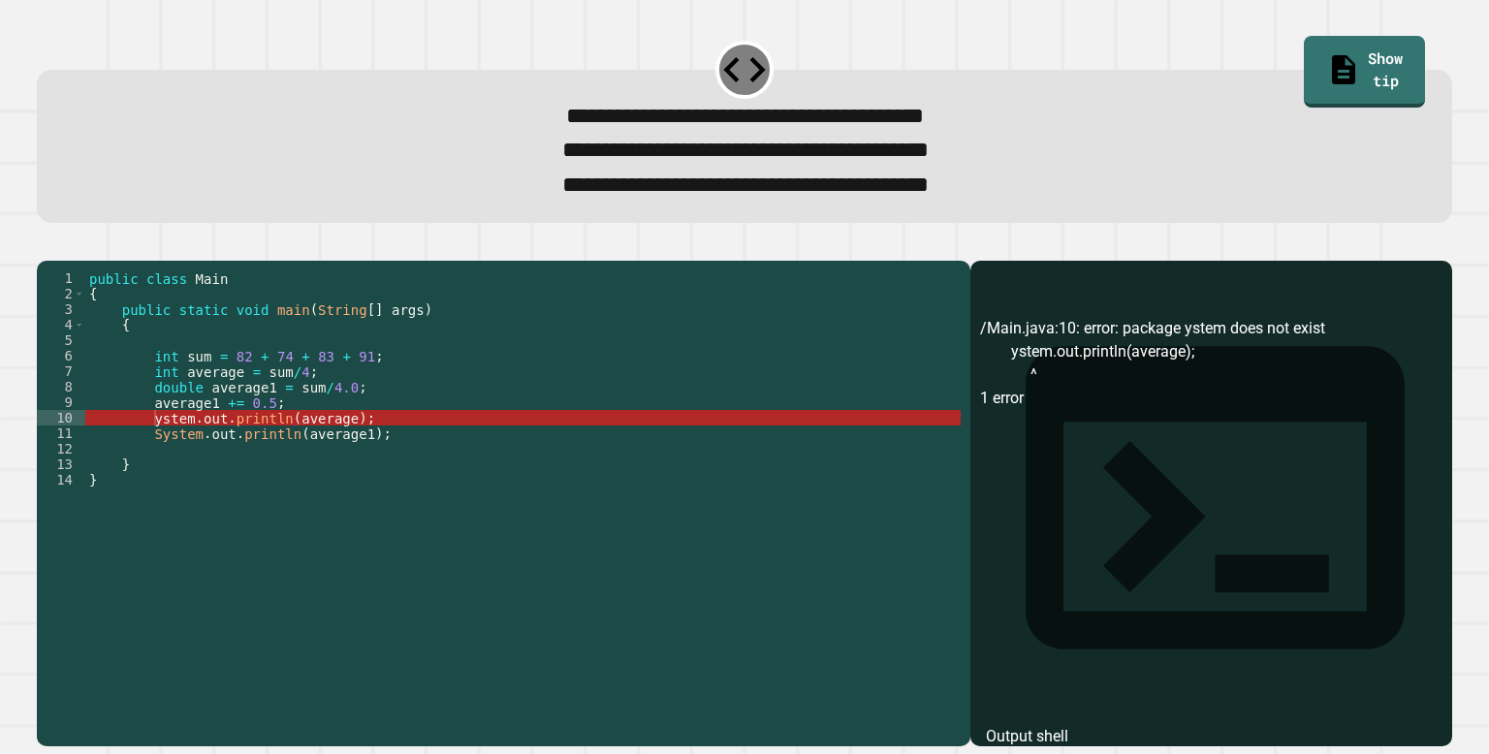
click at [855, 461] on div "public class Main { public static void main ( String [ ] args ) { int sum = 82 …" at bounding box center [523, 496] width 876 height 450
click at [154, 447] on div "public class Main { public static void main ( String [ ] args ) { int sum = 82 …" at bounding box center [523, 496] width 876 height 450
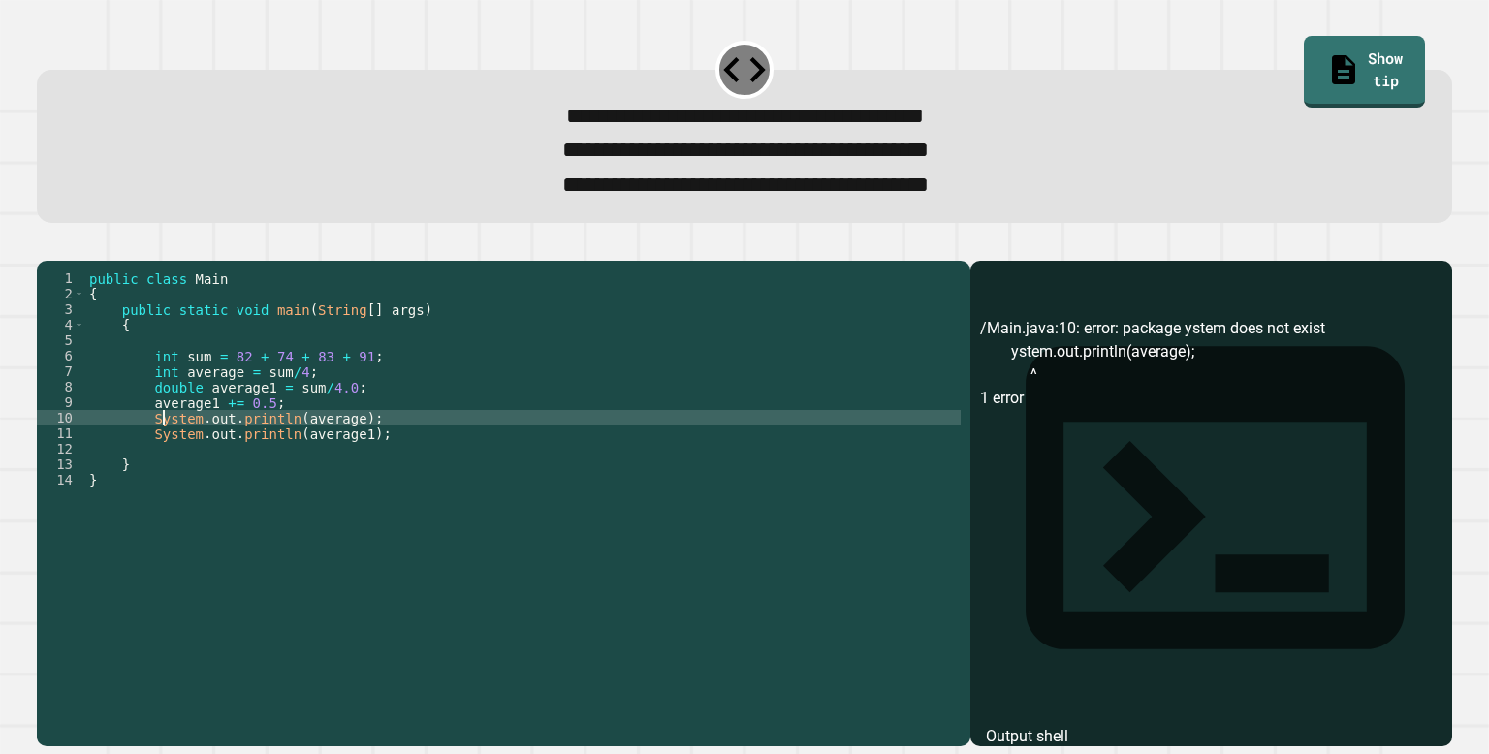
click at [373, 390] on div "public class Main { public static void main ( String [ ] args ) { int sum = 82 …" at bounding box center [523, 496] width 876 height 450
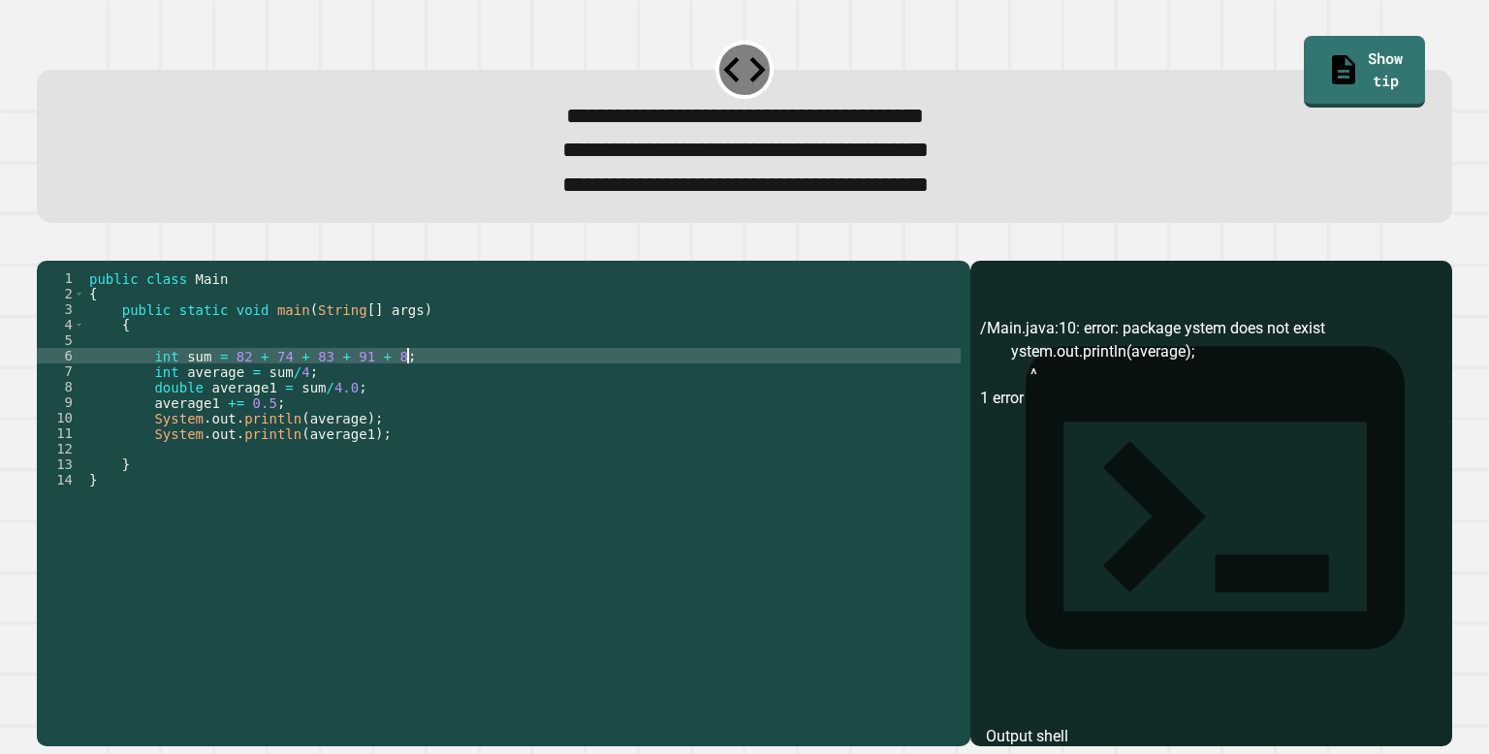
scroll to position [0, 22]
click at [310, 402] on div "public class Main { public static void main ( String [ ] args ) { int sum = 82 …" at bounding box center [523, 496] width 876 height 450
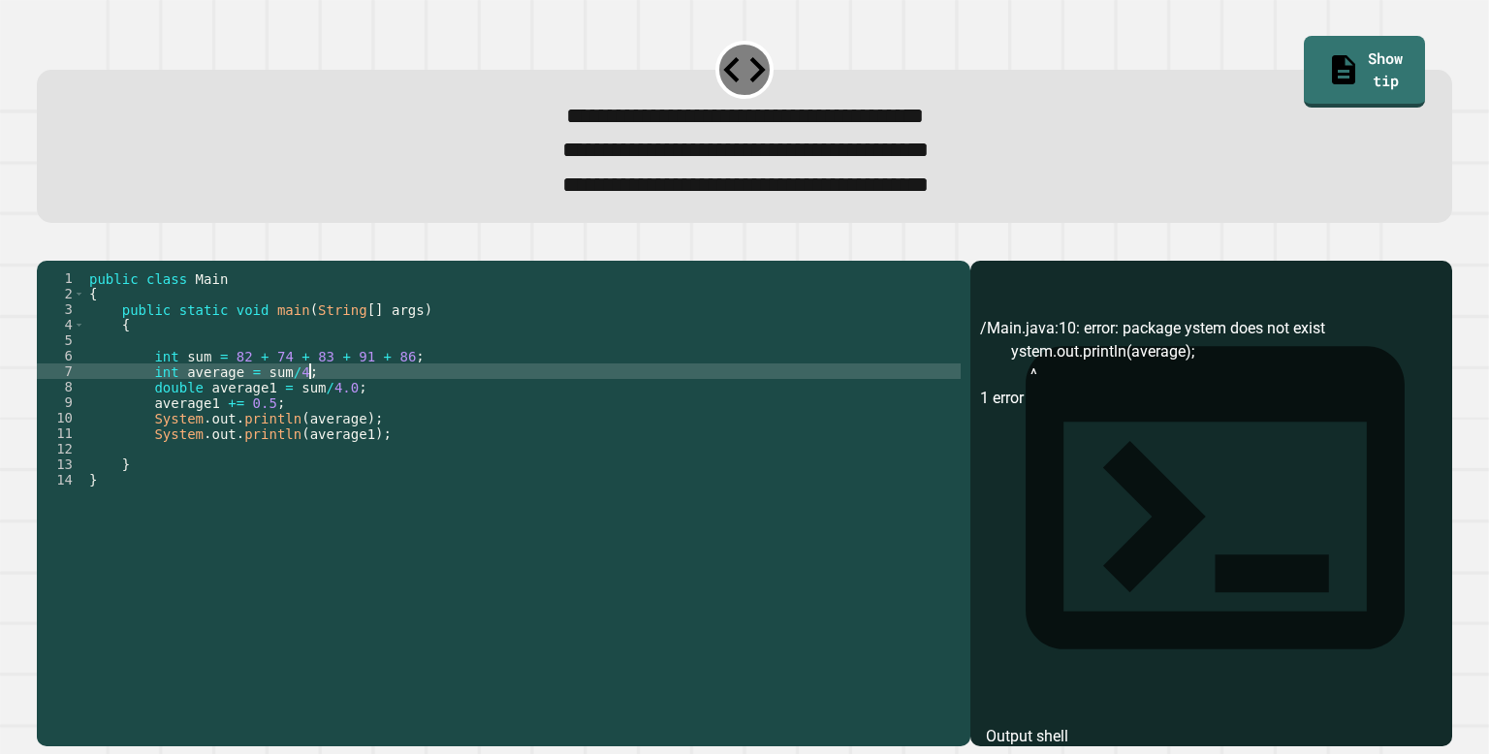
scroll to position [0, 15]
click at [343, 423] on div "public class Main { public static void main ( String [ ] args ) { int sum = 82 …" at bounding box center [523, 496] width 876 height 450
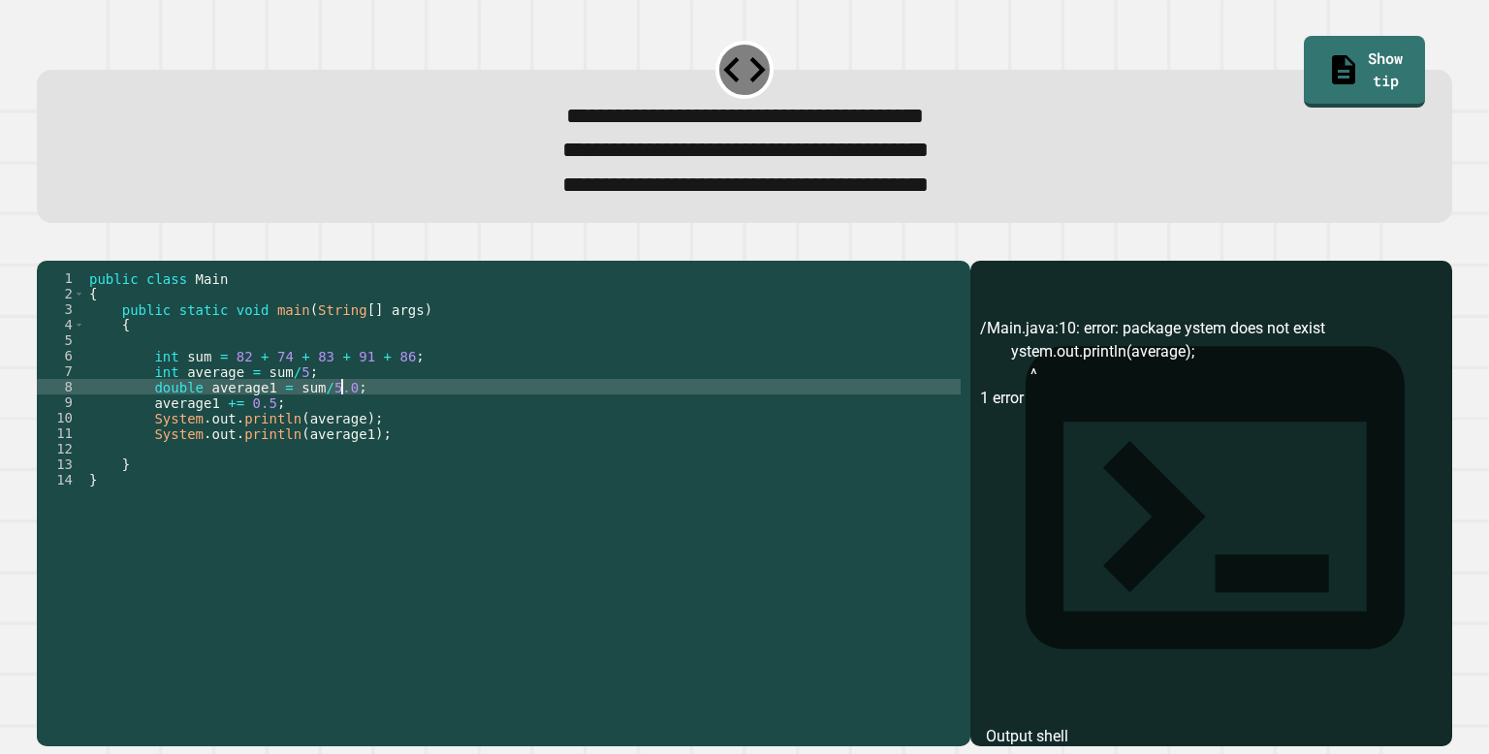
scroll to position [0, 17]
click at [47, 245] on button "button" at bounding box center [47, 245] width 0 height 0
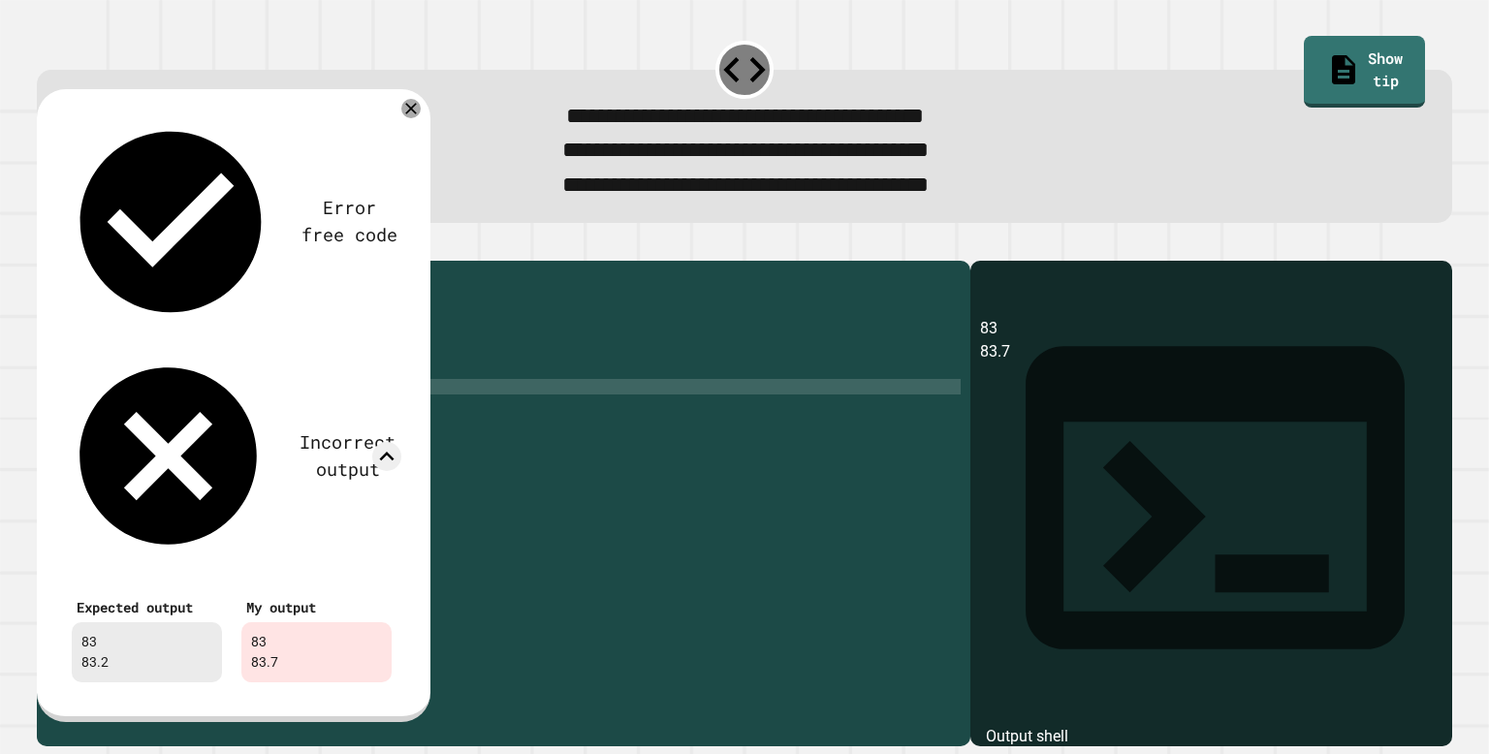
scroll to position [0, 12]
drag, startPoint x: 288, startPoint y: 431, endPoint x: 125, endPoint y: 432, distance: 162.9
click at [125, 432] on div "public class Main { public static void main ( String [ ] args ) { int sum = 82 …" at bounding box center [523, 496] width 876 height 450
type textarea "**********"
click at [280, 597] on div "public class Main { public static void main ( String [ ] args ) { int sum = 82 …" at bounding box center [523, 496] width 876 height 450
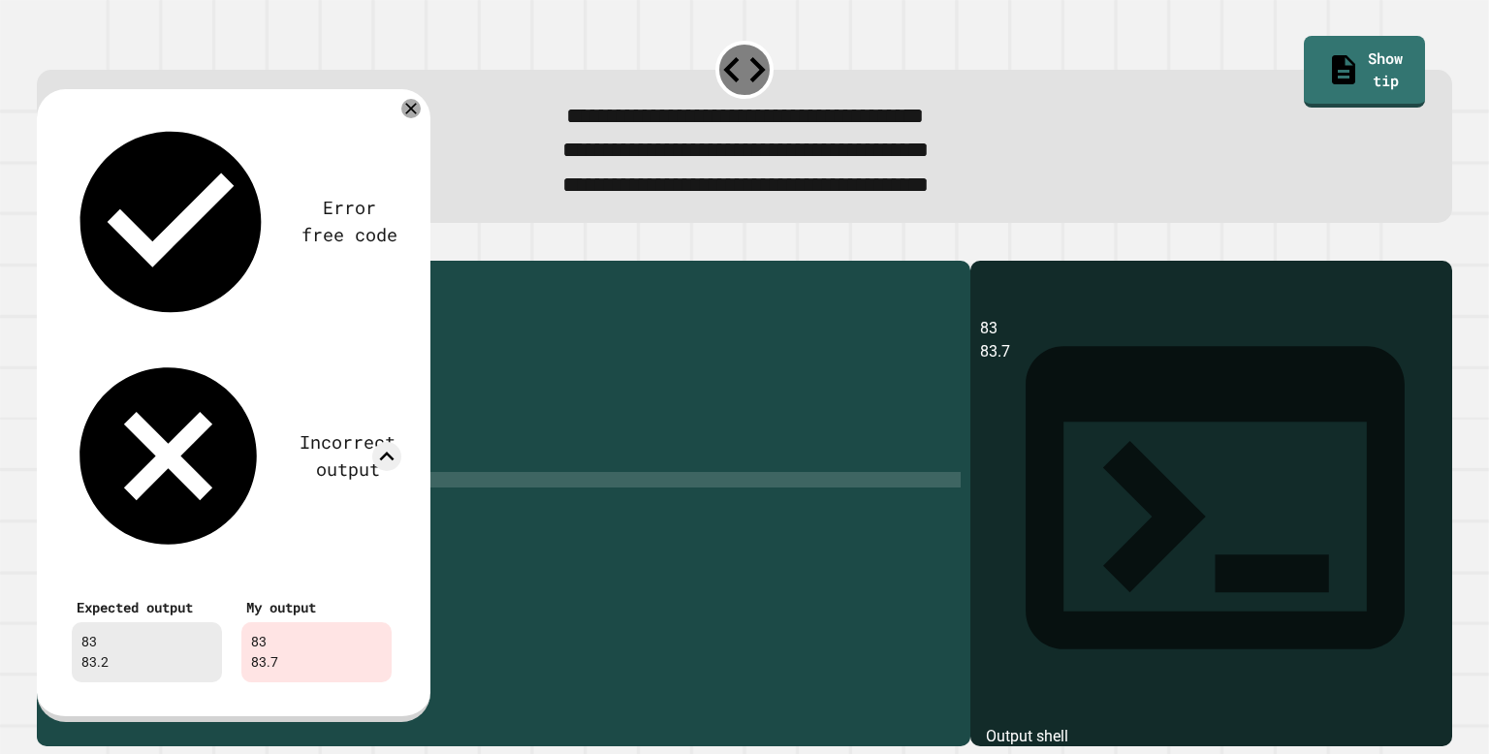
scroll to position [0, 0]
click at [410, 113] on icon at bounding box center [410, 108] width 13 height 13
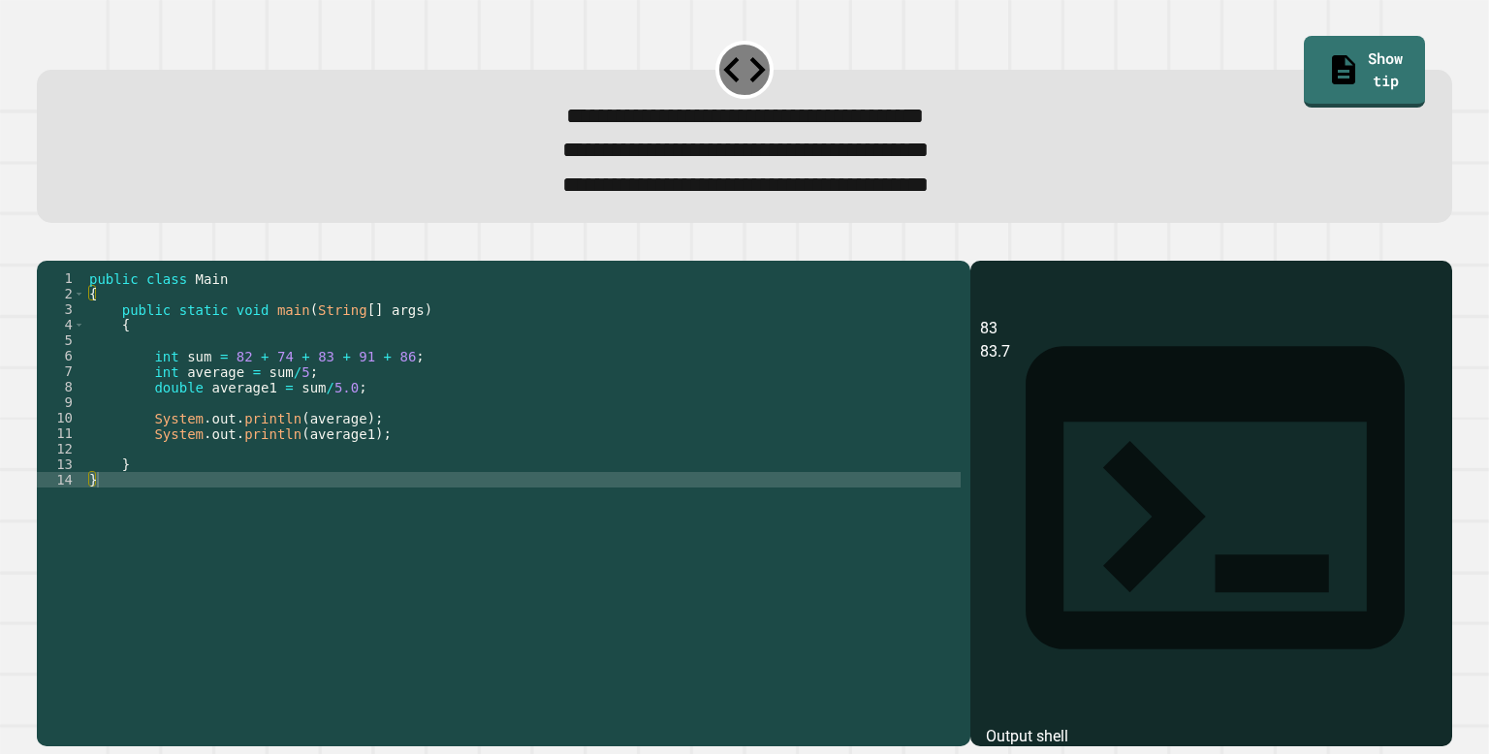
click at [47, 245] on icon "button" at bounding box center [47, 245] width 0 height 0
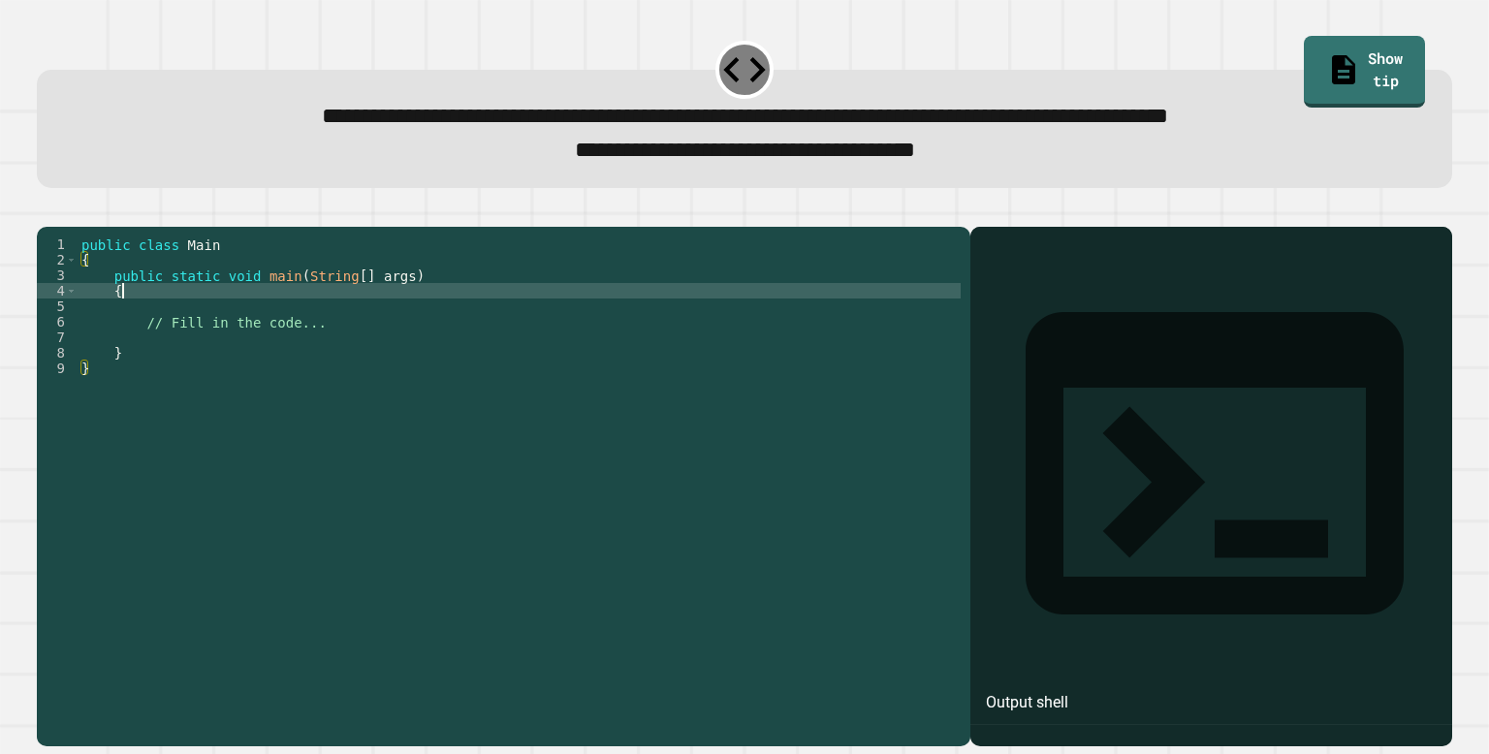
click at [321, 319] on div "public class Main { public static void main ( String [ ] args ) { // Fill in th…" at bounding box center [519, 477] width 883 height 481
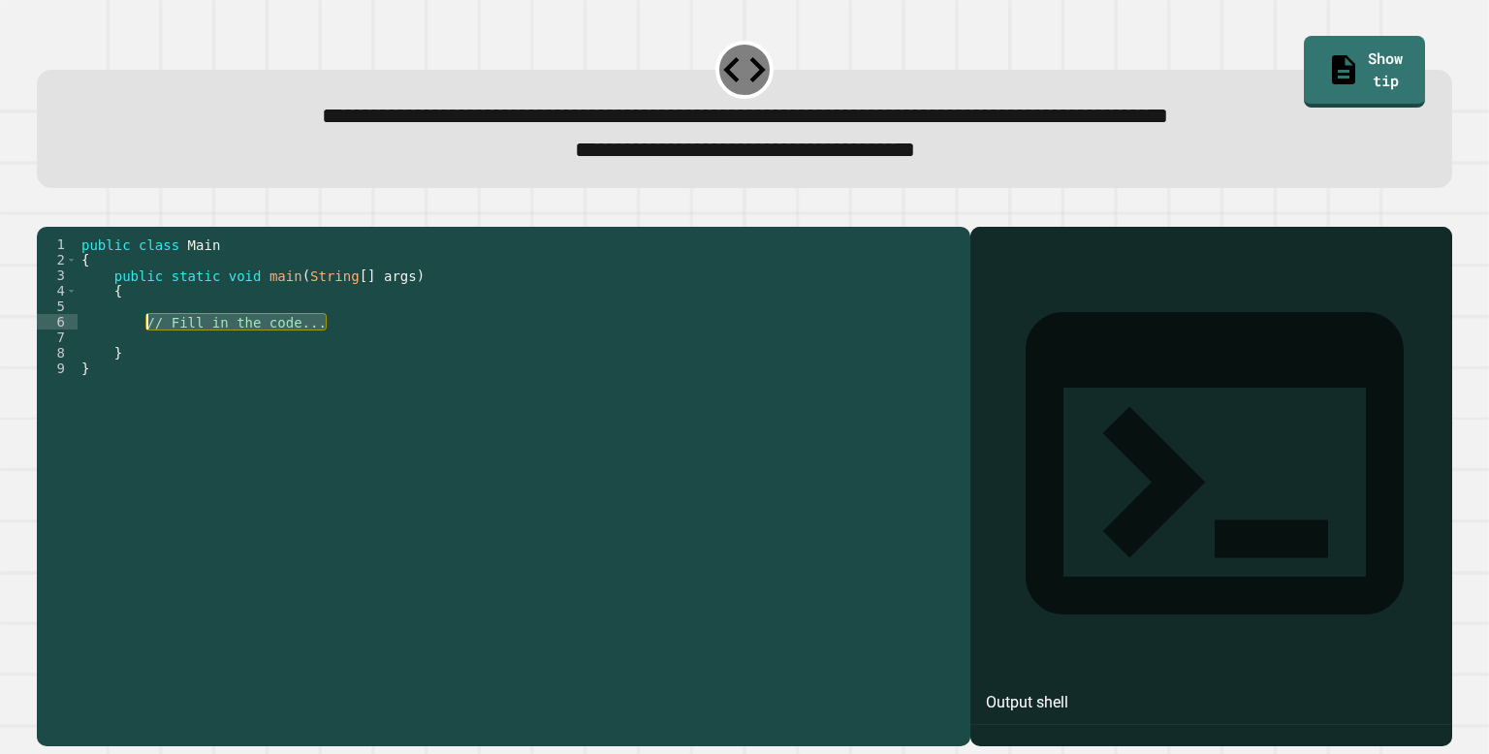
drag, startPoint x: 363, startPoint y: 350, endPoint x: 144, endPoint y: 350, distance: 219.1
click at [144, 350] on div "public class Main { public static void main ( String [ ] args ) { // Fill in th…" at bounding box center [519, 477] width 883 height 481
type textarea "**********"
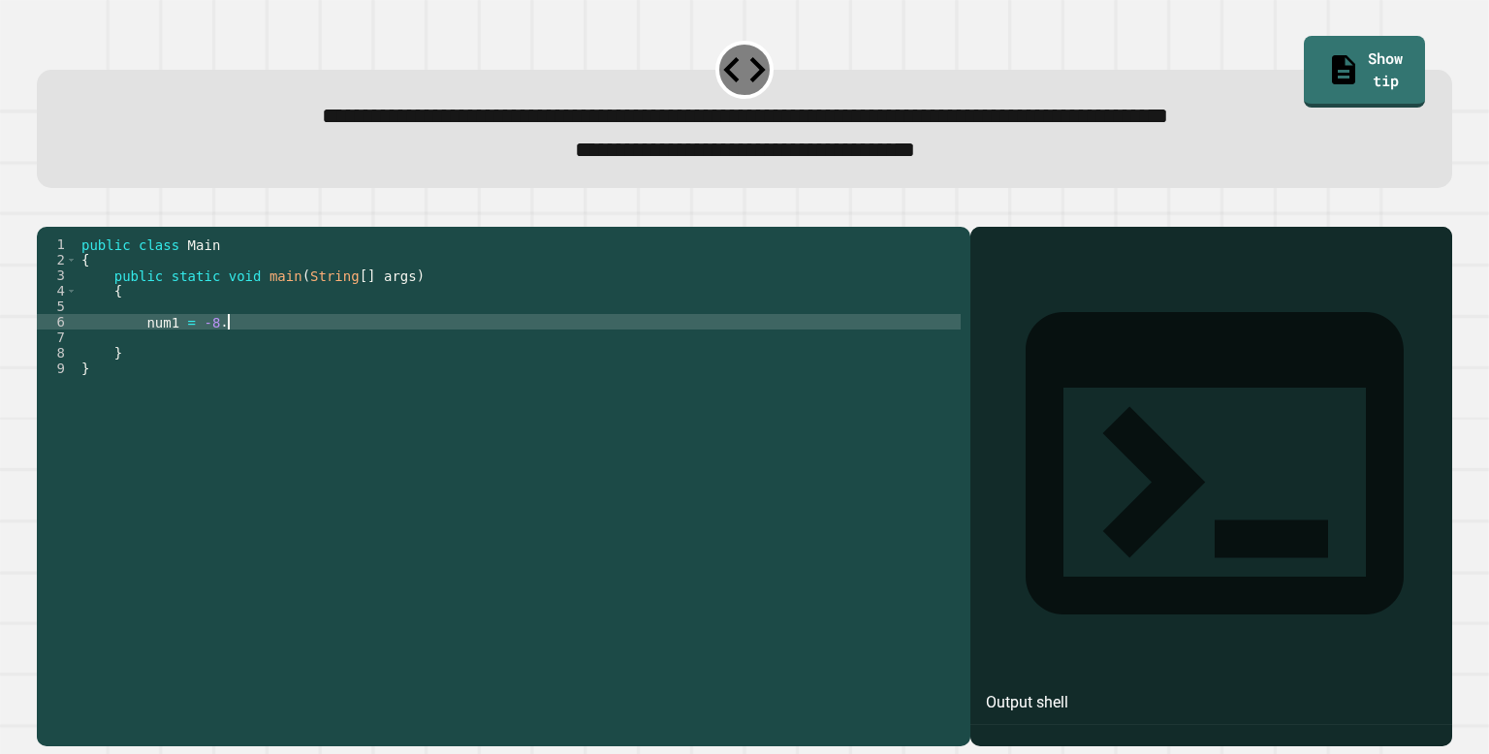
scroll to position [0, 10]
click at [146, 357] on div "public class Main { public static void main ( String [ ] args ) { num1 = -8.4 }…" at bounding box center [519, 477] width 883 height 481
click at [292, 353] on div "public class Main { public static void main ( String [ ] args ) { int num1 = -8…" at bounding box center [519, 477] width 883 height 481
click at [169, 354] on div "public class Main { public static void main ( String [ ] args ) { int num1 = -8…" at bounding box center [519, 477] width 883 height 481
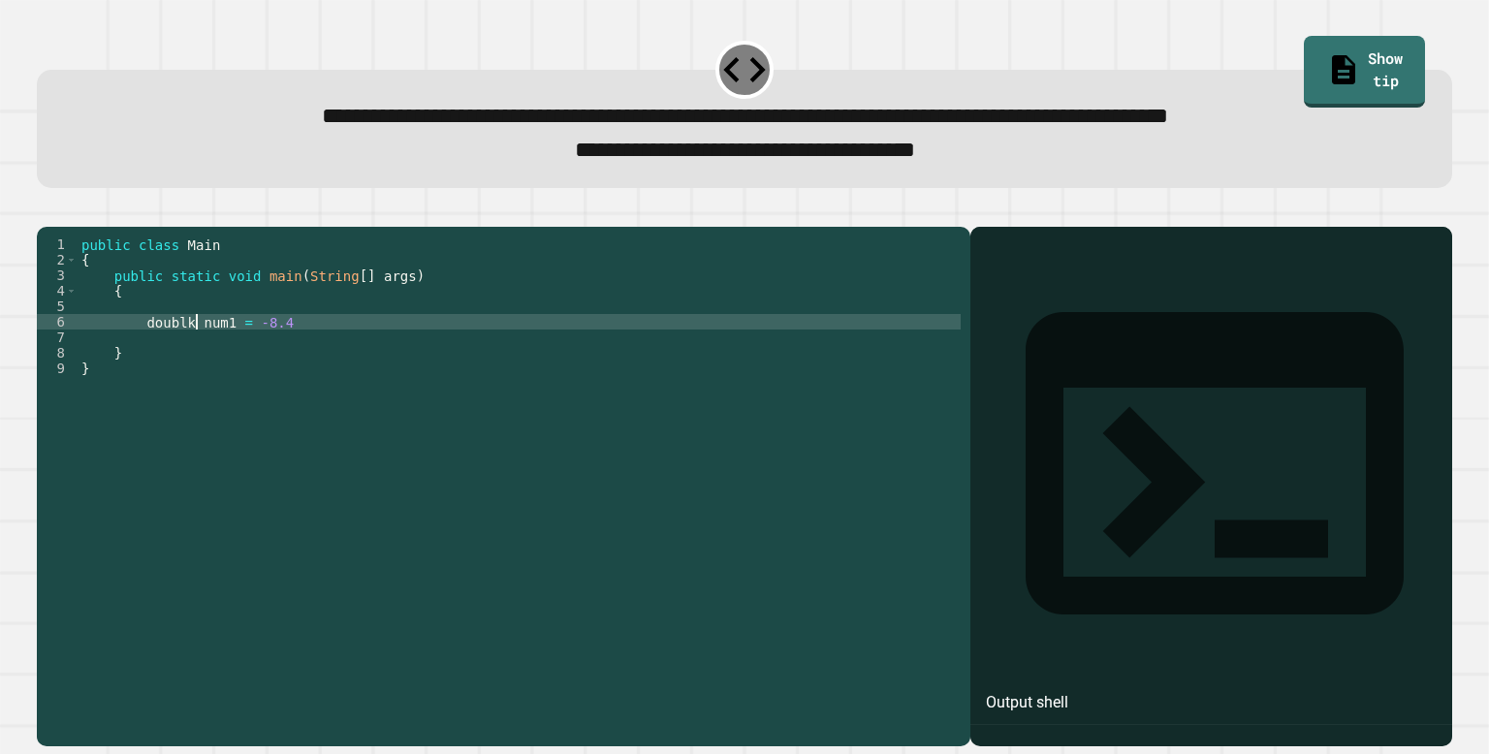
scroll to position [0, 8]
click at [300, 352] on div "public class Main { public static void main ( String [ ] args ) { double num1 =…" at bounding box center [519, 477] width 883 height 481
click at [265, 353] on div "public class Main { public static void main ( String [ ] args ) { double num1 =…" at bounding box center [519, 477] width 883 height 481
click at [310, 354] on div "public class Main { public static void main ( String [ ] args ) { double num1 =…" at bounding box center [519, 477] width 883 height 481
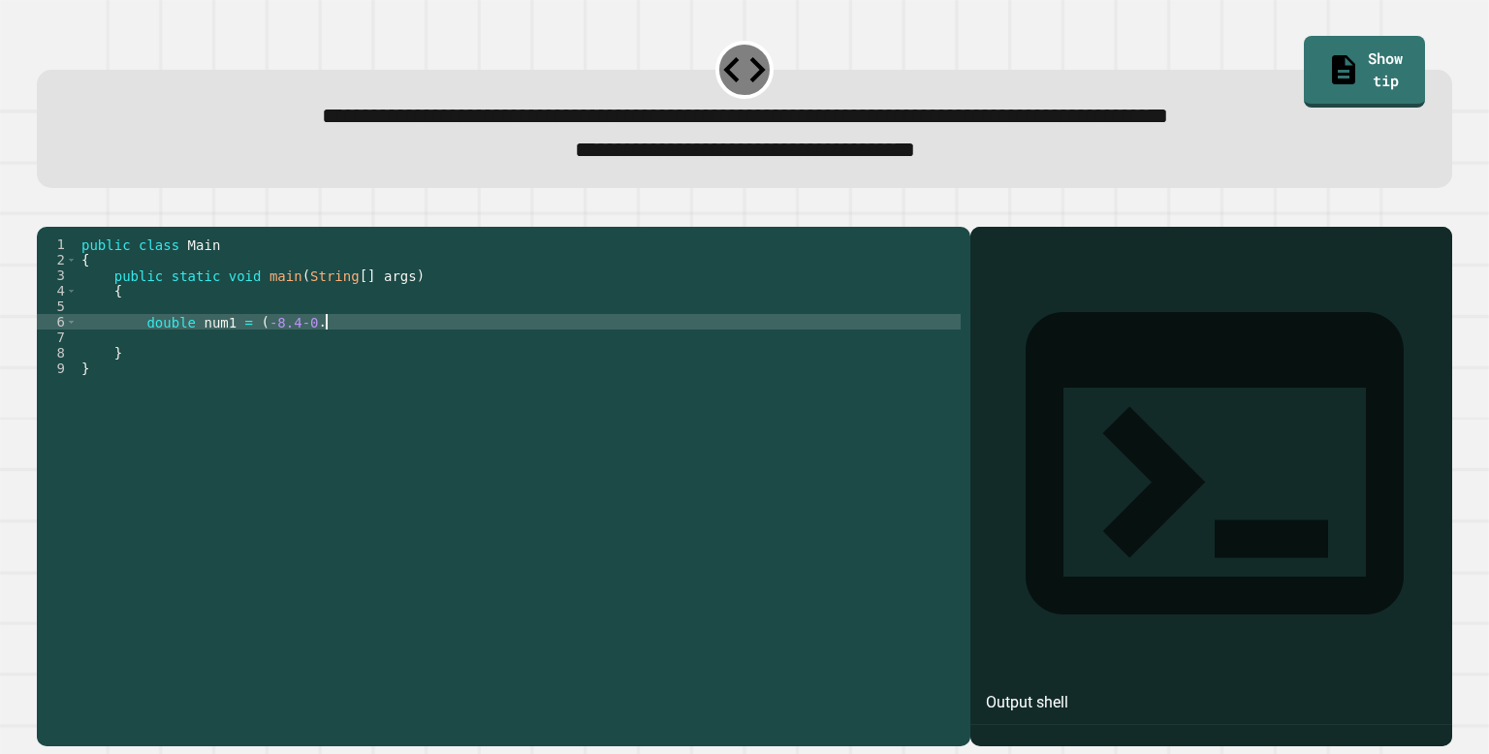
scroll to position [0, 16]
click at [261, 353] on div "public class Main { public static void main ( String [ ] args ) { double num1 =…" at bounding box center [519, 477] width 883 height 481
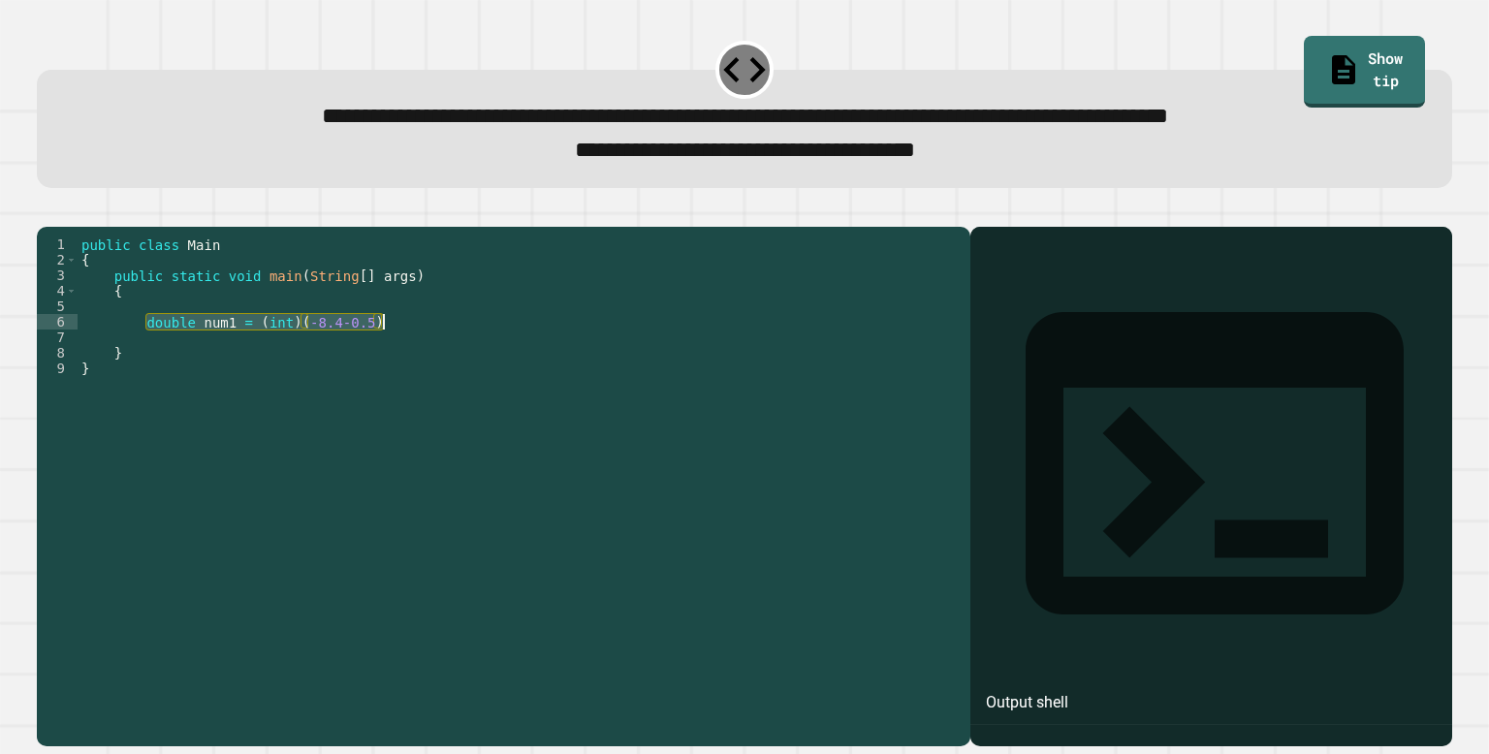
drag, startPoint x: 146, startPoint y: 349, endPoint x: 385, endPoint y: 349, distance: 238.5
click at [385, 349] on div "public class Main { public static void main ( String [ ] args ) { double num1 =…" at bounding box center [519, 477] width 883 height 481
type textarea "**********"
click at [388, 354] on div "public class Main { public static void main ( String [ ] args ) { double num1 =…" at bounding box center [519, 462] width 883 height 450
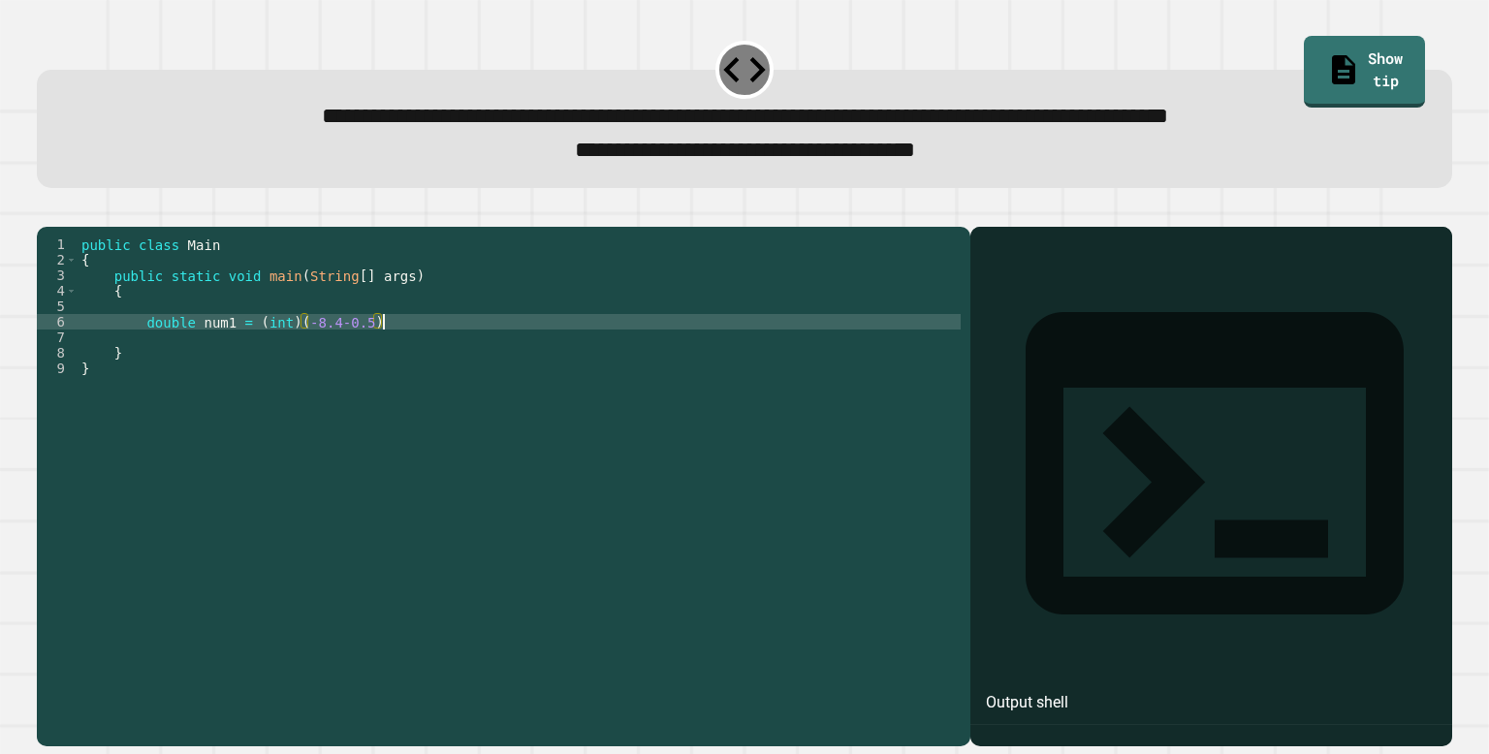
scroll to position [0, 3]
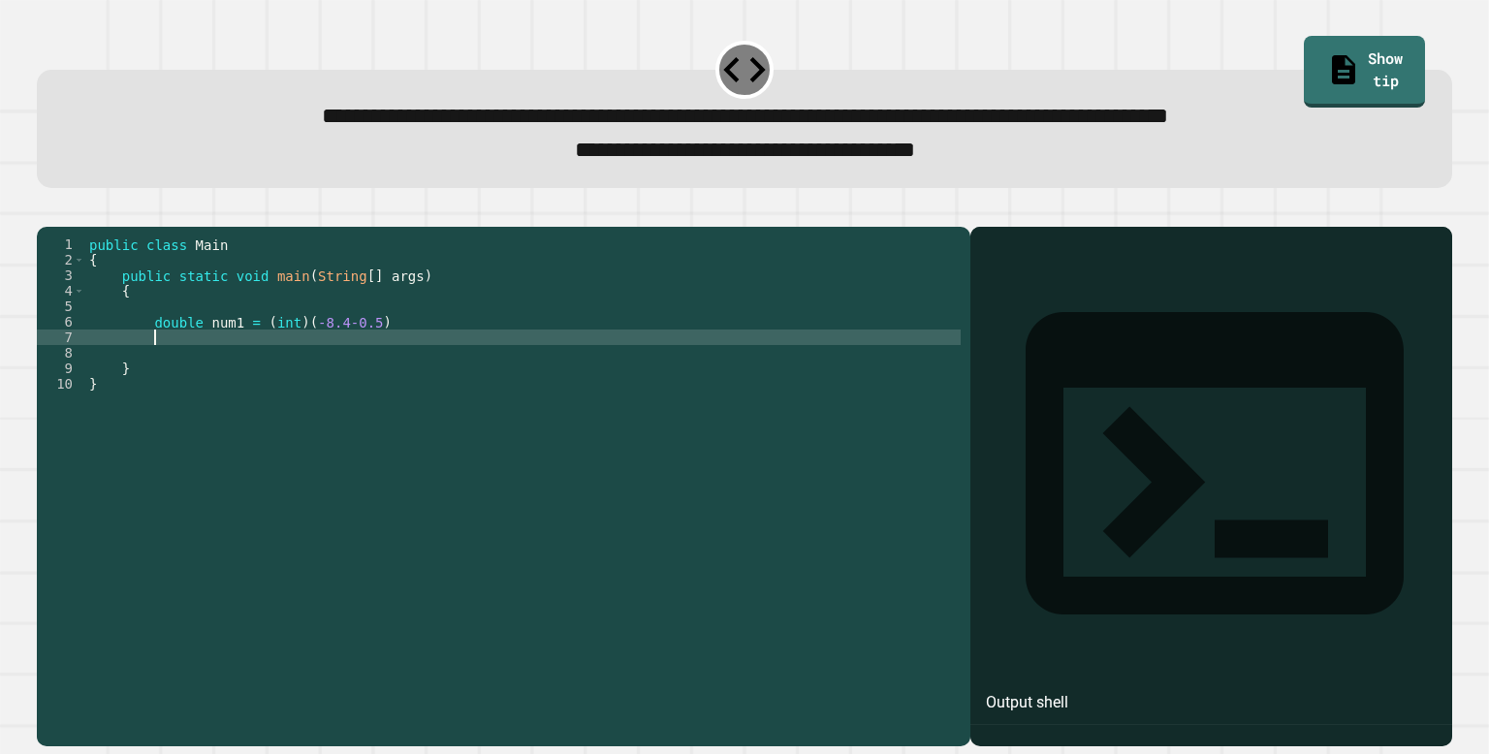
paste textarea "**********"
type textarea "**********"
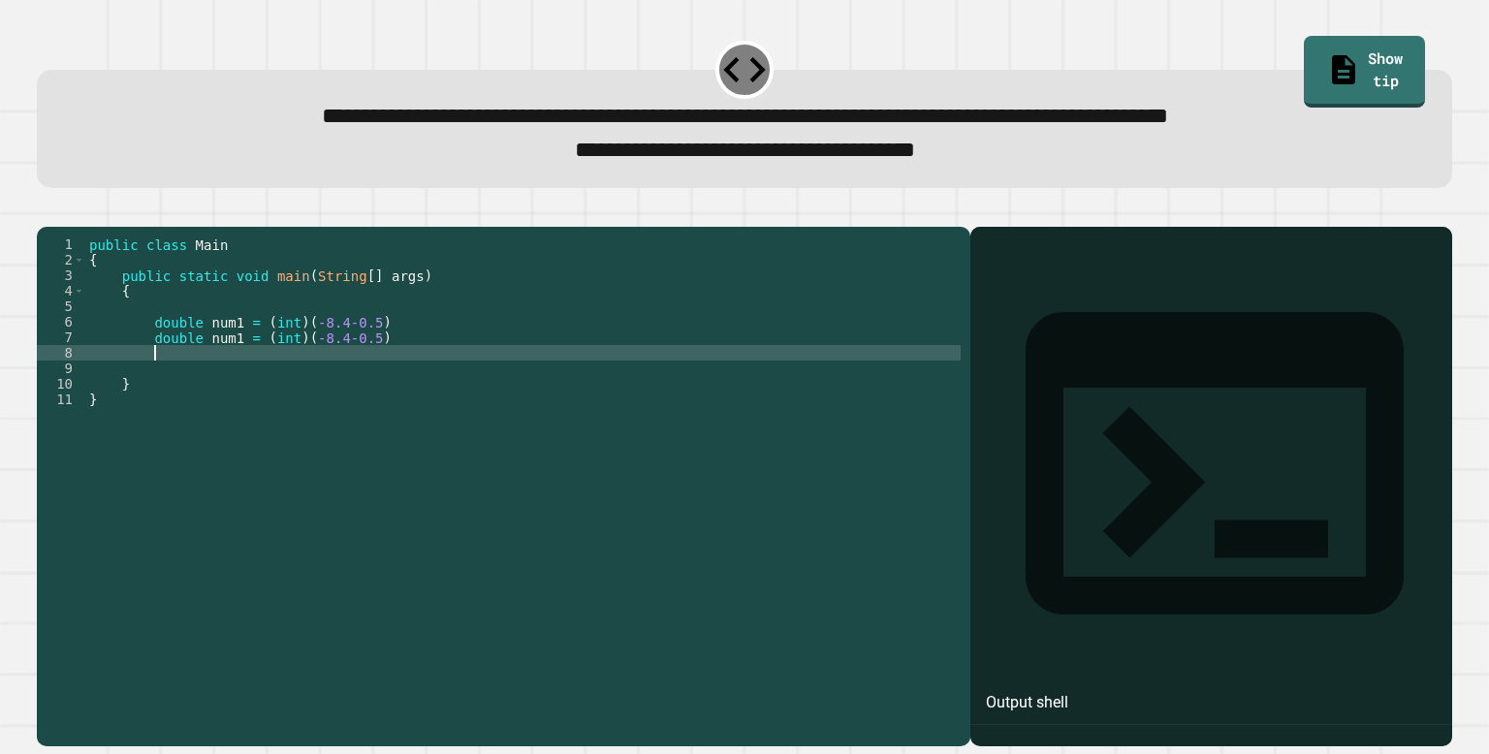
paste textarea "**********"
type textarea "**********"
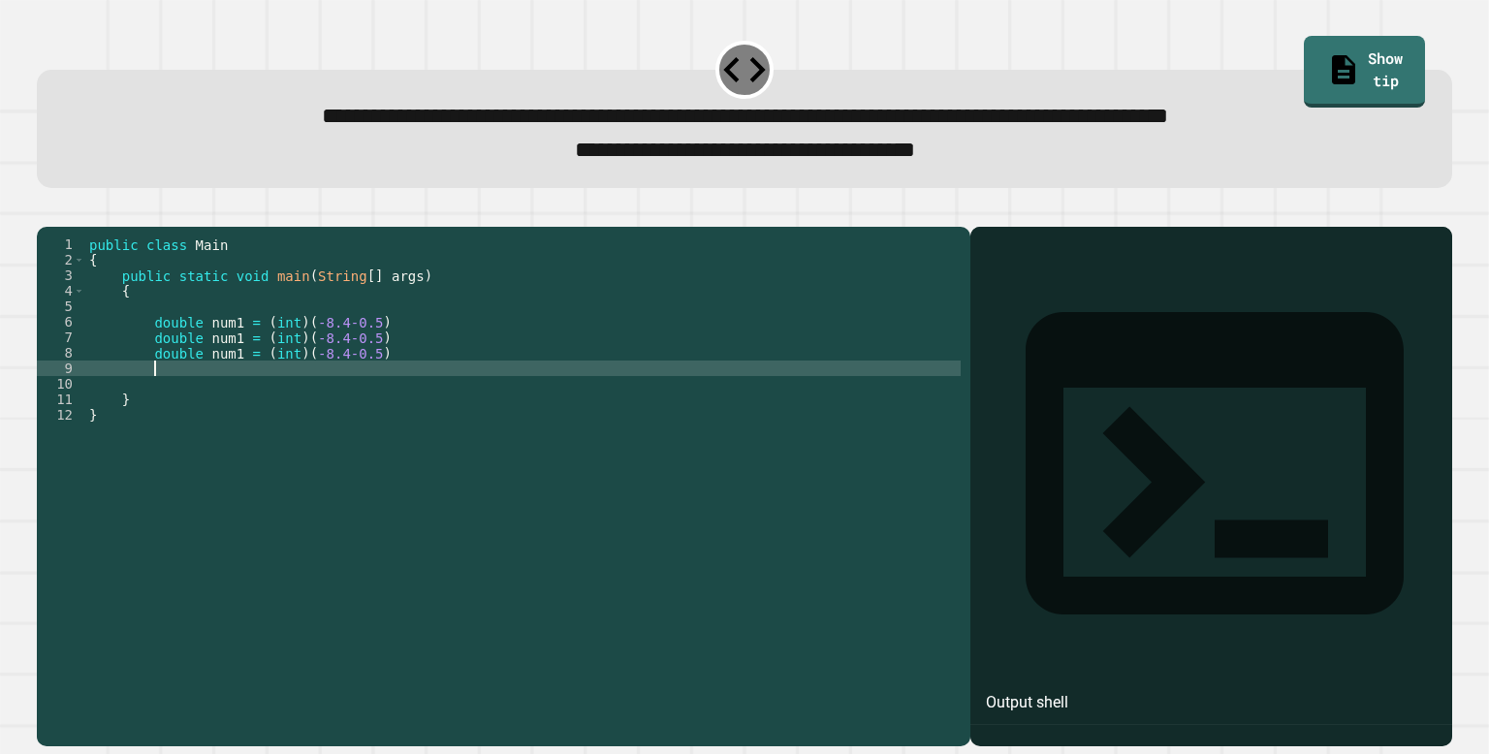
paste textarea "**********"
type textarea "**********"
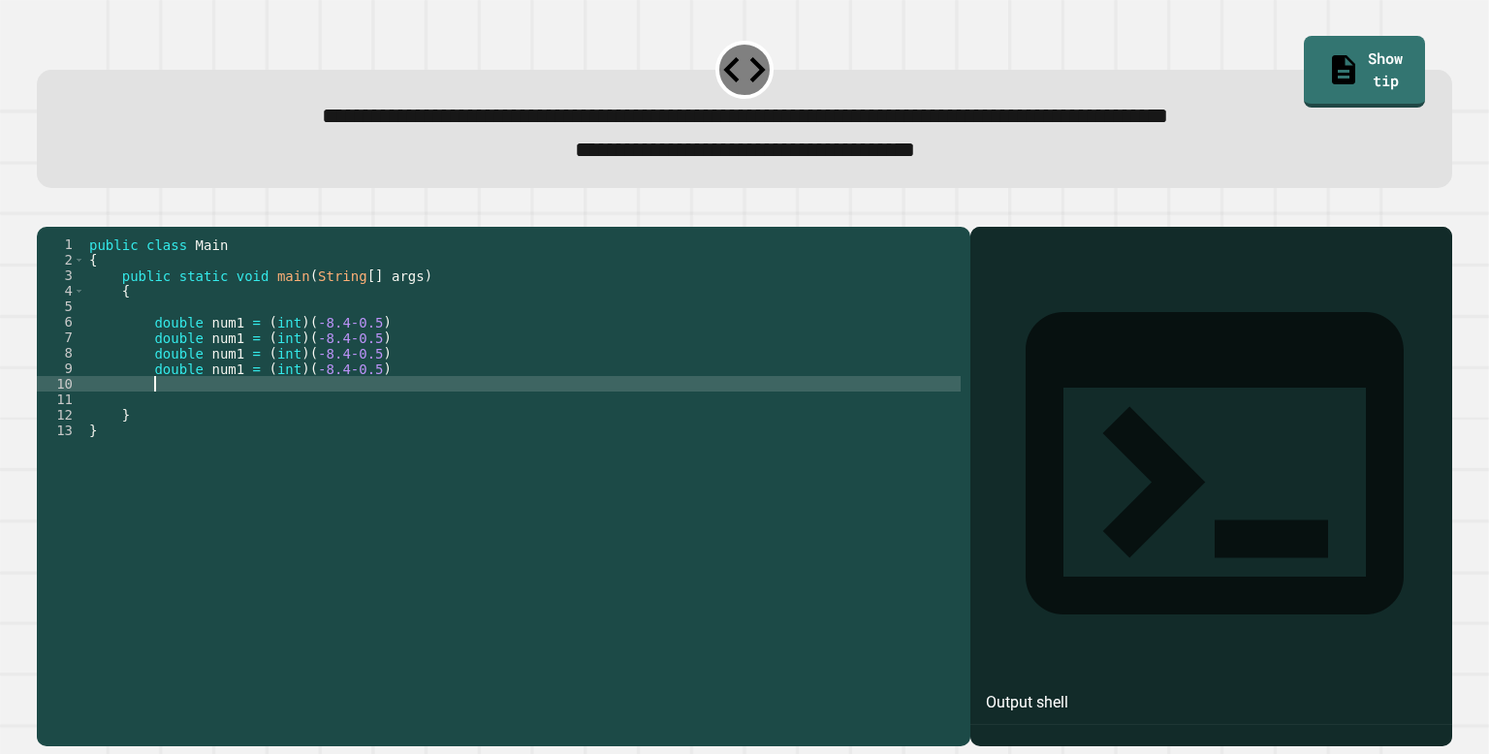
paste textarea "**********"
type textarea "**********"
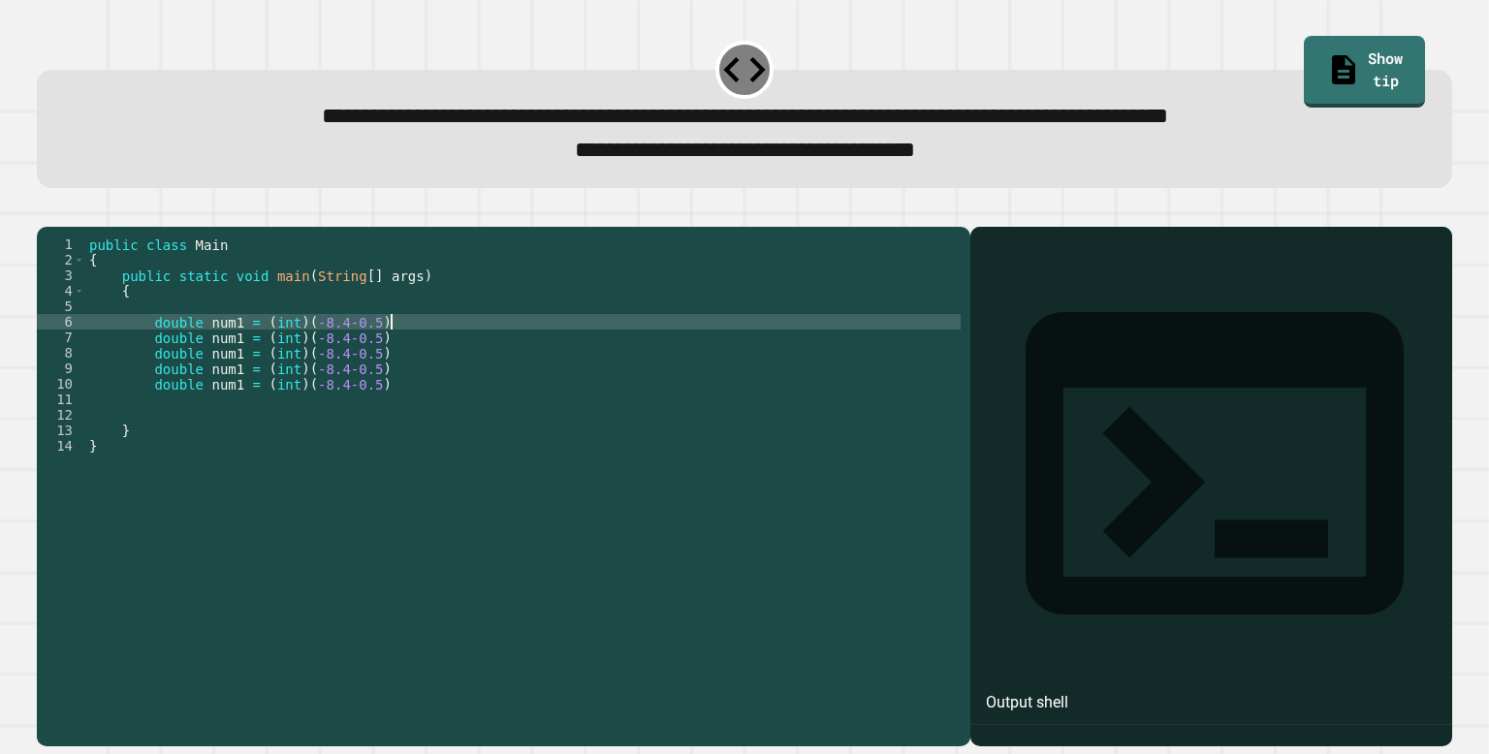
click at [437, 344] on div "public class Main { public static void main ( String [ ] args ) { double num1 =…" at bounding box center [523, 477] width 876 height 481
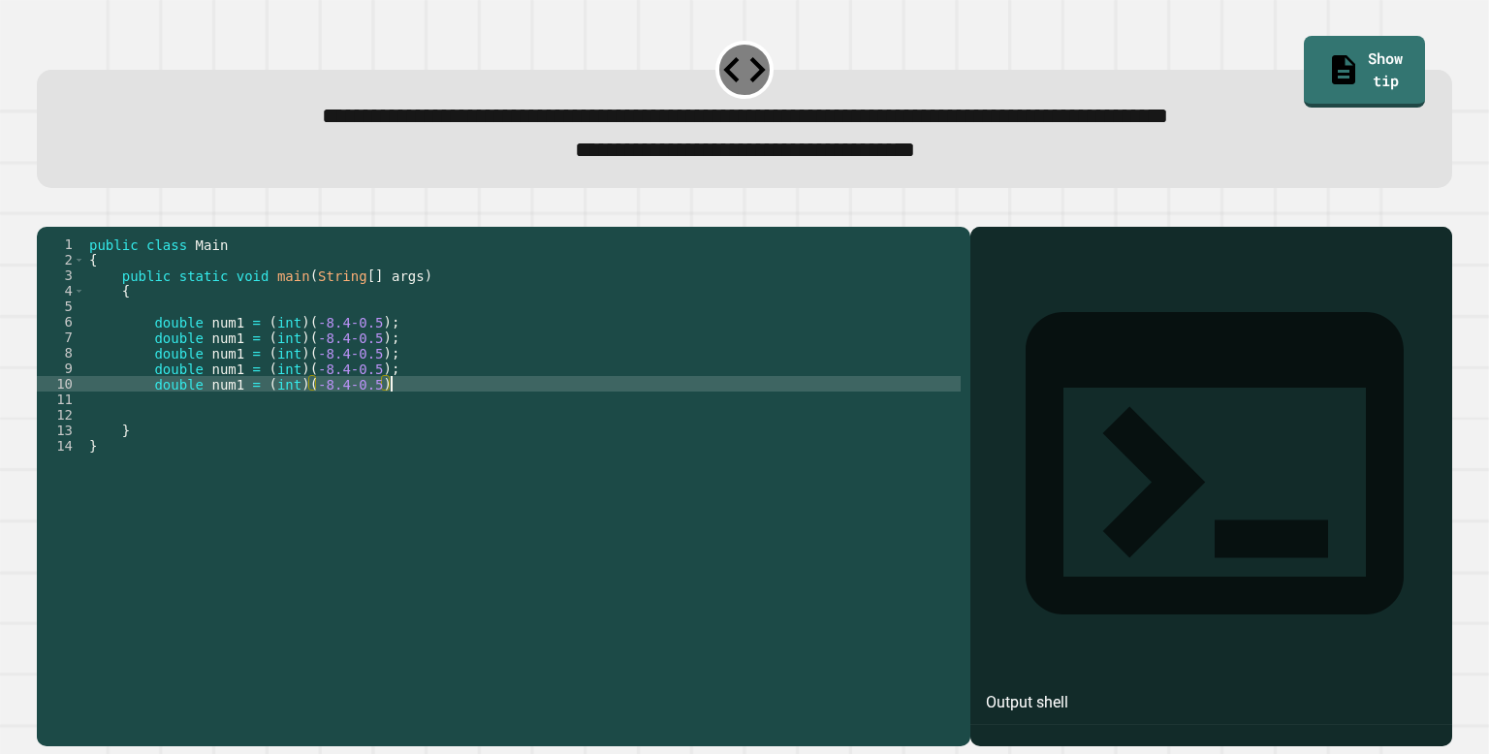
type textarea "**********"
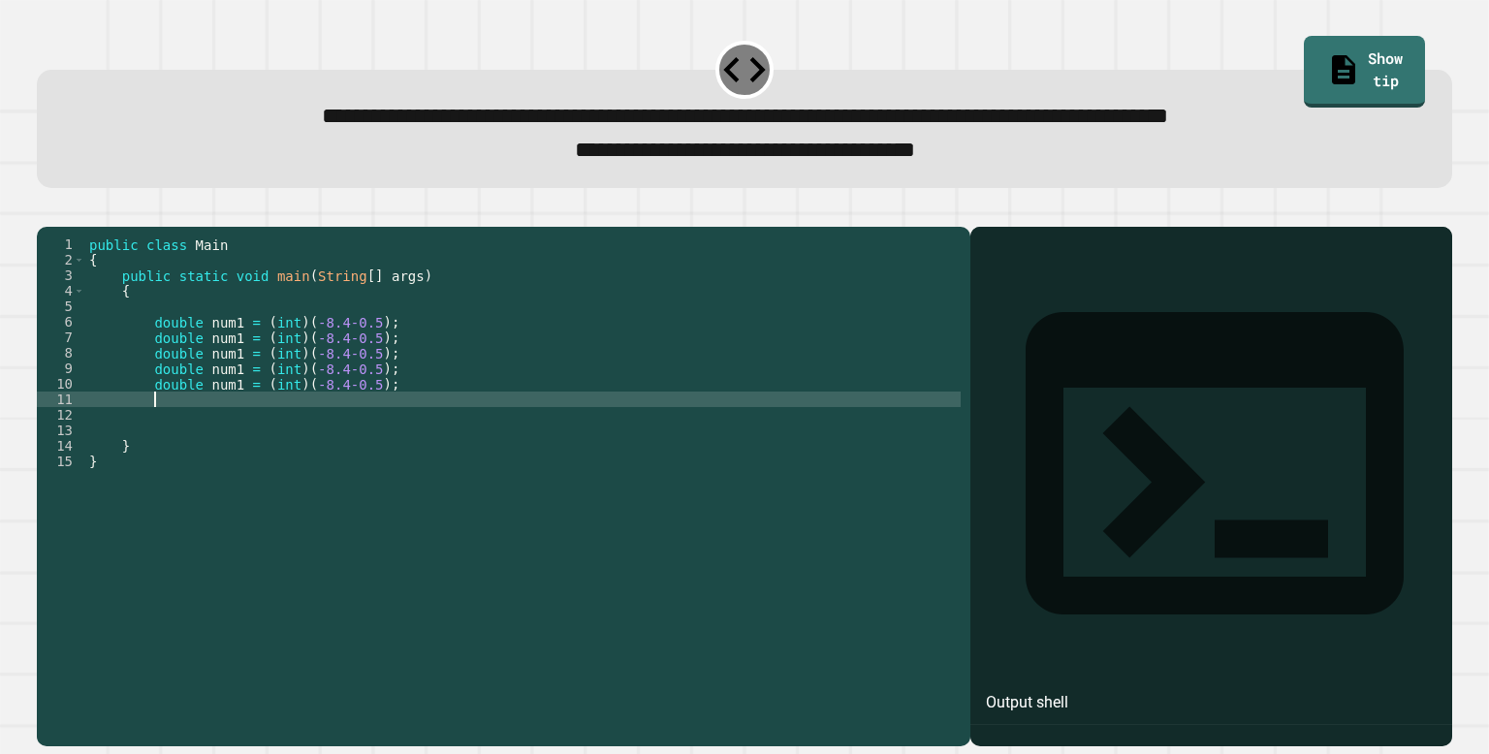
paste textarea "**********"
type textarea "**********"
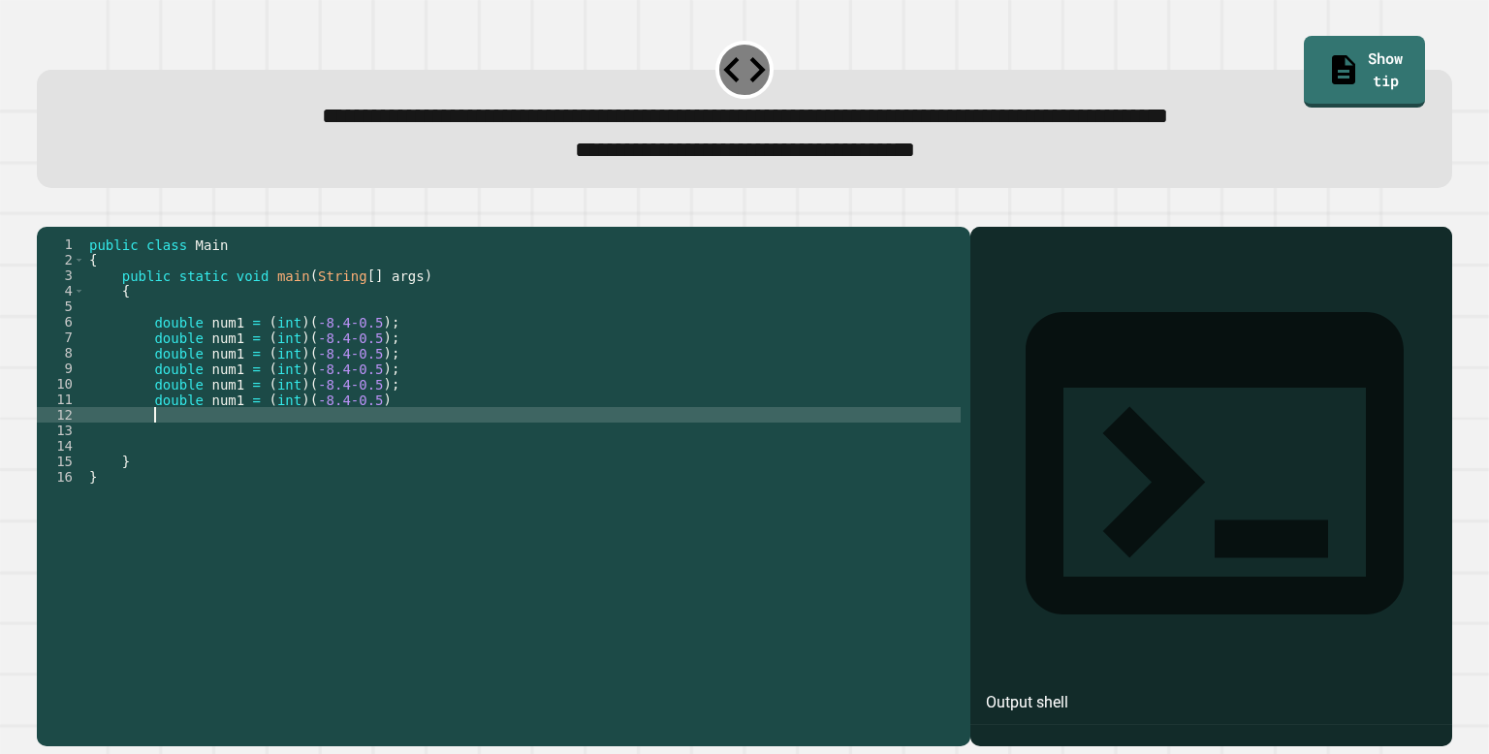
paste textarea "**********"
type textarea "**********"
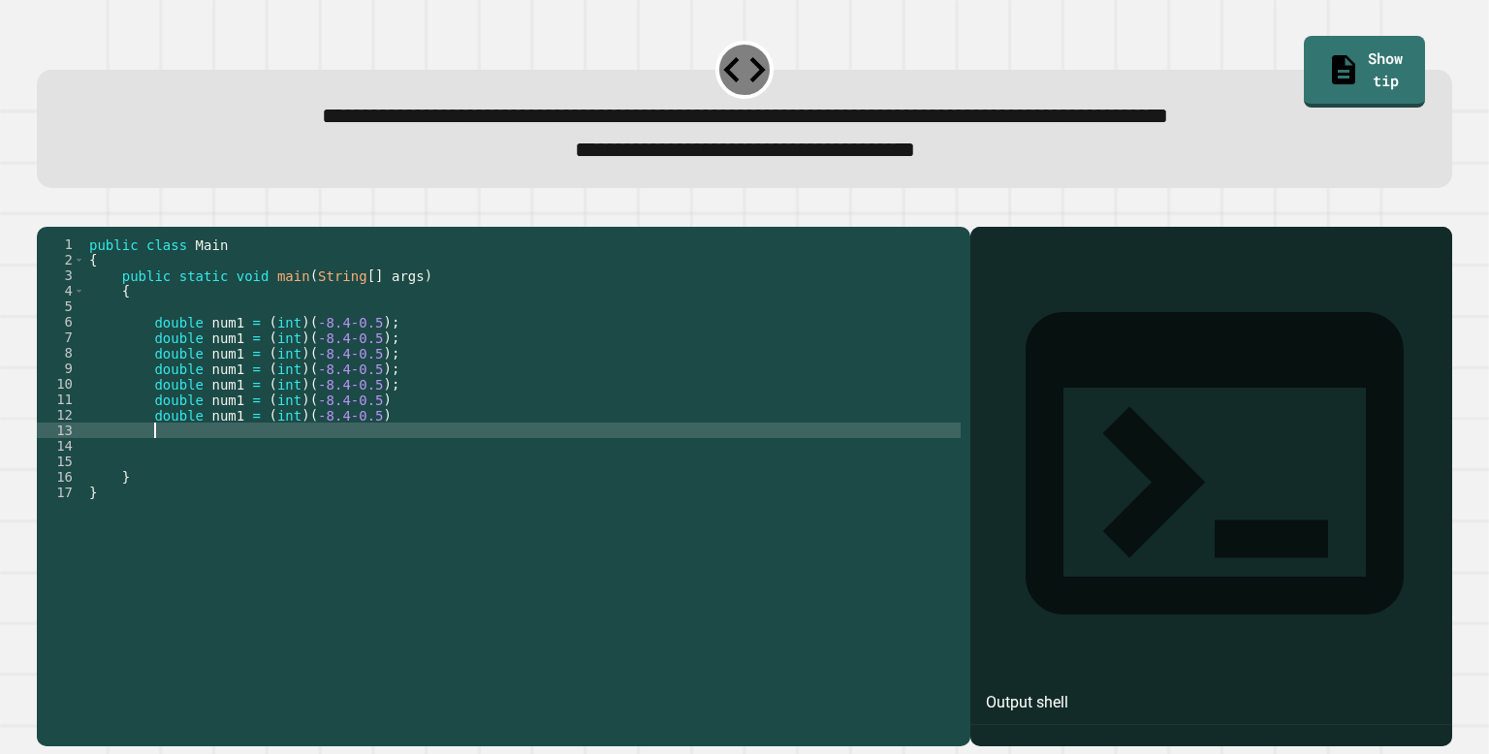
paste textarea "**********"
click at [393, 431] on div "public class Main { public static void main ( String [ ] args ) { double num1 =…" at bounding box center [523, 477] width 876 height 481
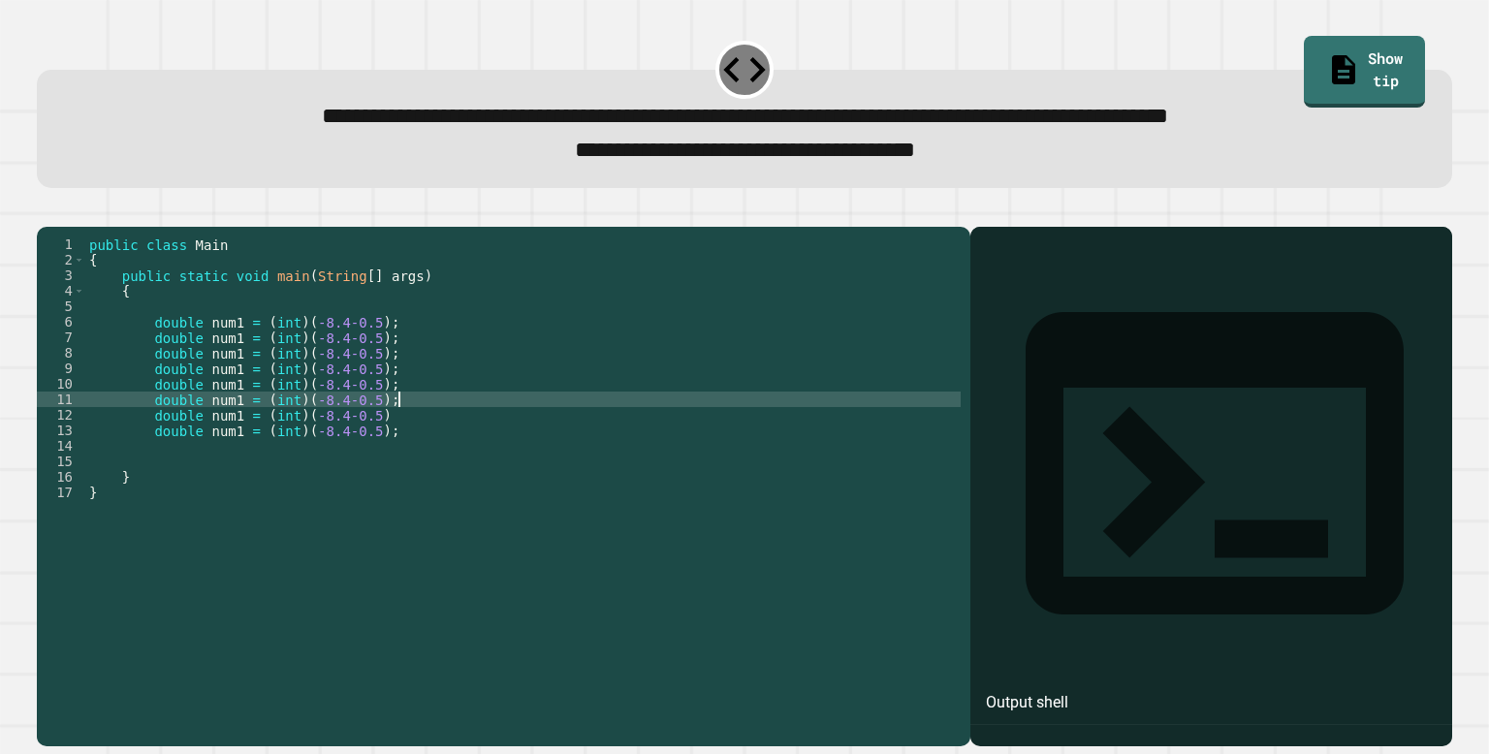
click at [400, 438] on div "public class Main { public static void main ( String [ ] args ) { double num1 =…" at bounding box center [523, 477] width 876 height 481
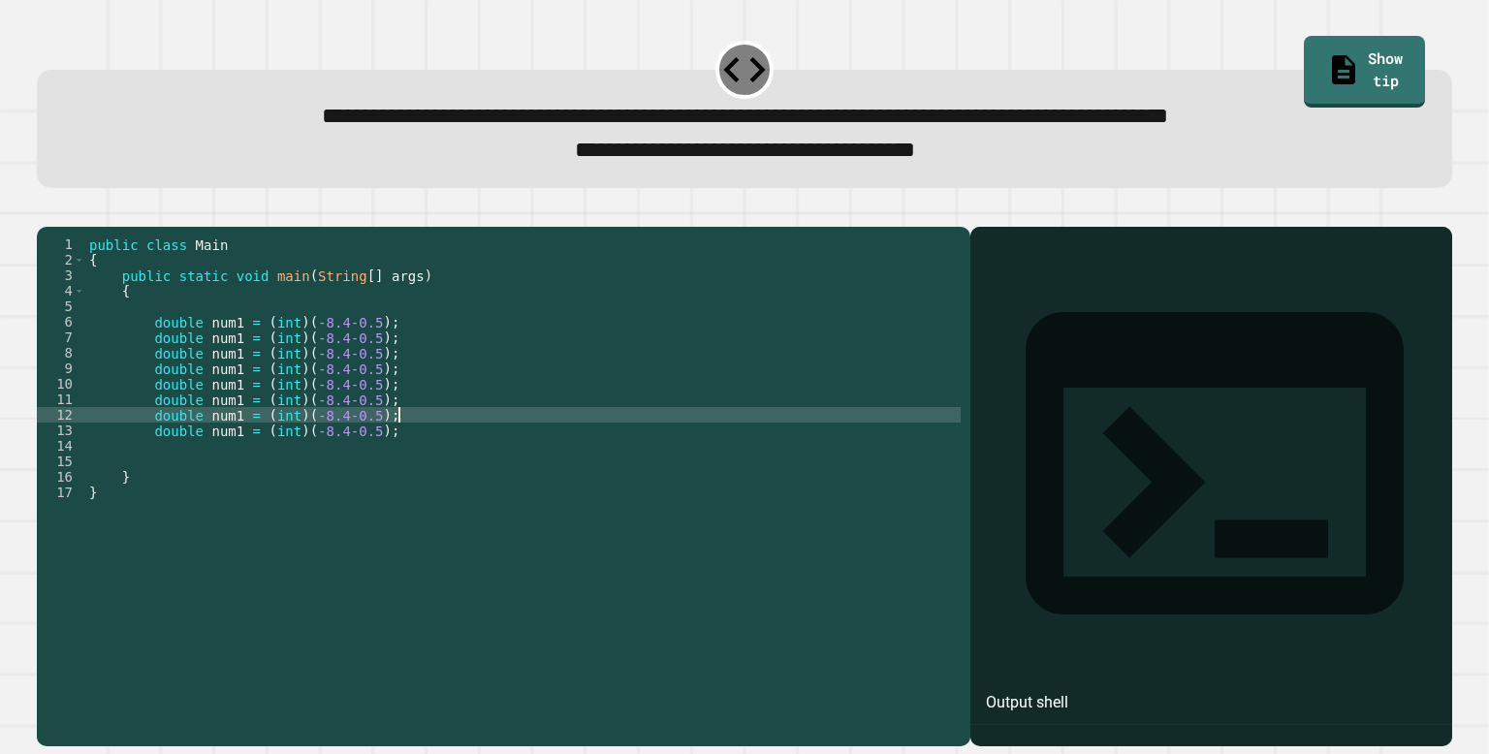
click at [243, 368] on div "public class Main { public static void main ( String [ ] args ) { double num1 =…" at bounding box center [523, 477] width 876 height 481
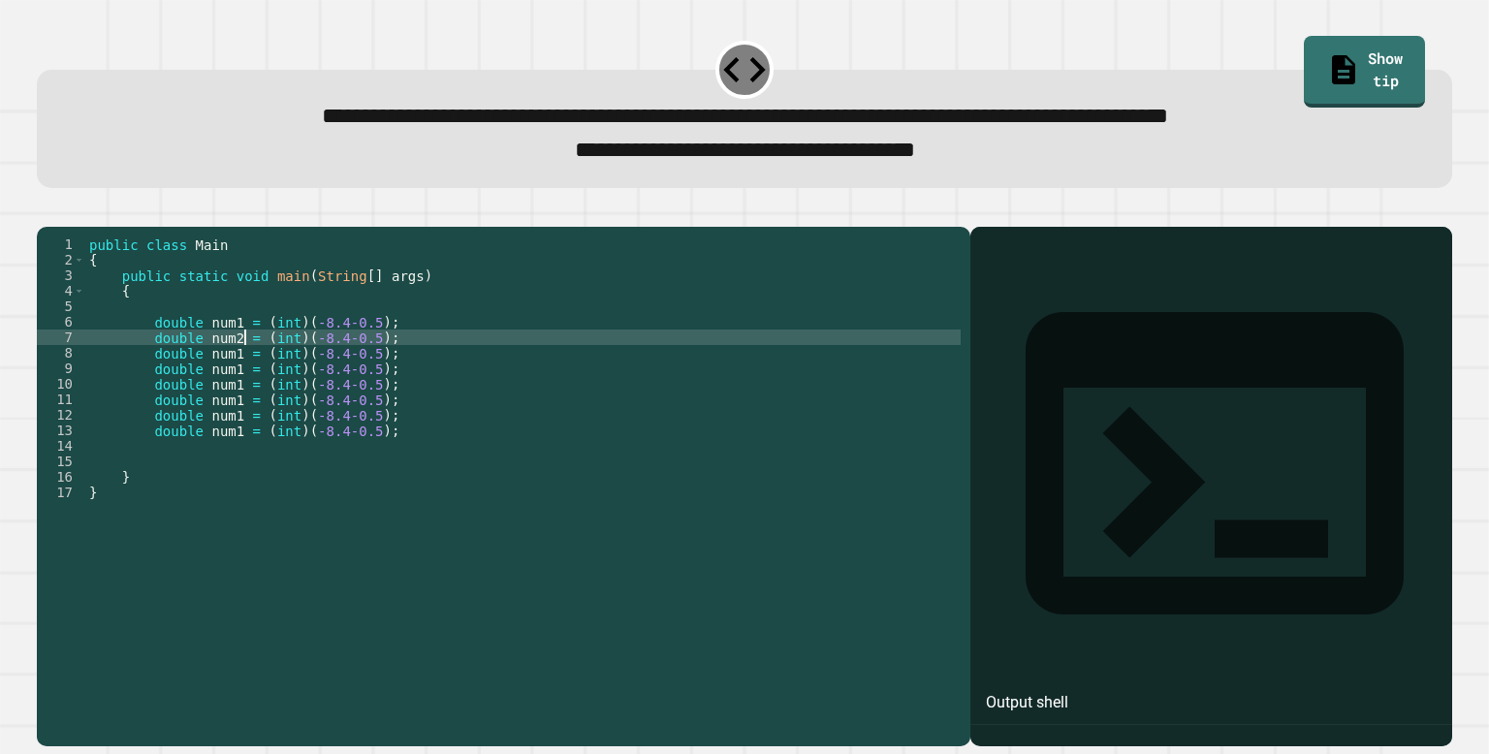
scroll to position [0, 12]
click at [335, 368] on div "public class Main { public static void main ( String [ ] args ) { double num1 =…" at bounding box center [523, 477] width 876 height 481
click at [243, 381] on div "public class Main { public static void main ( String [ ] args ) { double num1 =…" at bounding box center [523, 477] width 876 height 481
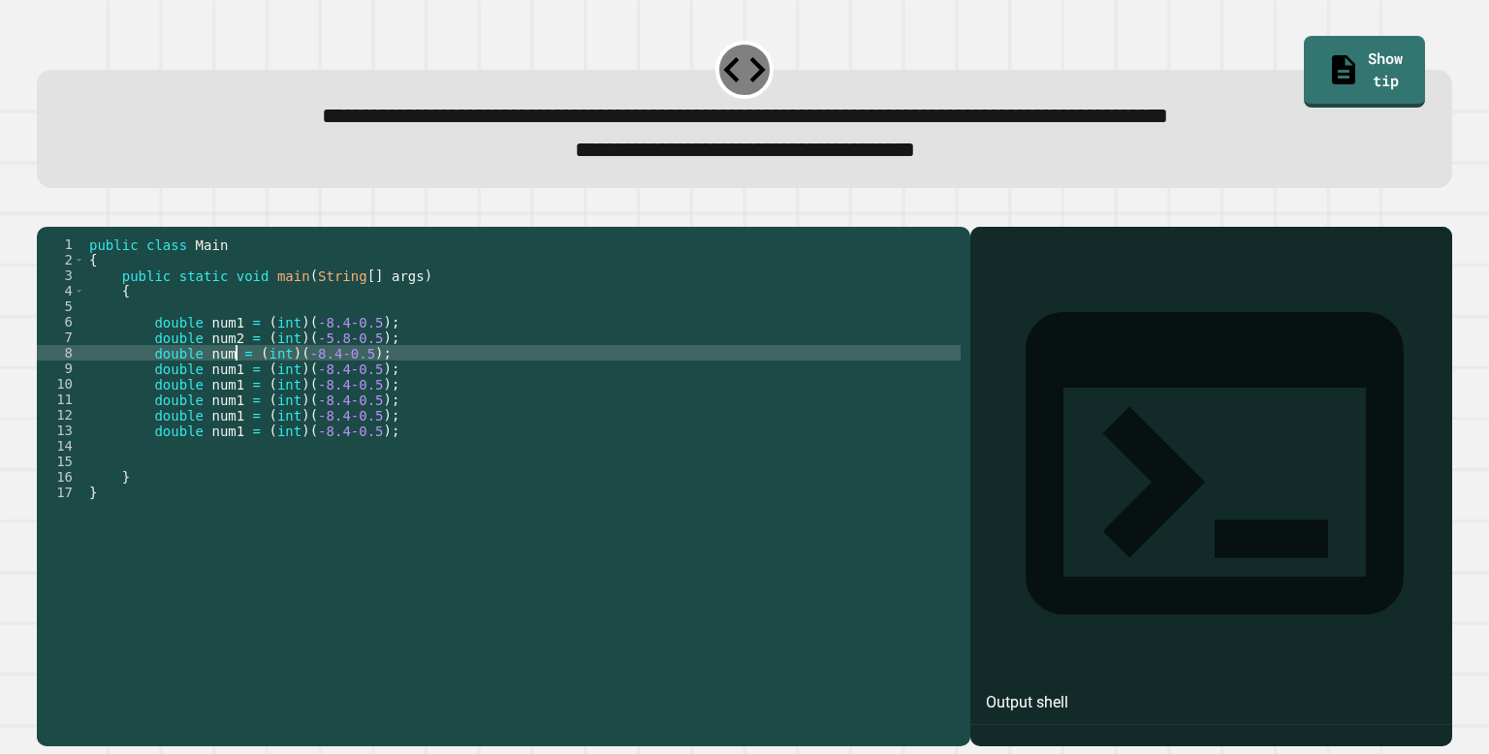
scroll to position [0, 12]
click at [351, 381] on div "public class Main { public static void main ( String [ ] args ) { double num1 =…" at bounding box center [523, 477] width 876 height 481
click at [327, 386] on div "public class Main { public static void main ( String [ ] args ) { double num1 =…" at bounding box center [523, 477] width 876 height 481
click at [367, 387] on div "public class Main { public static void main ( String [ ] args ) { double num1 =…" at bounding box center [523, 477] width 876 height 481
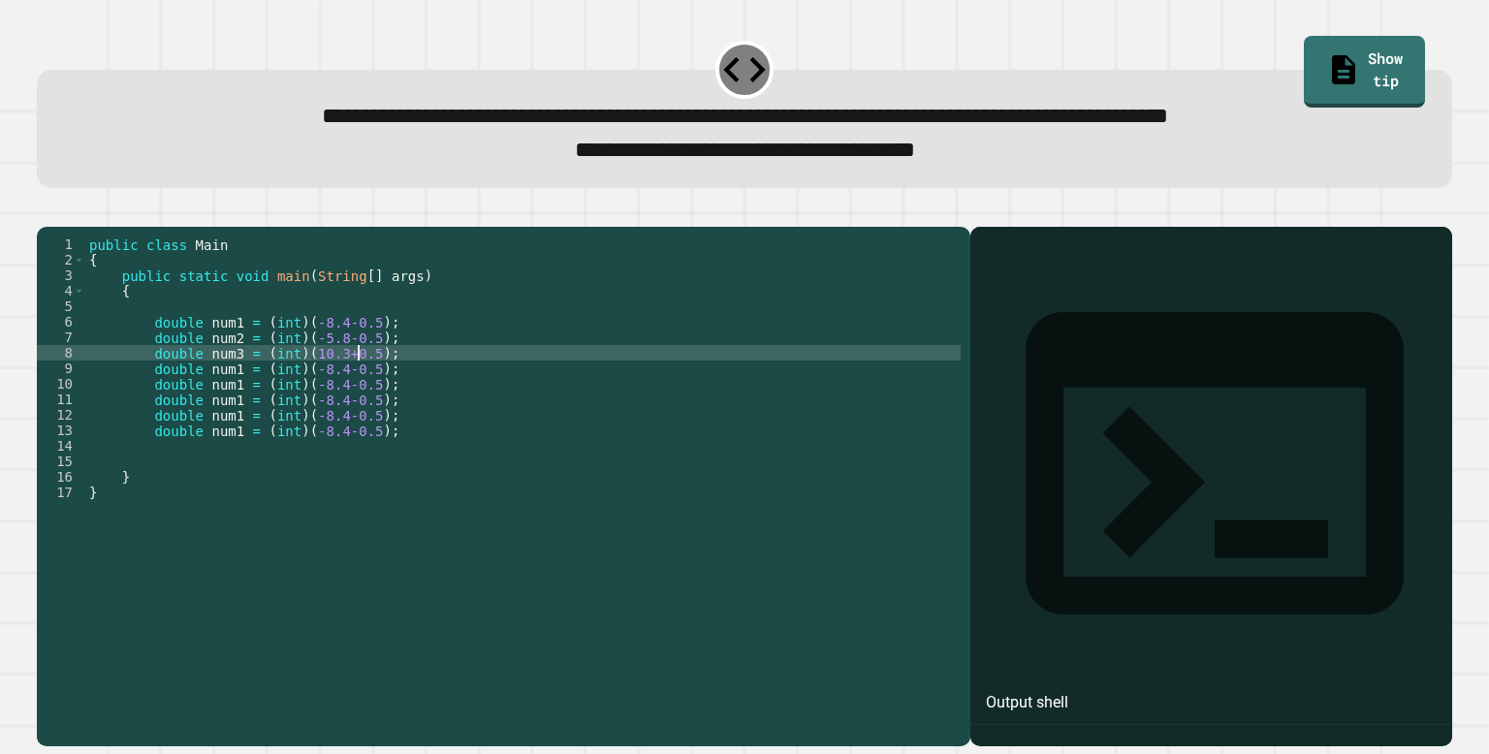
scroll to position [0, 18]
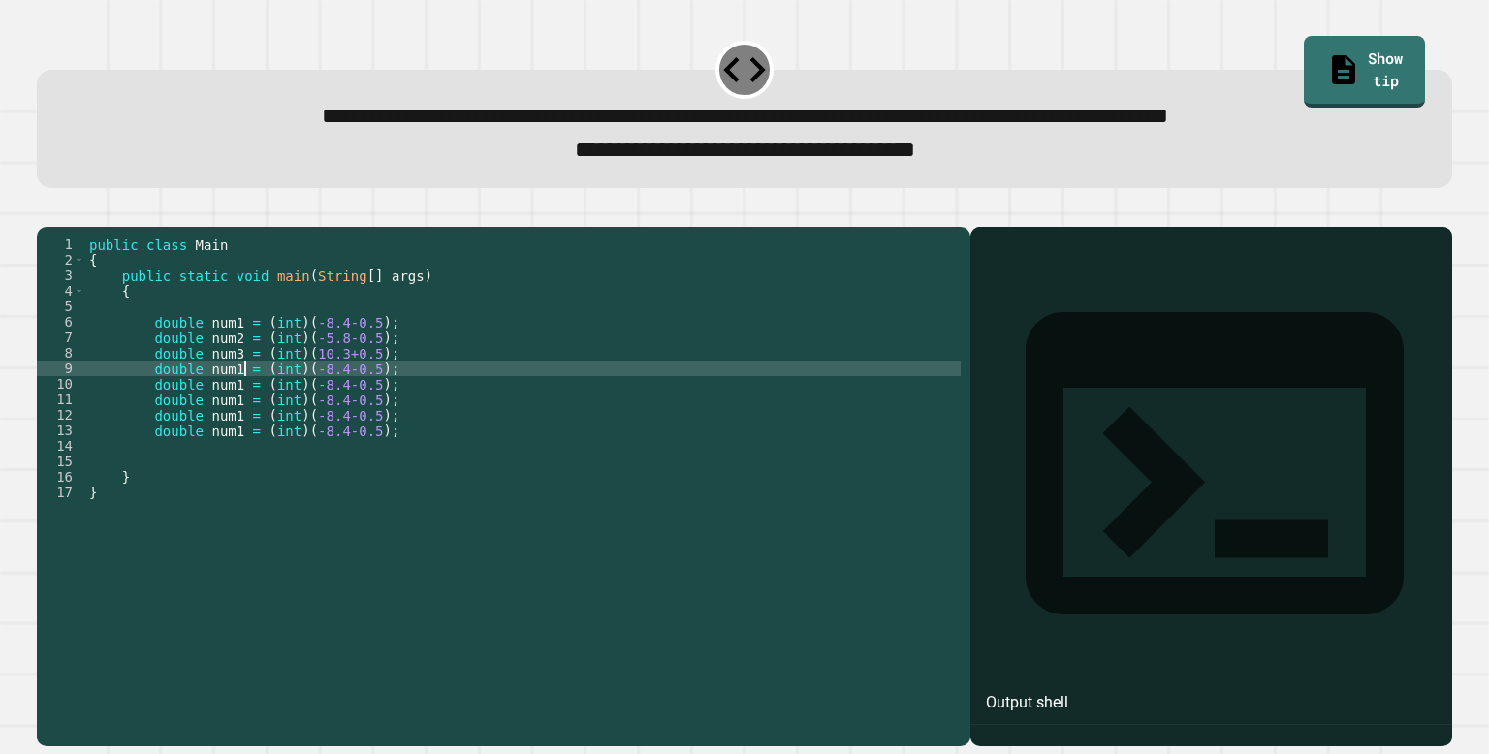
click at [244, 400] on div "public class Main { public static void main ( String [ ] args ) { double num1 =…" at bounding box center [523, 477] width 876 height 481
click at [349, 400] on div "public class Main { public static void main ( String [ ] args ) { double num1 =…" at bounding box center [523, 477] width 876 height 481
click at [348, 402] on div "public class Main { public static void main ( String [ ] args ) { double num1 =…" at bounding box center [523, 477] width 876 height 481
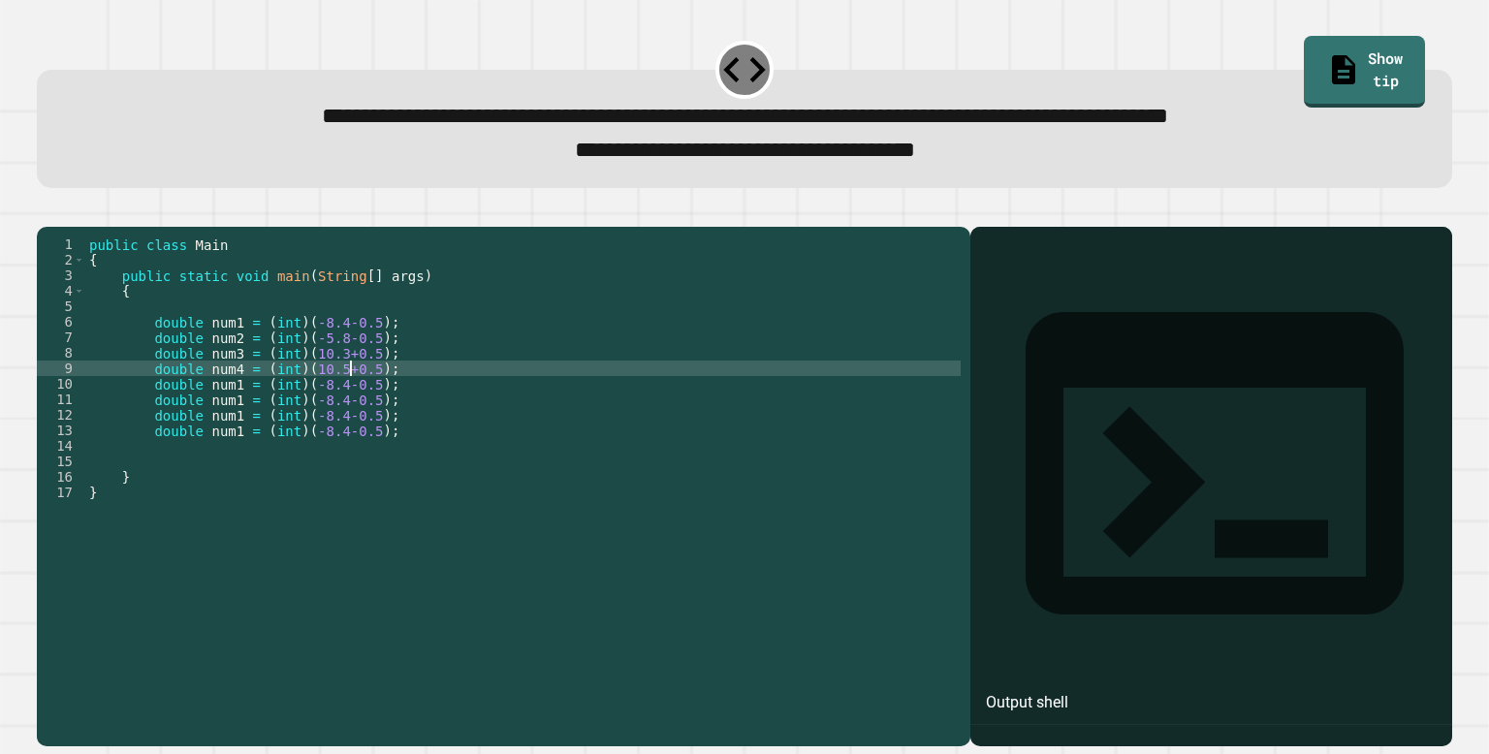
click at [348, 413] on div "public class Main { public static void main ( String [ ] args ) { double num1 =…" at bounding box center [523, 477] width 876 height 481
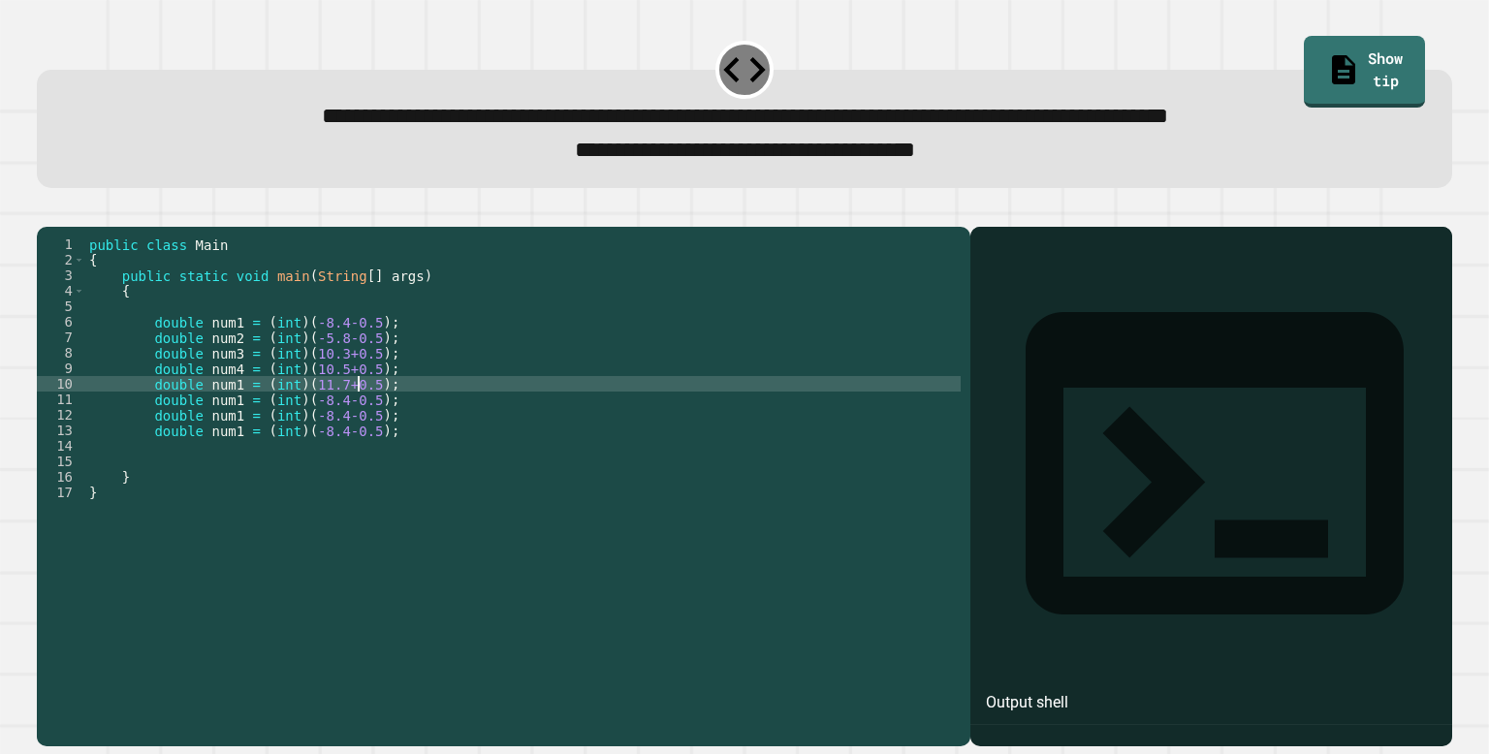
click at [349, 429] on div "public class Main { public static void main ( String [ ] args ) { double num1 =…" at bounding box center [523, 477] width 876 height 481
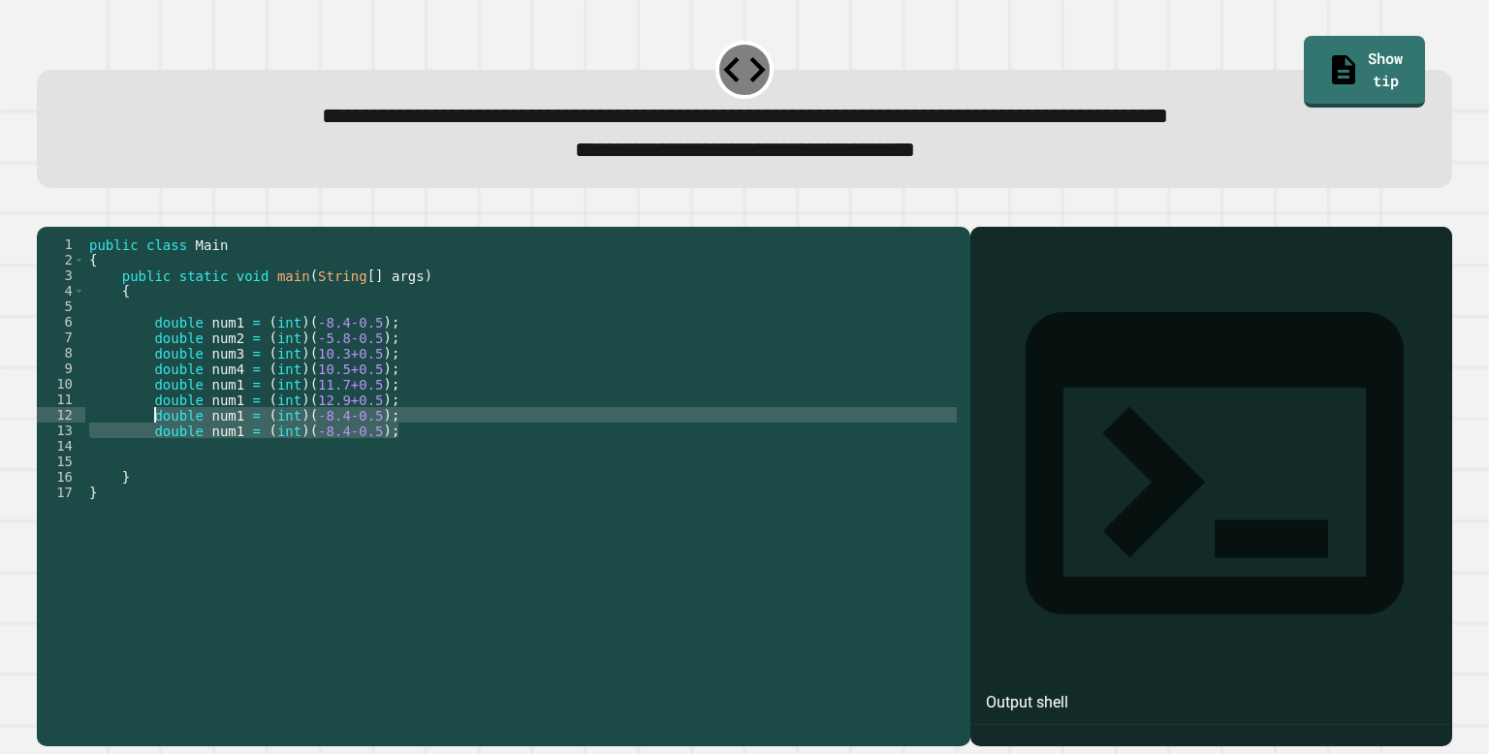
drag, startPoint x: 430, startPoint y: 459, endPoint x: 154, endPoint y: 443, distance: 275.8
click at [154, 443] on div "public class Main { public static void main ( String [ ] args ) { double num1 =…" at bounding box center [523, 477] width 876 height 481
type textarea "**********"
type textarea "*"
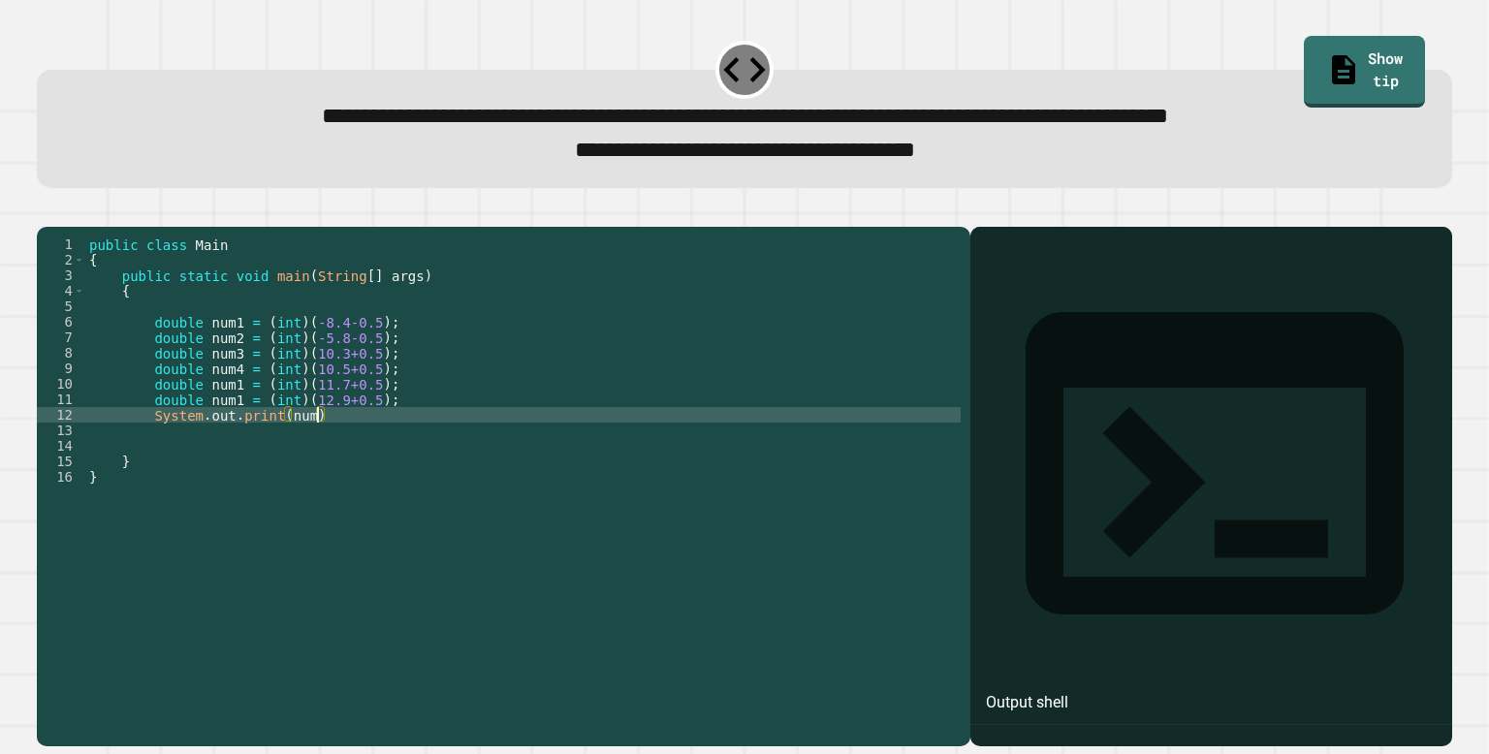
scroll to position [0, 16]
click at [242, 414] on div "public class Main { public static void main ( String [ ] args ) { double num1 =…" at bounding box center [523, 477] width 876 height 481
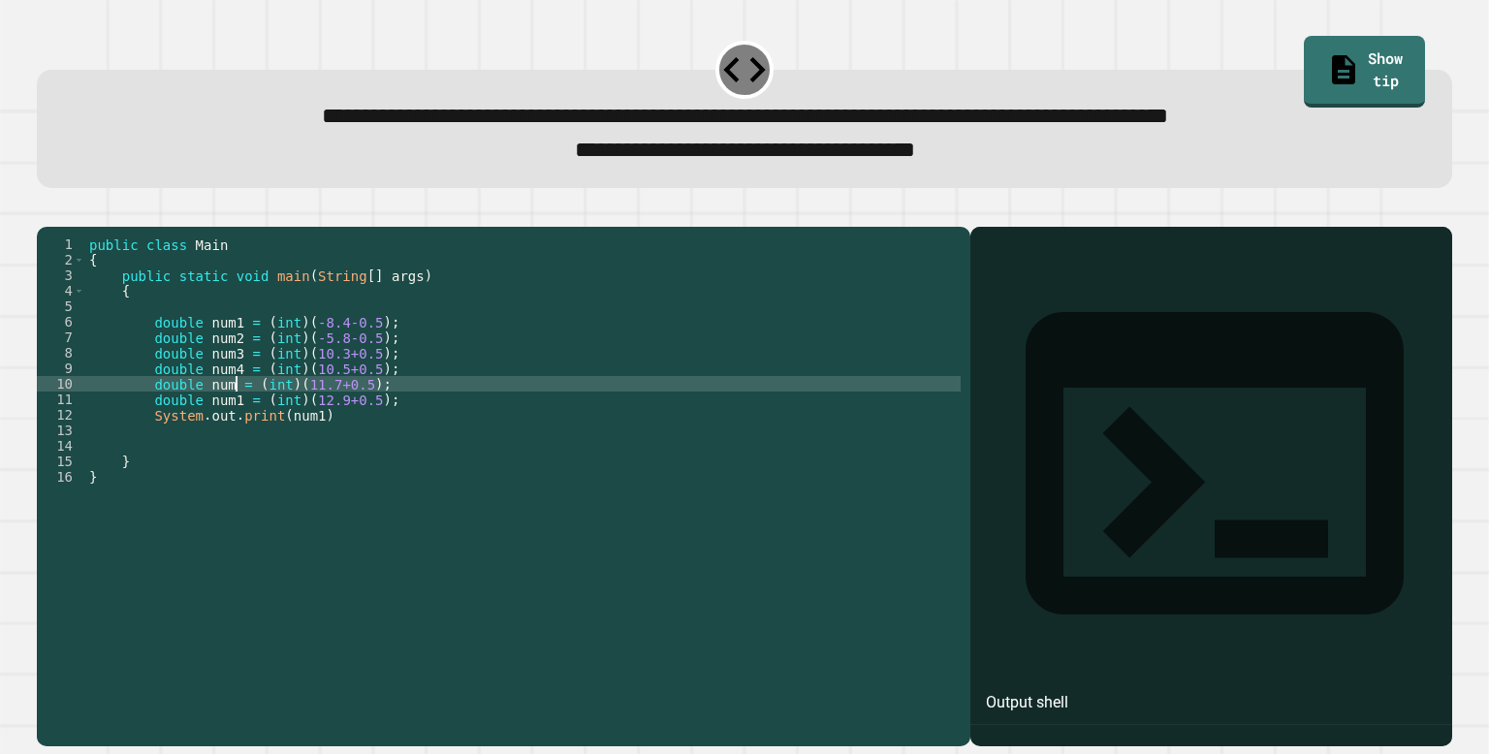
scroll to position [0, 12]
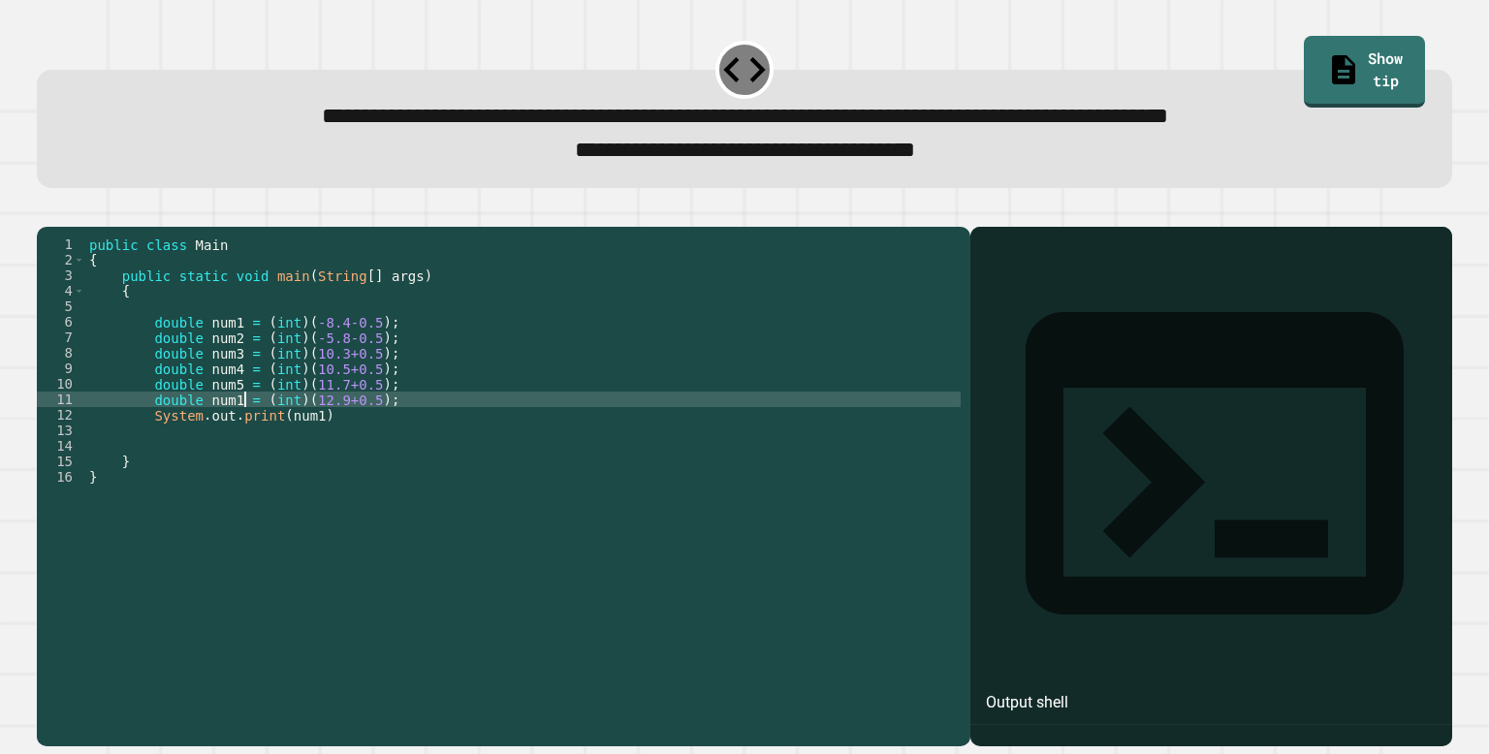
click at [243, 430] on div "public class Main { public static void main ( String [ ] args ) { double num1 =…" at bounding box center [523, 477] width 876 height 481
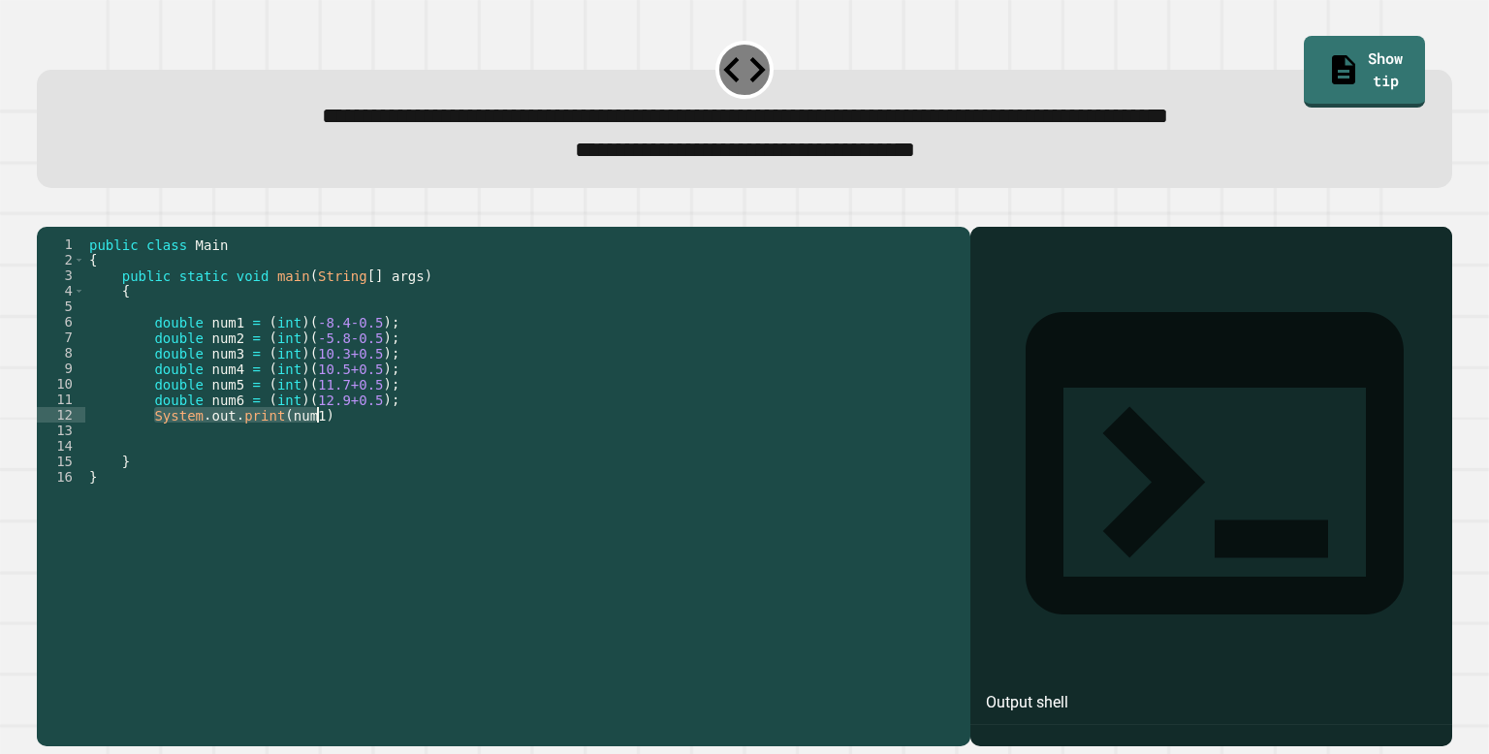
drag, startPoint x: 151, startPoint y: 443, endPoint x: 321, endPoint y: 449, distance: 169.8
click at [321, 449] on div "public class Main { public static void main ( String [ ] args ) { double num1 =…" at bounding box center [523, 477] width 876 height 481
click at [334, 450] on div "public class Main { public static void main ( String [ ] args ) { double num1 =…" at bounding box center [523, 477] width 876 height 481
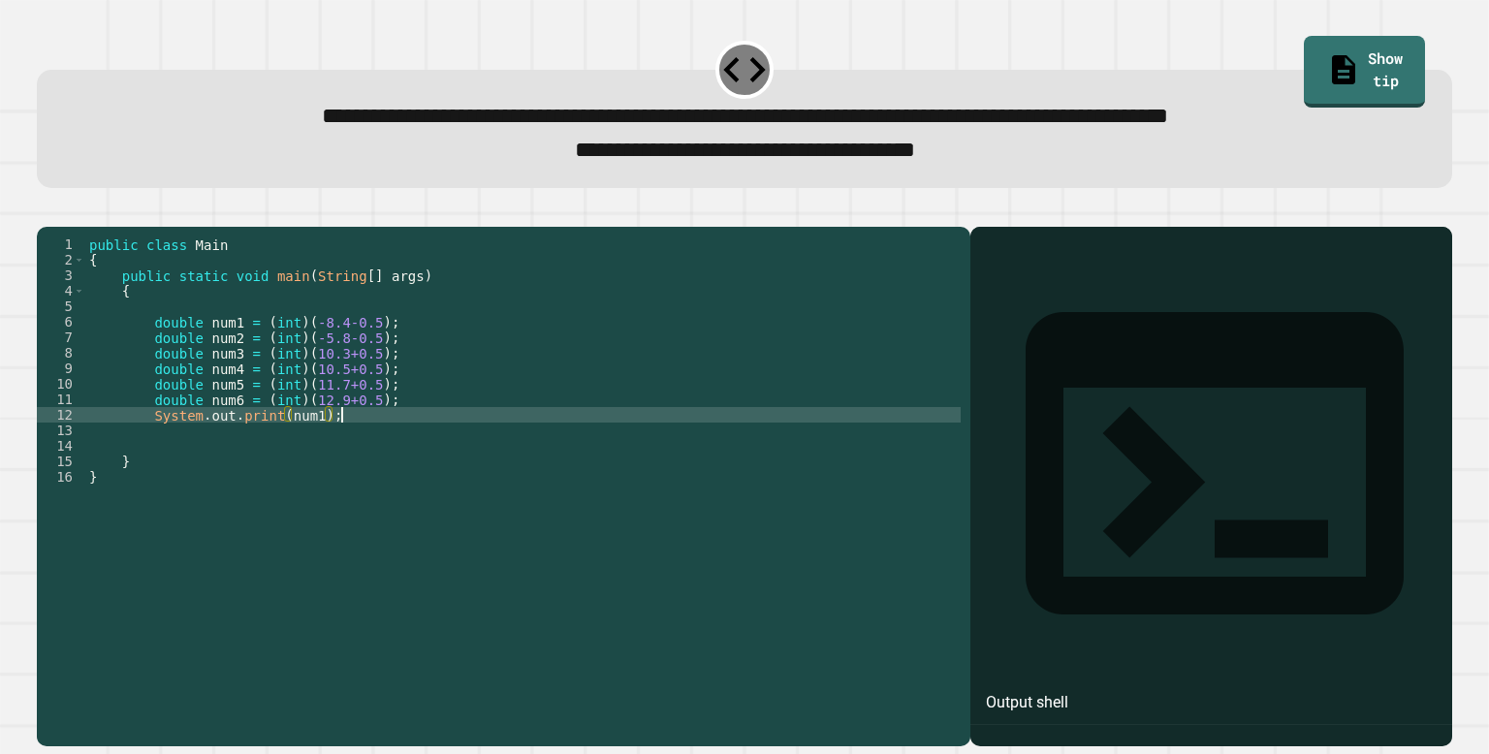
scroll to position [0, 16]
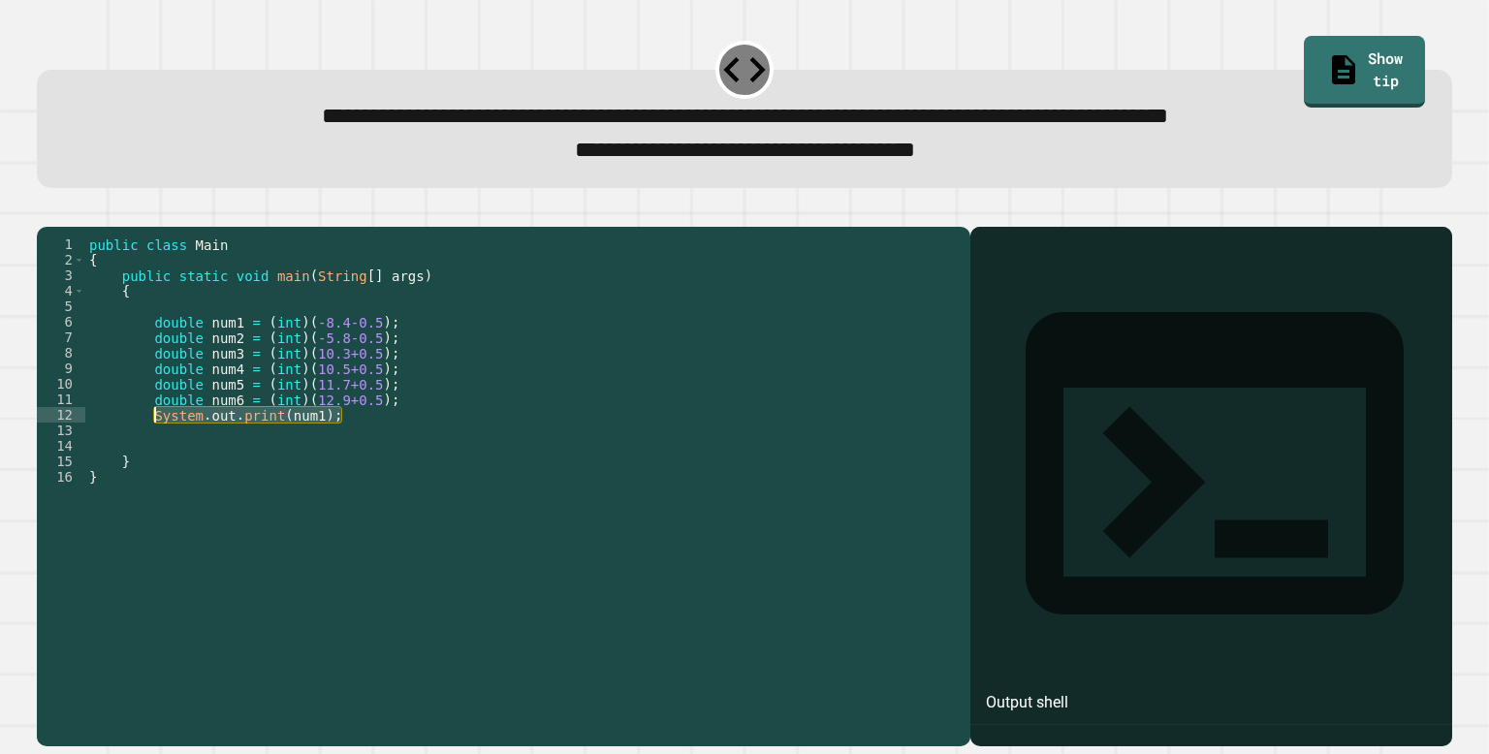
drag, startPoint x: 352, startPoint y: 449, endPoint x: 156, endPoint y: 446, distance: 195.9
click at [156, 446] on div "public class Main { public static void main ( String [ ] args ) { double num1 =…" at bounding box center [523, 477] width 876 height 481
type textarea "**********"
click at [346, 439] on div "public class Main { public static void main ( String [ ] args ) { double num1 =…" at bounding box center [523, 462] width 876 height 450
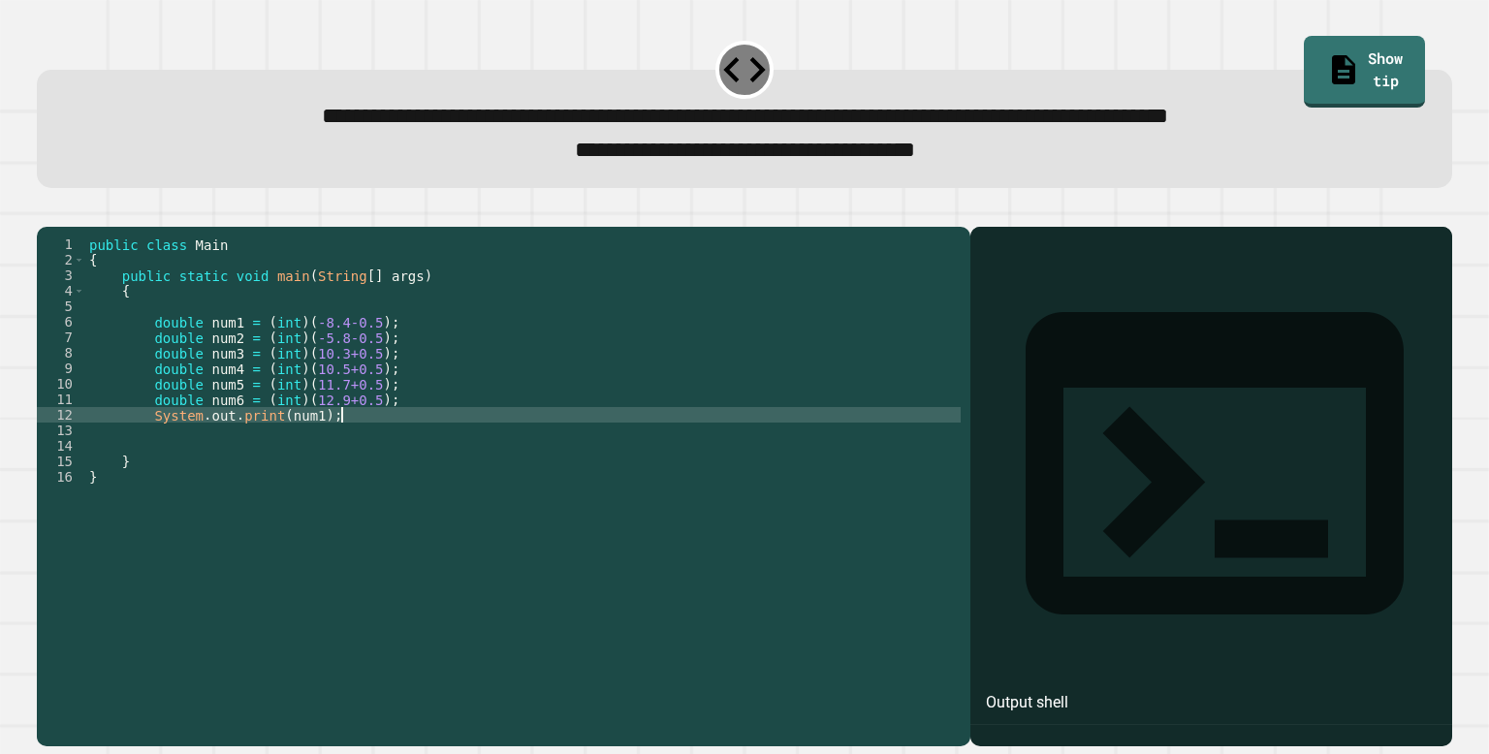
scroll to position [0, 3]
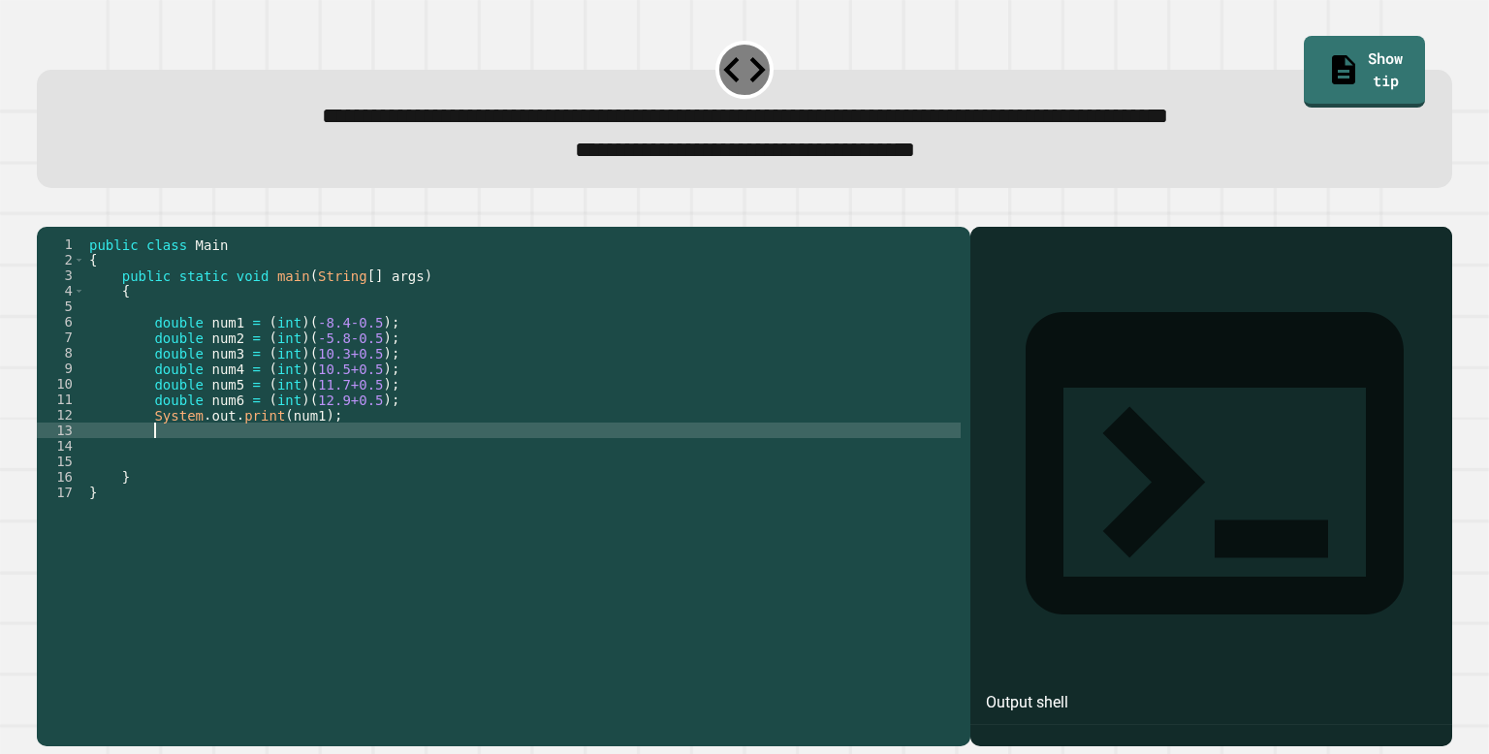
paste textarea "**********"
type textarea "**********"
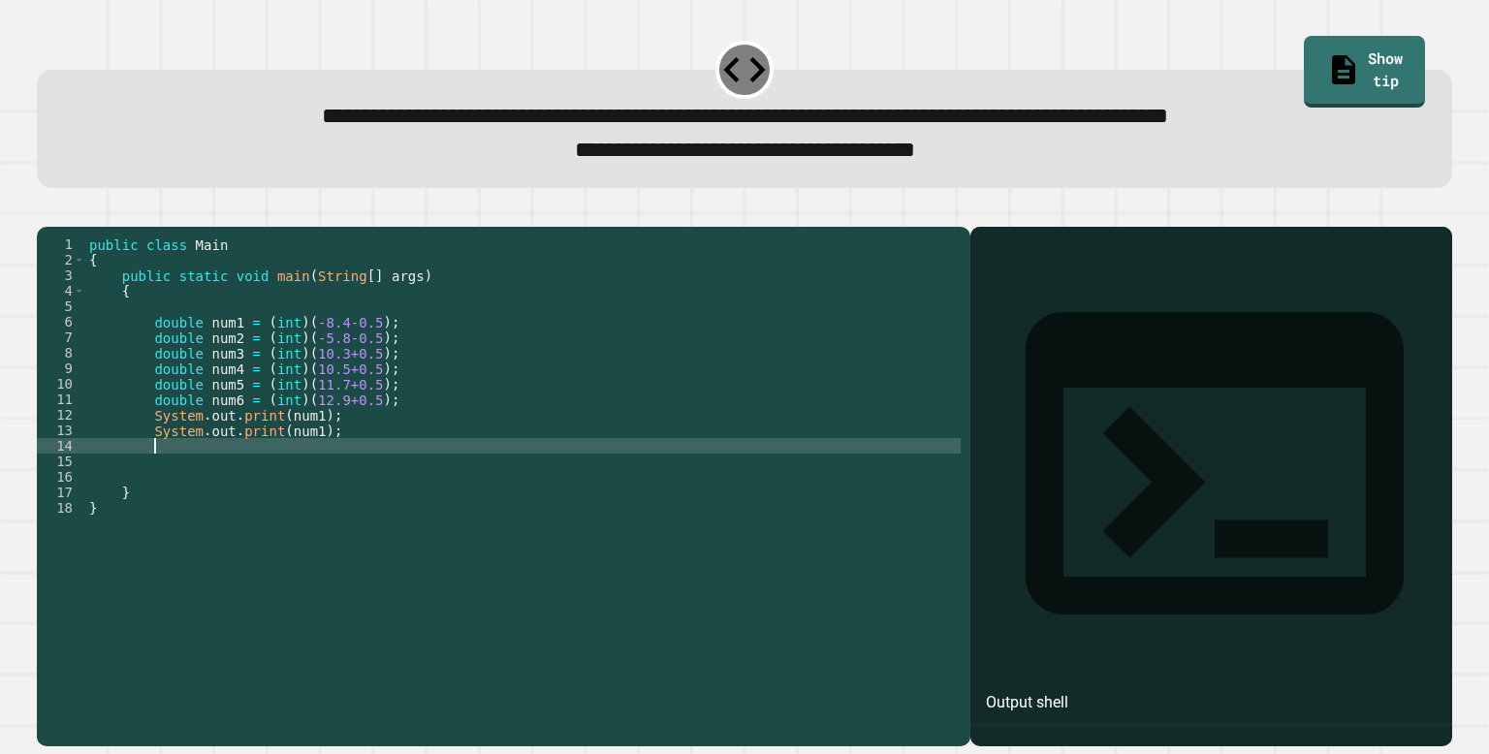
paste textarea "**********"
type textarea "**********"
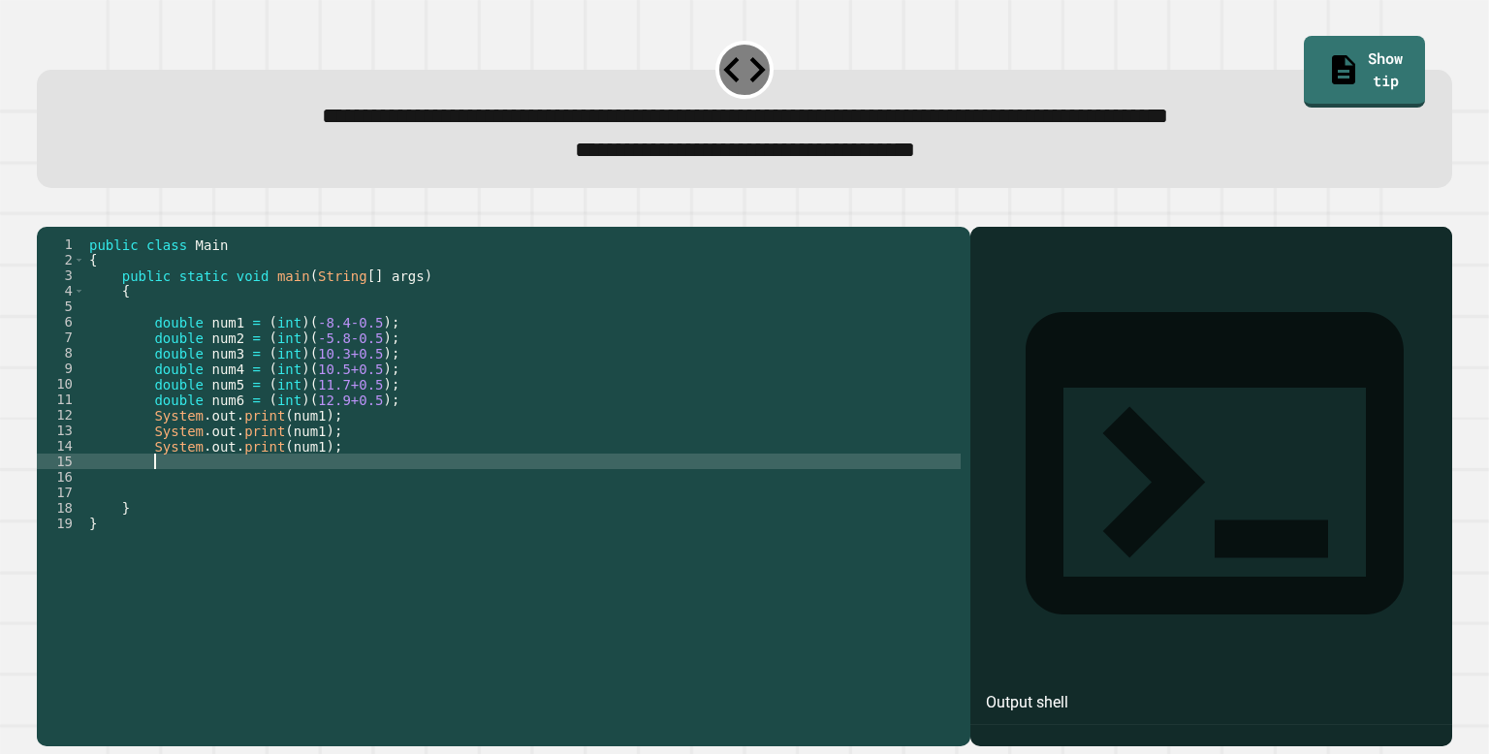
paste textarea "**********"
type textarea "**********"
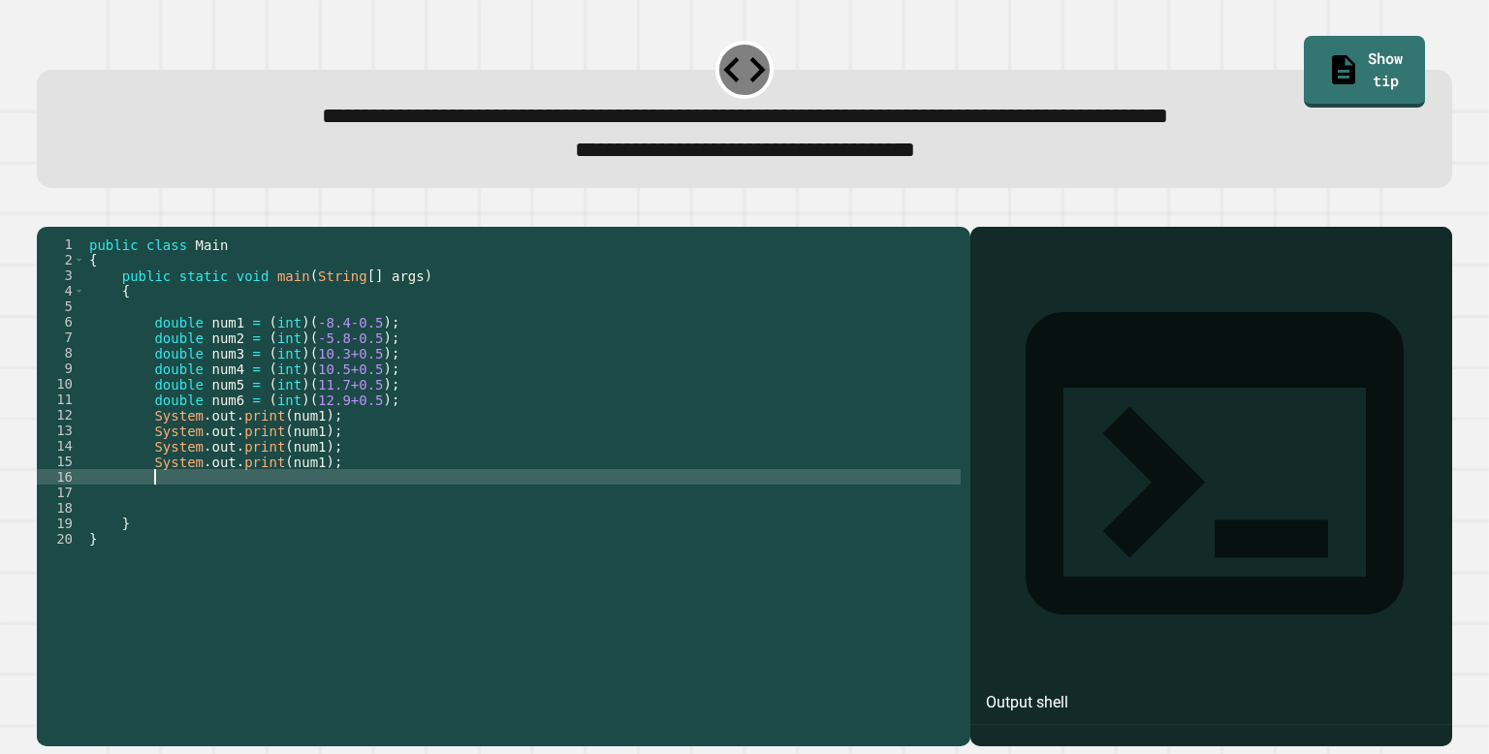
paste textarea "**********"
type textarea "**********"
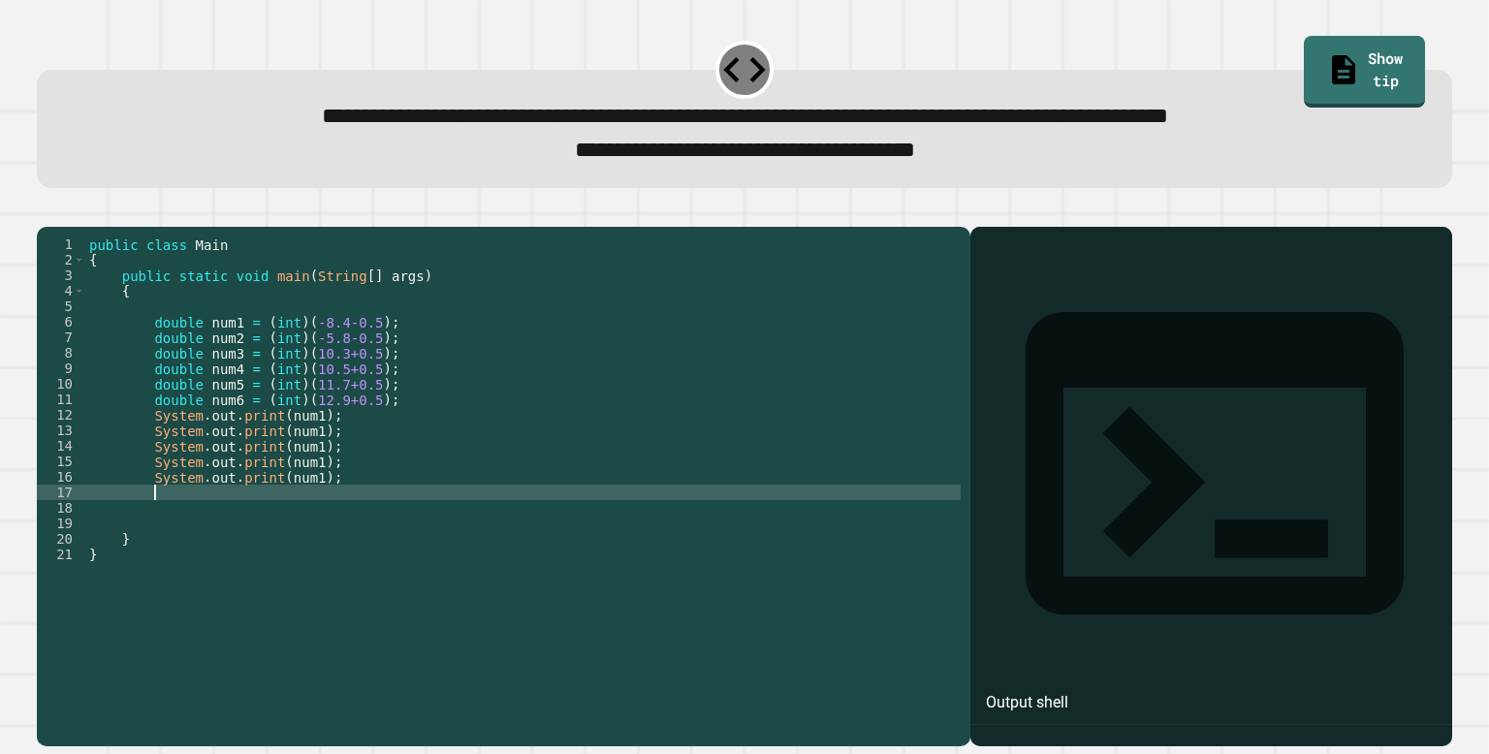
paste textarea "**********"
type textarea "**********"
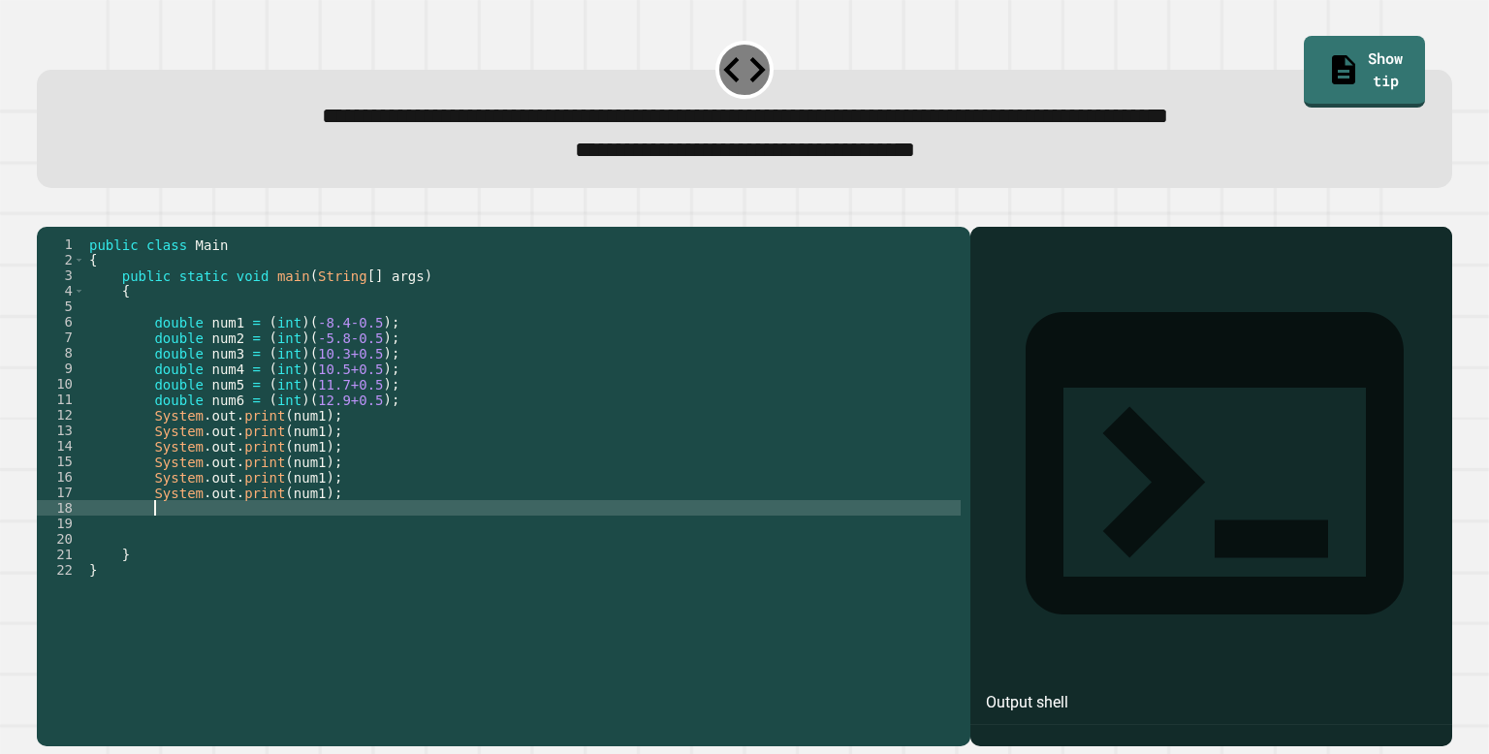
paste textarea "**********"
click at [328, 459] on div "public class Main { public static void main ( String [ ] args ) { double num1 =…" at bounding box center [523, 477] width 876 height 481
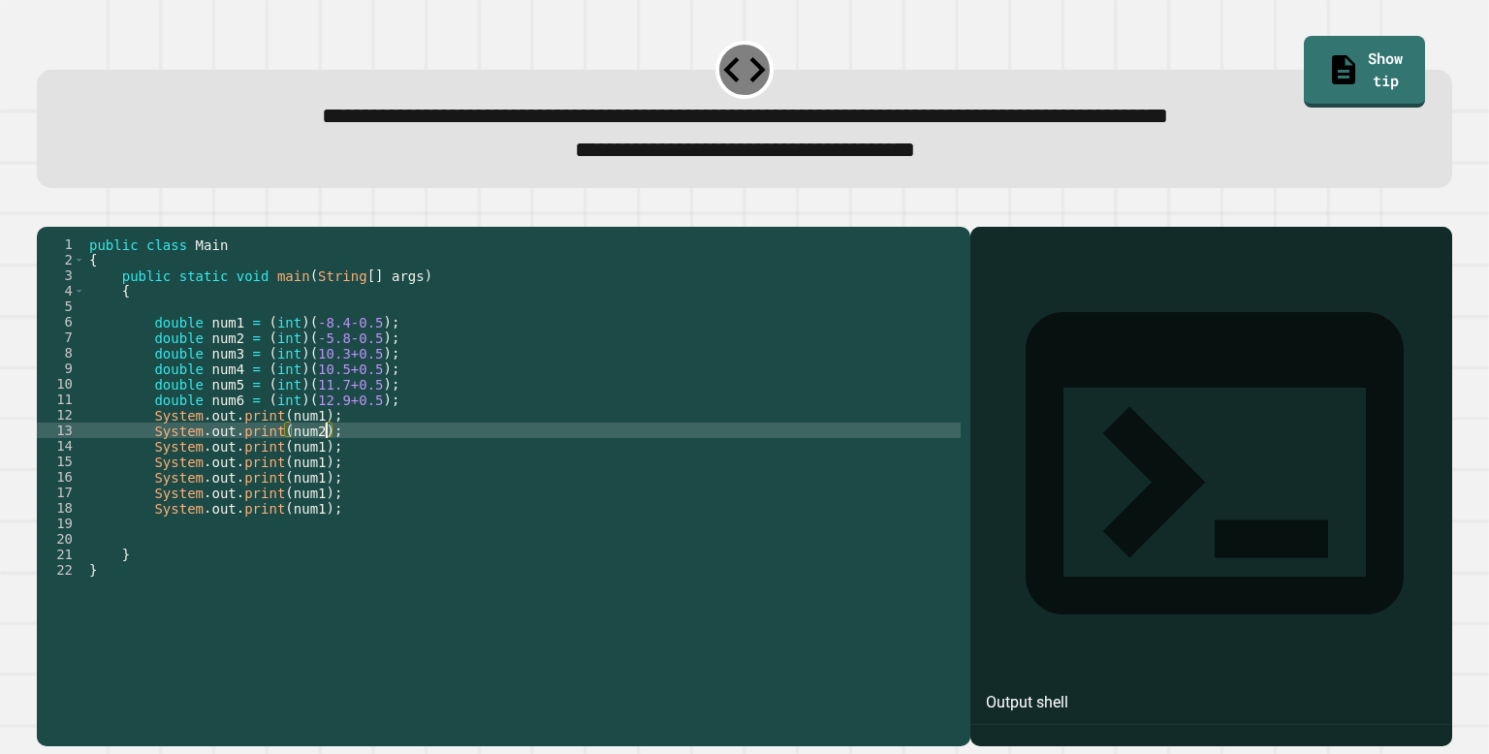
scroll to position [0, 16]
click at [331, 472] on div "public class Main { public static void main ( String [ ] args ) { double num1 =…" at bounding box center [523, 477] width 876 height 481
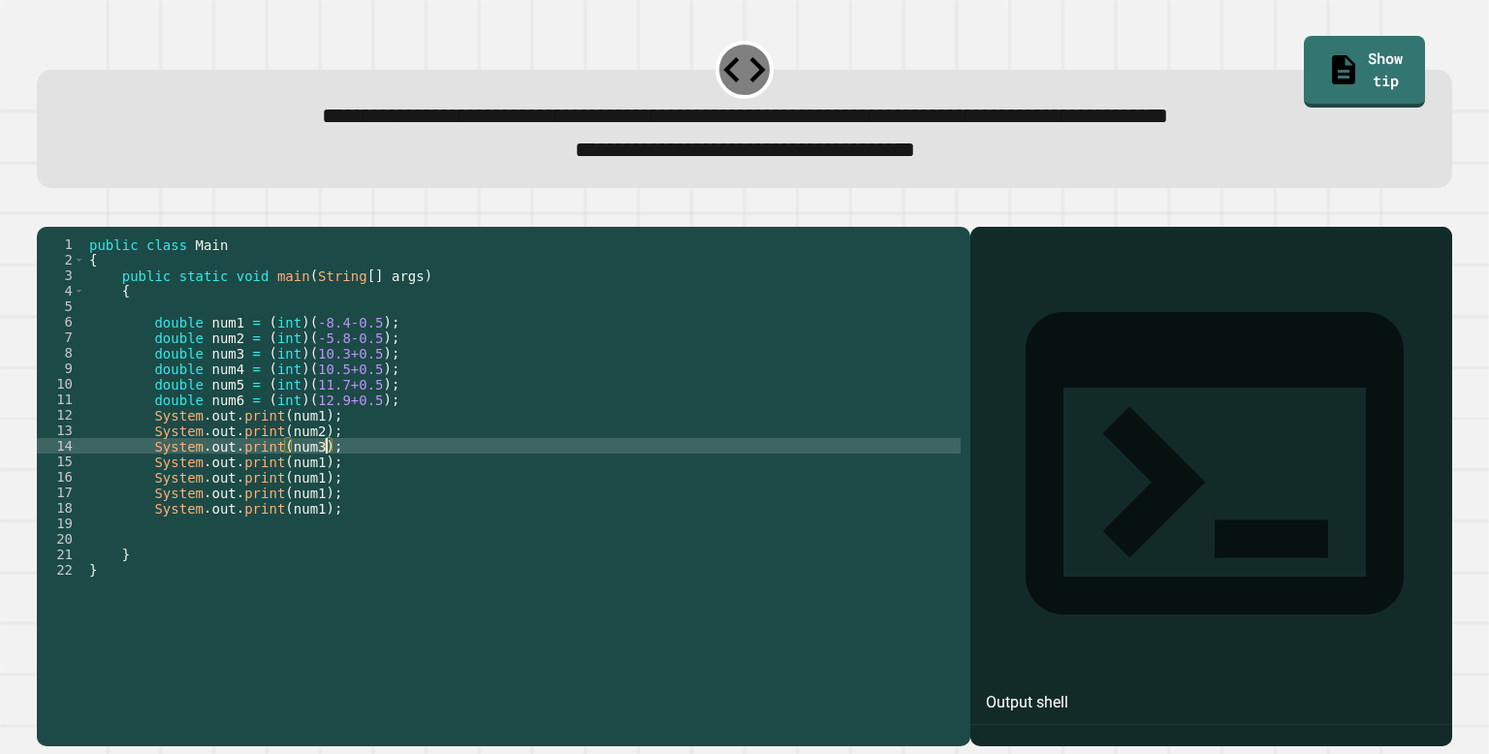
click at [328, 495] on div "public class Main { public static void main ( String [ ] args ) { double num1 =…" at bounding box center [523, 477] width 876 height 481
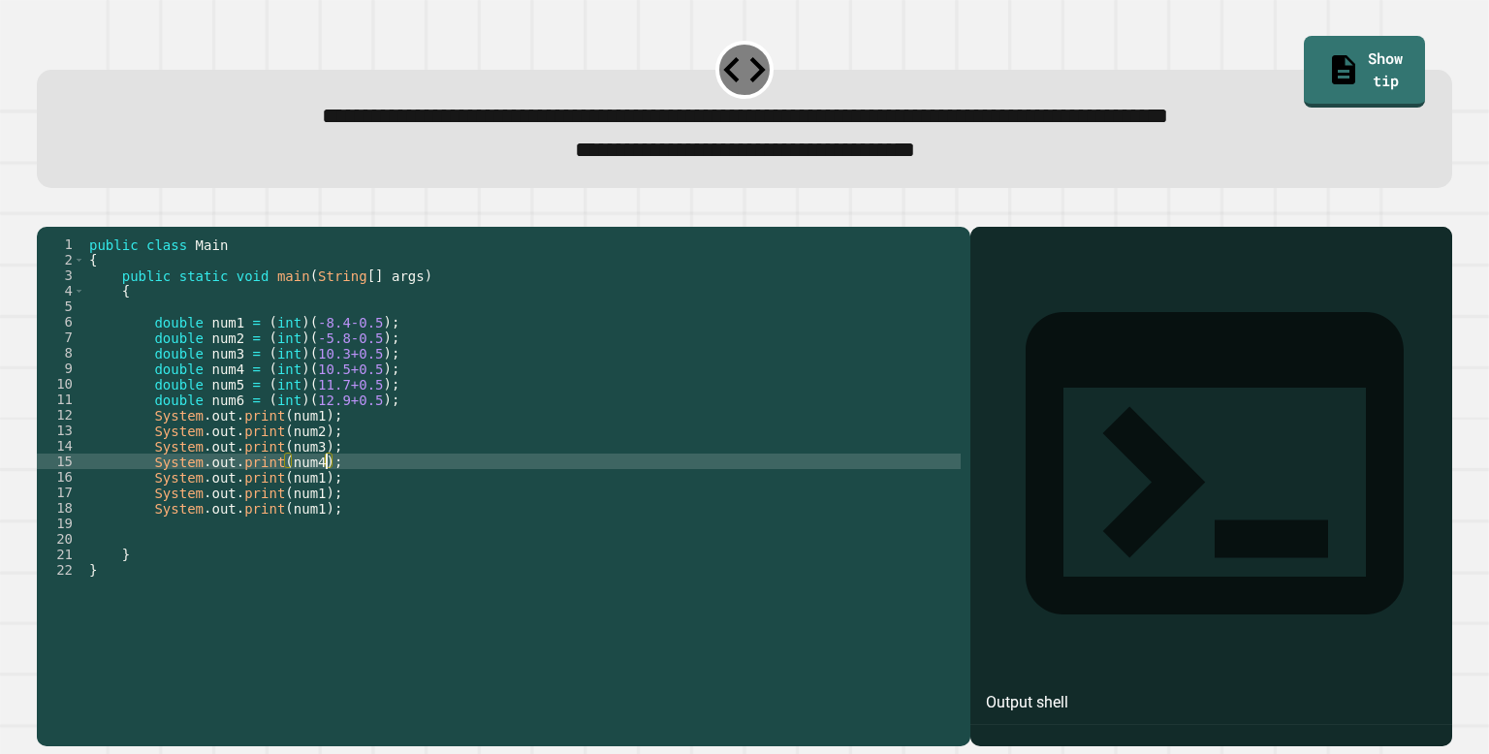
click at [326, 506] on div "public class Main { public static void main ( String [ ] args ) { double num1 =…" at bounding box center [523, 477] width 876 height 481
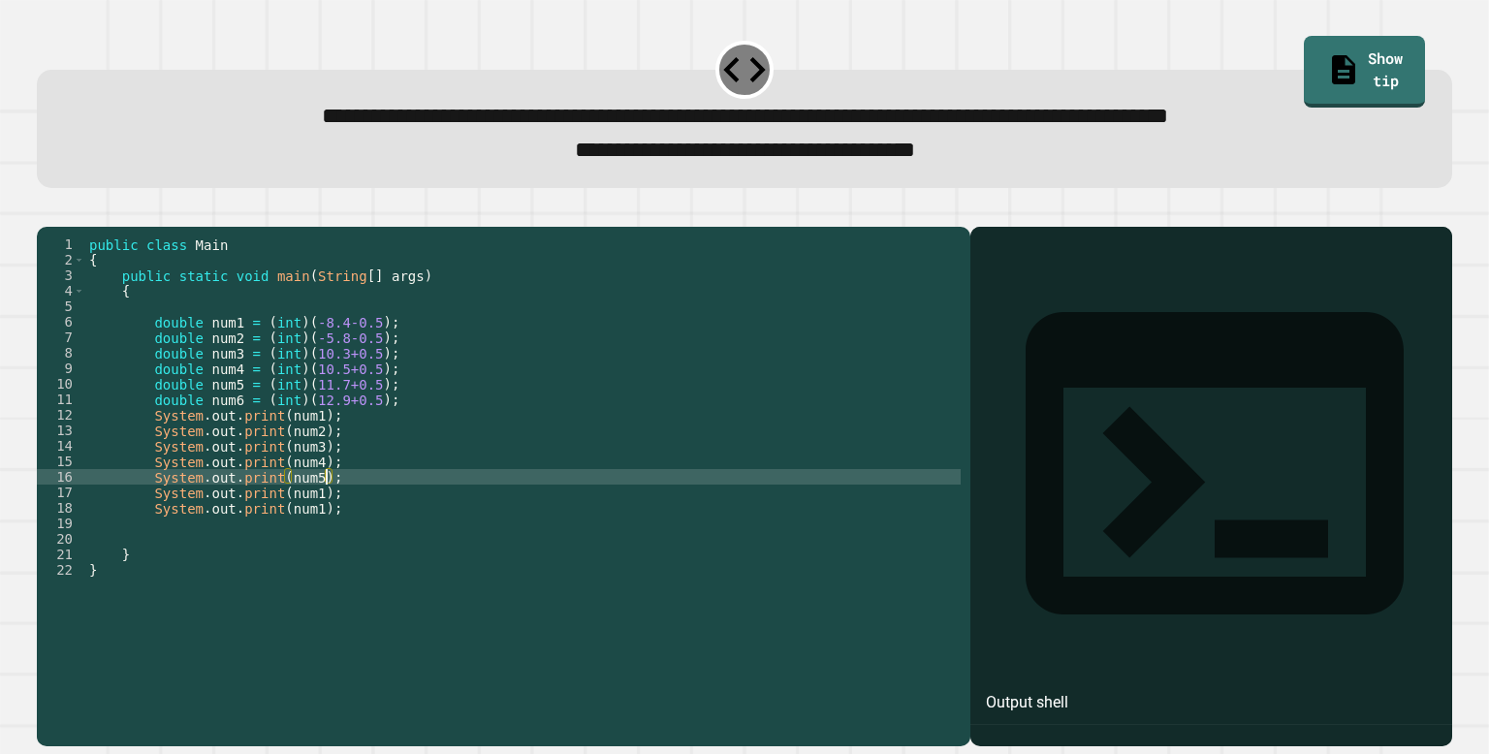
click at [328, 523] on div "public class Main { public static void main ( String [ ] args ) { double num1 =…" at bounding box center [523, 477] width 876 height 481
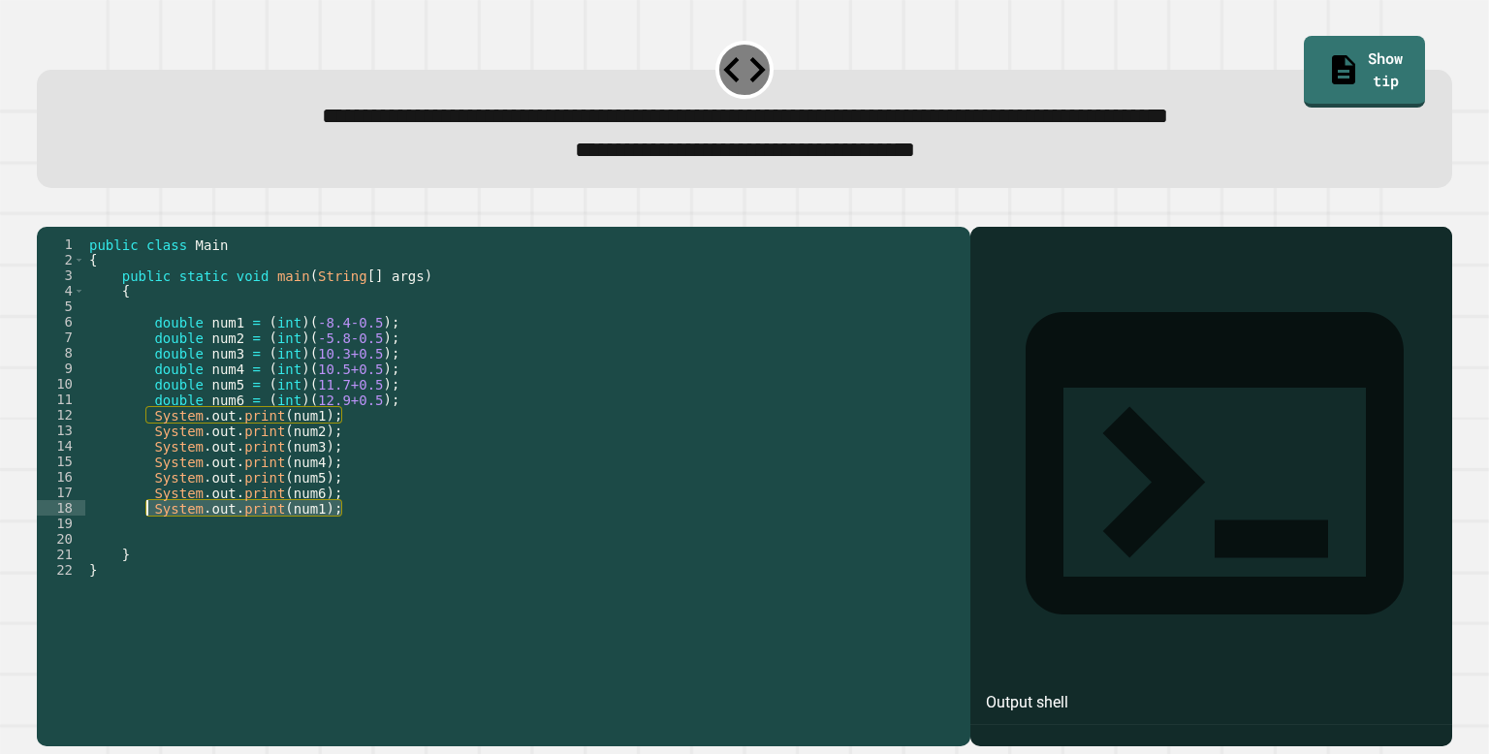
drag, startPoint x: 354, startPoint y: 538, endPoint x: 146, endPoint y: 539, distance: 207.5
click at [146, 539] on div "public class Main { public static void main ( String [ ] args ) { double num1 =…" at bounding box center [523, 477] width 876 height 481
type textarea "**********"
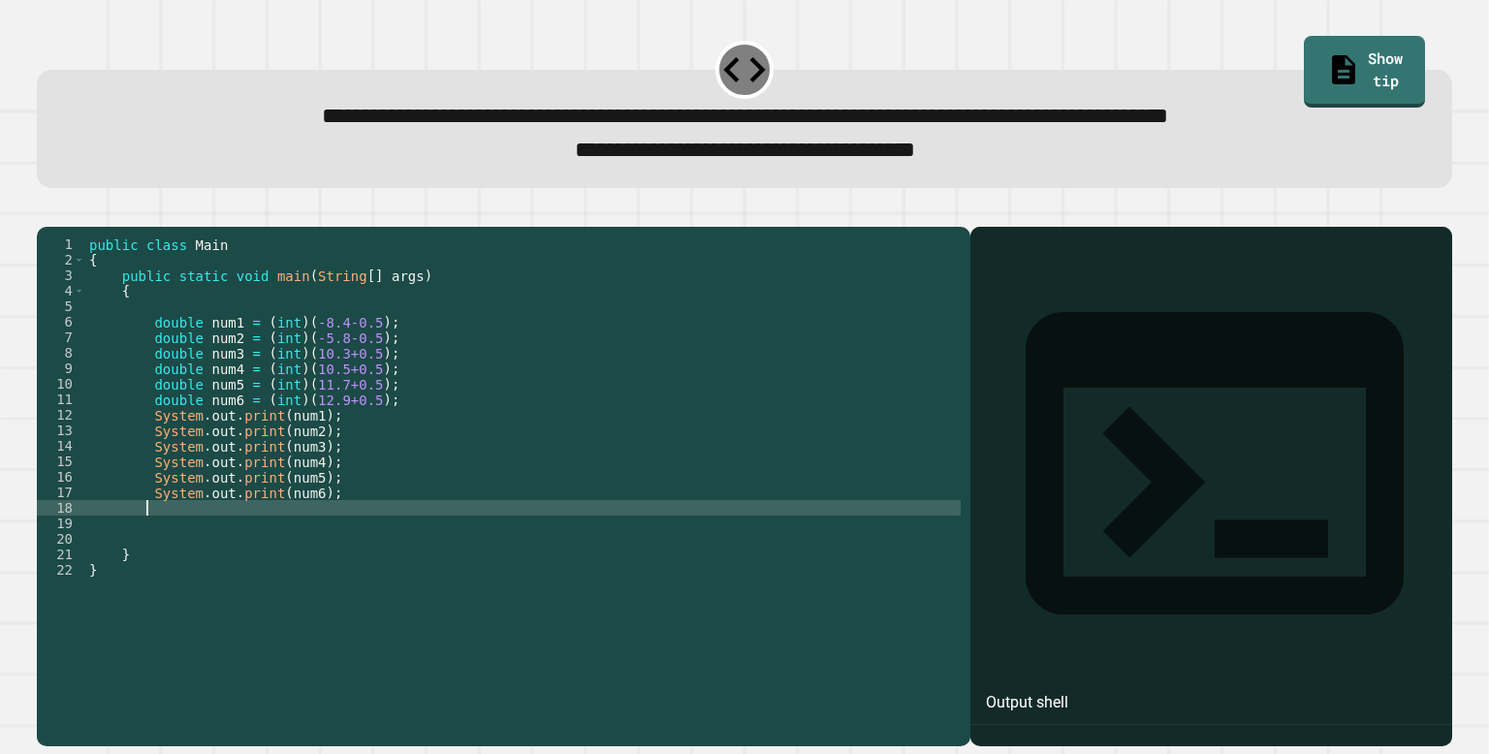
scroll to position [0, 3]
click at [47, 210] on button "button" at bounding box center [47, 210] width 0 height 0
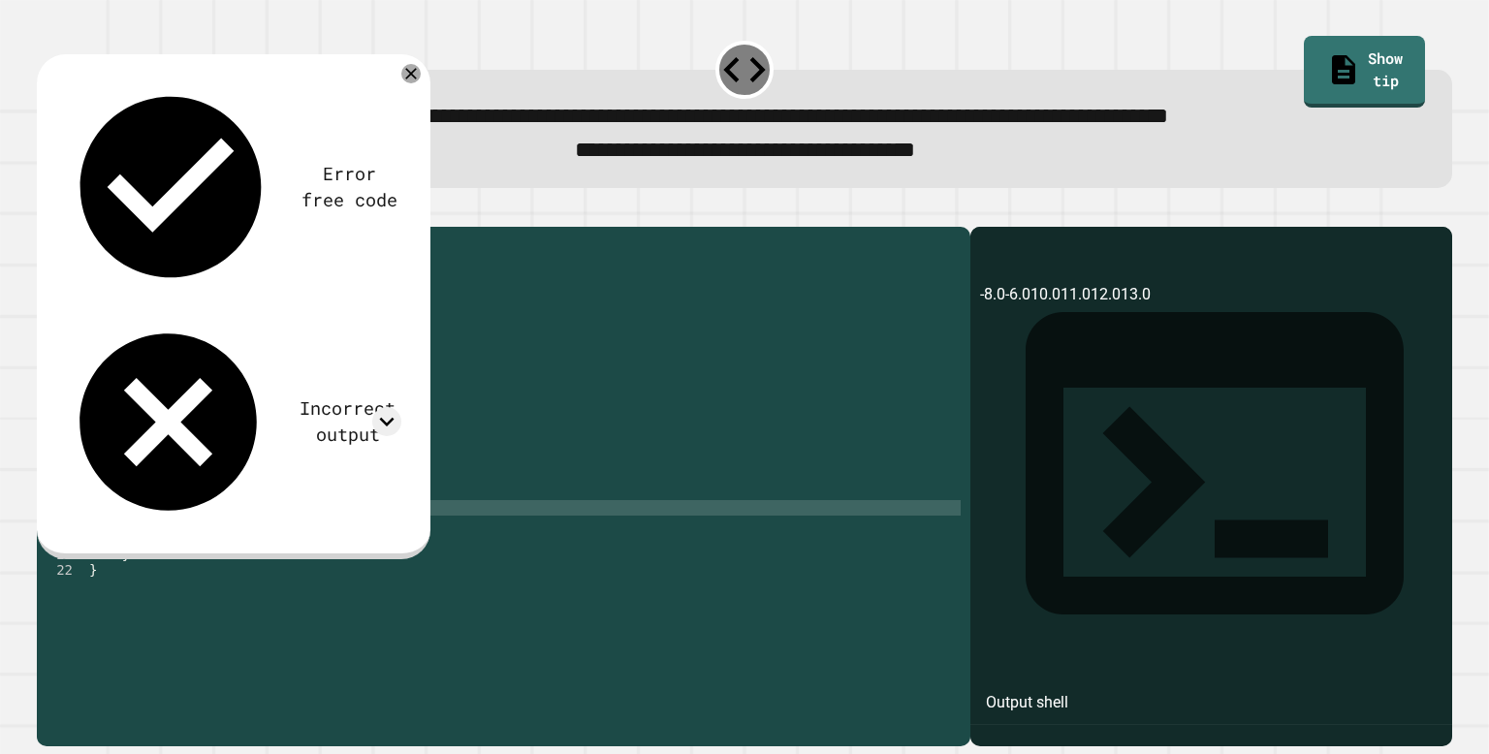
click at [283, 456] on div "public class Main { public static void main ( String [ ] args ) { double num1 =…" at bounding box center [523, 477] width 876 height 481
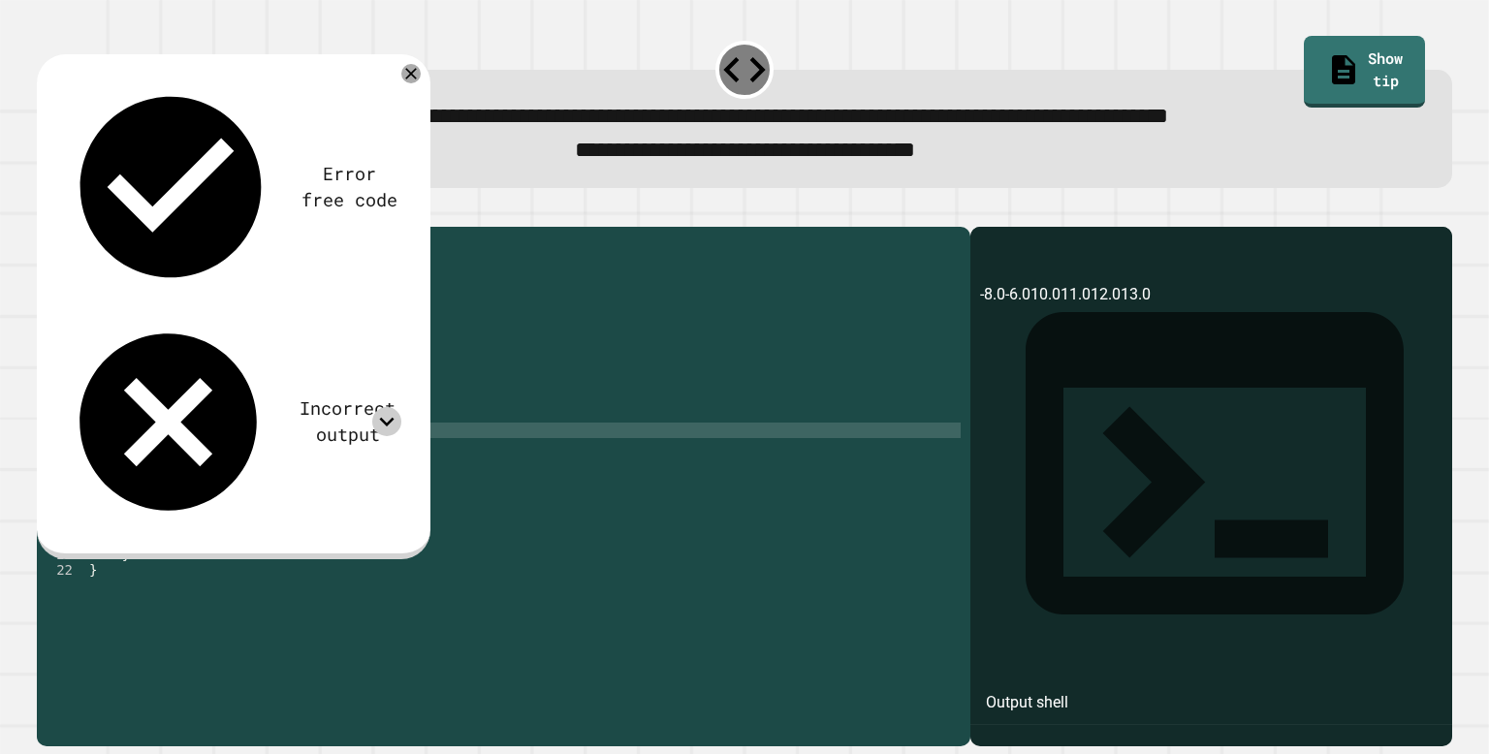
click at [394, 407] on div at bounding box center [386, 421] width 29 height 29
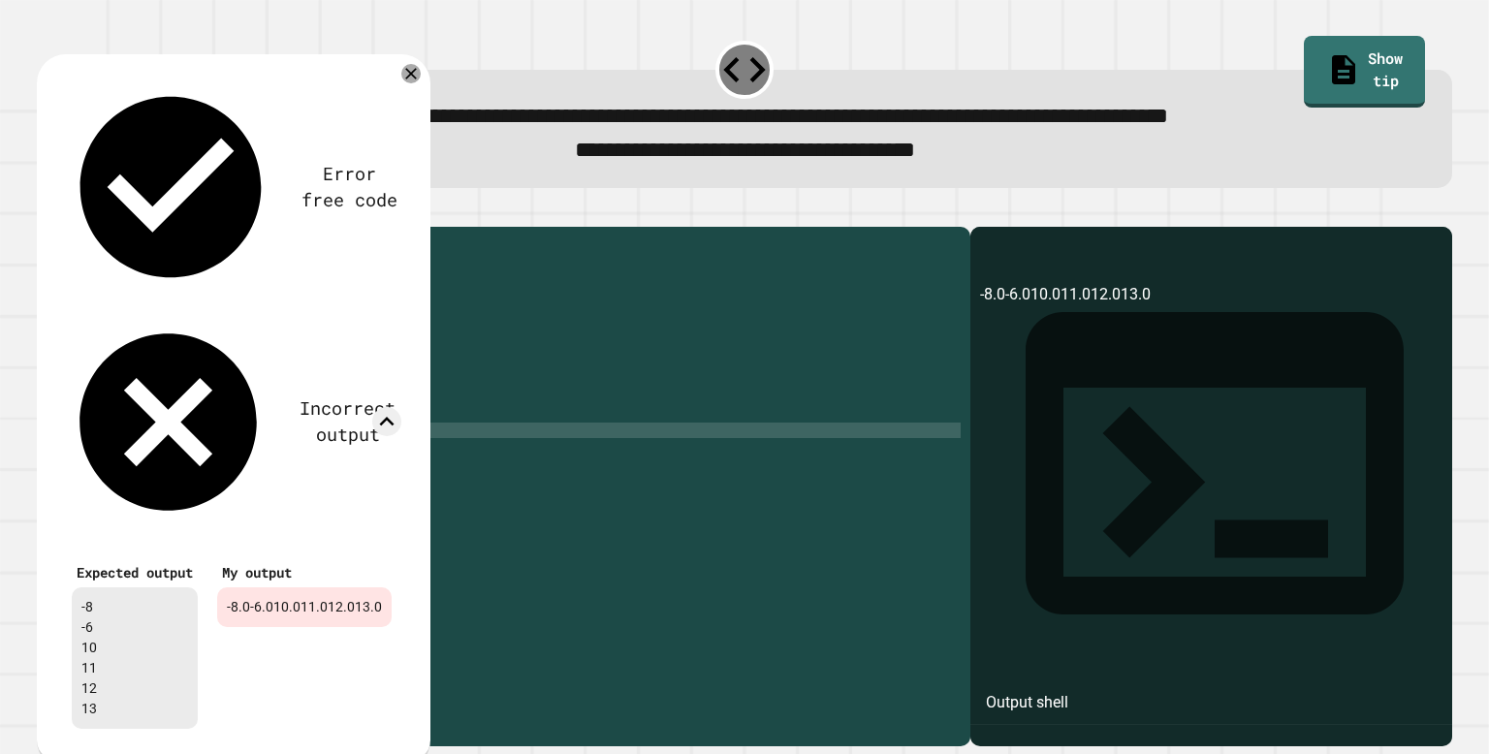
click at [479, 287] on div "public class Main { public static void main ( String [ ] args ) { double num1 =…" at bounding box center [523, 477] width 876 height 481
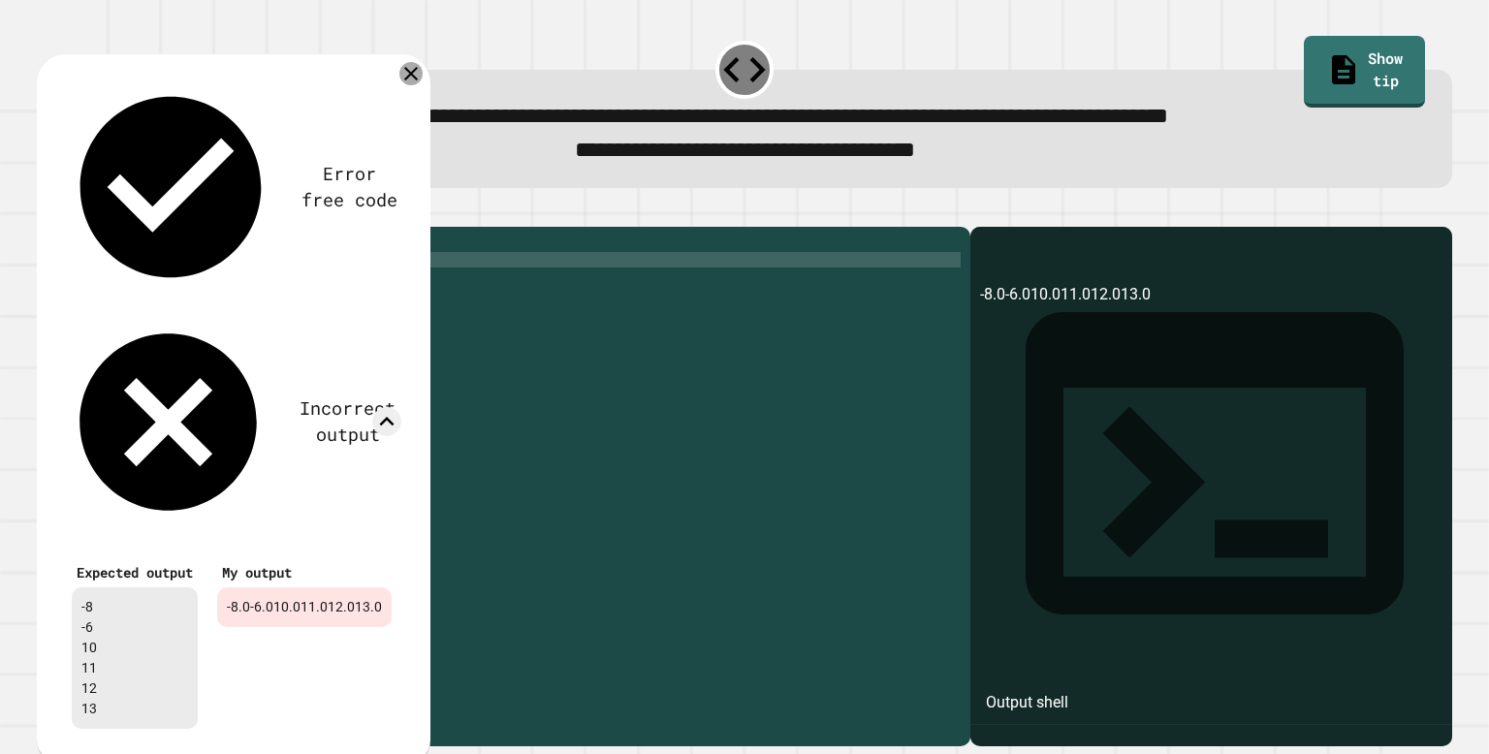
click at [407, 85] on icon at bounding box center [411, 73] width 23 height 23
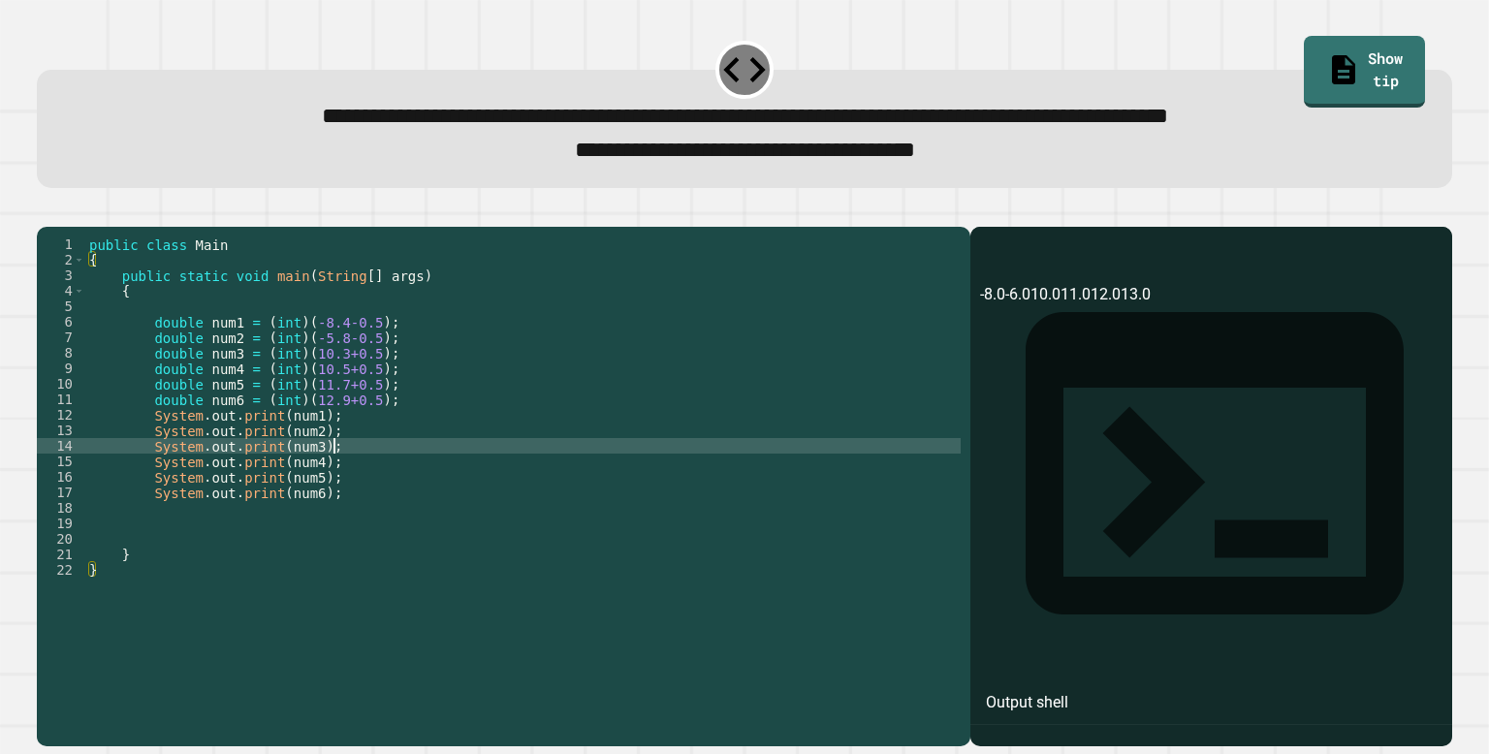
click at [334, 476] on div "public class Main { public static void main ( String [ ] args ) { double num1 =…" at bounding box center [523, 477] width 876 height 481
click at [284, 462] on div "public class Main { public static void main ( String [ ] args ) { double num1 =…" at bounding box center [523, 477] width 876 height 481
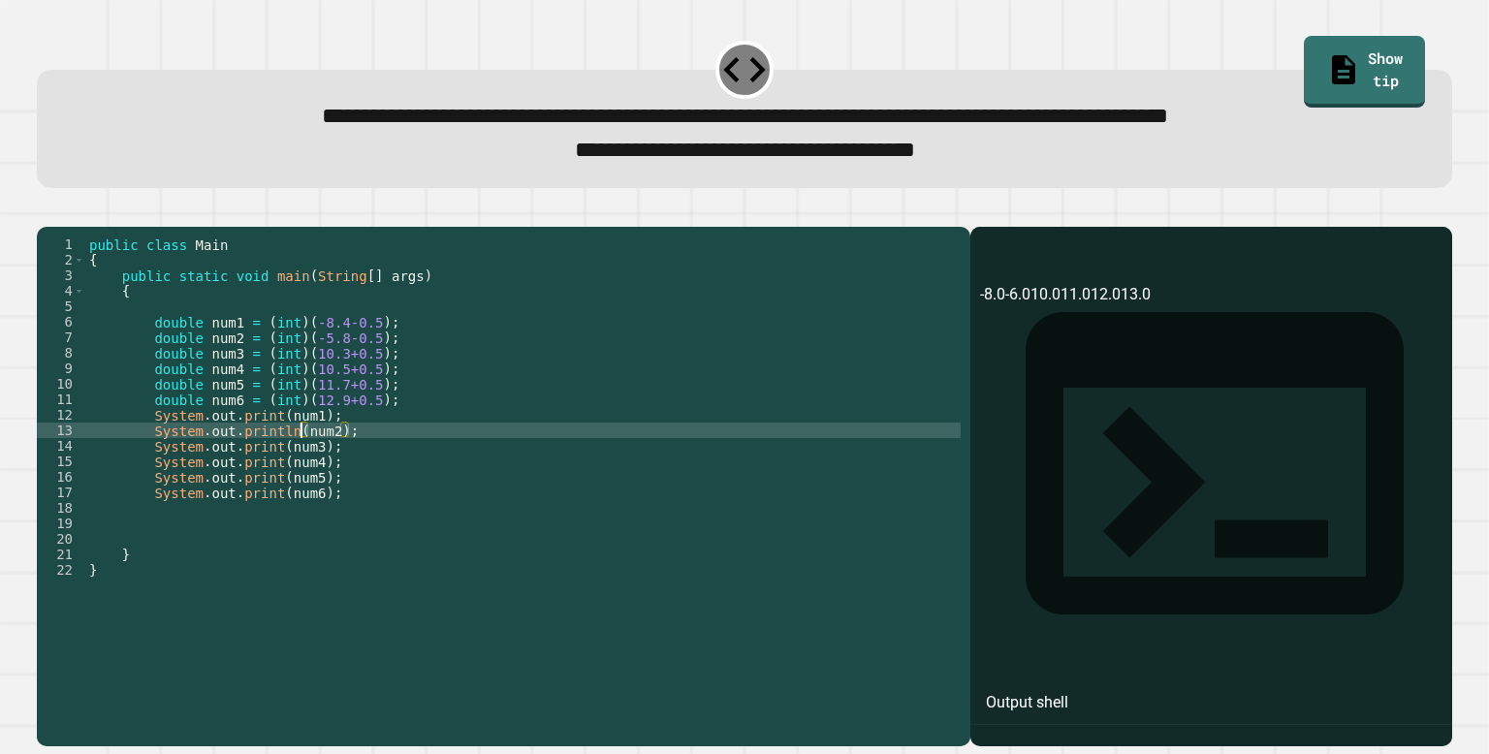
scroll to position [0, 15]
click at [284, 475] on div "public class Main { public static void main ( String [ ] args ) { double num1 =…" at bounding box center [523, 477] width 876 height 481
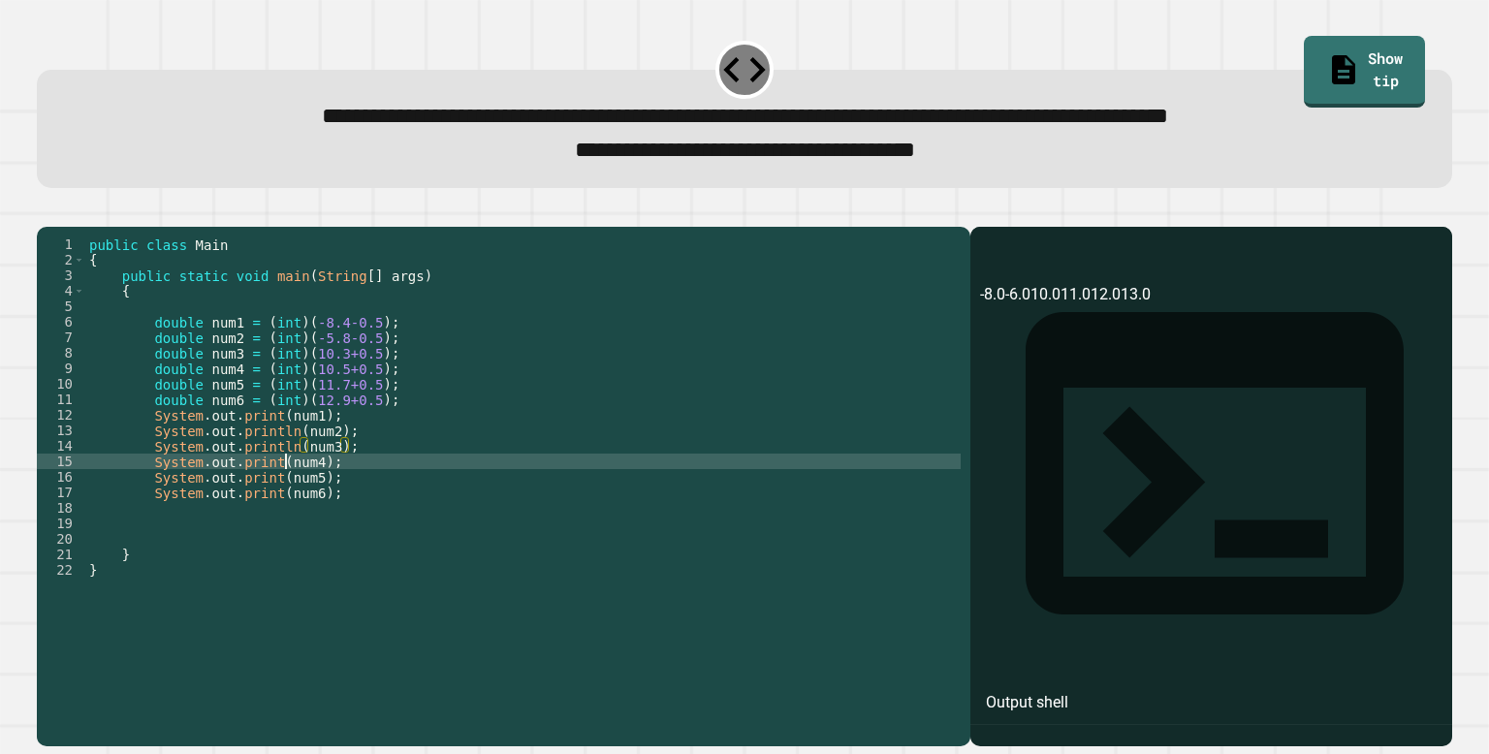
click at [283, 493] on div "public class Main { public static void main ( String [ ] args ) { double num1 =…" at bounding box center [523, 477] width 876 height 481
click at [284, 502] on div "public class Main { public static void main ( String [ ] args ) { double num1 =…" at bounding box center [523, 477] width 876 height 481
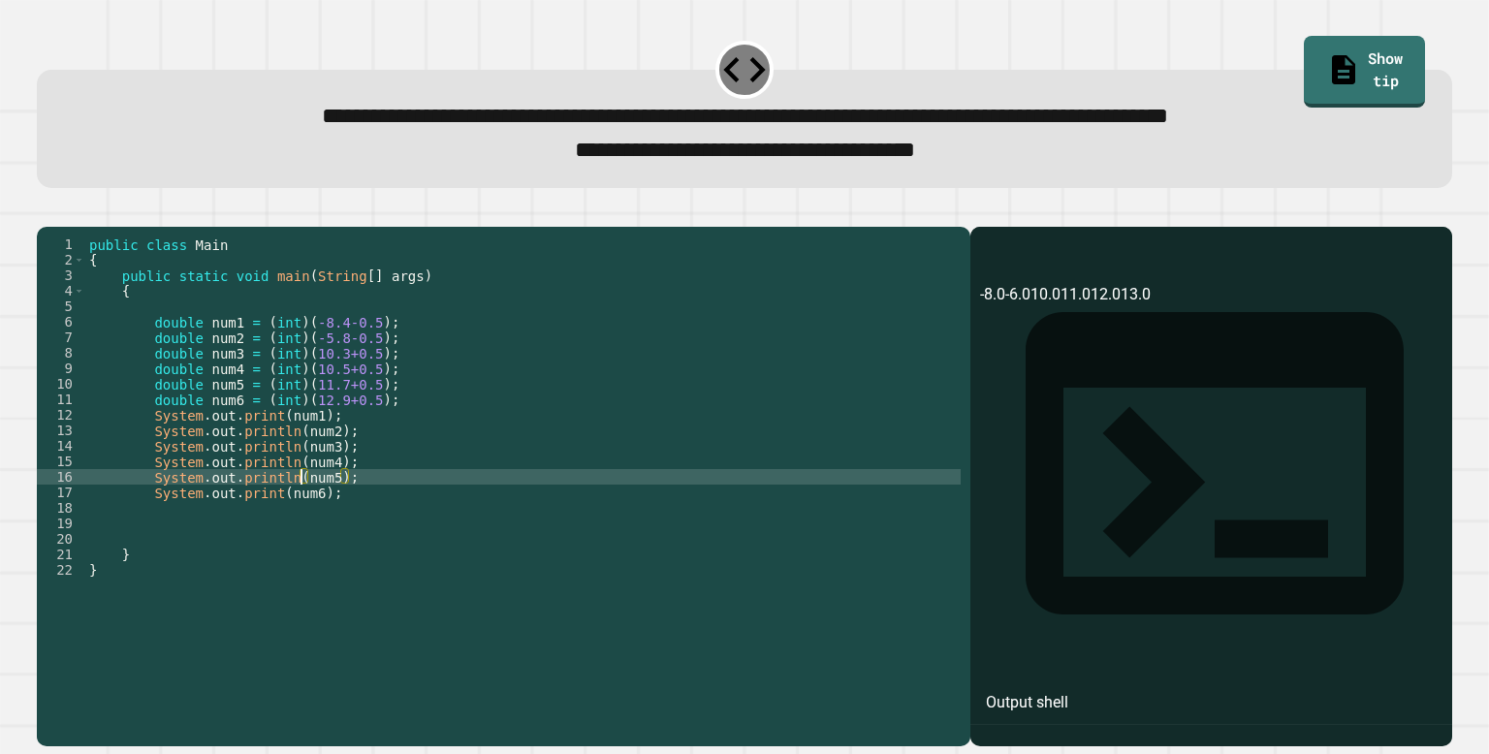
click at [285, 521] on div "public class Main { public static void main ( String [ ] args ) { double num1 =…" at bounding box center [523, 477] width 876 height 481
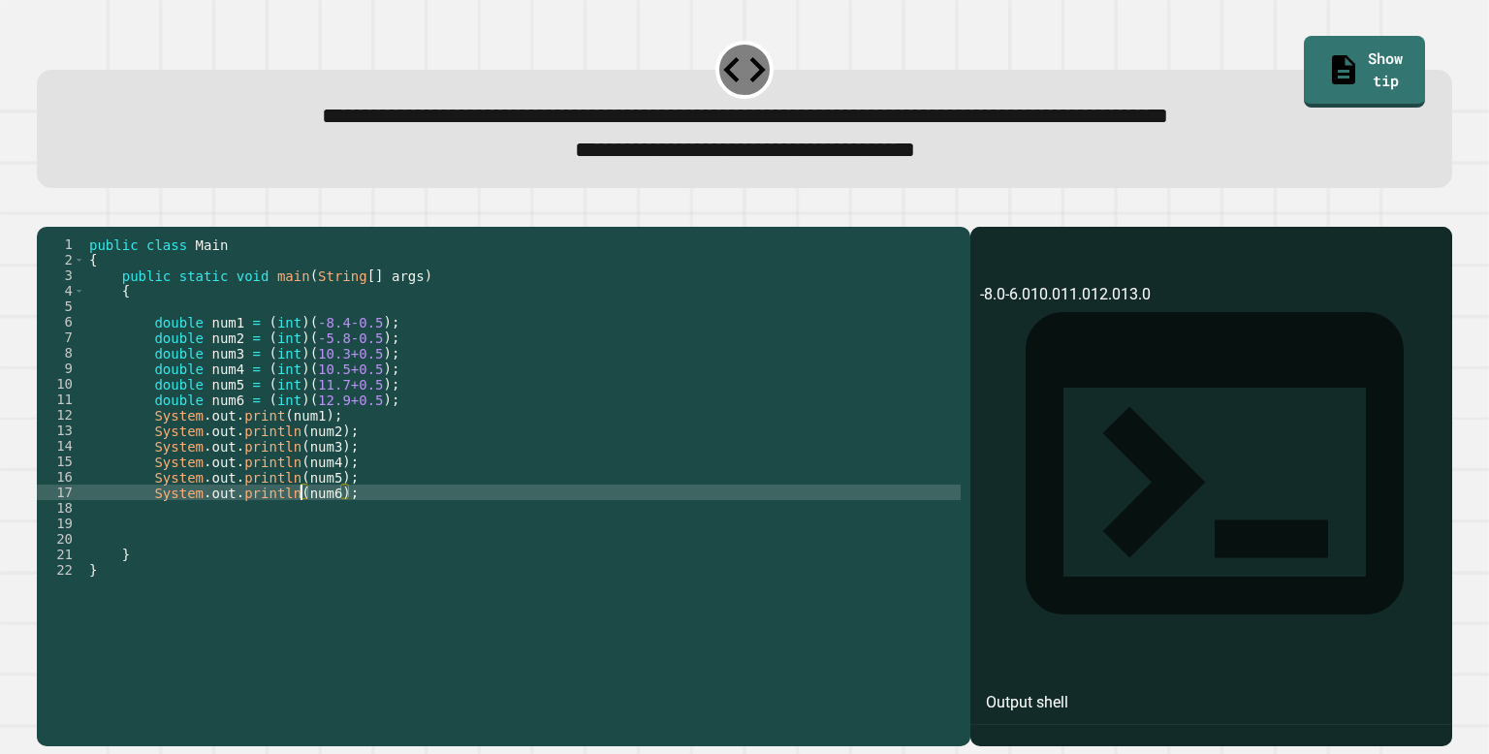
click at [282, 443] on div "public class Main { public static void main ( String [ ] args ) { double num1 =…" at bounding box center [523, 477] width 876 height 481
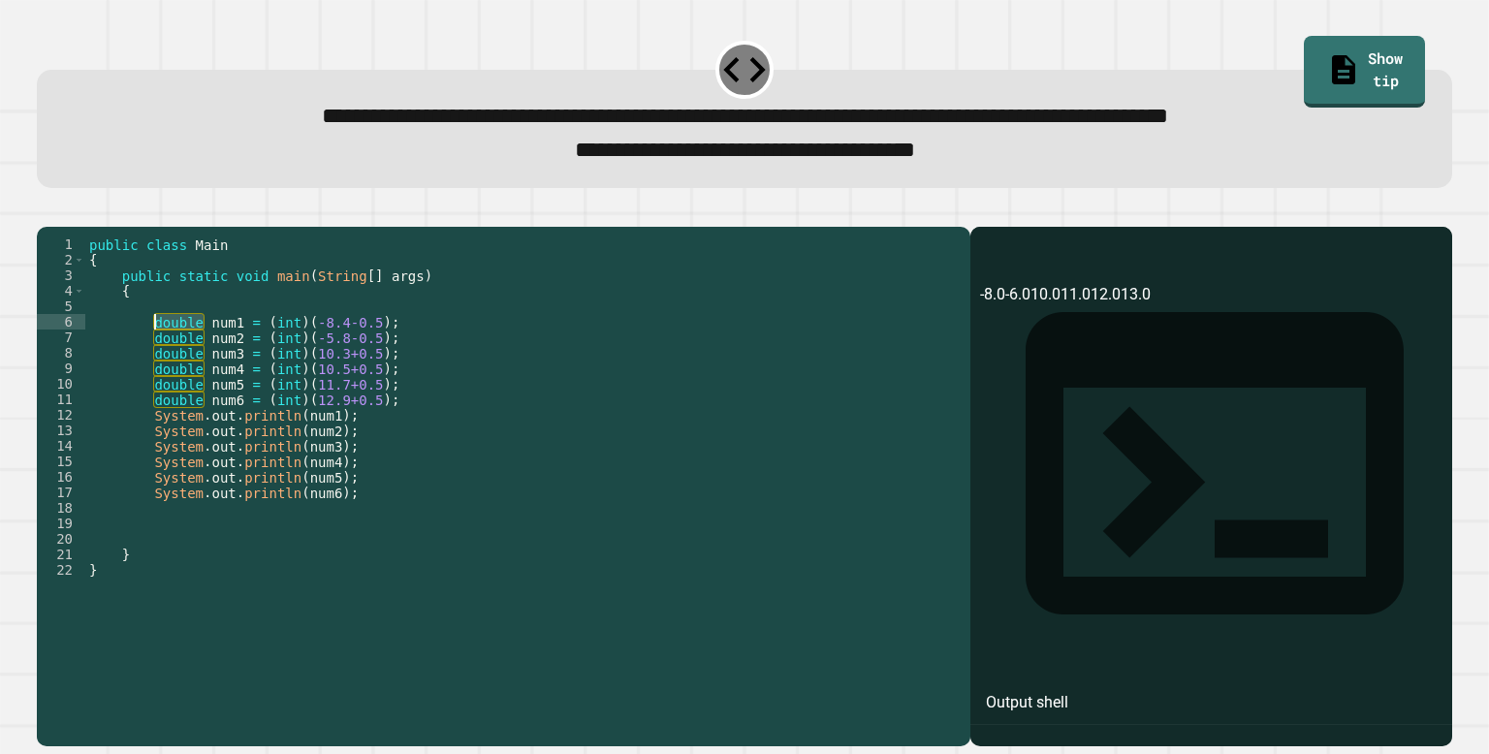
drag, startPoint x: 204, startPoint y: 354, endPoint x: 157, endPoint y: 356, distance: 46.6
click at [157, 356] on div "public class Main { public static void main ( String [ ] args ) { double num1 =…" at bounding box center [523, 477] width 876 height 481
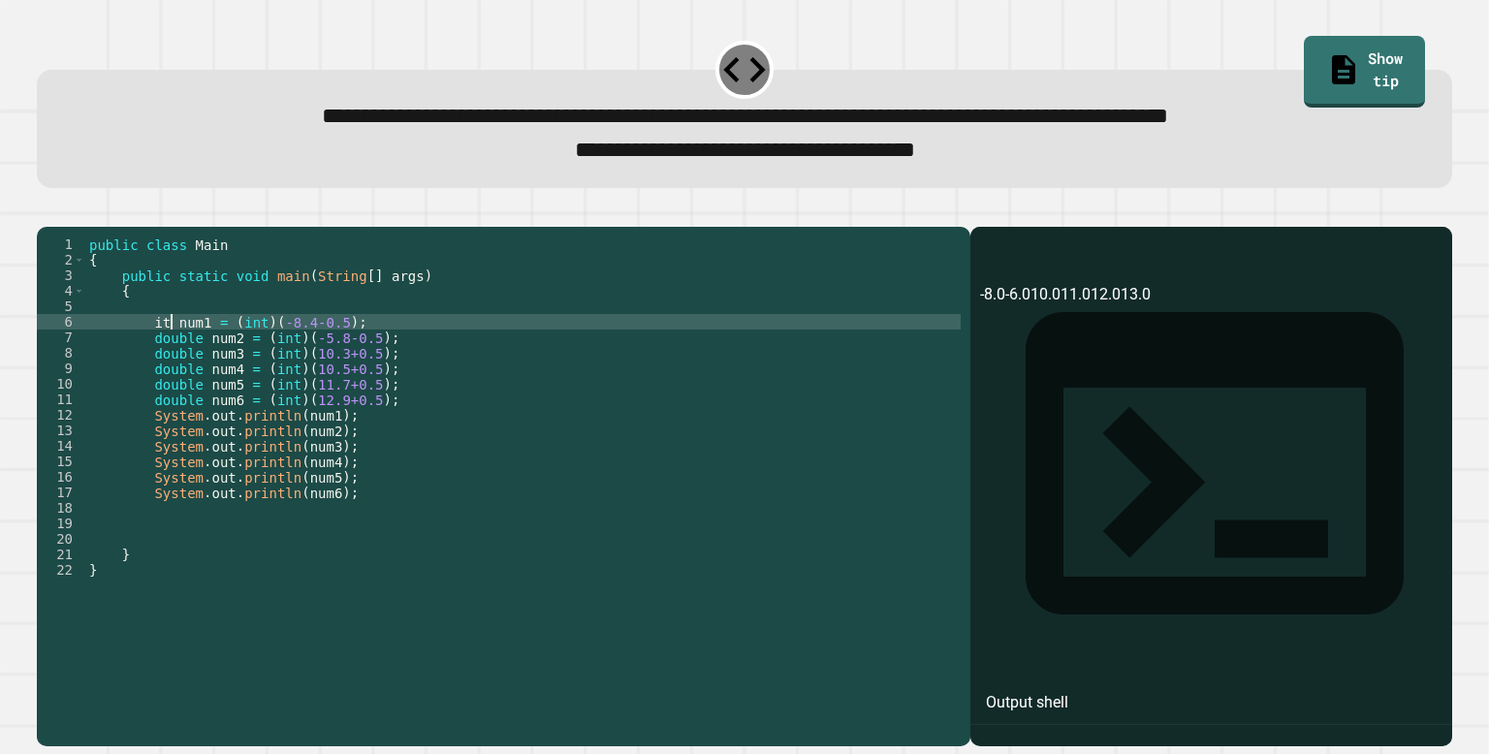
scroll to position [0, 6]
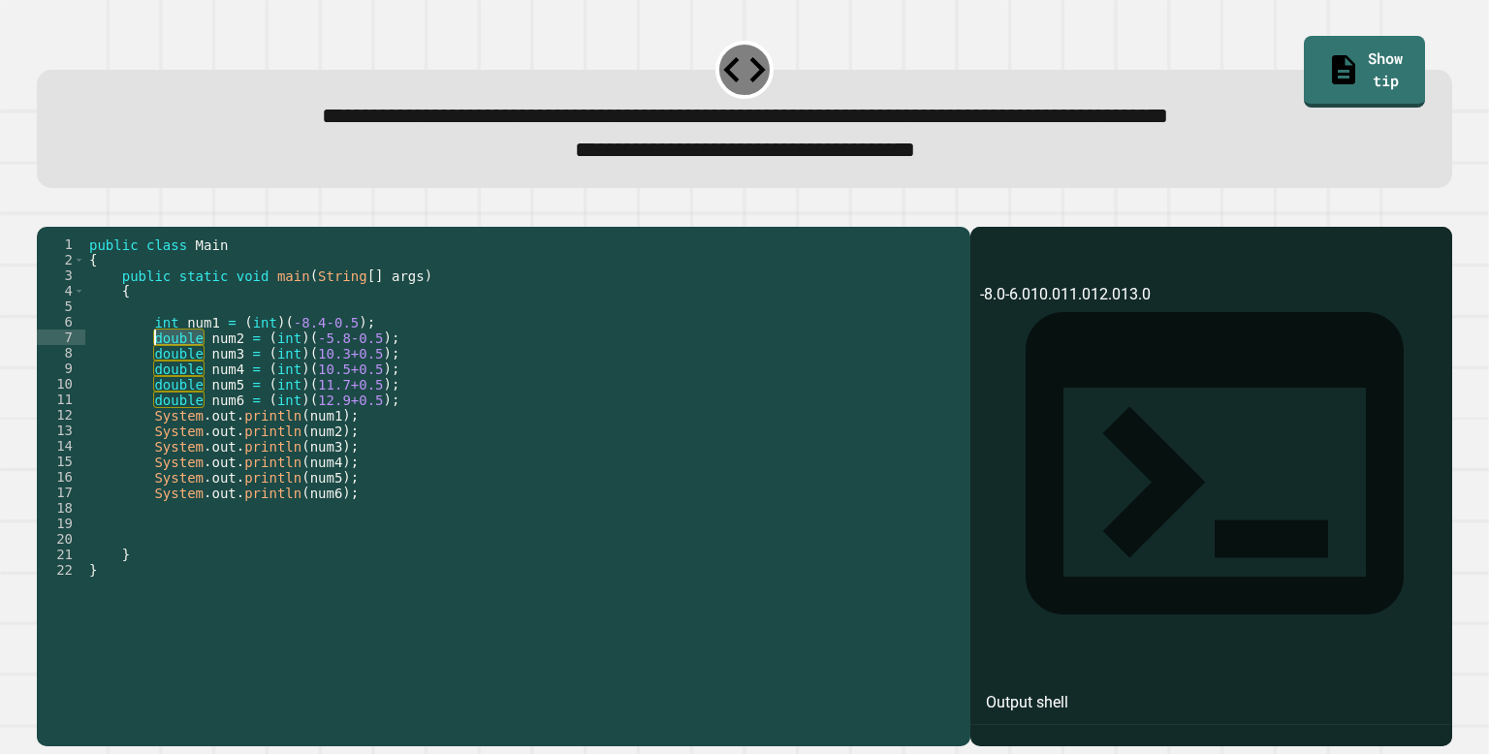
drag, startPoint x: 206, startPoint y: 368, endPoint x: 154, endPoint y: 371, distance: 51.5
click at [154, 371] on div "public class Main { public static void main ( String [ ] args ) { int num1 = ( …" at bounding box center [523, 477] width 876 height 481
drag, startPoint x: 201, startPoint y: 385, endPoint x: 155, endPoint y: 383, distance: 45.6
click at [155, 383] on div "public class Main { public static void main ( String [ ] args ) { int num1 = ( …" at bounding box center [523, 477] width 876 height 481
drag, startPoint x: 202, startPoint y: 400, endPoint x: 156, endPoint y: 399, distance: 45.6
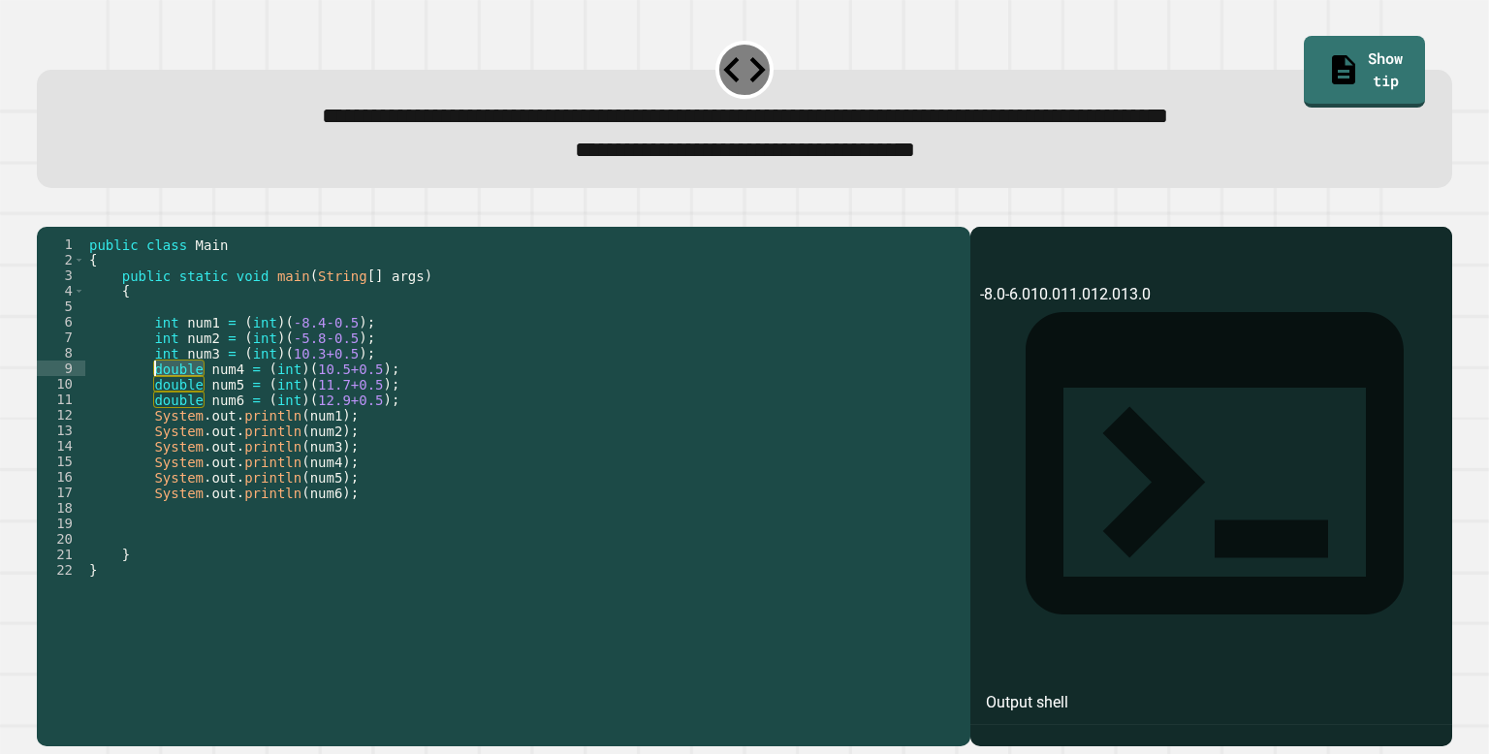
click at [156, 399] on div "public class Main { public static void main ( String [ ] args ) { int num1 = ( …" at bounding box center [523, 477] width 876 height 481
drag, startPoint x: 205, startPoint y: 414, endPoint x: 155, endPoint y: 413, distance: 49.5
click at [155, 413] on div "public class Main { public static void main ( String [ ] args ) { int num1 = ( …" at bounding box center [523, 477] width 876 height 481
drag, startPoint x: 203, startPoint y: 432, endPoint x: 155, endPoint y: 434, distance: 47.6
click at [155, 434] on div "public class Main { public static void main ( String [ ] args ) { int num1 = ( …" at bounding box center [523, 477] width 876 height 481
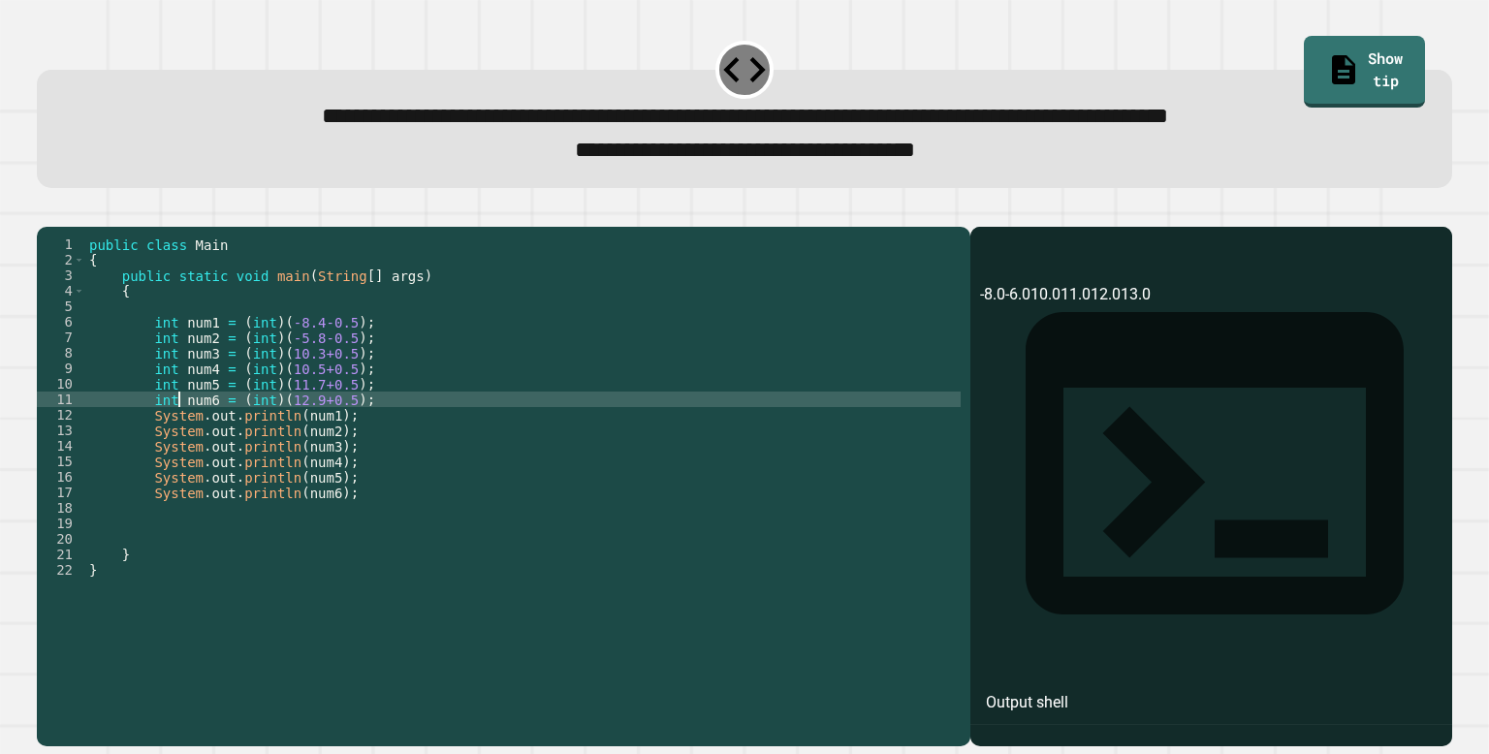
type textarea "**********"
click at [47, 210] on icon "button" at bounding box center [47, 210] width 0 height 0
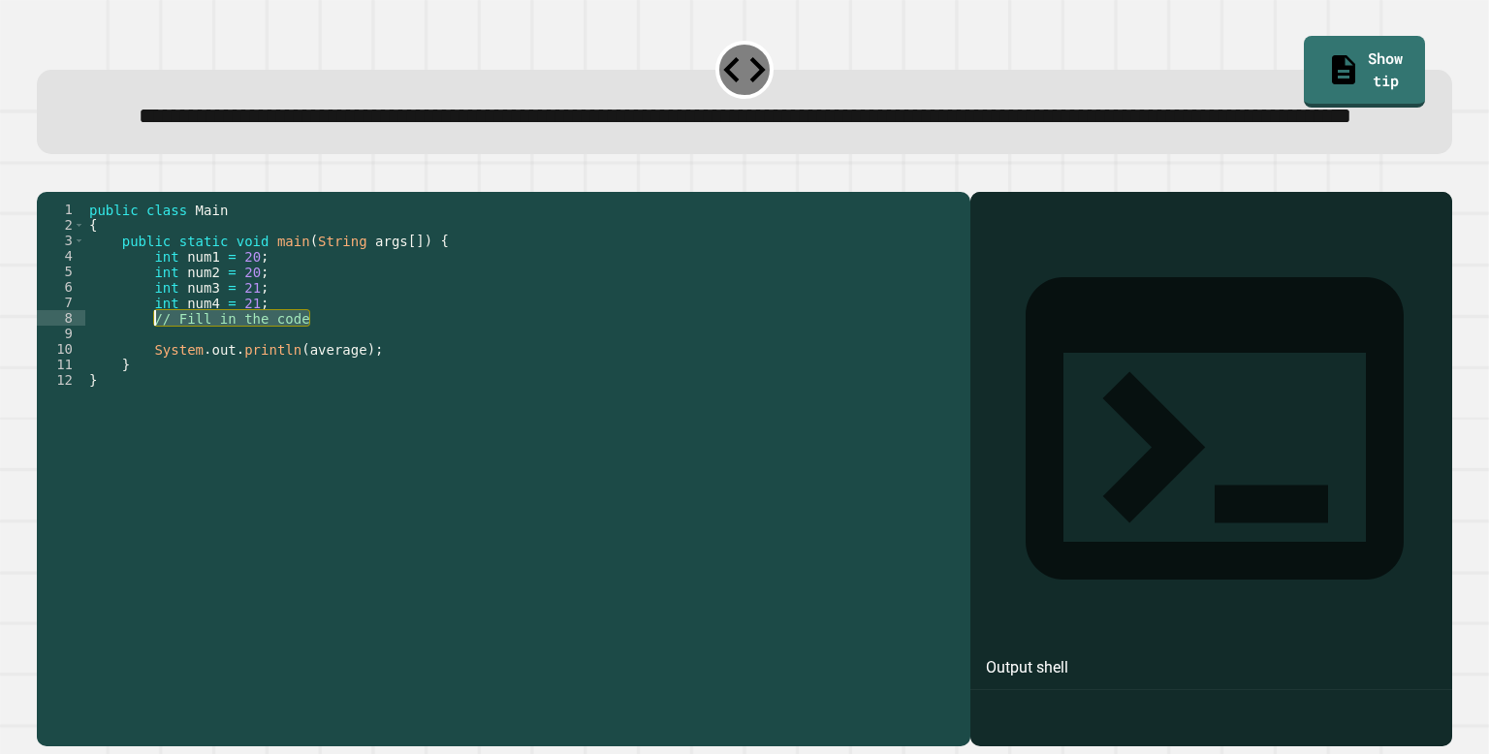
drag, startPoint x: 317, startPoint y: 384, endPoint x: 155, endPoint y: 383, distance: 161.9
click at [155, 383] on div "public class Main { public static void main ( String args [ ]) { int num1 = 20 …" at bounding box center [523, 442] width 876 height 481
click at [155, 383] on div "public class Main { public static void main ( String args [ ]) { int num1 = 20 …" at bounding box center [523, 427] width 876 height 450
type textarea "**********"
click at [176, 397] on div "public class Main { public static void main ( String args [ ]) { int num1 = 20 …" at bounding box center [523, 442] width 876 height 481
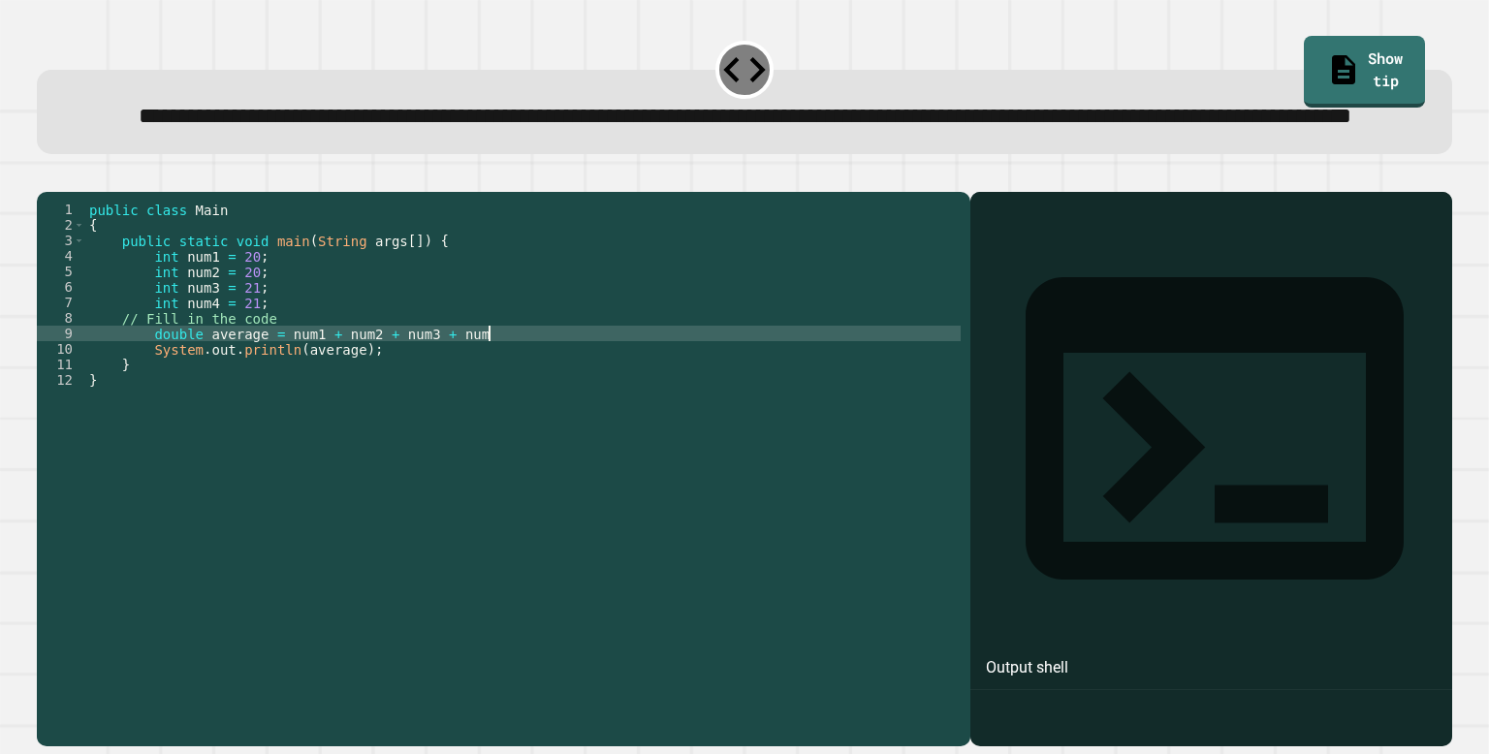
scroll to position [0, 27]
type textarea "**********"
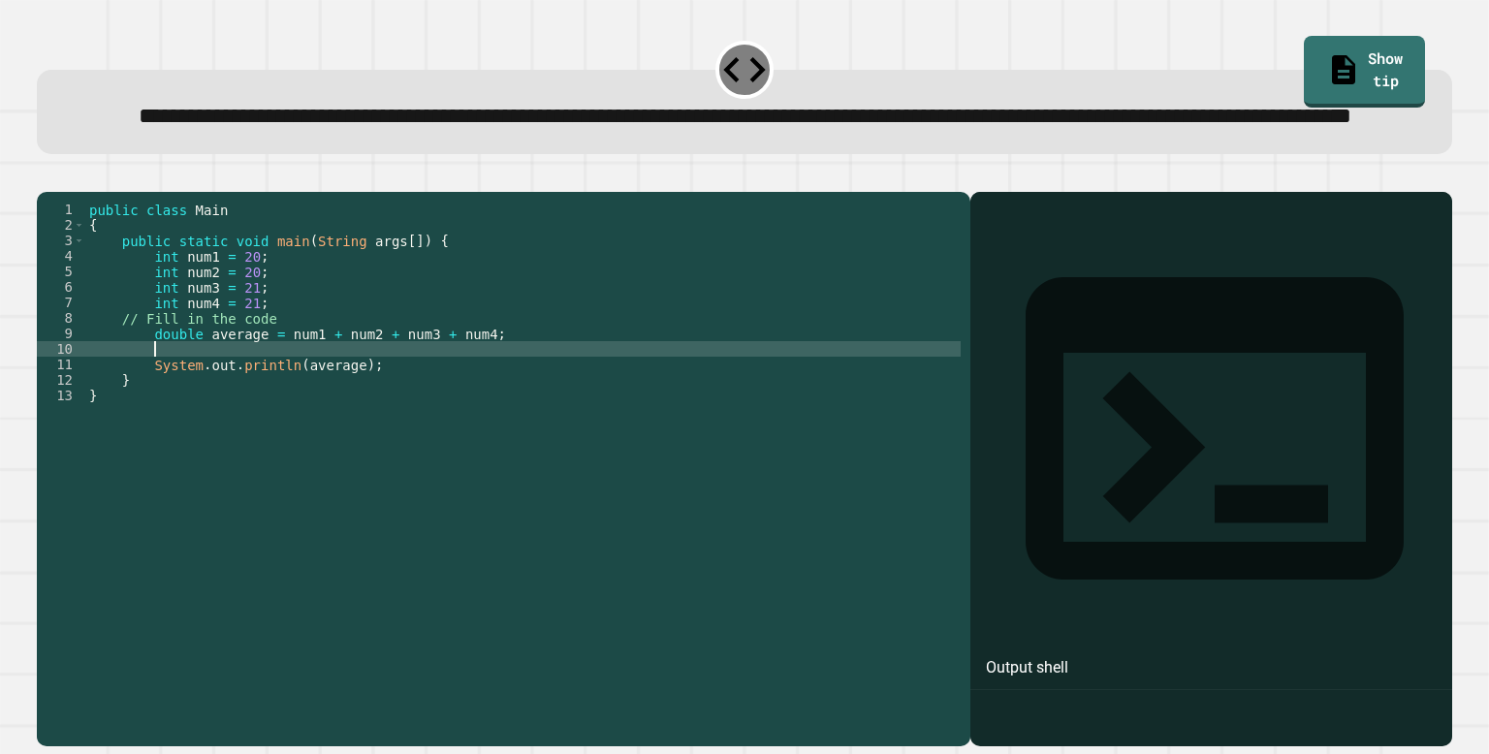
click at [47, 176] on icon "button" at bounding box center [47, 176] width 0 height 0
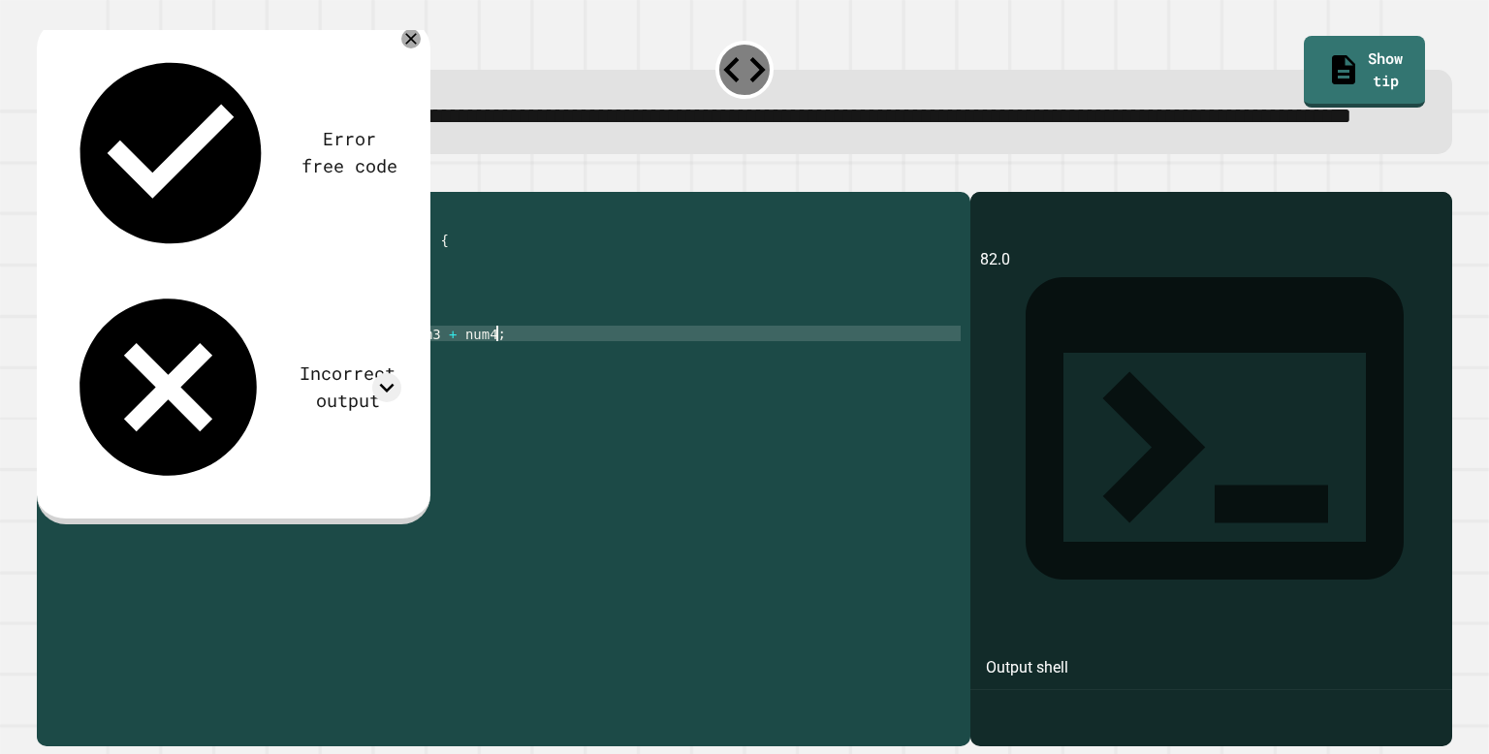
click at [500, 400] on div "public class Main { public static void main ( String args [ ]) { int num1 = 20 …" at bounding box center [523, 442] width 876 height 481
click at [294, 401] on div "public class Main { public static void main ( String args [ ]) { int num1 = 20 …" at bounding box center [523, 442] width 876 height 481
click at [514, 400] on div "public class Main { public static void main ( String args [ ]) { int num1 = 20 …" at bounding box center [523, 442] width 876 height 481
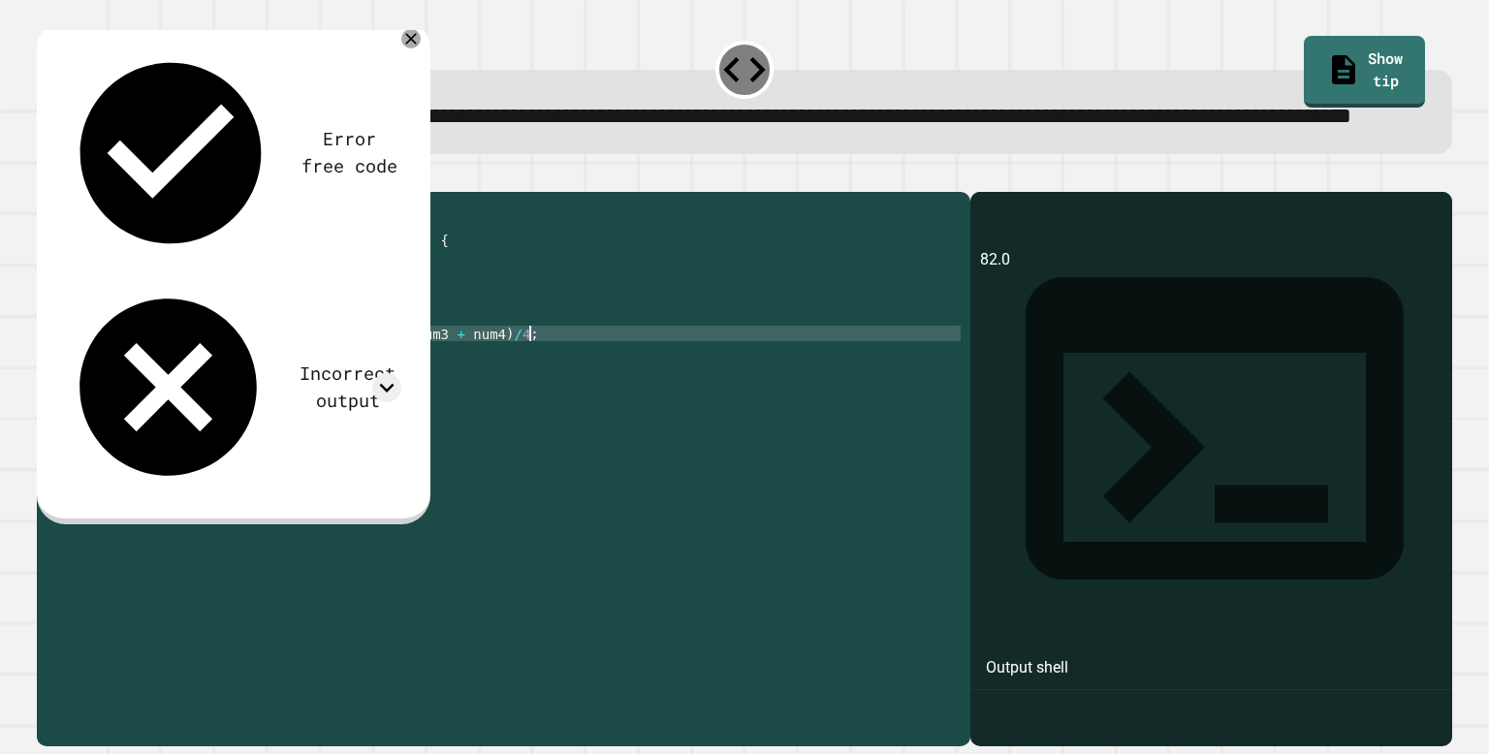
scroll to position [0, 31]
click at [47, 176] on icon "button" at bounding box center [47, 176] width 0 height 0
click at [200, 400] on div "public class Main { public static void main ( String args [ ]) { int num1 = 20 …" at bounding box center [523, 442] width 876 height 481
click at [409, 46] on icon at bounding box center [411, 39] width 14 height 14
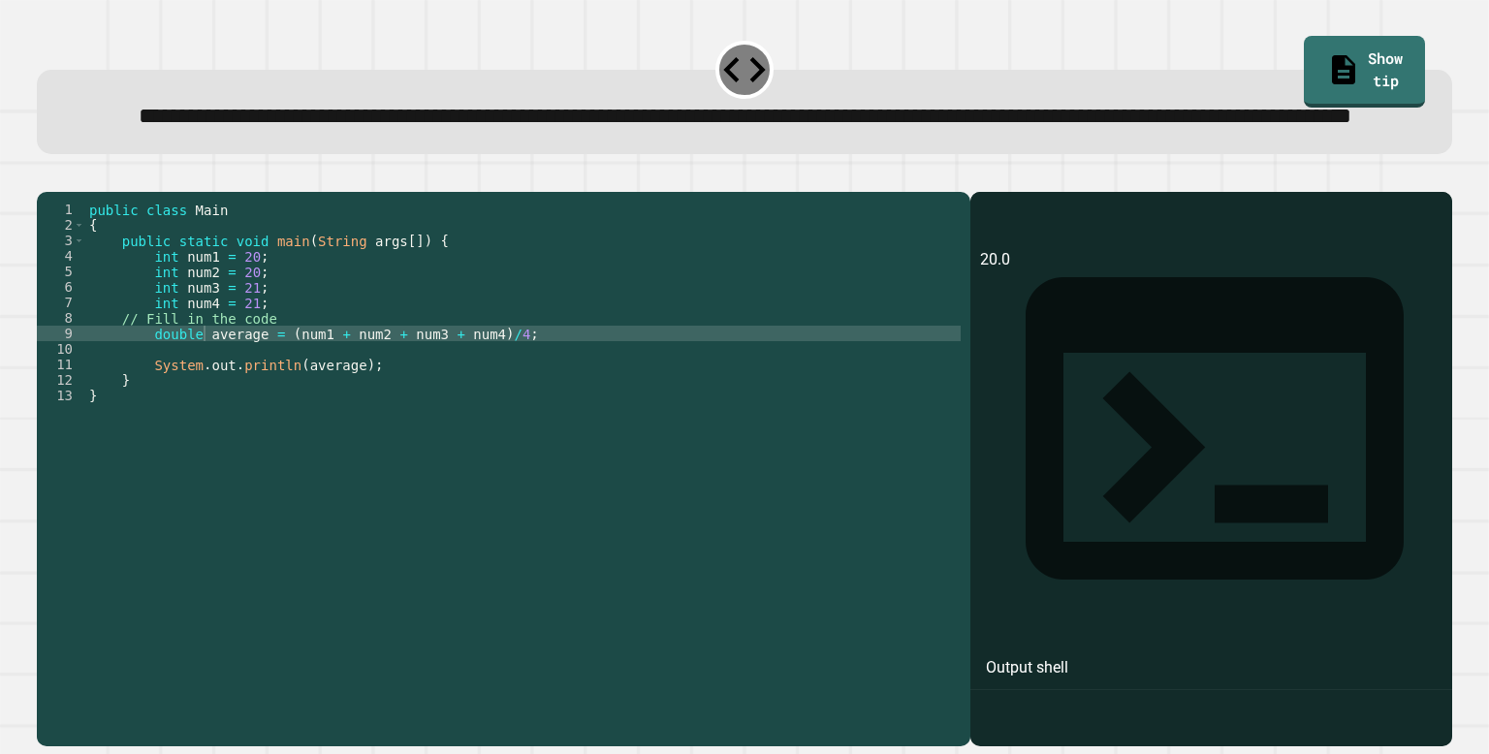
click at [528, 401] on div "public class Main { public static void main ( String args [ ]) { int num1 = 20 …" at bounding box center [523, 442] width 876 height 481
type textarea "**********"
click at [47, 176] on button "button" at bounding box center [47, 176] width 0 height 0
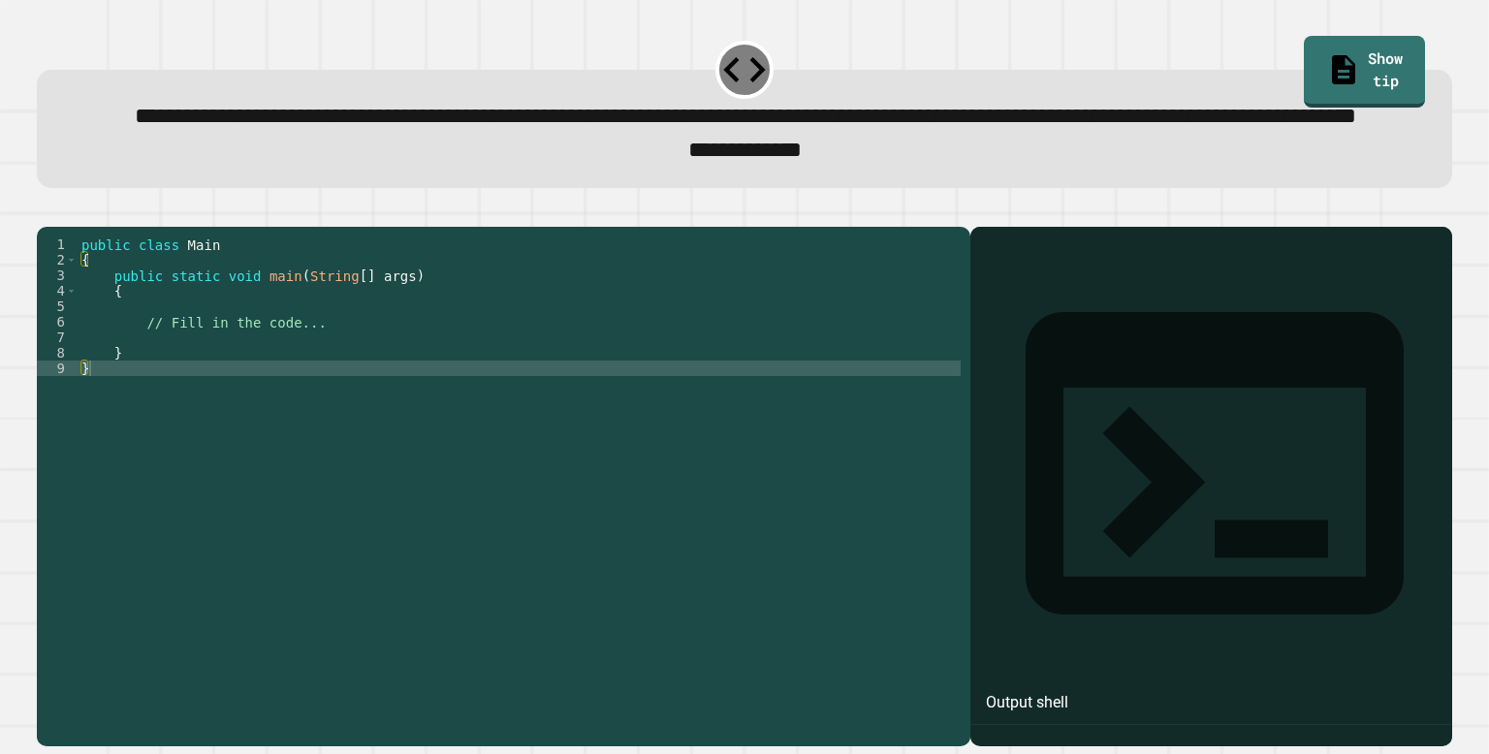
click at [323, 362] on div "public class Main { public static void main ( String [ ] args ) { // Fill in th…" at bounding box center [519, 462] width 883 height 450
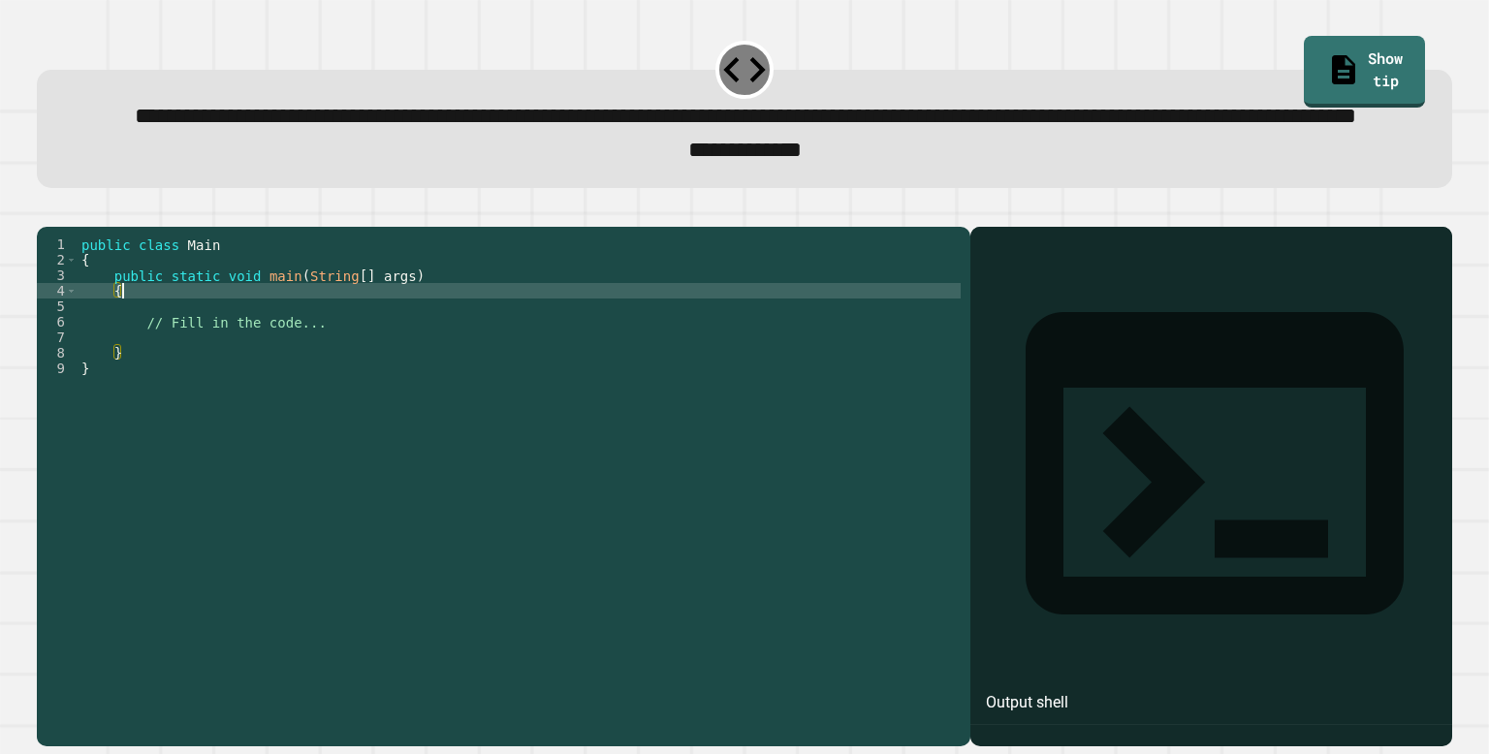
click at [328, 374] on div "public class Main { public static void main ( String [ ] args ) { // Fill in th…" at bounding box center [519, 462] width 883 height 450
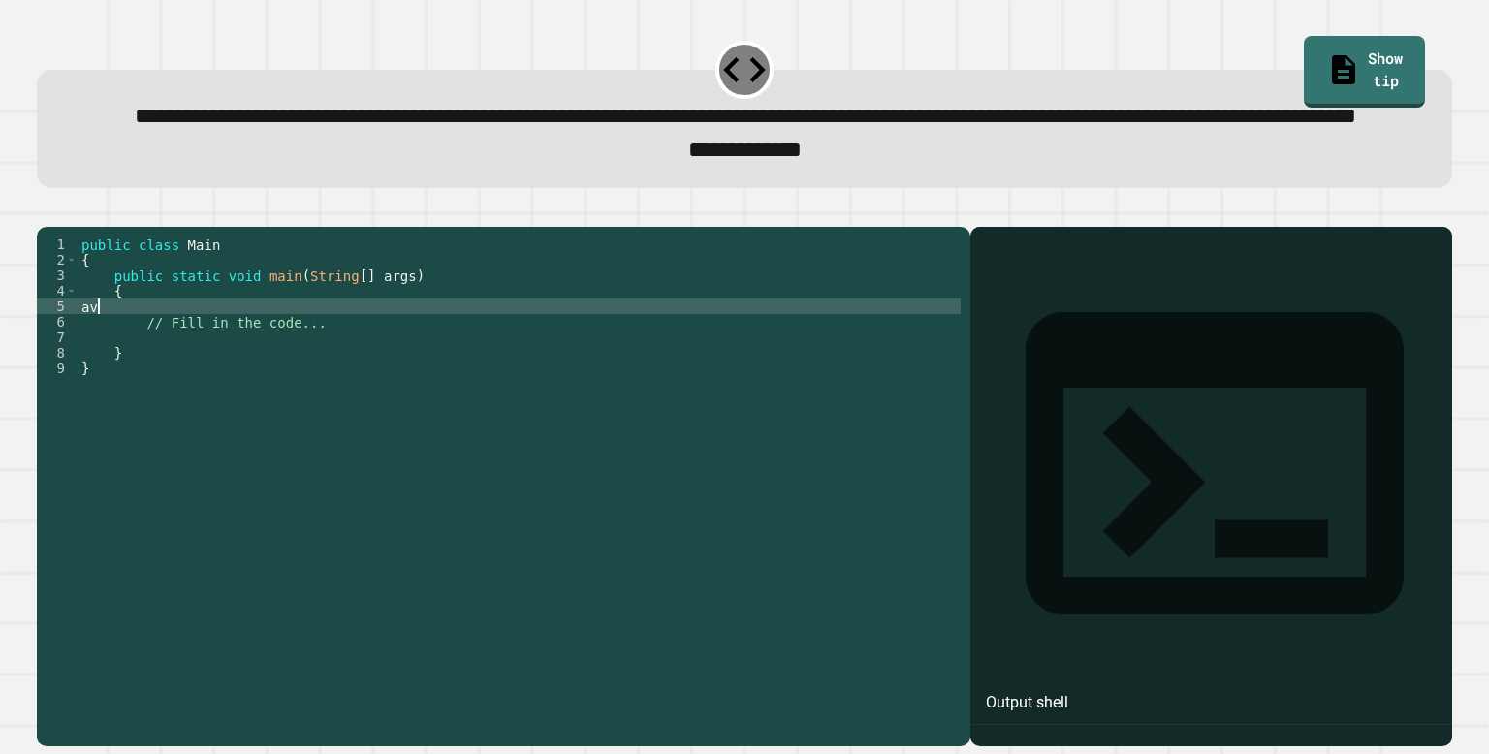
type textarea "*"
click at [337, 368] on div "public class Main { public static void main ( String [ ] args ) { int sum = ( i…" at bounding box center [519, 462] width 883 height 450
click at [237, 370] on div "public class Main { public static void main ( String [ ] args ) { int sum = ( i…" at bounding box center [519, 462] width 883 height 450
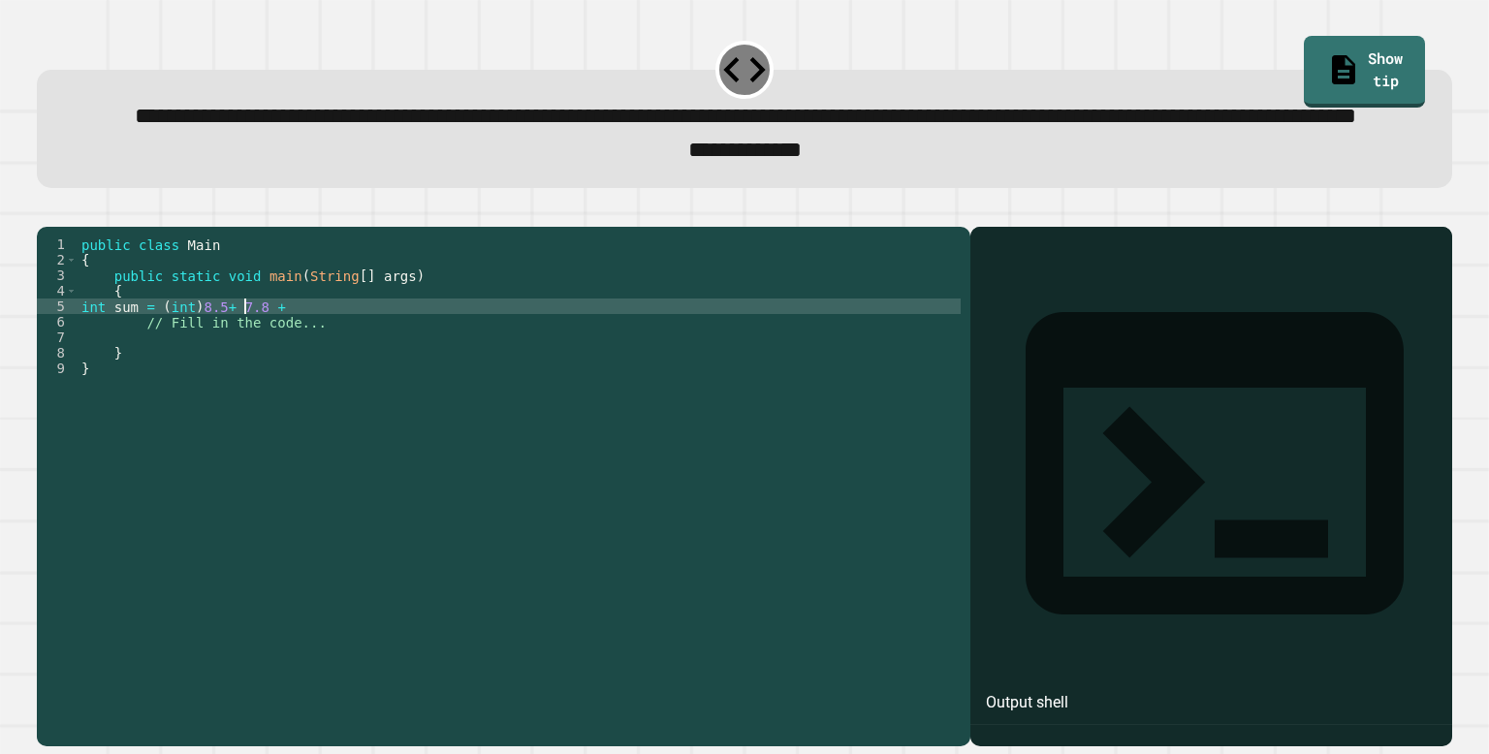
click at [230, 375] on div "public class Main { public static void main ( String [ ] args ) { int sum = ( i…" at bounding box center [519, 462] width 883 height 450
click at [314, 368] on div "public class Main { public static void main ( String [ ] args ) { int sum = ( i…" at bounding box center [519, 462] width 883 height 450
click at [108, 377] on div "public class Main { public static void main ( String [ ] args ) { int sum = ( i…" at bounding box center [519, 462] width 883 height 450
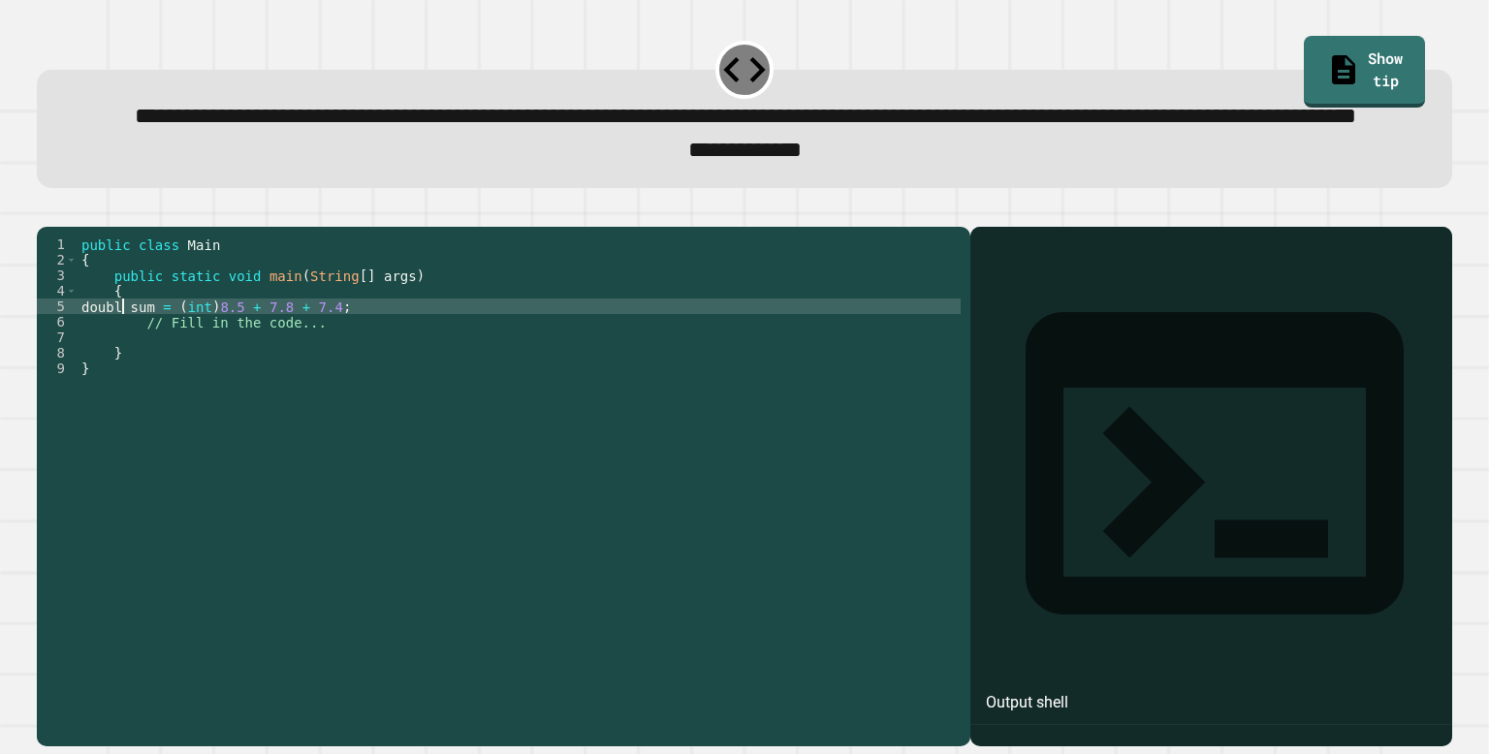
type textarea "**********"
click at [362, 376] on div "public class Main { public static void main ( String [ ] args ) { double sum = …" at bounding box center [519, 462] width 883 height 450
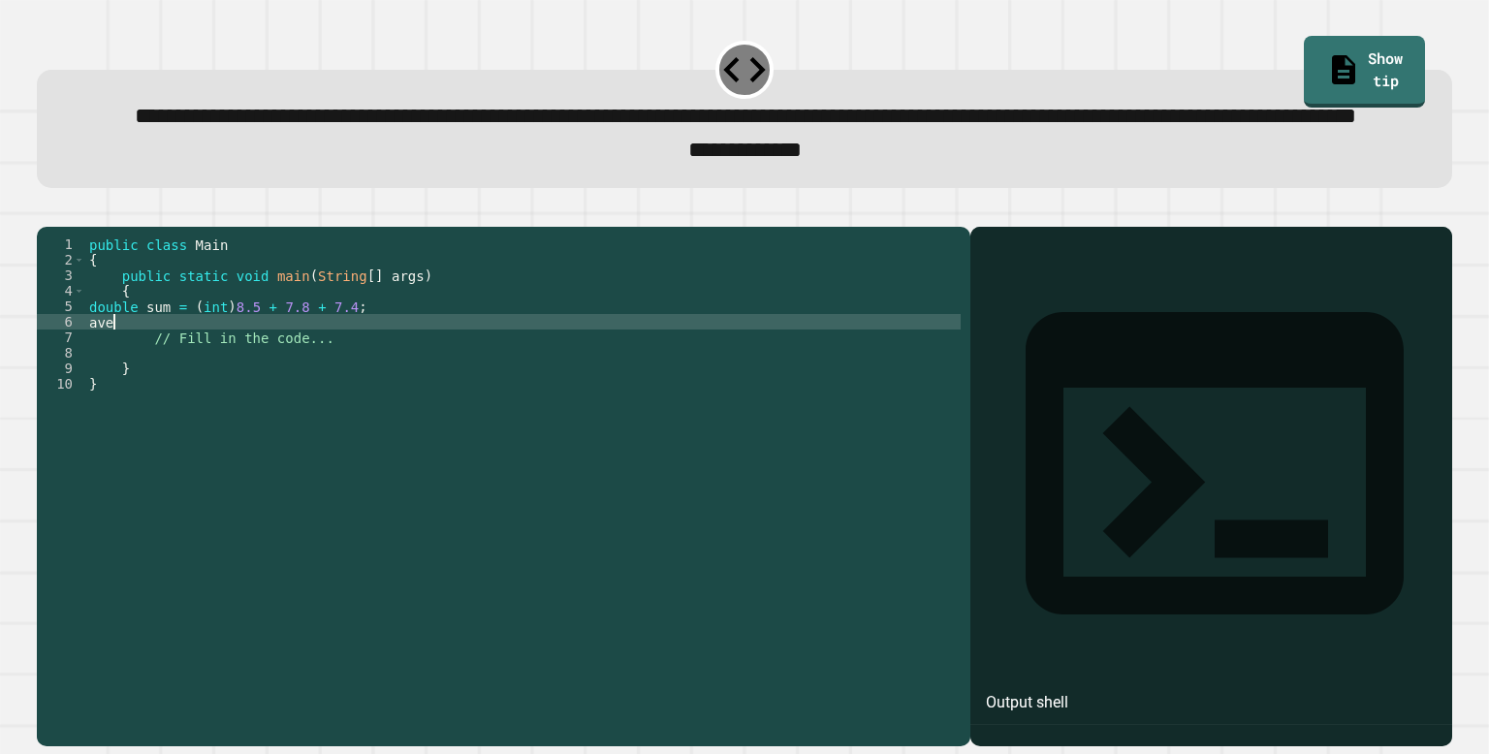
scroll to position [0, 0]
type textarea "*"
click at [237, 370] on div "public class Main { public static void main ( String [ ] args ) { double sum = …" at bounding box center [523, 462] width 876 height 450
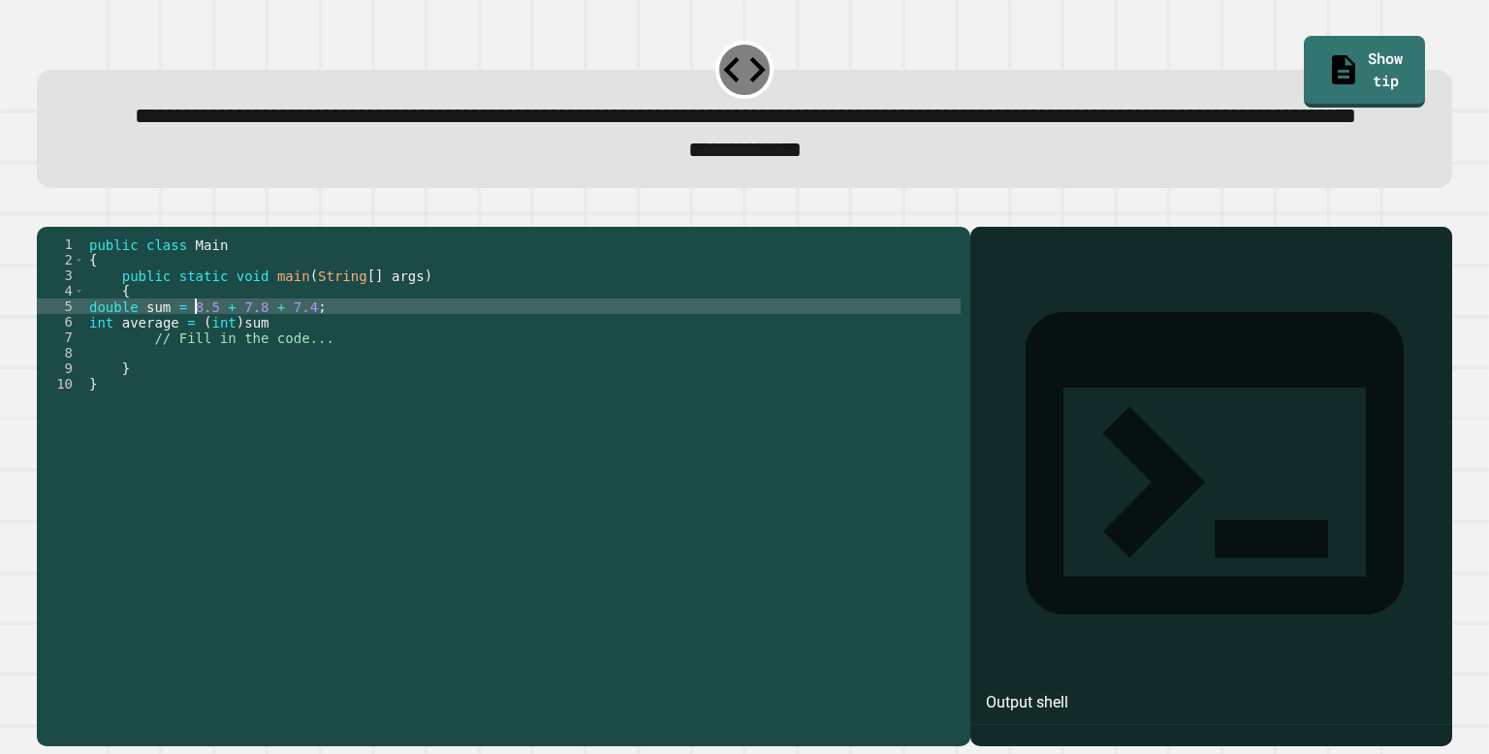
click at [268, 386] on div "public class Main { public static void main ( String [ ] args ) { double sum = …" at bounding box center [523, 462] width 876 height 450
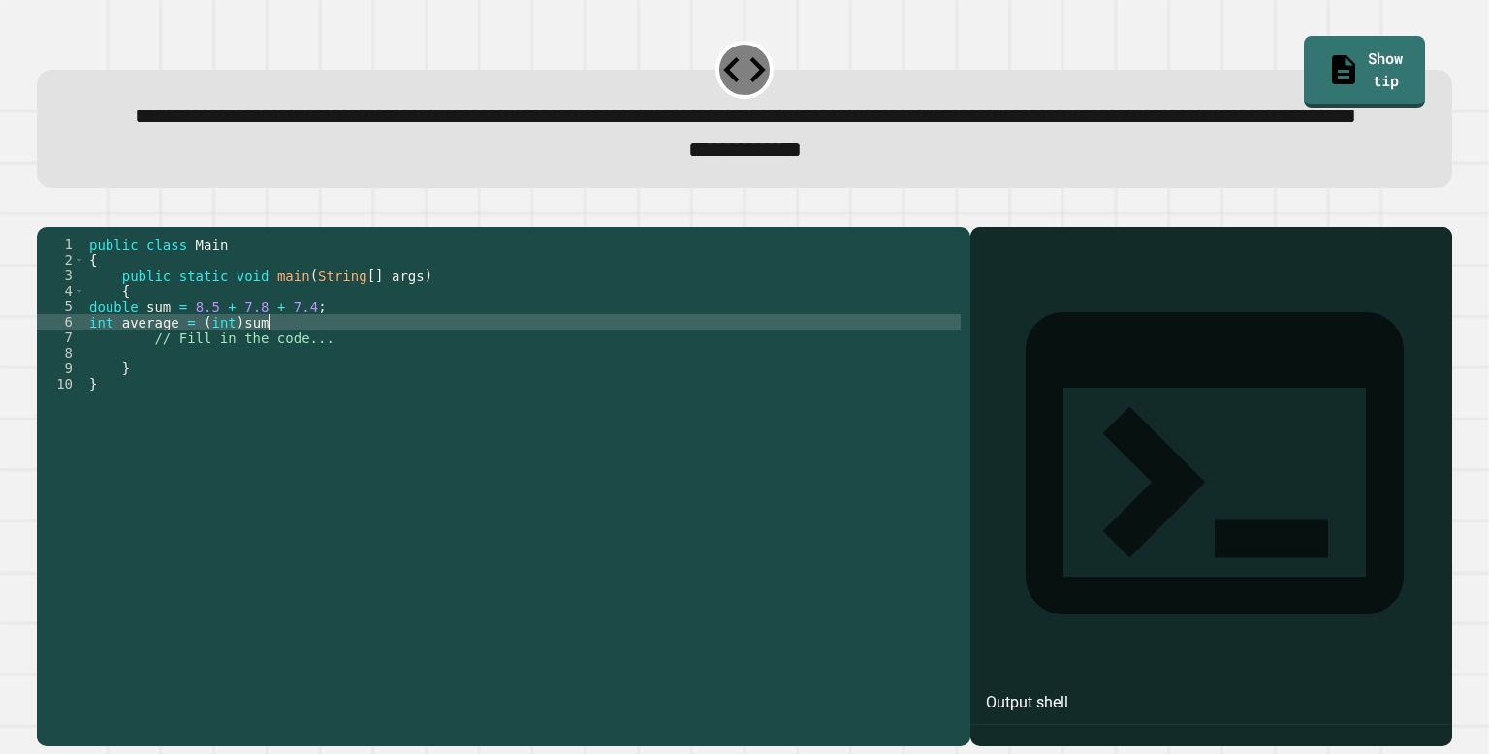
type textarea "**********"
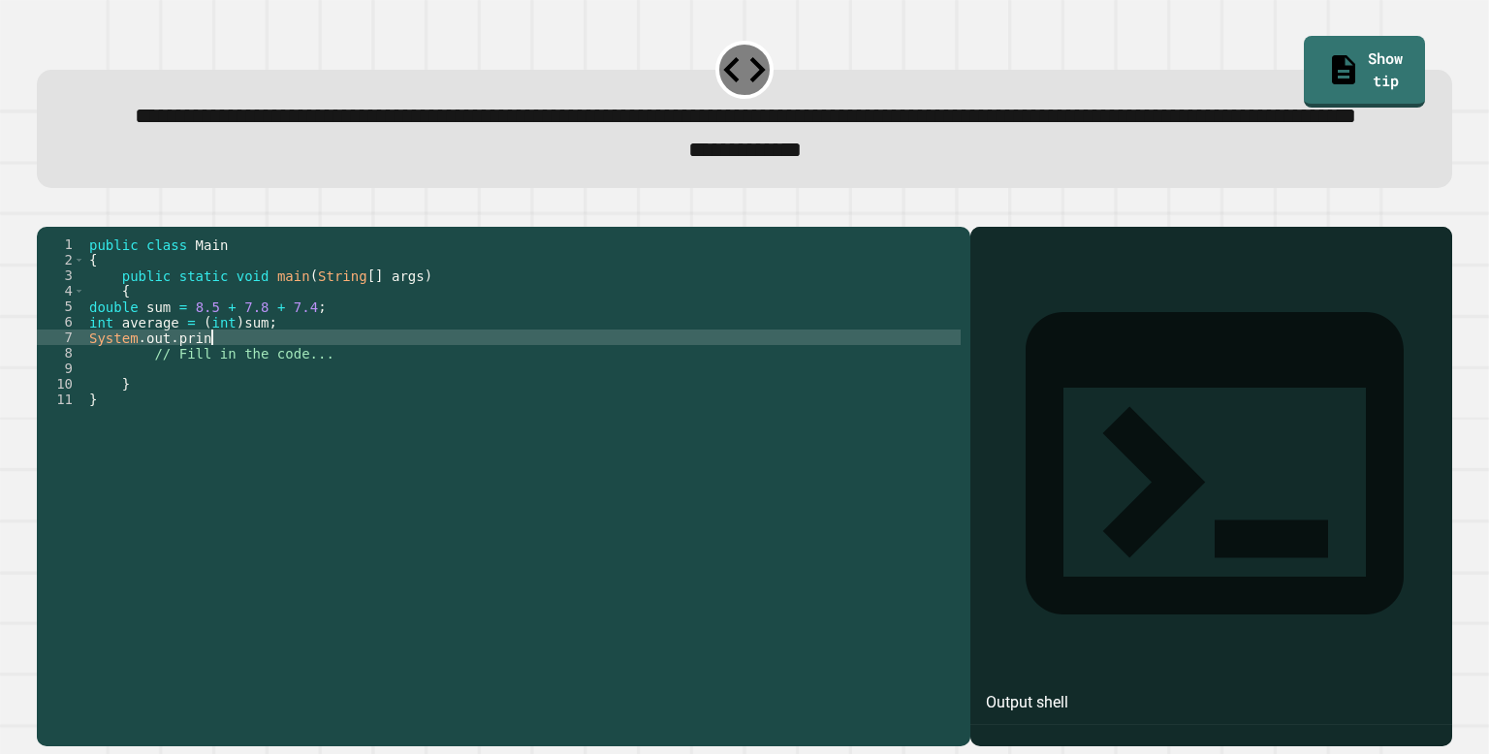
scroll to position [0, 0]
type textarea "**********"
click at [47, 210] on icon "button" at bounding box center [47, 210] width 0 height 0
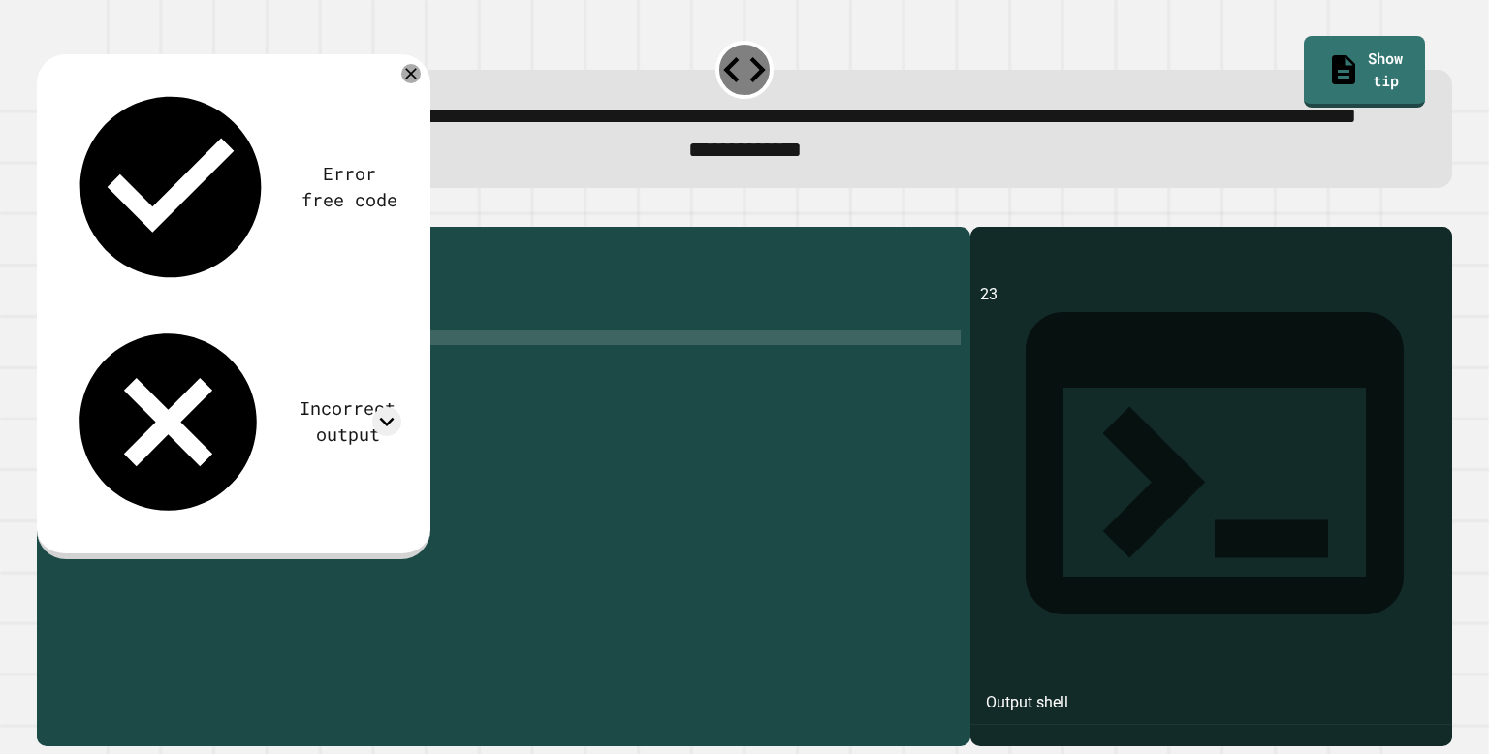
click at [294, 396] on div "Incorrect output" at bounding box center [347, 422] width 107 height 53
click at [386, 407] on icon at bounding box center [386, 421] width 29 height 29
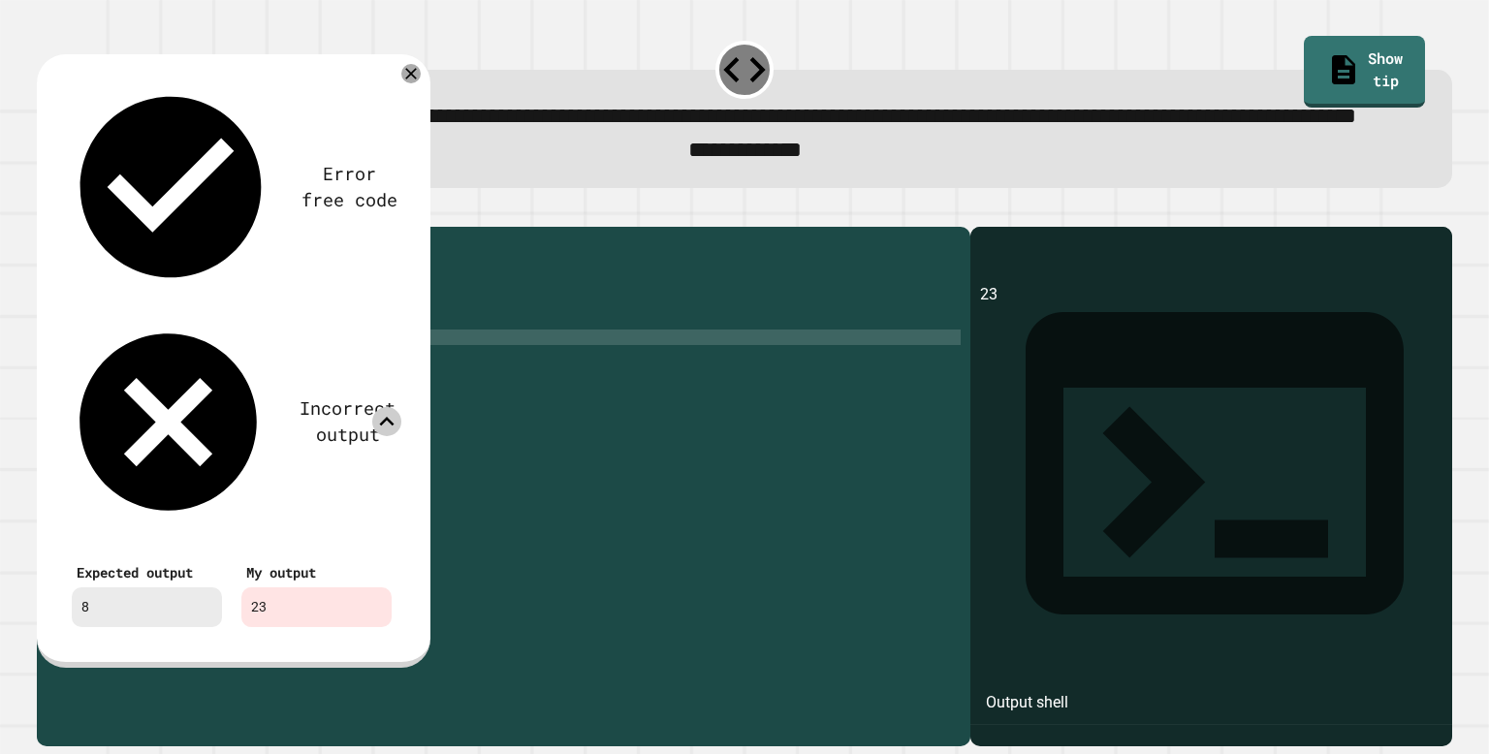
click at [385, 407] on icon at bounding box center [386, 421] width 29 height 29
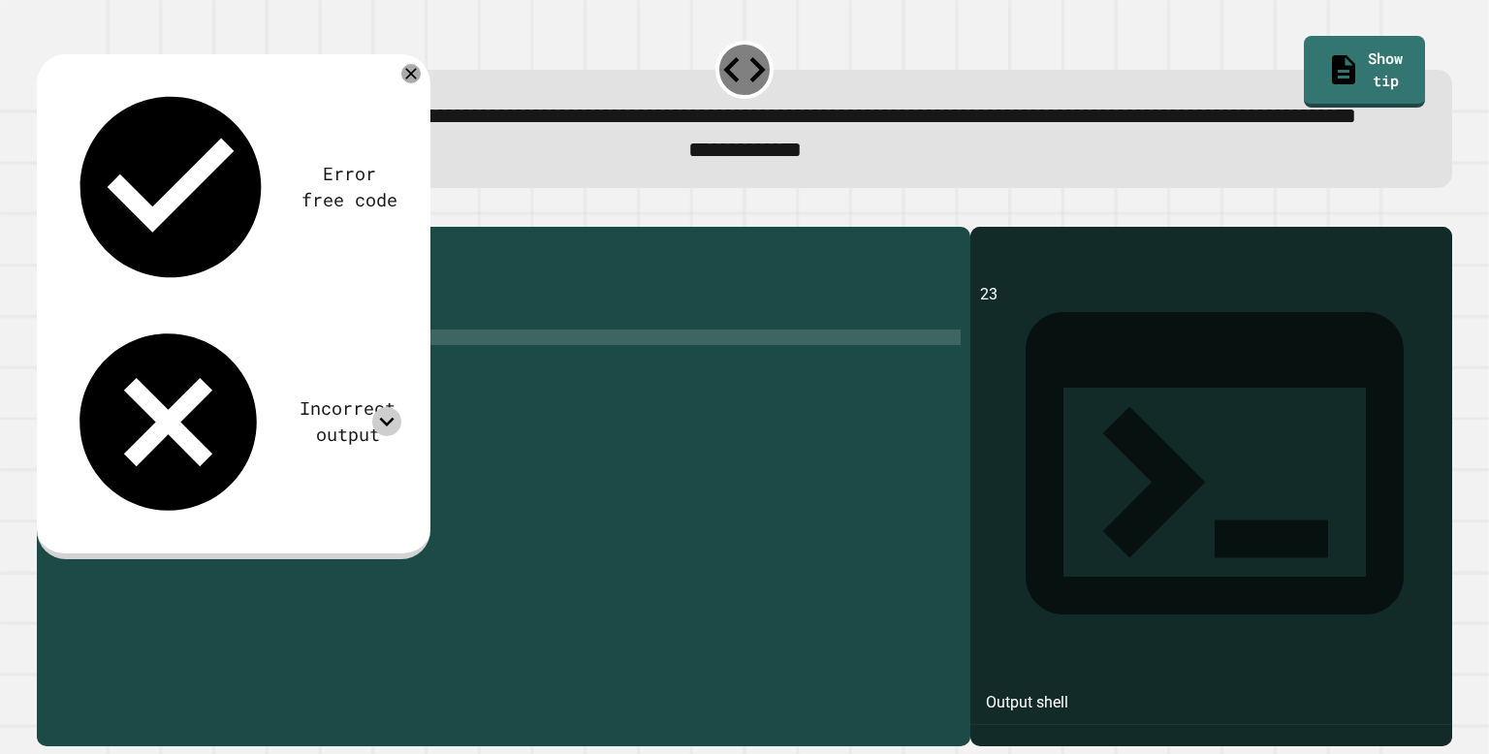
click at [278, 387] on div "public class Main { public static void main ( String [ ] args ) { double sum = …" at bounding box center [523, 462] width 876 height 450
click at [271, 388] on div "public class Main { public static void main ( String [ ] args ) { double sum = …" at bounding box center [523, 462] width 876 height 450
click at [47, 210] on icon "button" at bounding box center [47, 210] width 0 height 0
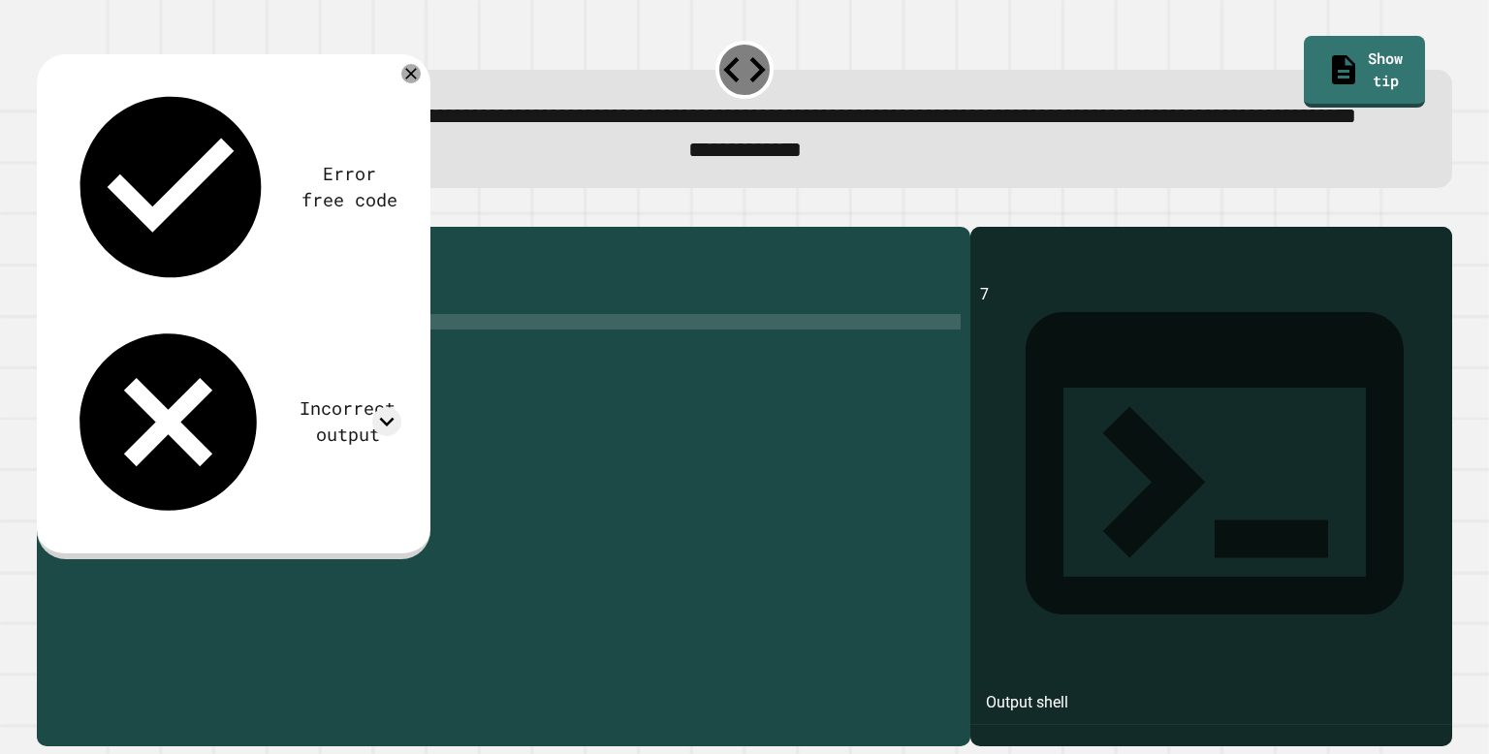
click at [241, 200] on div "Error free code 7 Incorrect output Expected output 8 My output 7" at bounding box center [231, 303] width 359 height 469
click at [374, 407] on icon at bounding box center [386, 421] width 29 height 29
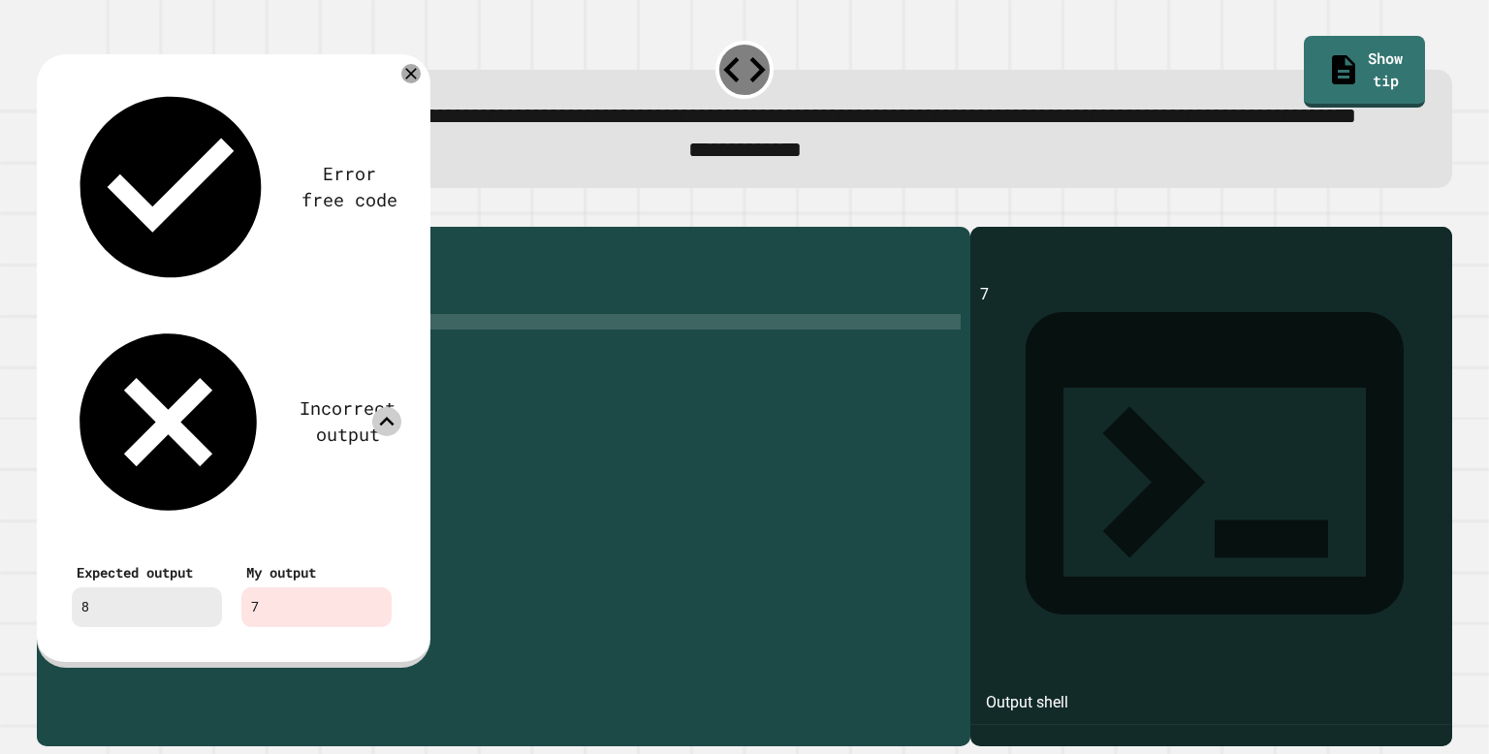
click at [374, 407] on icon at bounding box center [386, 421] width 29 height 29
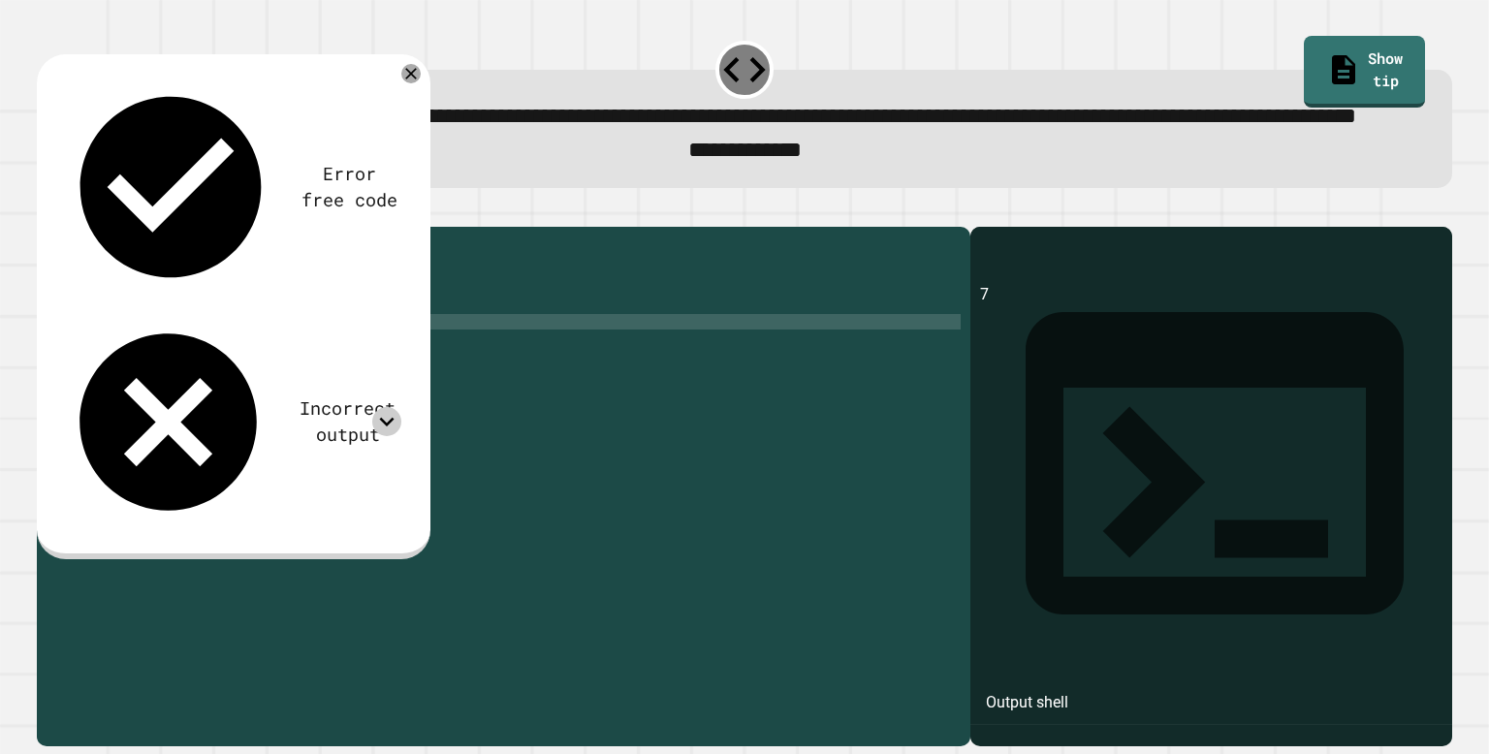
click at [288, 388] on div "public class Main { public static void main ( String [ ] args ) { double sum = …" at bounding box center [523, 462] width 876 height 450
click at [63, 229] on icon "button" at bounding box center [59, 222] width 11 height 14
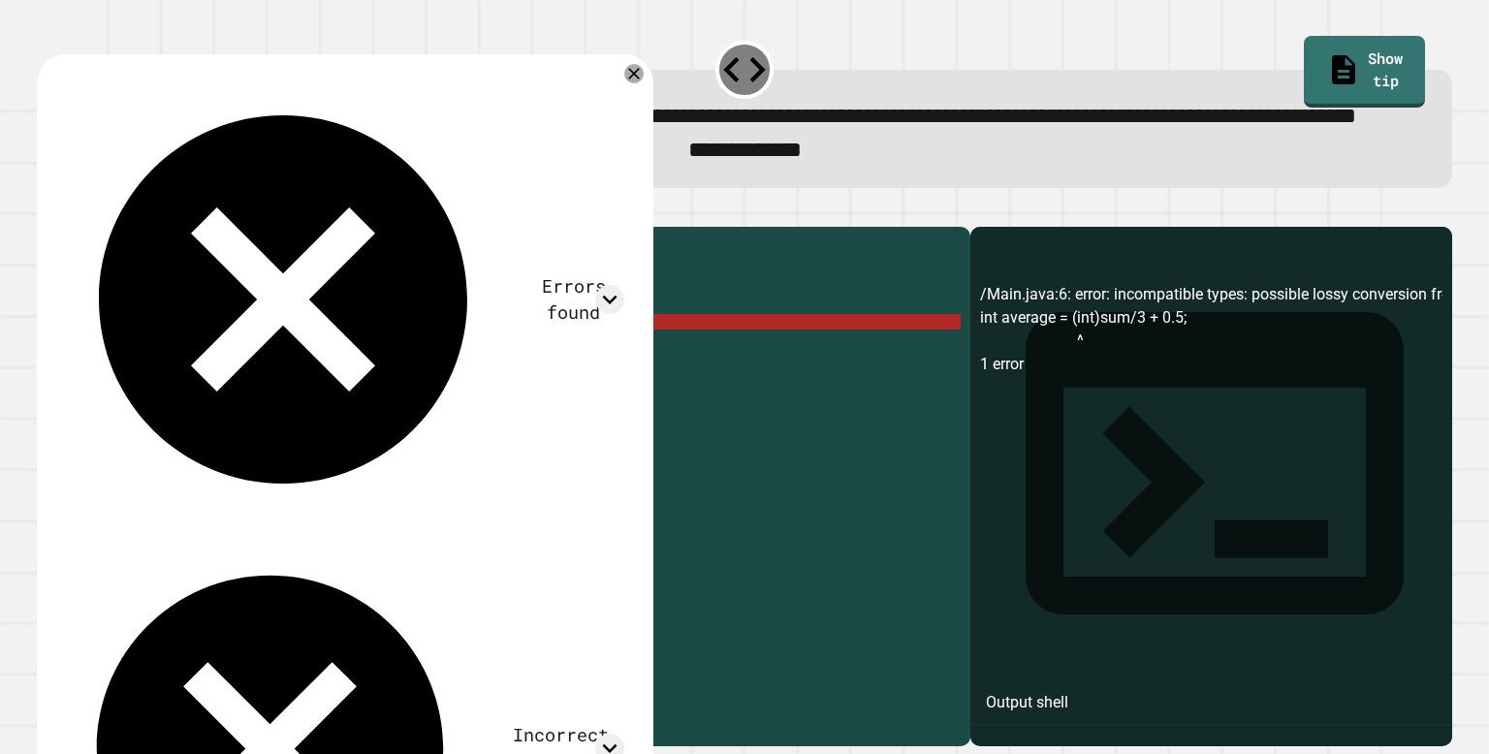
click at [334, 389] on div "public class Main { public static void main ( String [ ] args ) { double sum = …" at bounding box center [523, 462] width 876 height 450
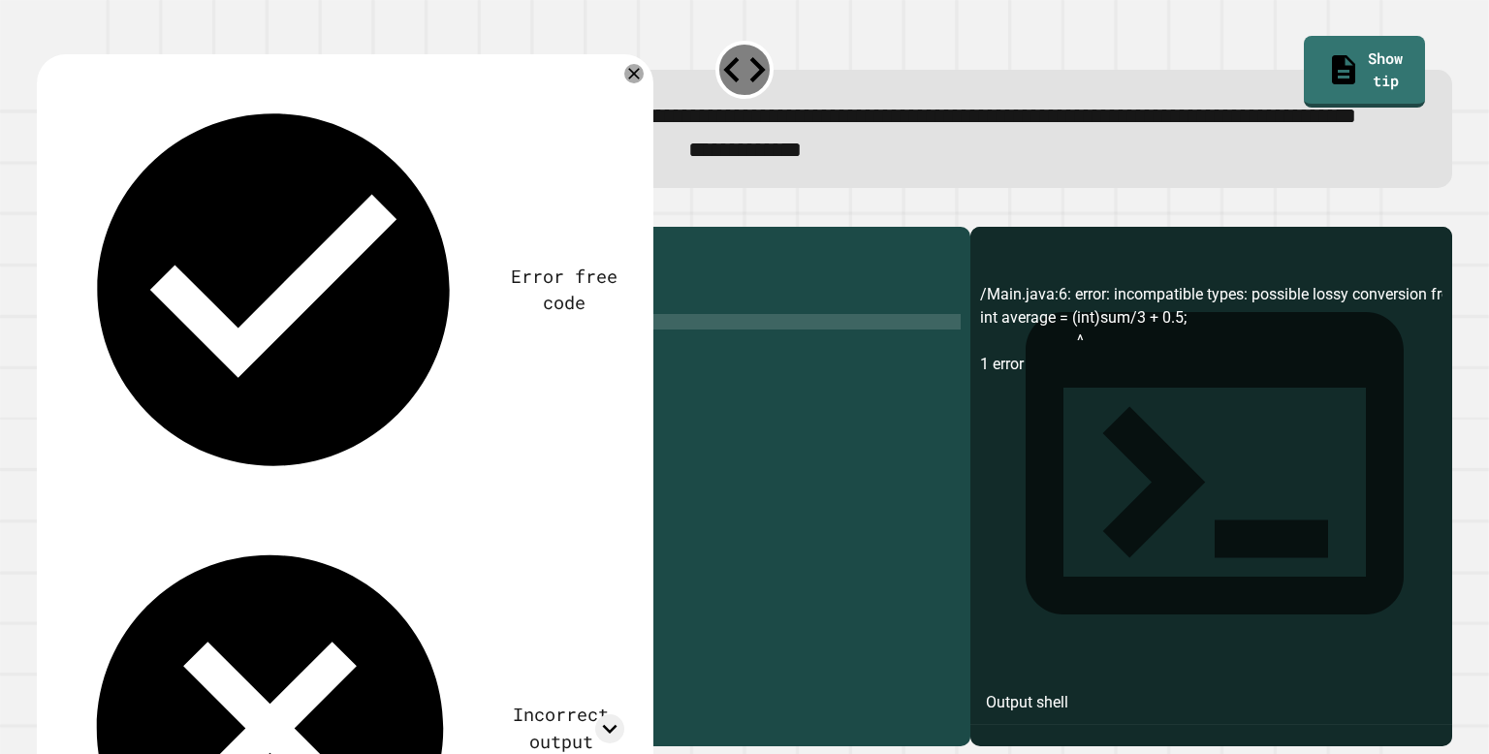
scroll to position [0, 13]
click at [245, 388] on div "public class Main { public static void main ( String [ ] args ) { double sum = …" at bounding box center [523, 462] width 876 height 450
click at [287, 388] on div "public class Main { public static void main ( String [ ] args ) { double sum = …" at bounding box center [523, 462] width 876 height 450
click at [114, 387] on div "public class Main { public static void main ( String [ ] args ) { double sum = …" at bounding box center [523, 462] width 876 height 450
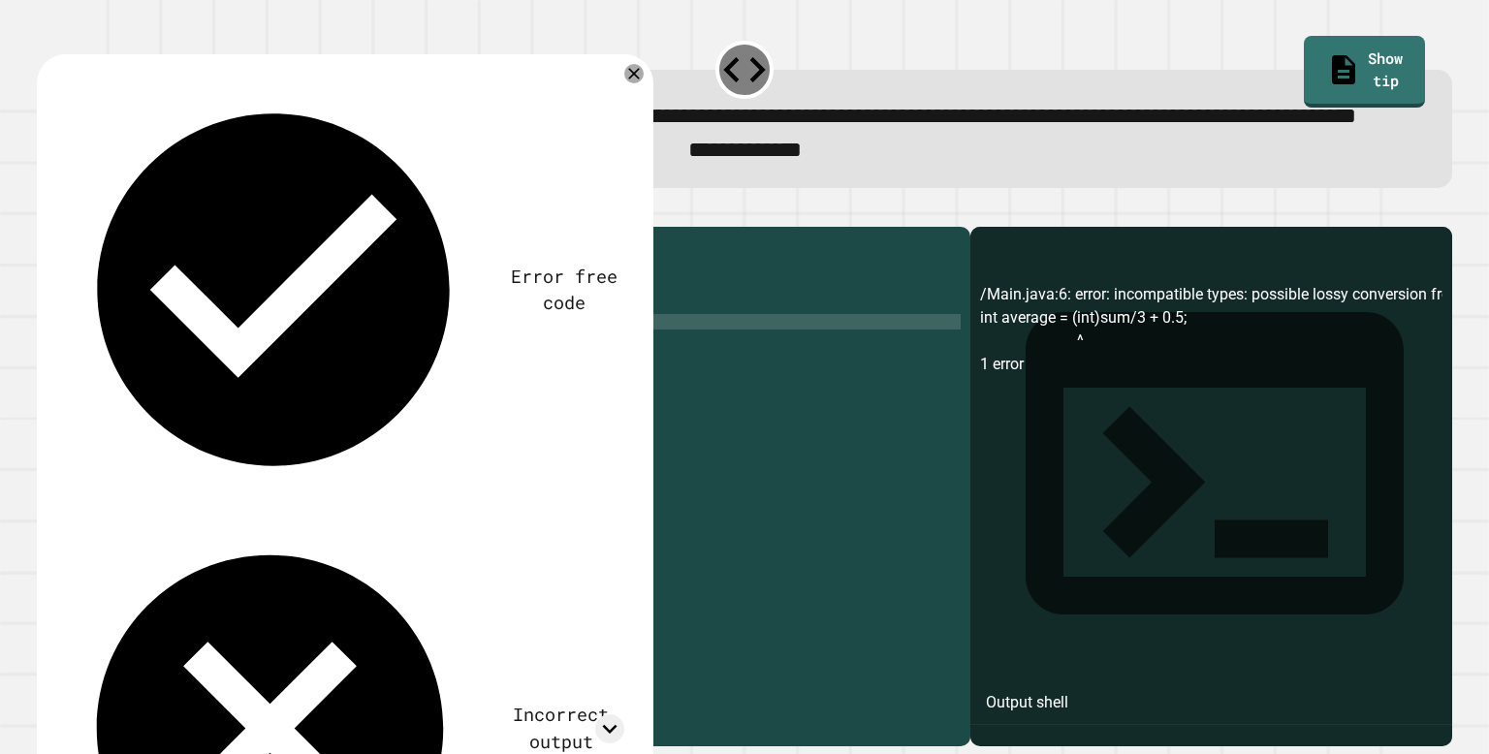
type textarea "**********"
click at [323, 389] on div "public class Main { public static void main ( String [ ] args ) { double sum = …" at bounding box center [523, 462] width 876 height 450
click at [287, 418] on div "public class Main { public static void main ( String [ ] args ) { double sum = …" at bounding box center [523, 462] width 876 height 450
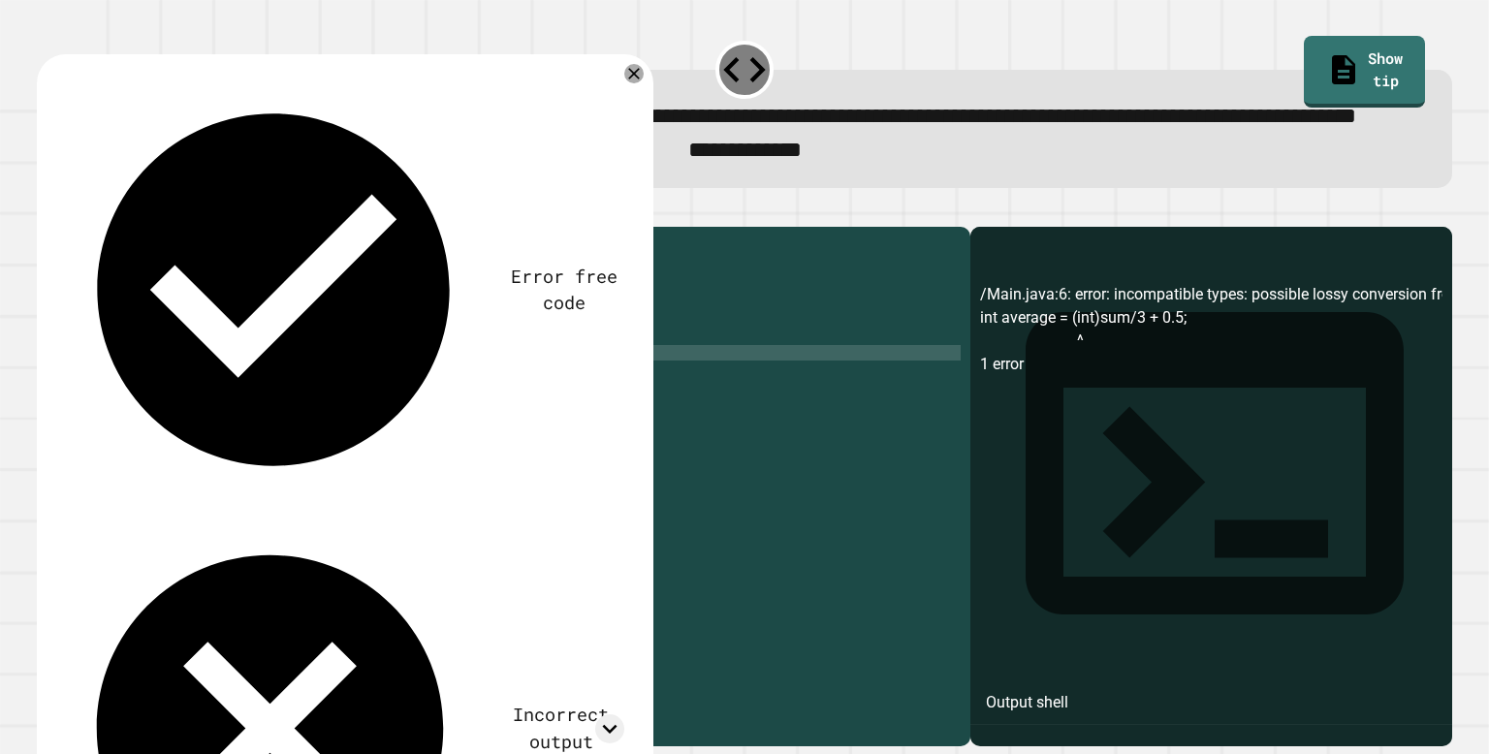
click at [47, 210] on button "button" at bounding box center [47, 210] width 0 height 0
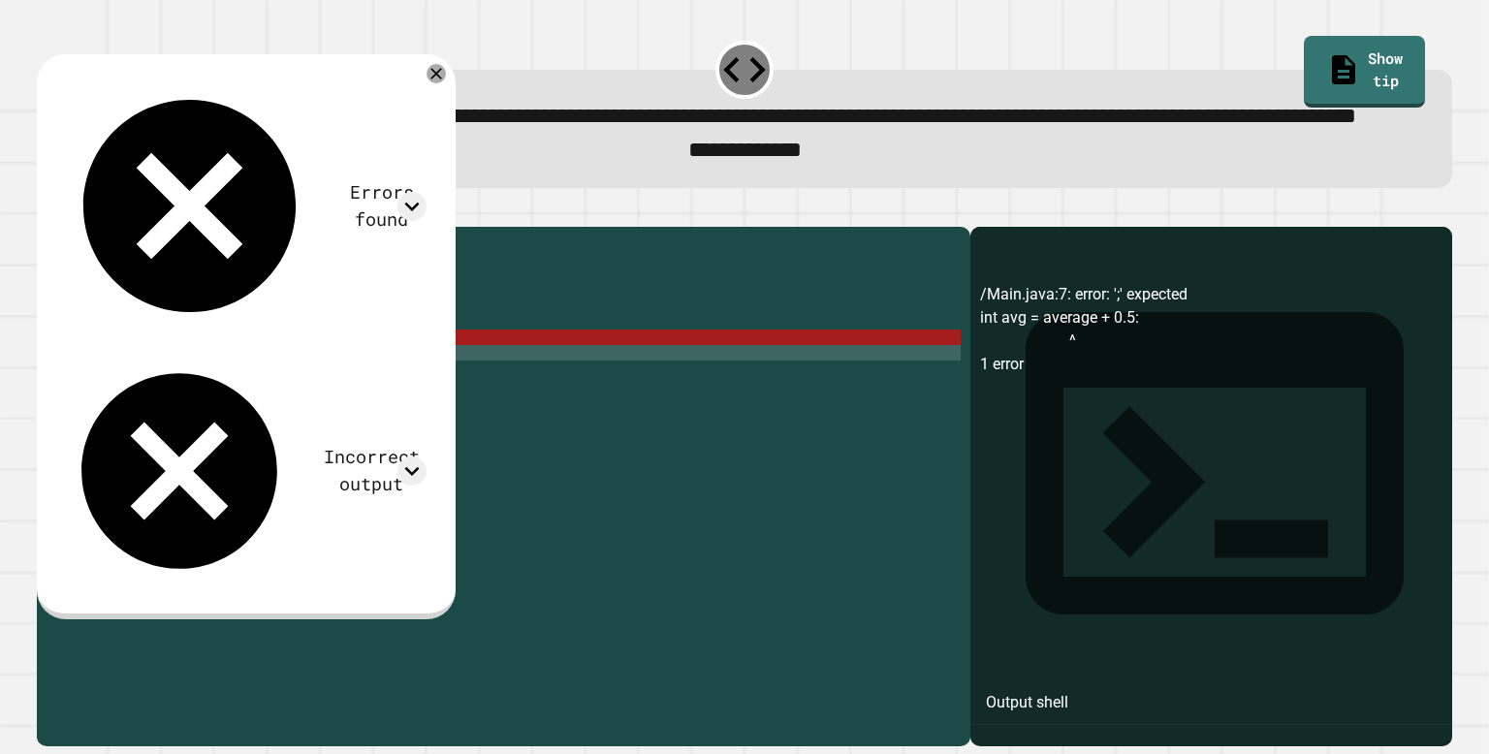
click at [297, 405] on div "public class Main { public static void main ( String [ ] args ) { double sum = …" at bounding box center [523, 462] width 876 height 450
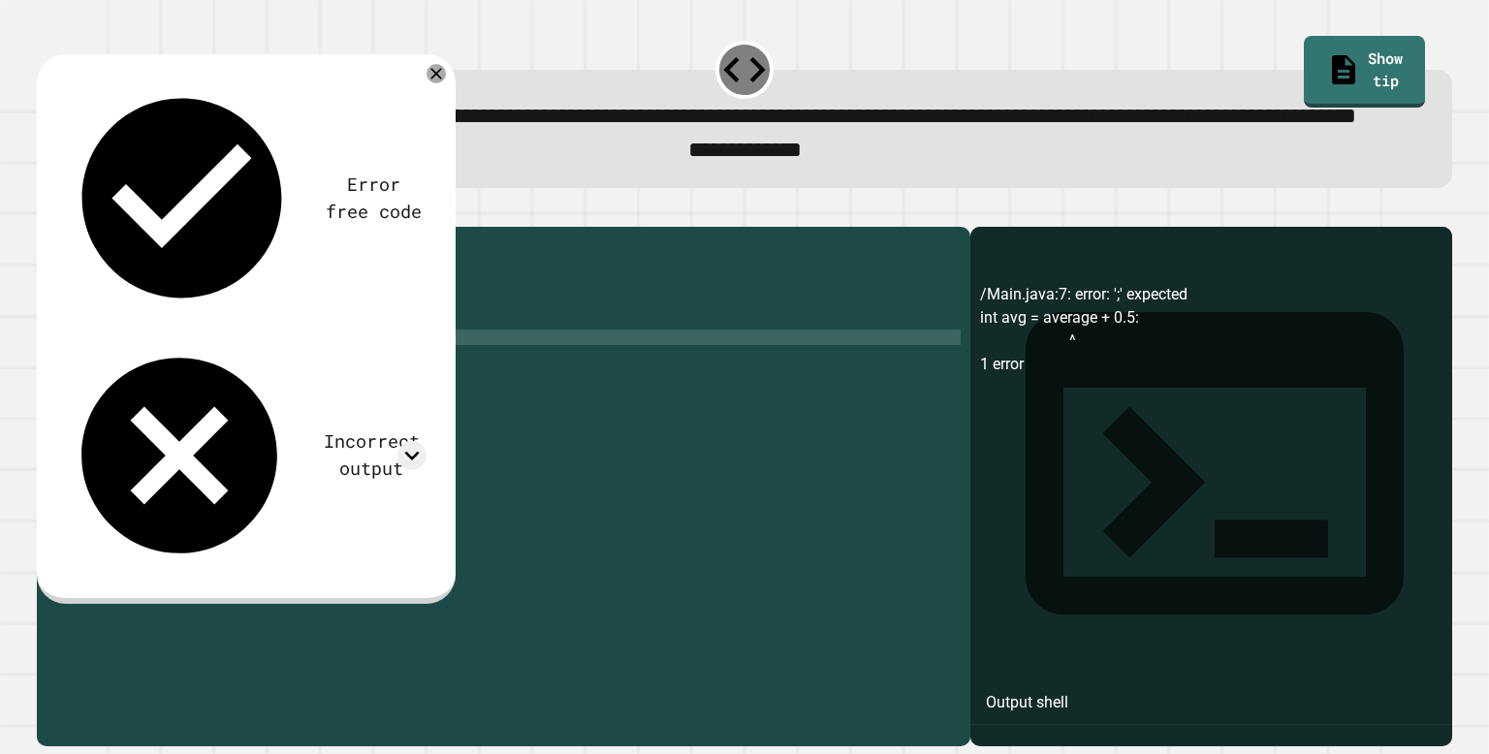
click at [64, 229] on icon "button" at bounding box center [59, 222] width 11 height 14
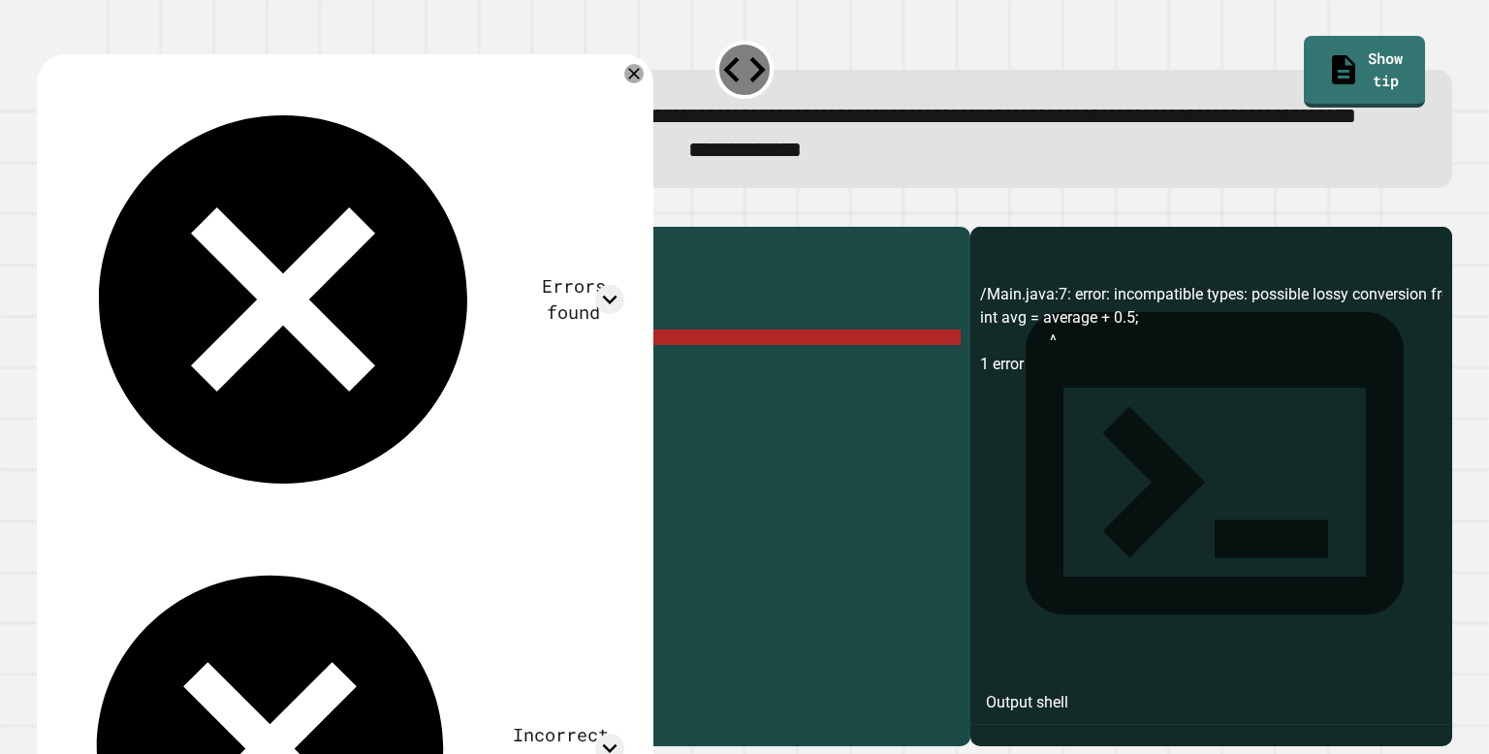
click at [170, 401] on div "public class Main { public static void main ( String [ ] args ) { double sum = …" at bounding box center [523, 462] width 876 height 450
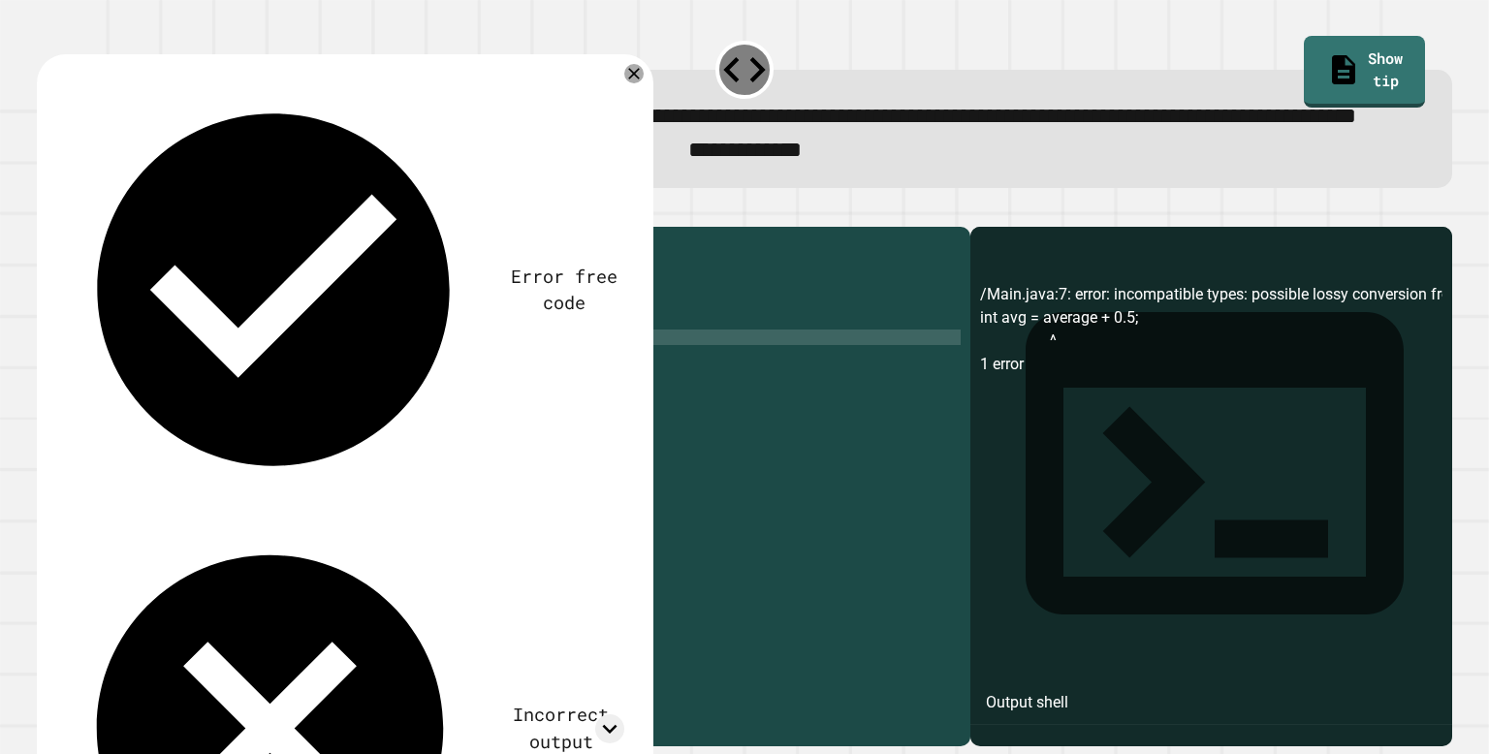
scroll to position [0, 8]
click at [47, 210] on icon "button" at bounding box center [47, 210] width 0 height 0
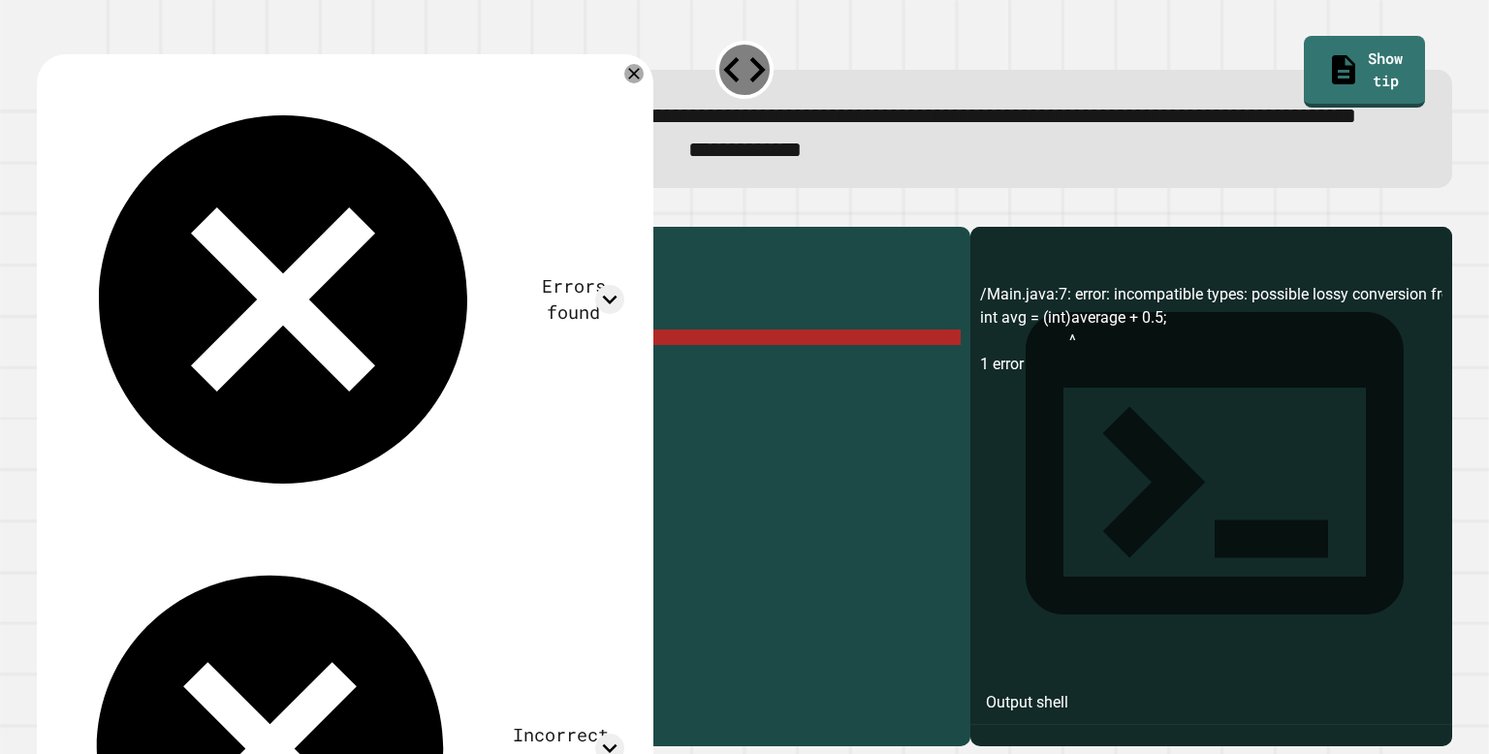
click at [268, 391] on div "public class Main { public static void main ( String [ ] args ) { double sum = …" at bounding box center [523, 462] width 876 height 450
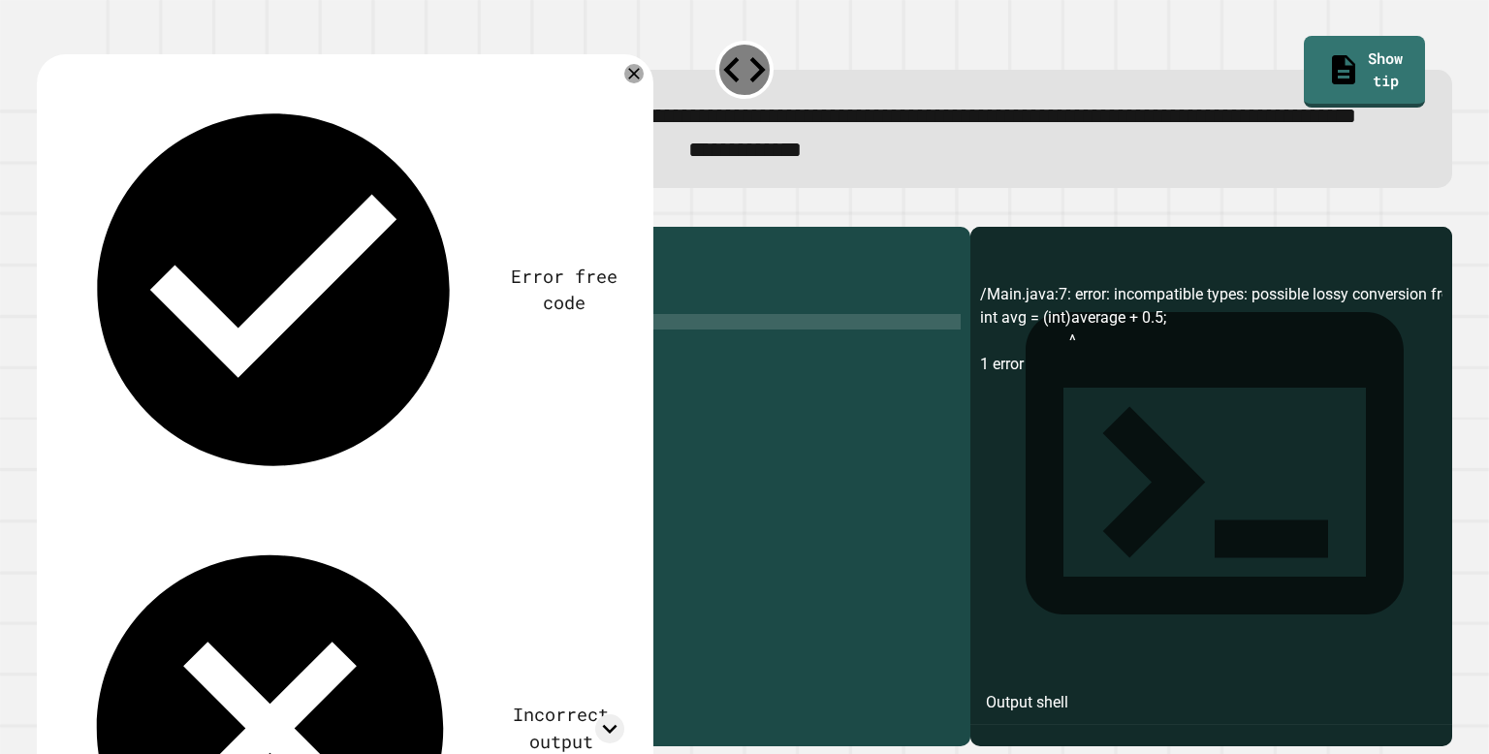
click at [45, 237] on div "**********" at bounding box center [745, 475] width 1430 height 559
click at [47, 210] on icon "button" at bounding box center [47, 210] width 0 height 0
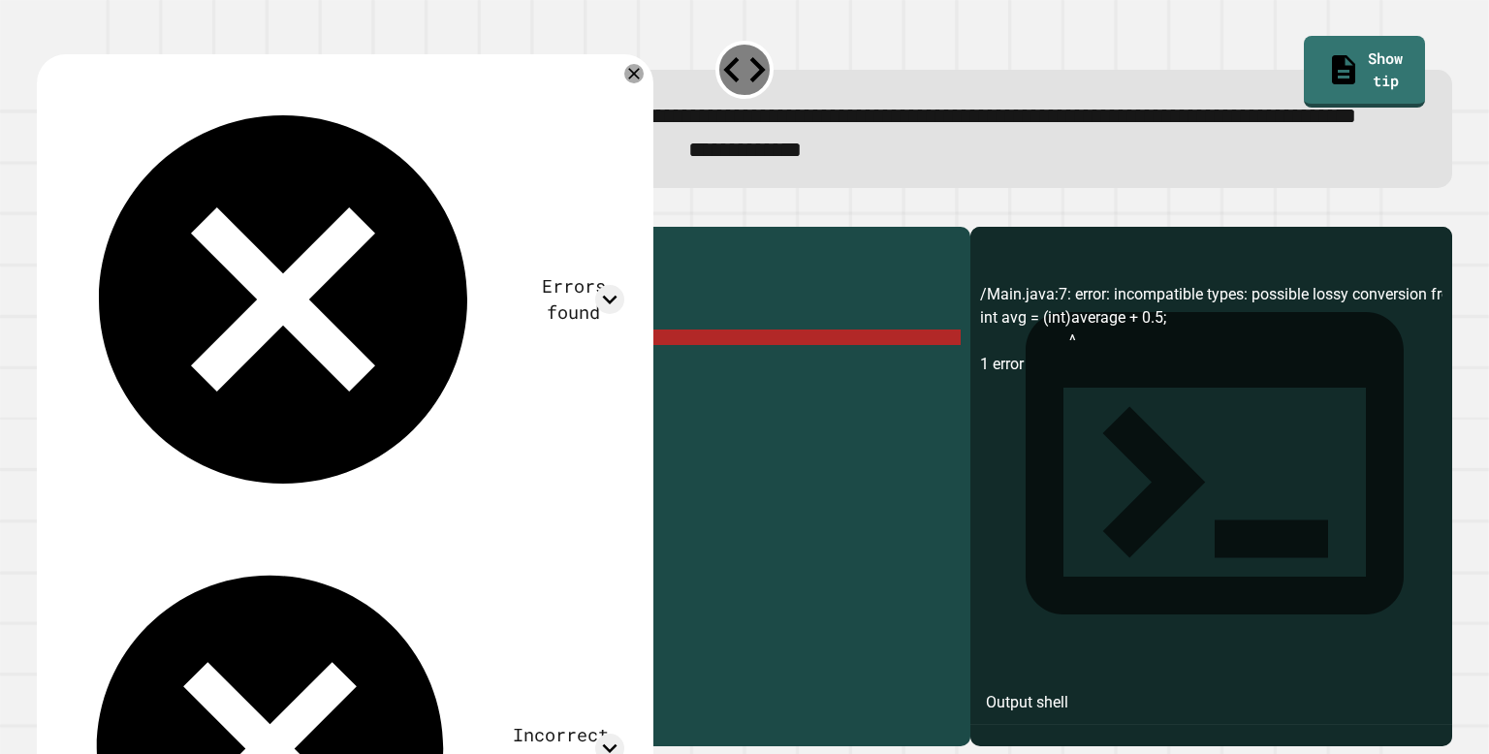
click at [319, 404] on div "public class Main { public static void main ( String [ ] args ) { double sum = …" at bounding box center [523, 462] width 876 height 450
drag, startPoint x: 211, startPoint y: 404, endPoint x: 177, endPoint y: 404, distance: 33.9
click at [177, 404] on div "public class Main { public static void main ( String [ ] args ) { double sum = …" at bounding box center [523, 462] width 876 height 450
click at [227, 403] on div "public class Main { public static void main ( String [ ] args ) { double sum = …" at bounding box center [523, 462] width 876 height 450
click at [341, 412] on div "public class Main { public static void main ( String [ ] args ) { double sum = …" at bounding box center [523, 462] width 876 height 450
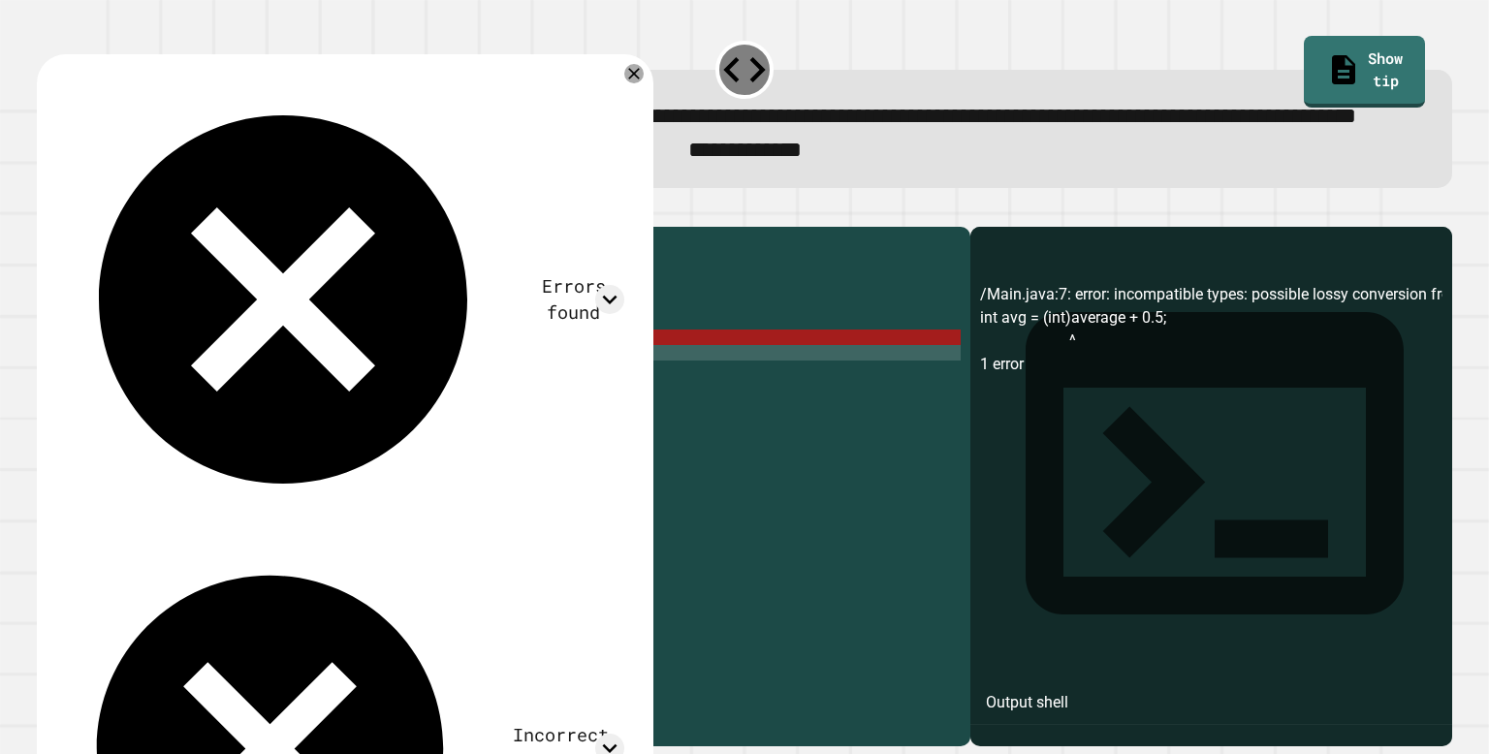
click at [341, 404] on div "public class Main { public static void main ( String [ ] args ) { double sum = …" at bounding box center [523, 462] width 876 height 450
click at [317, 408] on div "public class Main { public static void main ( String [ ] args ) { double sum = …" at bounding box center [523, 462] width 876 height 450
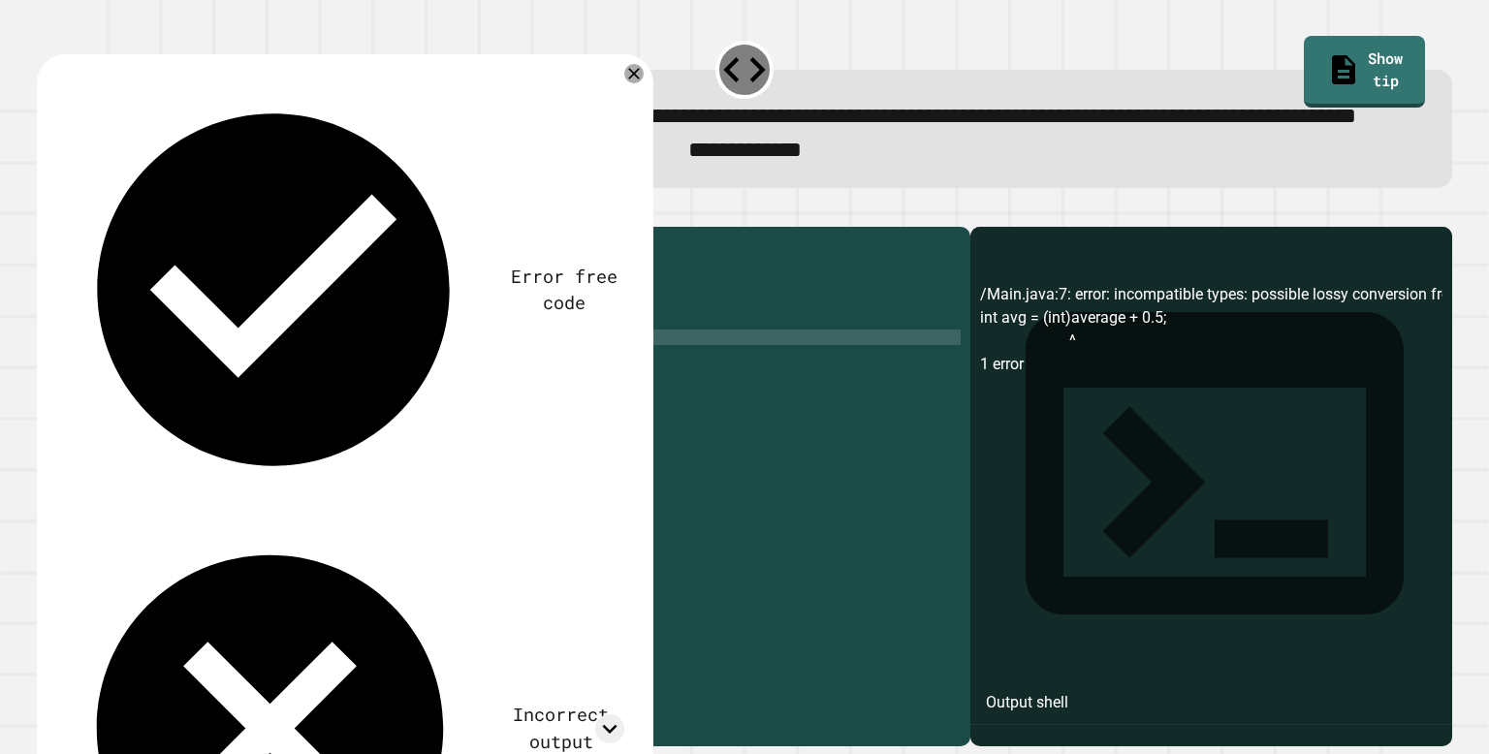
scroll to position [0, 16]
click at [216, 406] on div "public class Main { public static void main ( String [ ] args ) { double sum = …" at bounding box center [523, 462] width 876 height 450
click at [212, 405] on div "public class Main { public static void main ( String [ ] args ) { double sum = …" at bounding box center [523, 462] width 876 height 450
type textarea "**********"
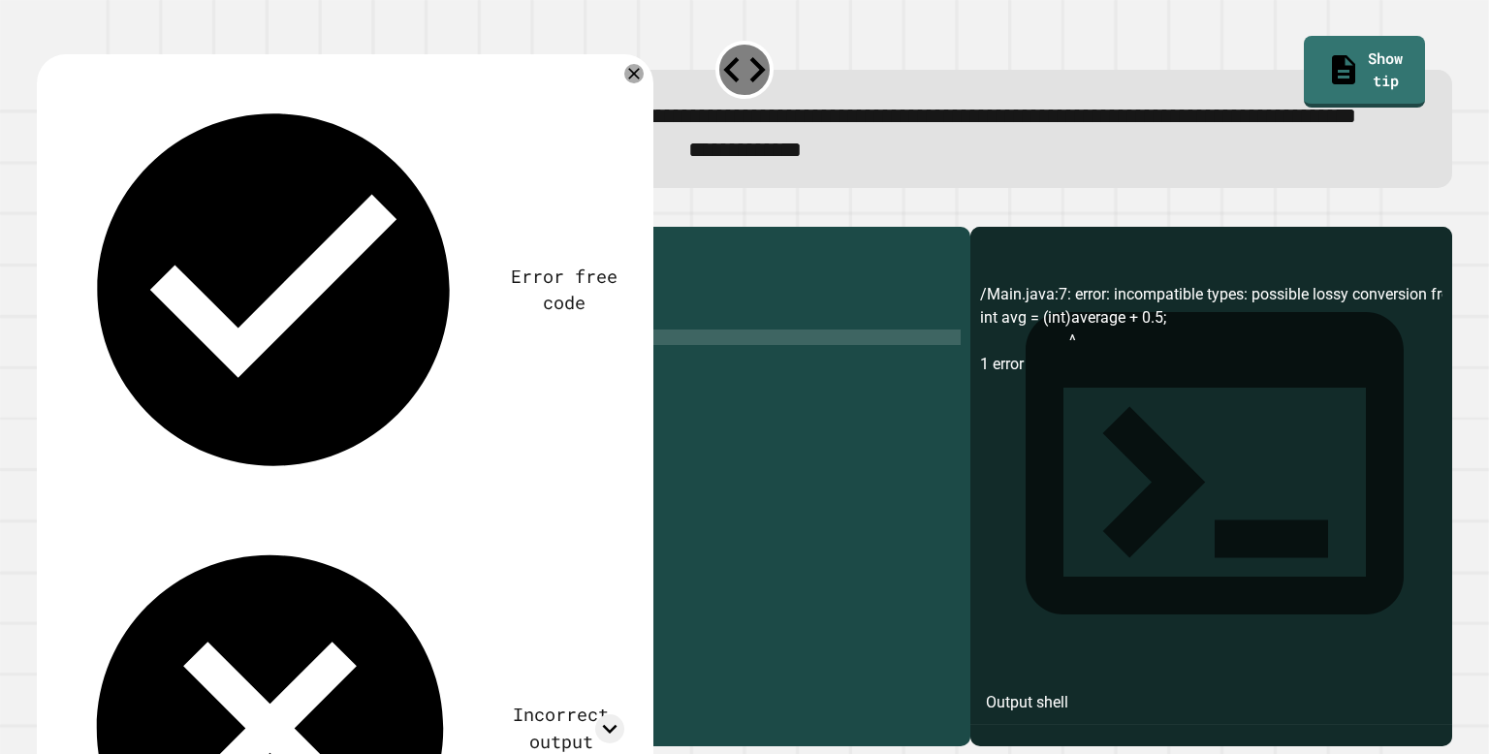
click at [47, 210] on icon "button" at bounding box center [47, 210] width 0 height 0
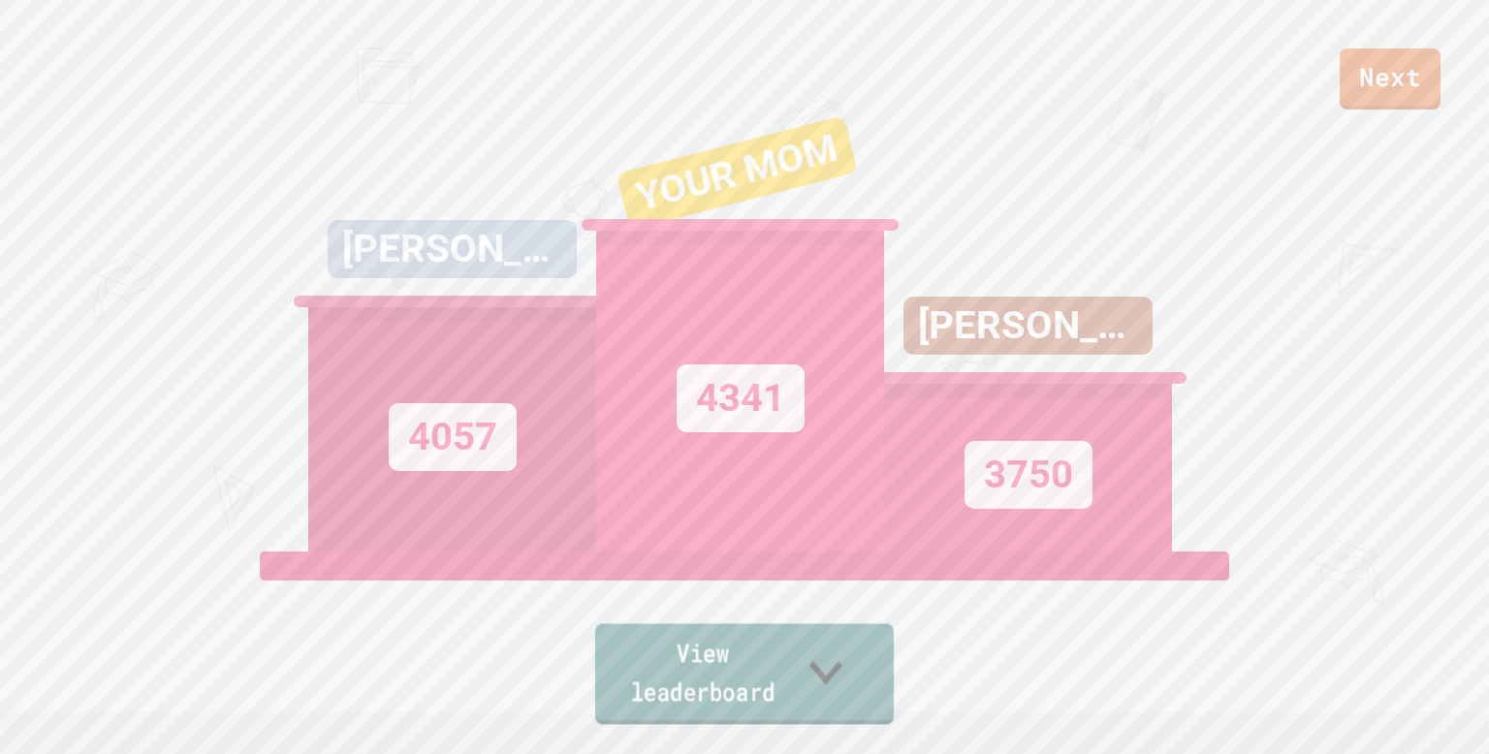
click at [656, 670] on link "View leaderboard" at bounding box center [744, 674] width 299 height 101
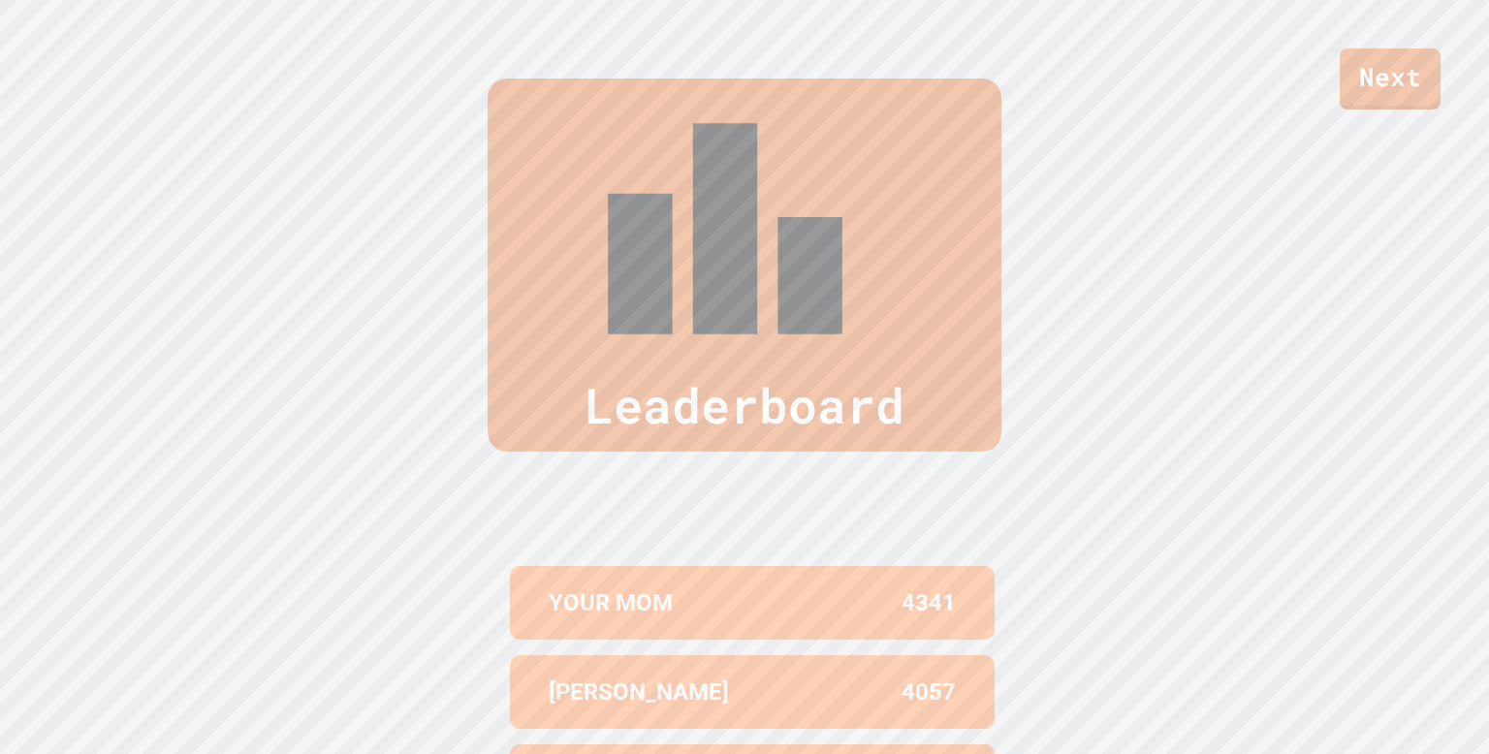
scroll to position [799, 0]
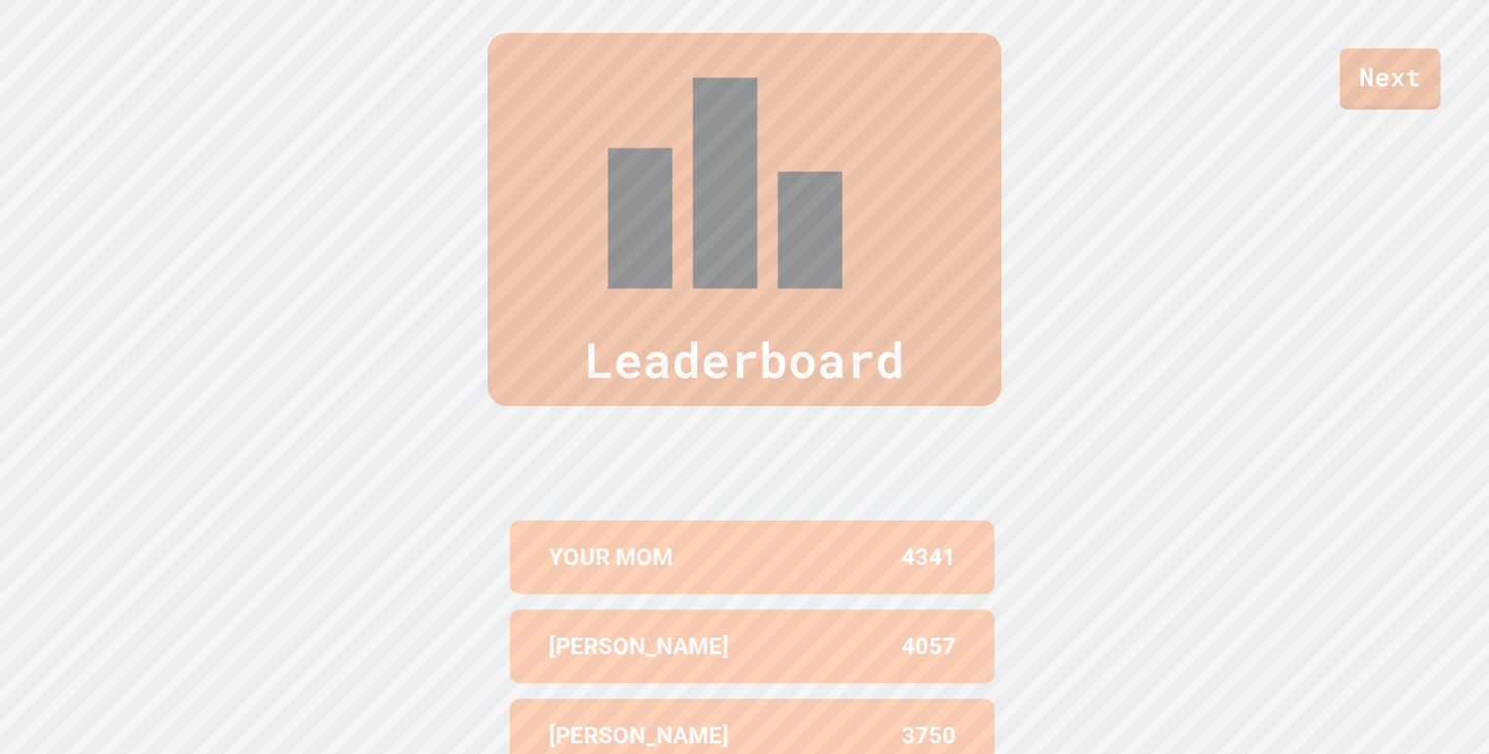
drag, startPoint x: 952, startPoint y: 620, endPoint x: 897, endPoint y: 622, distance: 55.3
click at [1283, 592] on div "Leaderboard YOUR MOM 4341 NATALIE 4057 [PERSON_NAME] 3750 [PERSON_NAME] R 3614 …" at bounding box center [744, 495] width 1489 height 1081
